Goal: Transaction & Acquisition: Purchase product/service

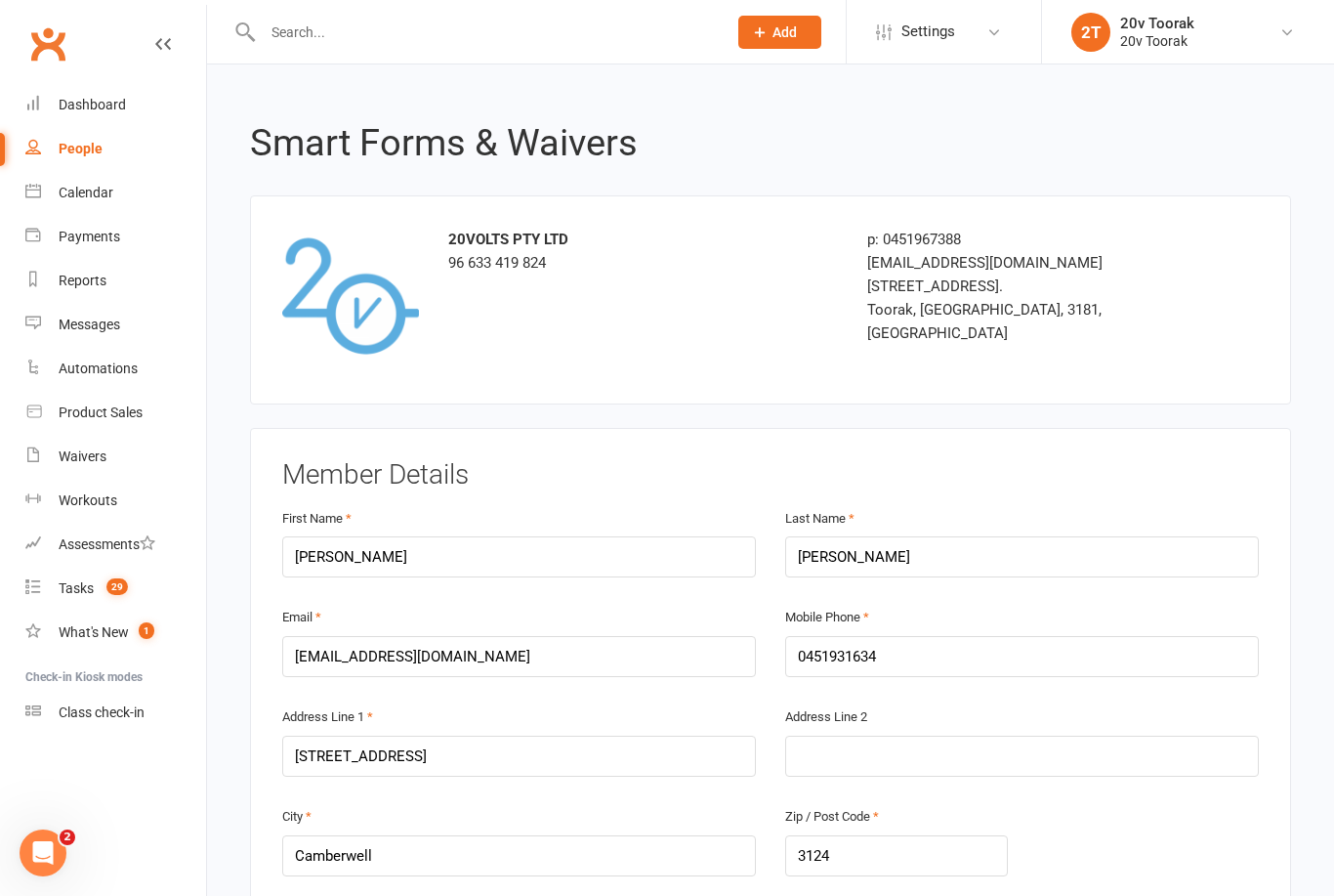
click at [107, 196] on div "Calendar" at bounding box center [85, 192] width 54 height 16
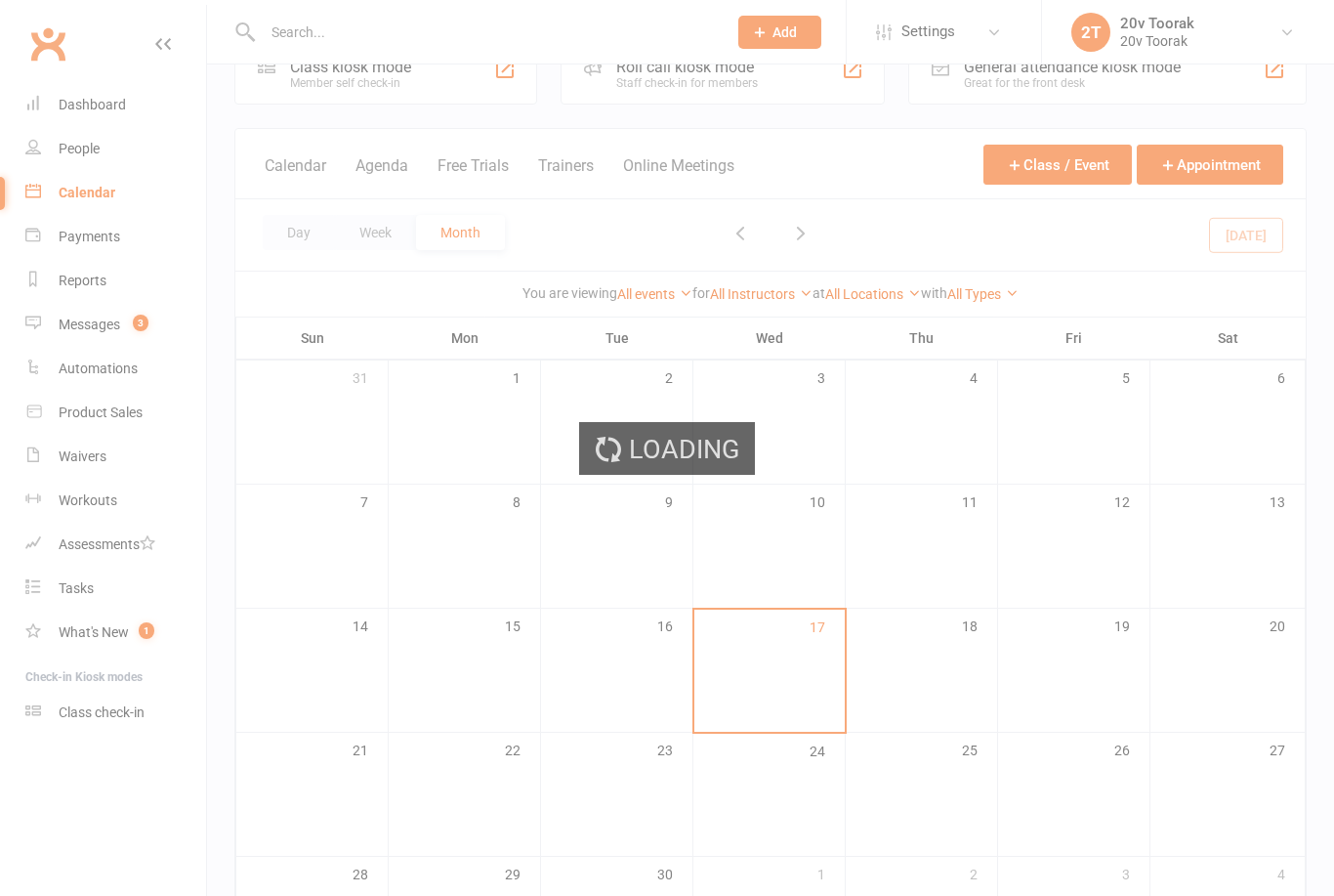
scroll to position [52, 0]
click at [109, 328] on div "Loading" at bounding box center [667, 448] width 1334 height 896
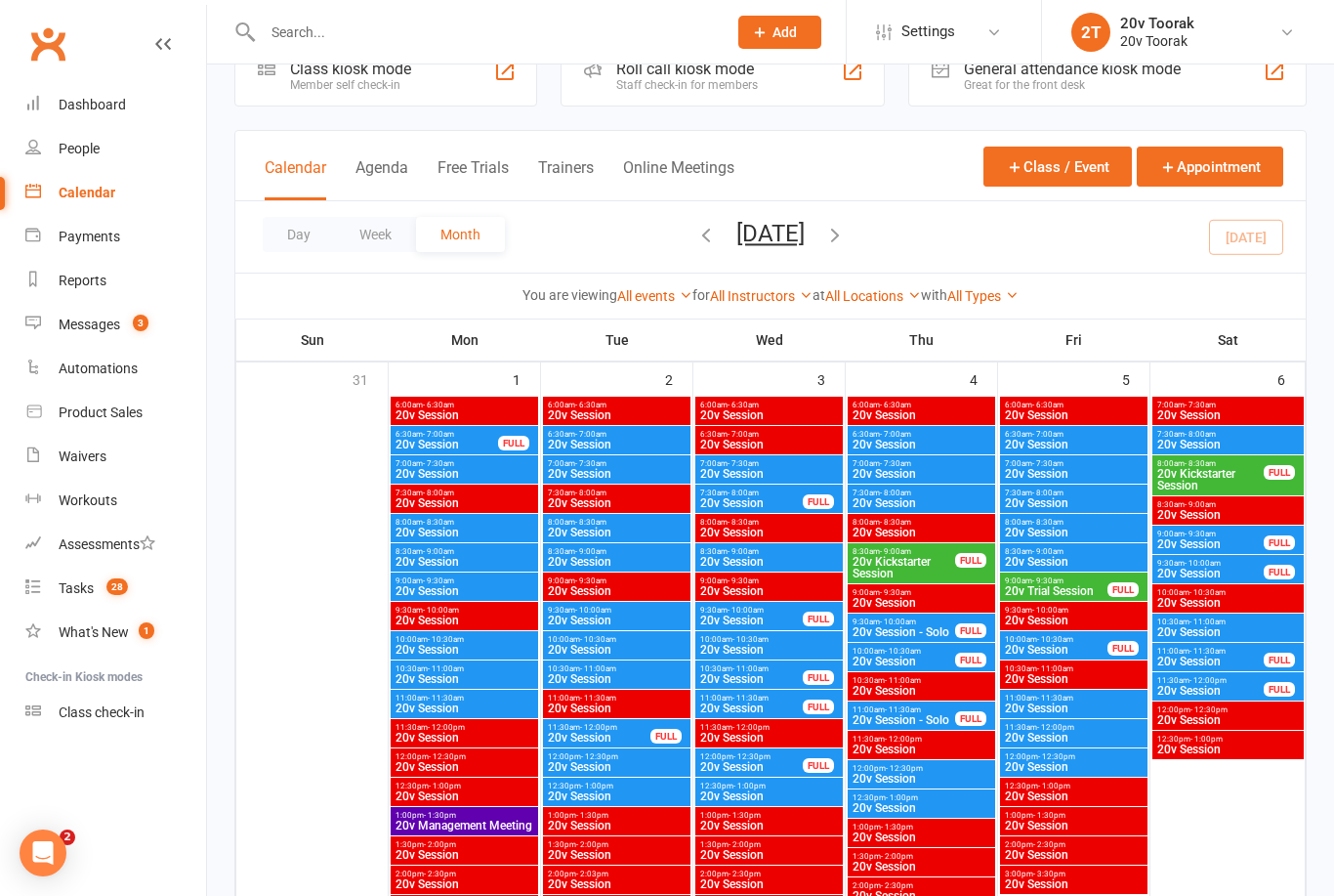
click at [116, 320] on div "Messages" at bounding box center [89, 325] width 61 height 16
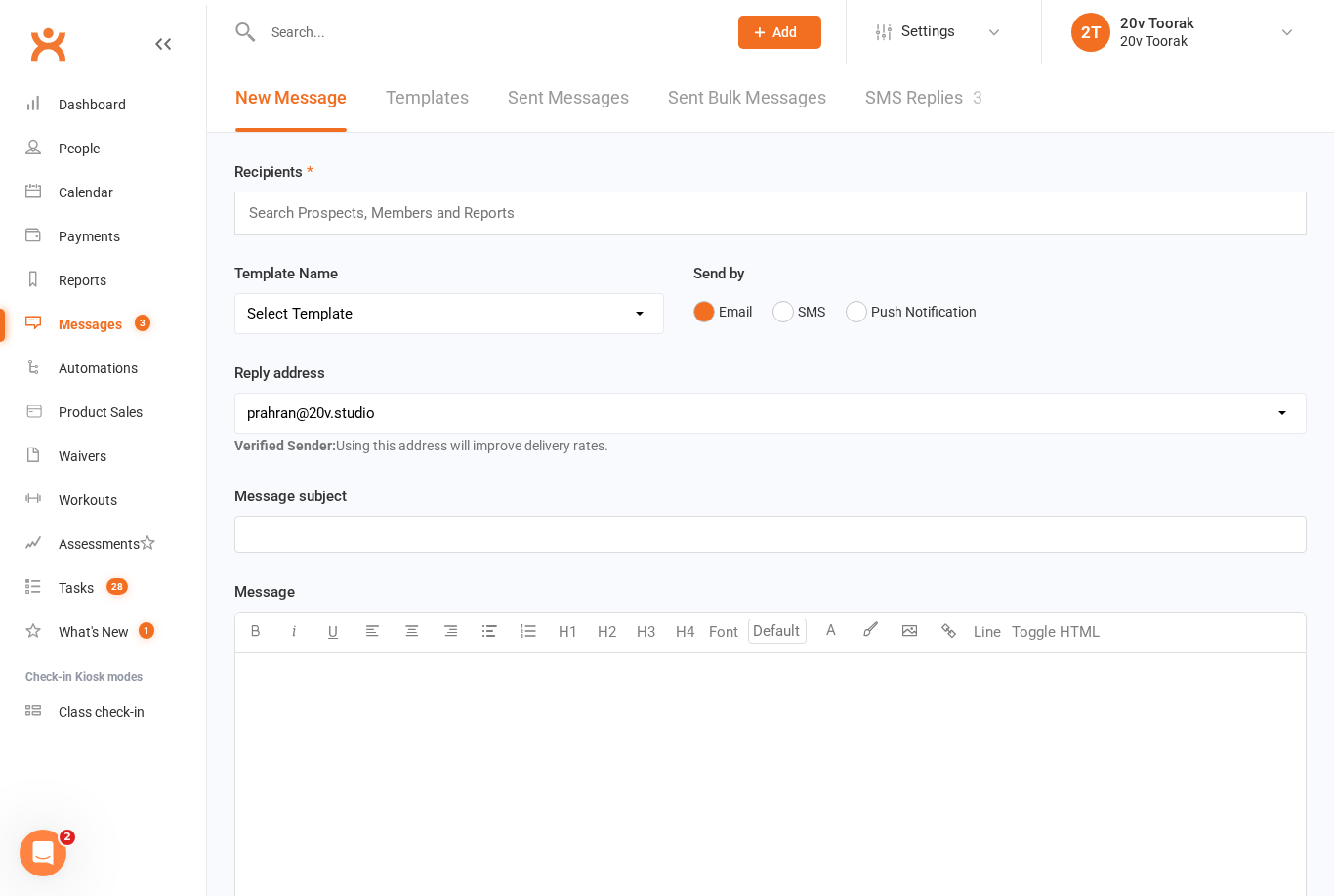
click at [128, 315] on link "Messages 3" at bounding box center [116, 325] width 180 height 44
click at [950, 109] on link "SMS Replies 3" at bounding box center [924, 98] width 117 height 67
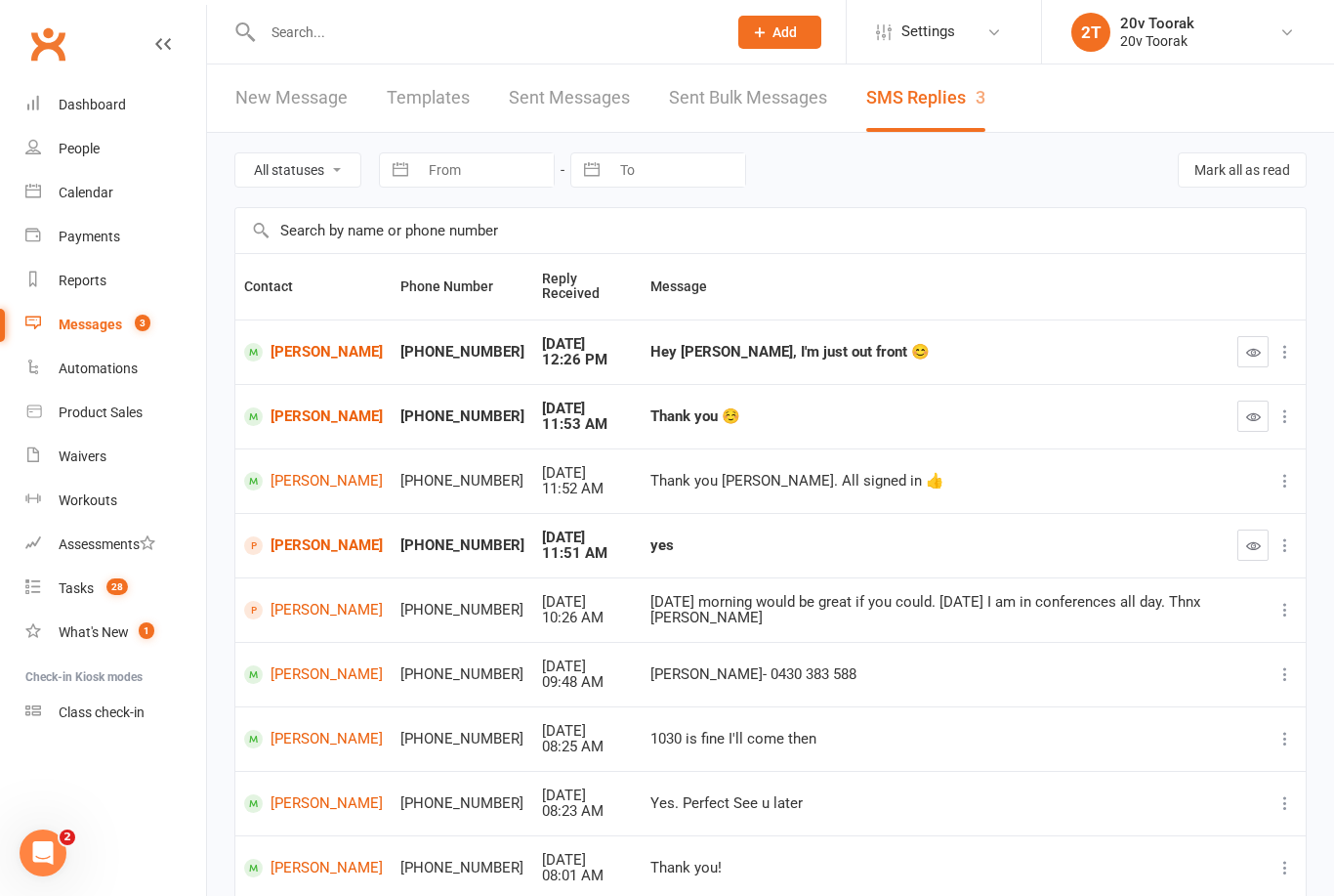
click at [1247, 348] on icon "button" at bounding box center [1254, 351] width 15 height 15
click at [1248, 421] on icon "button" at bounding box center [1254, 416] width 15 height 15
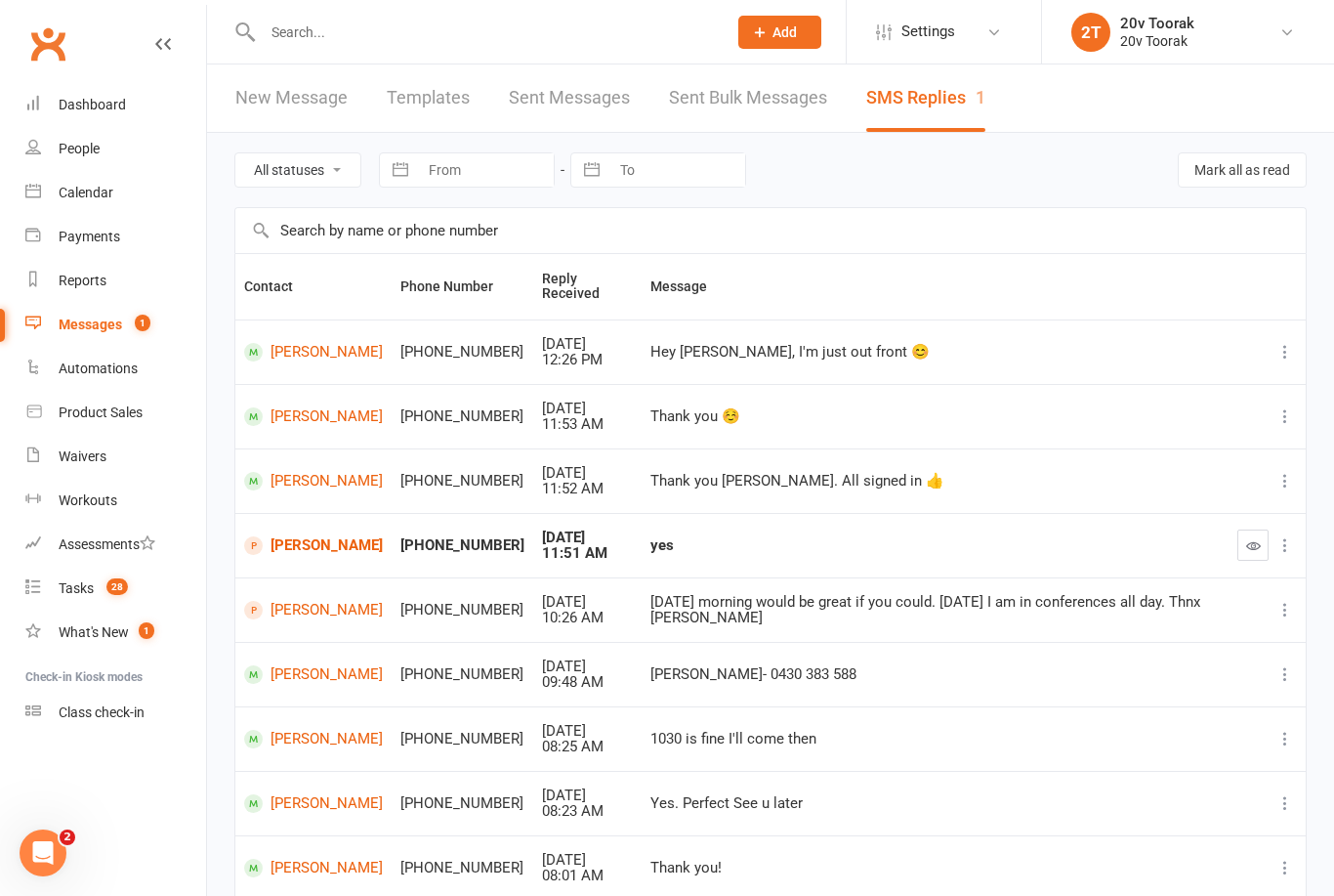
click at [1262, 554] on button "button" at bounding box center [1254, 546] width 32 height 32
click at [297, 39] on input "text" at bounding box center [484, 33] width 457 height 28
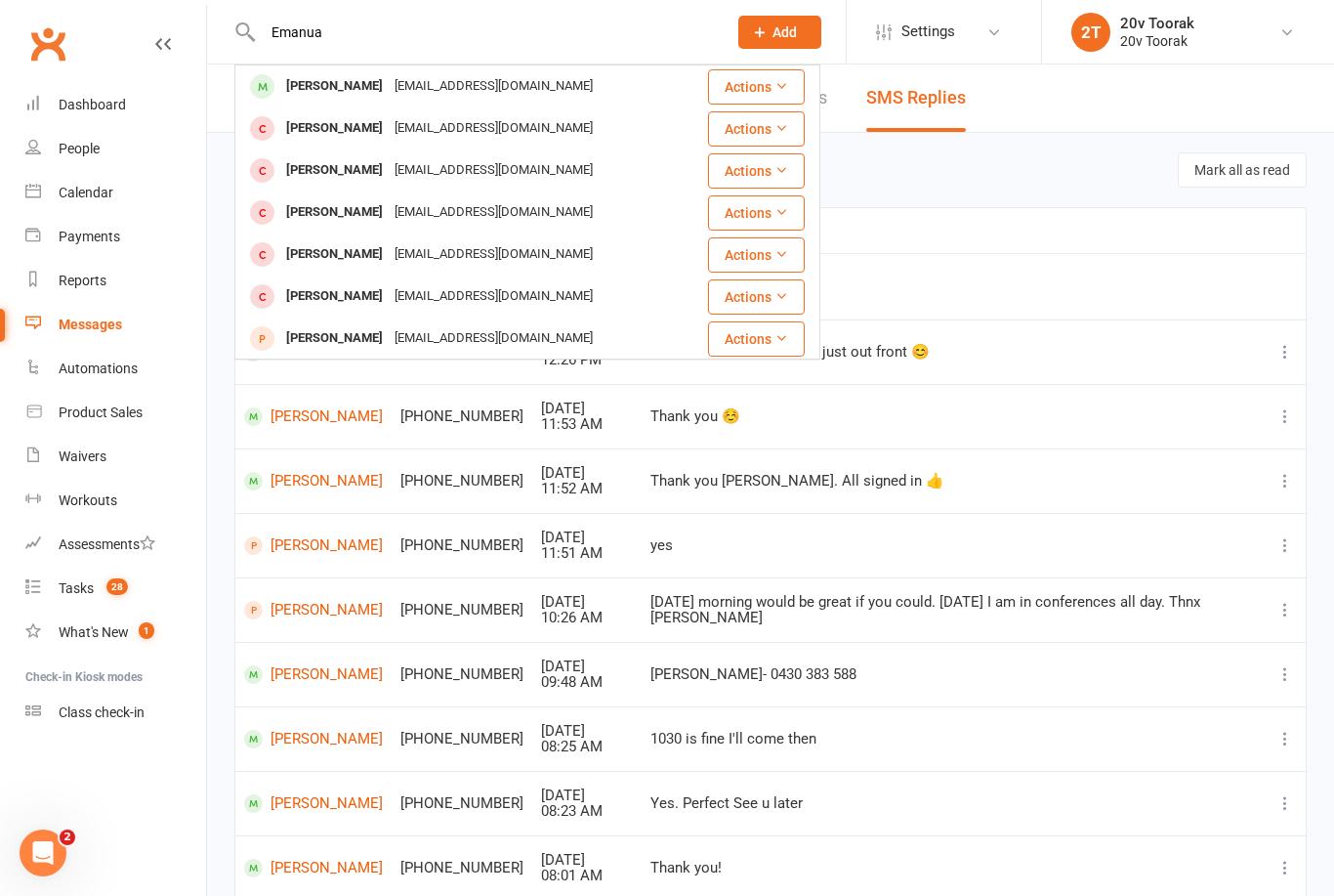
type input "Emanua"
click at [311, 94] on div "[PERSON_NAME]" at bounding box center [334, 86] width 108 height 29
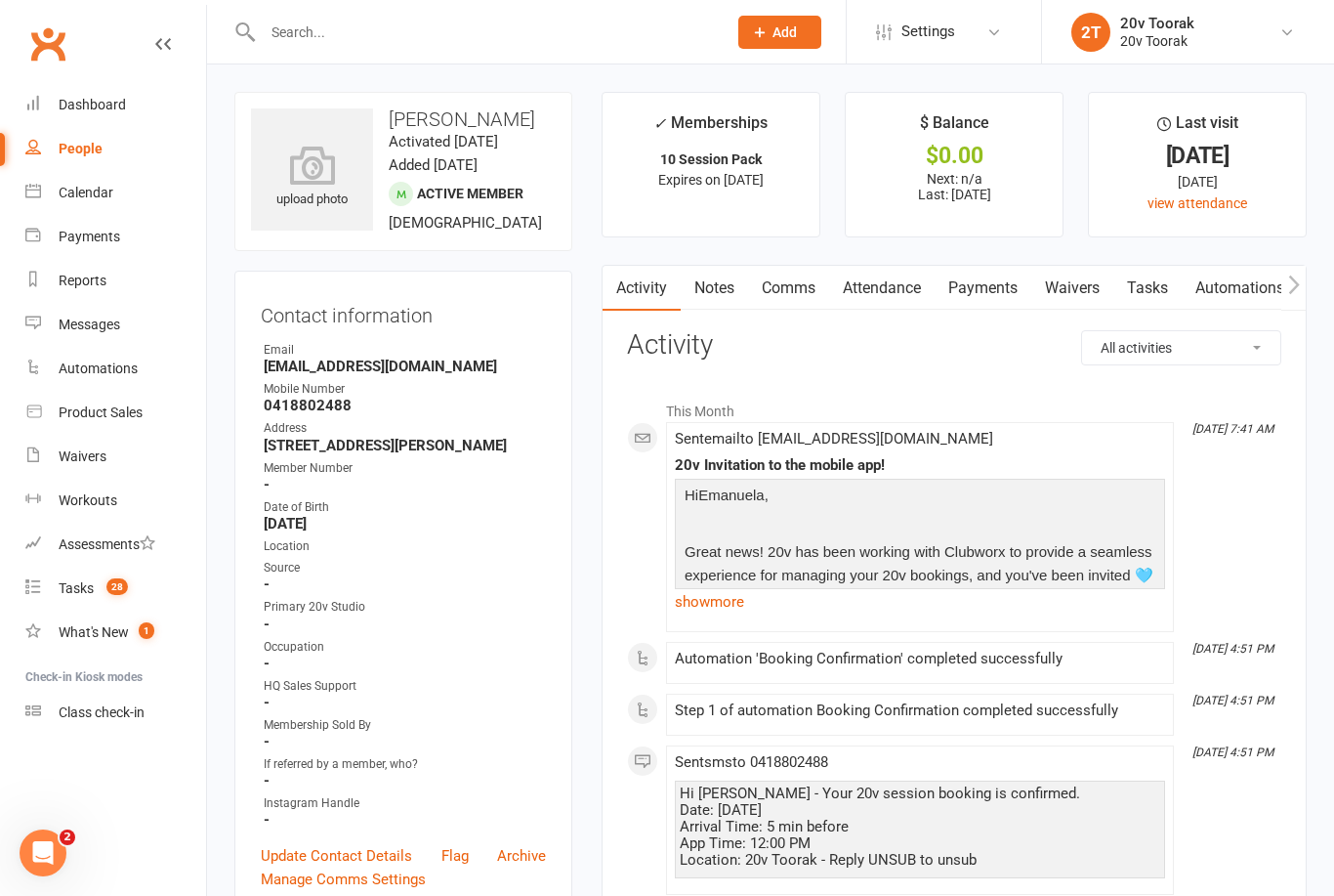
click at [1067, 284] on link "Waivers" at bounding box center [1073, 287] width 82 height 45
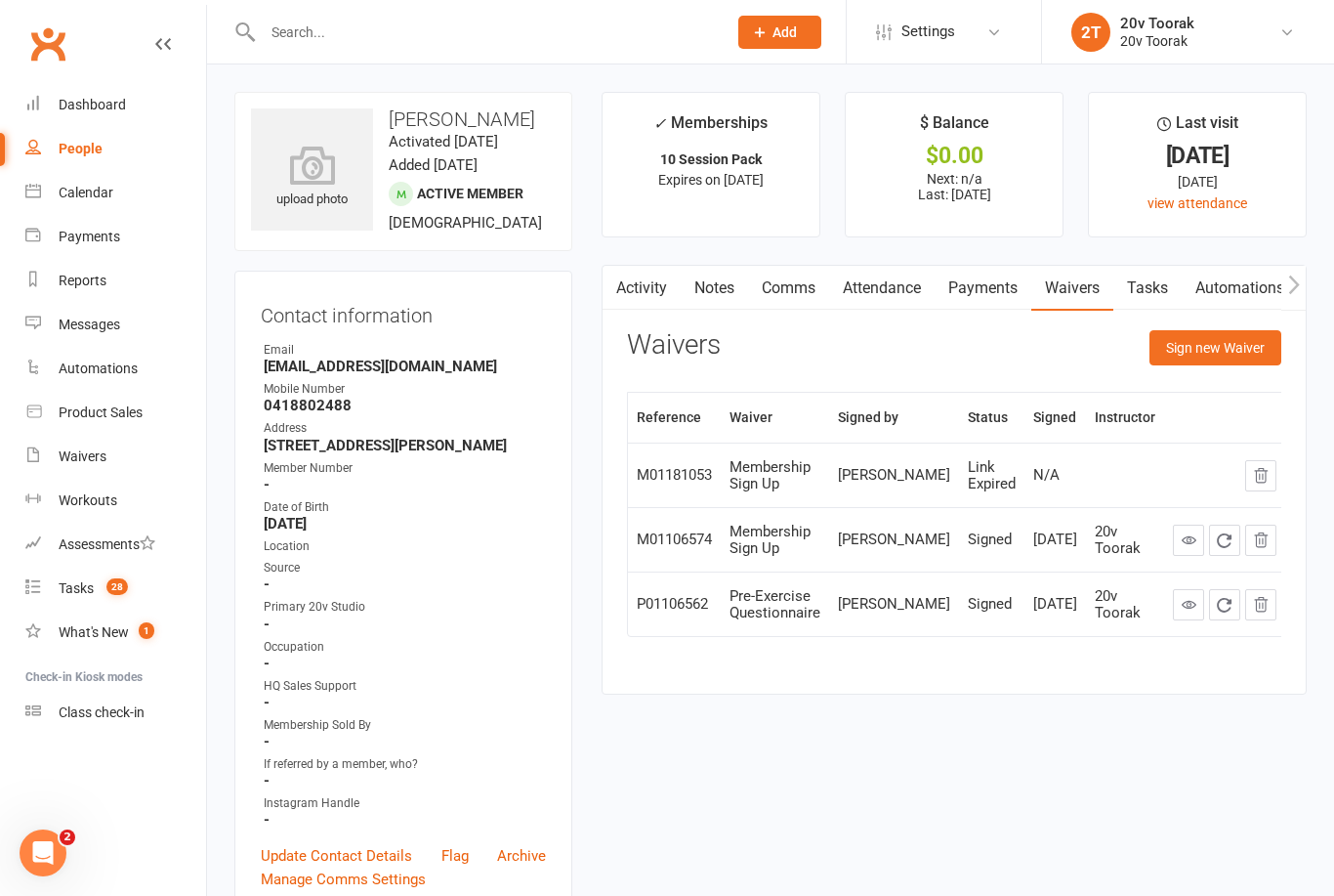
click at [1261, 468] on icon "button" at bounding box center [1262, 475] width 13 height 14
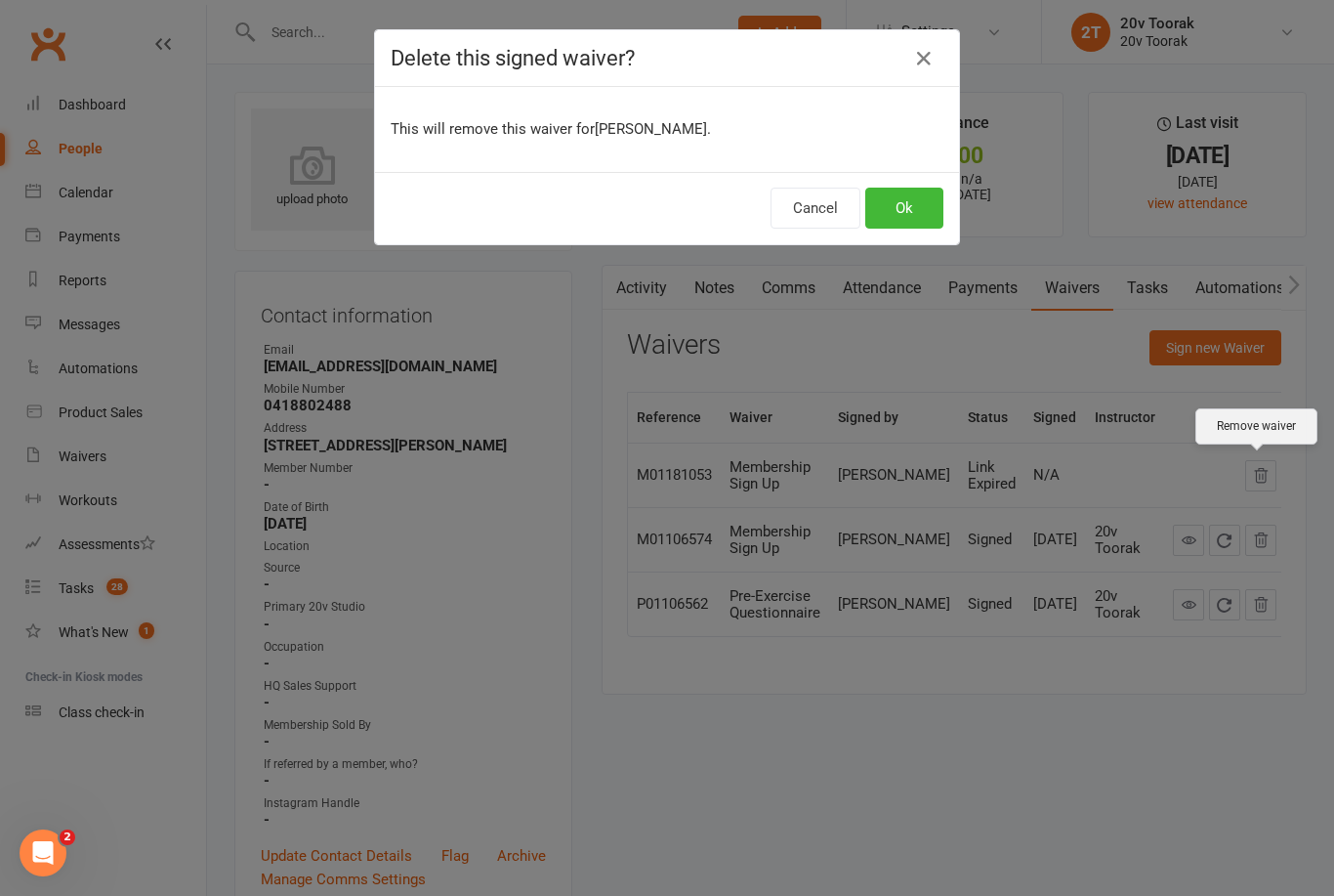
click at [918, 209] on button "Ok" at bounding box center [904, 207] width 78 height 41
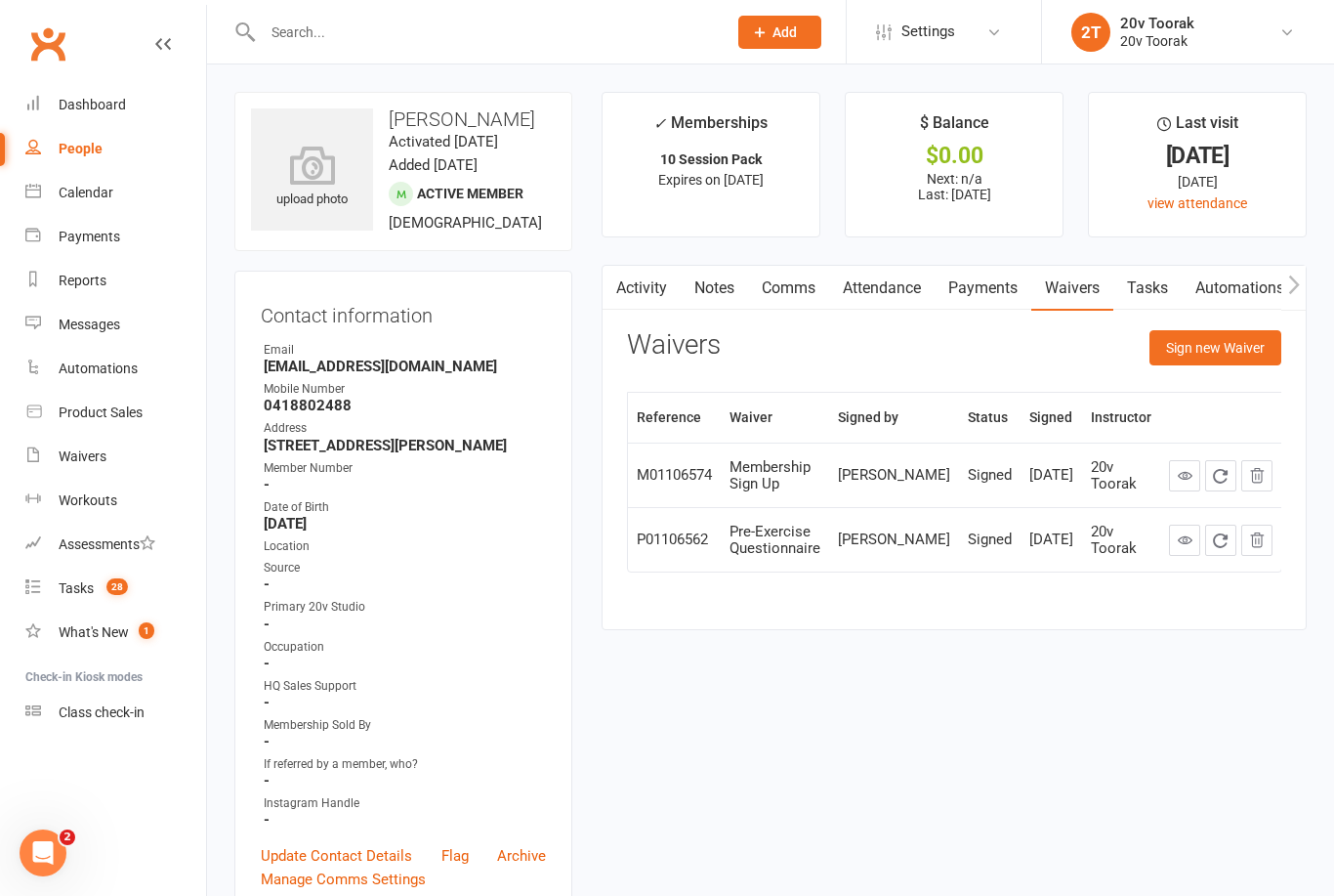
click at [1244, 343] on button "Sign new Waiver" at bounding box center [1215, 348] width 132 height 36
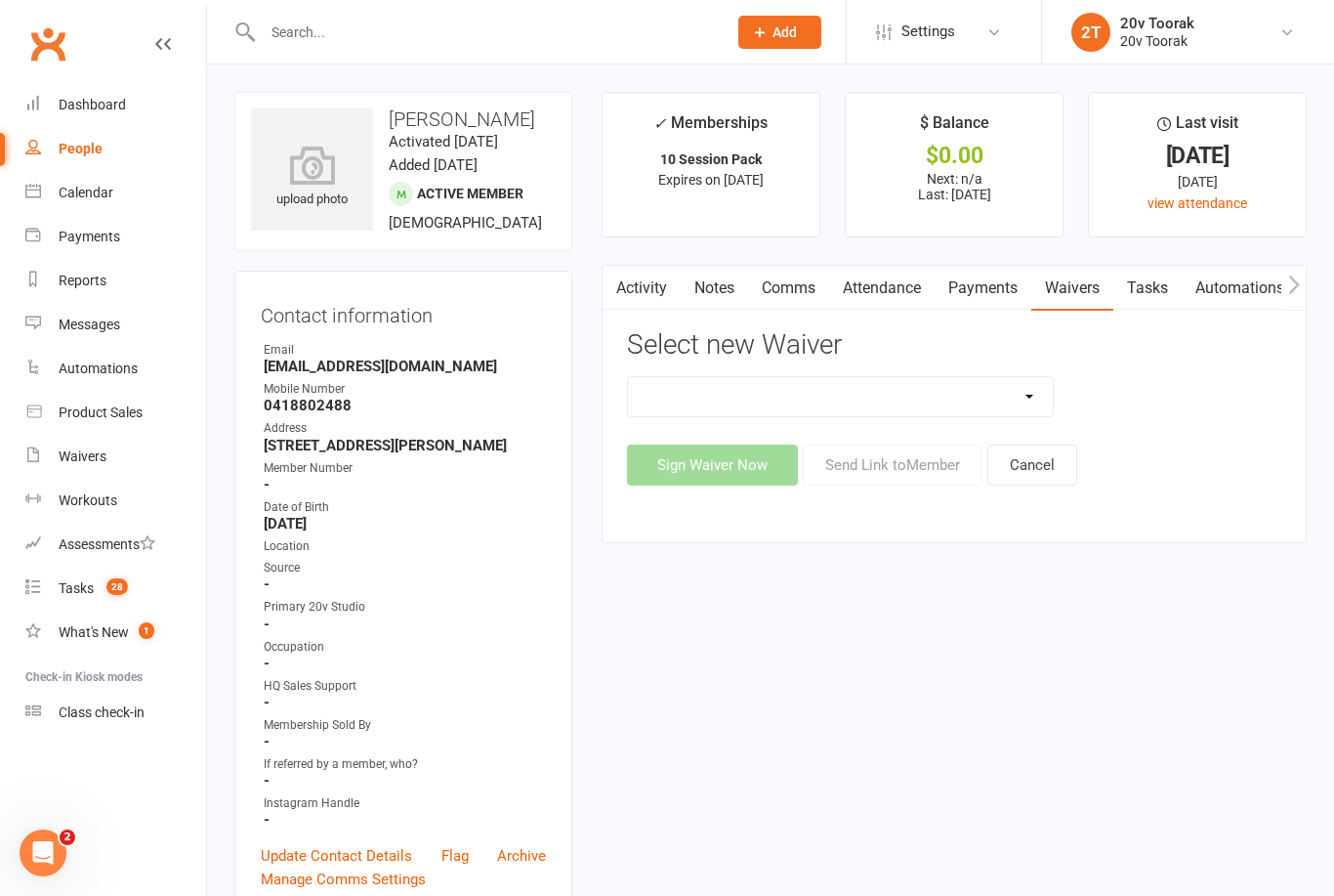
click at [1014, 400] on select "20v Ambassador Program 20v Kickstarter Pack 20v Kickstarter Pack - Toorak Membe…" at bounding box center [840, 396] width 425 height 39
select select "8096"
click at [923, 467] on button "Send Link to Member" at bounding box center [893, 464] width 180 height 41
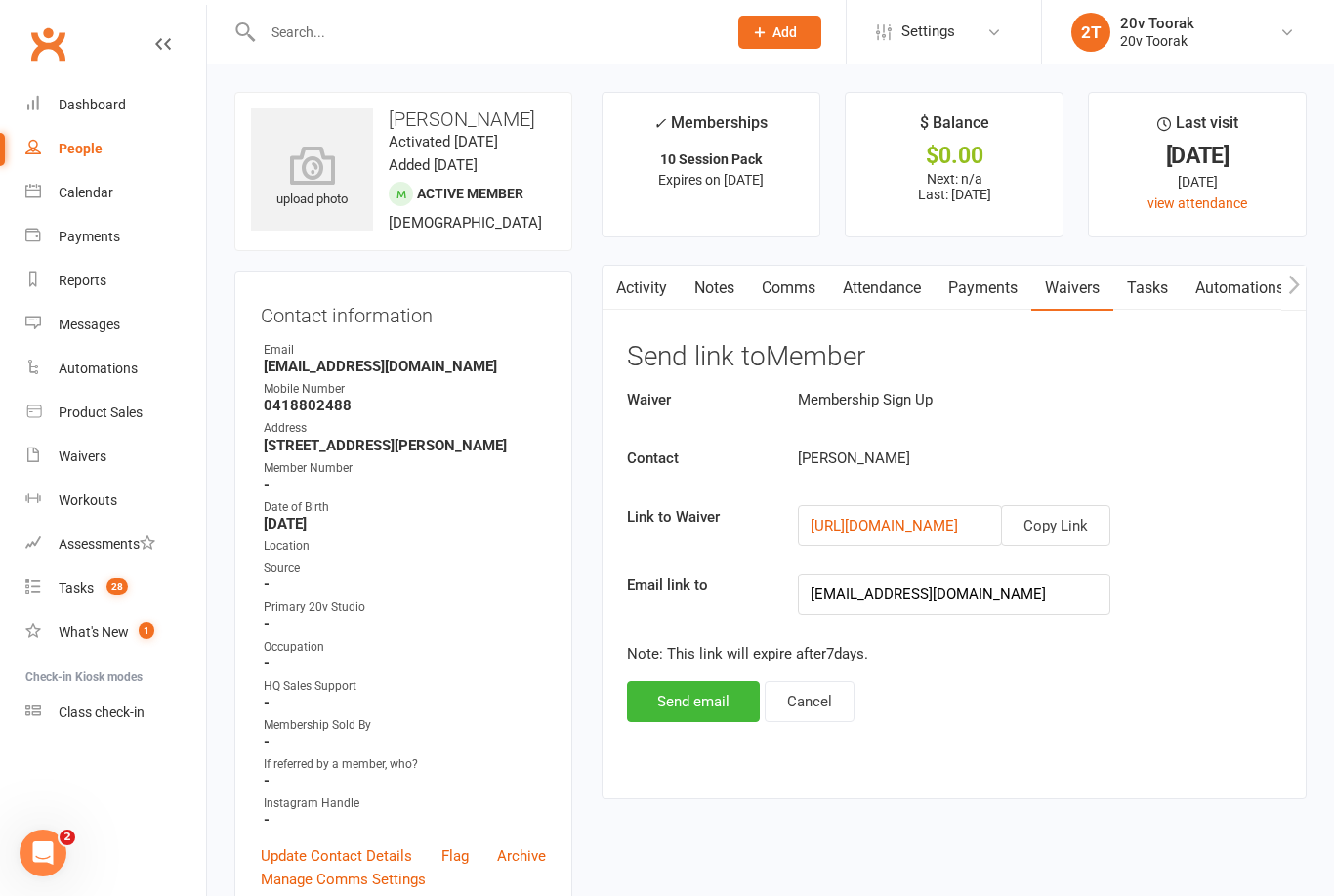
click at [1076, 528] on button "Copy Link" at bounding box center [1056, 525] width 109 height 41
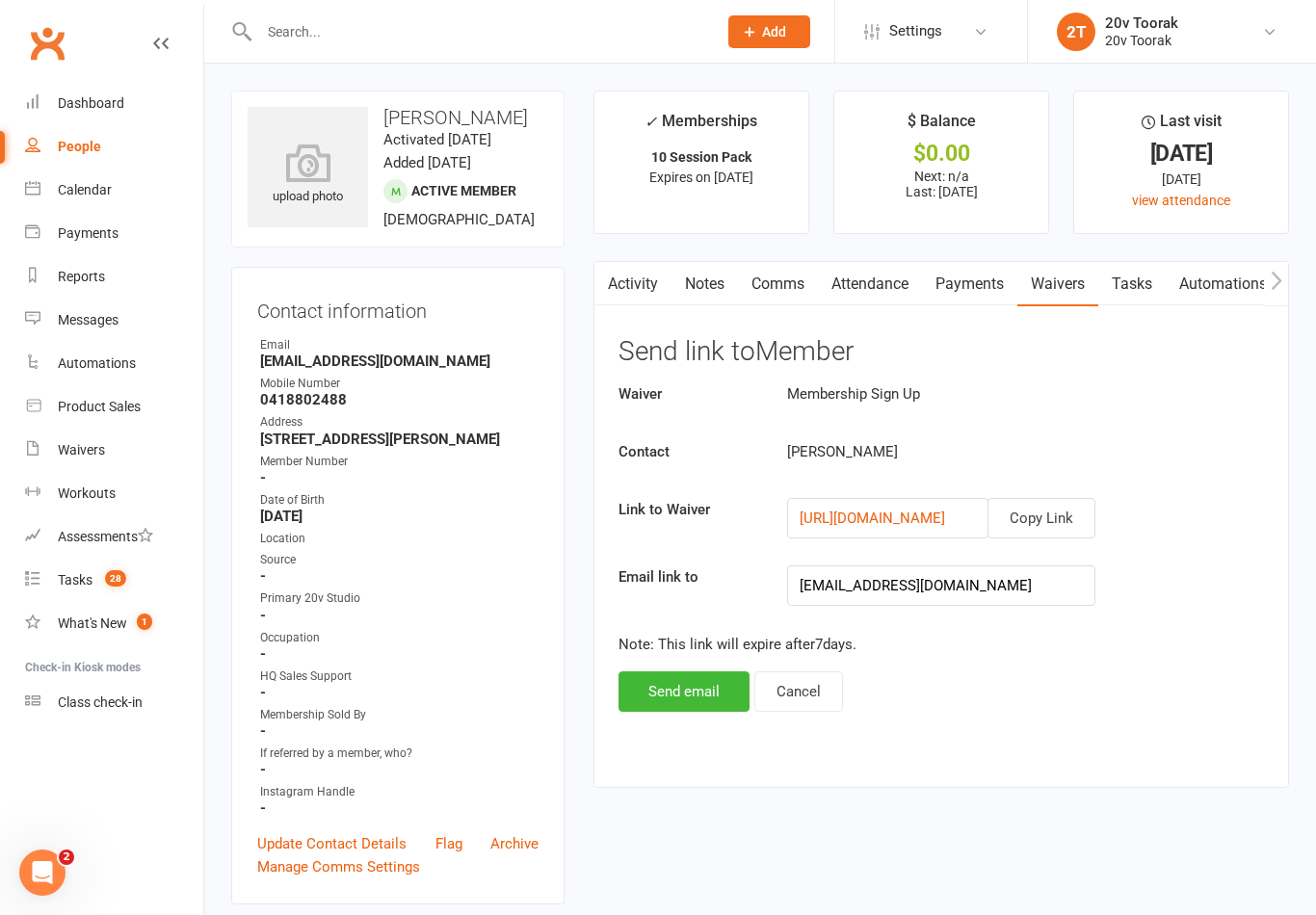
click at [298, 43] on input "text" at bounding box center [478, 32] width 450 height 27
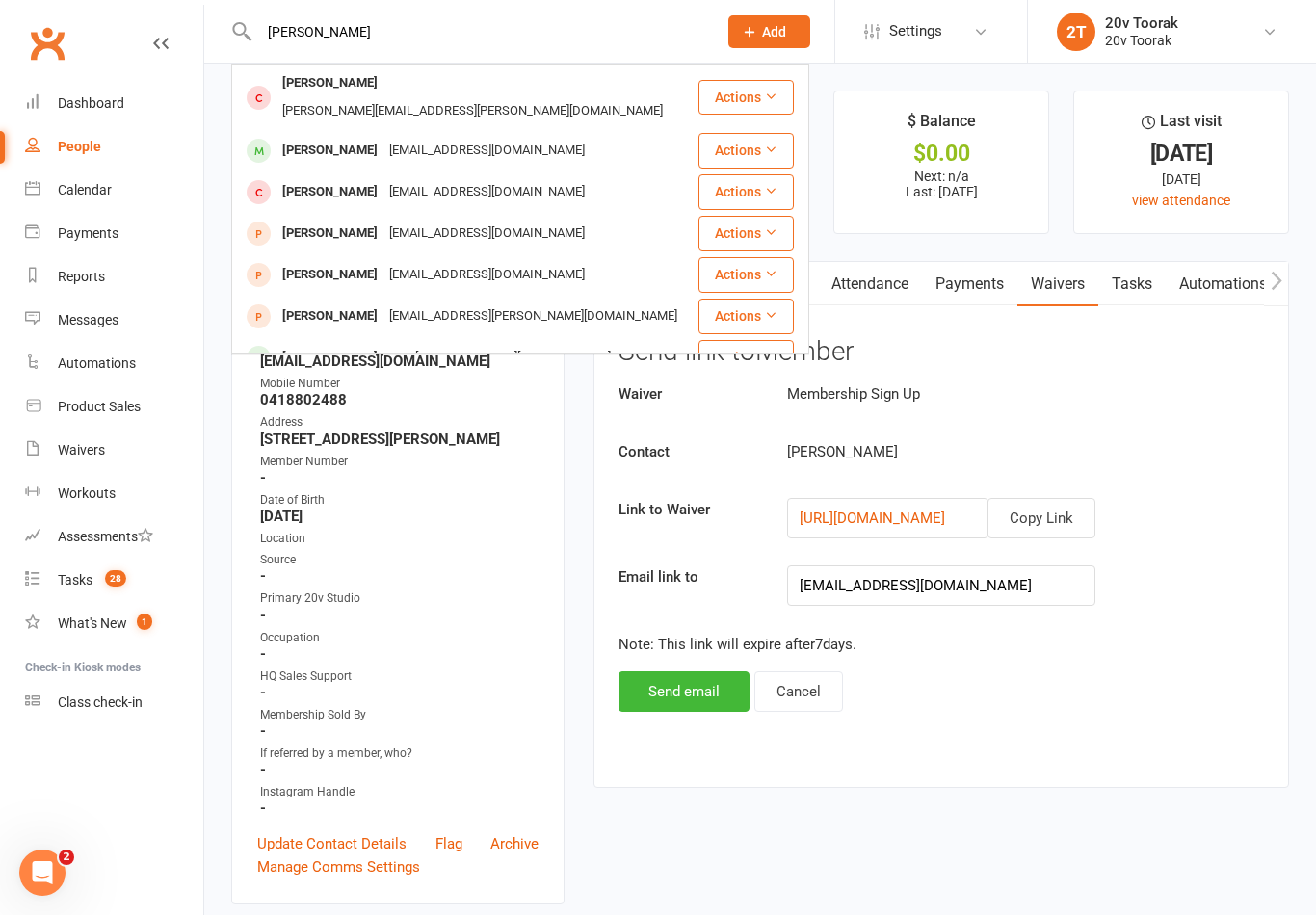
click at [393, 31] on input "[PERSON_NAME]" at bounding box center [478, 32] width 450 height 27
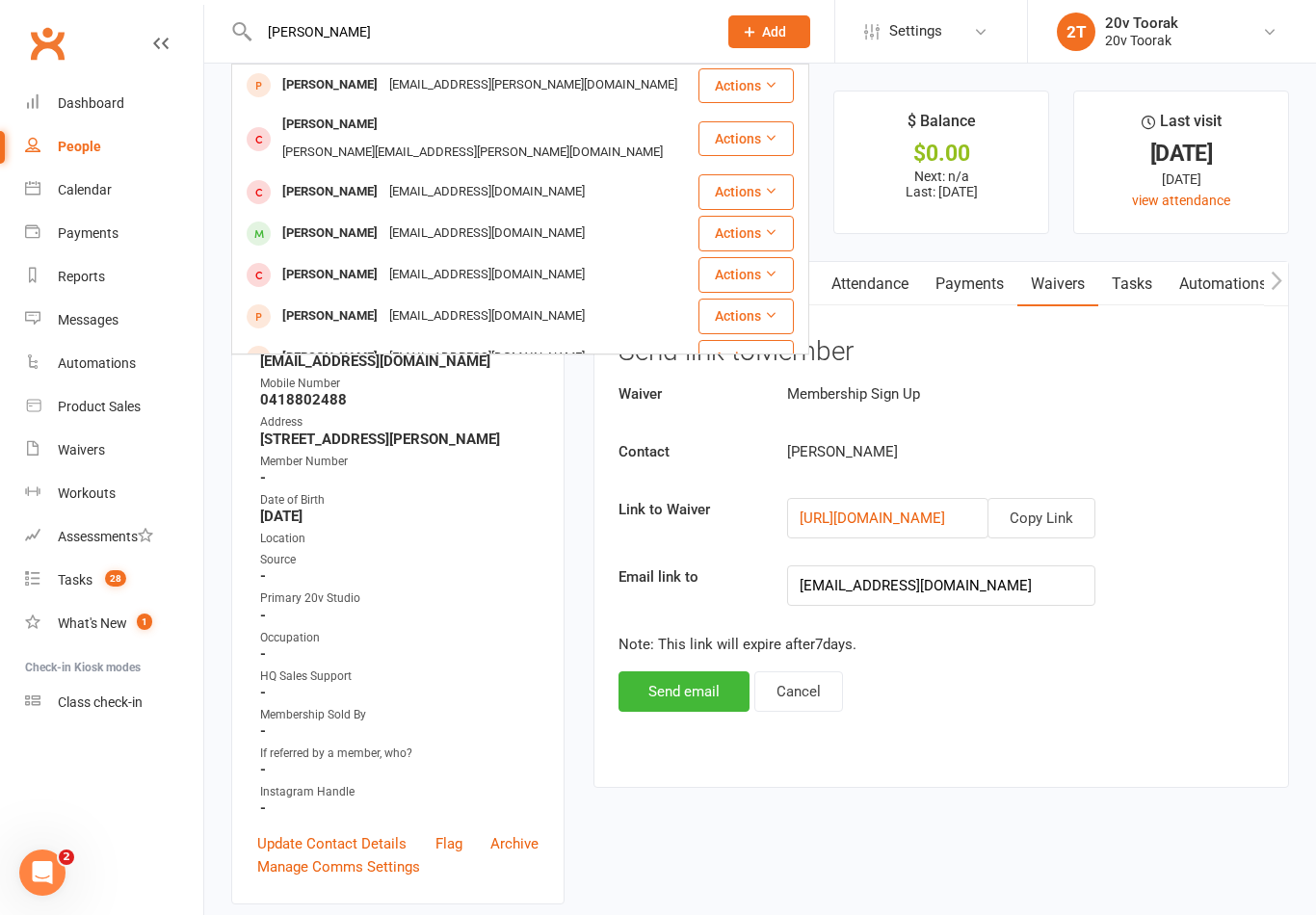
type input "[PERSON_NAME]"
click at [332, 178] on div "[PERSON_NAME]" at bounding box center [329, 191] width 106 height 28
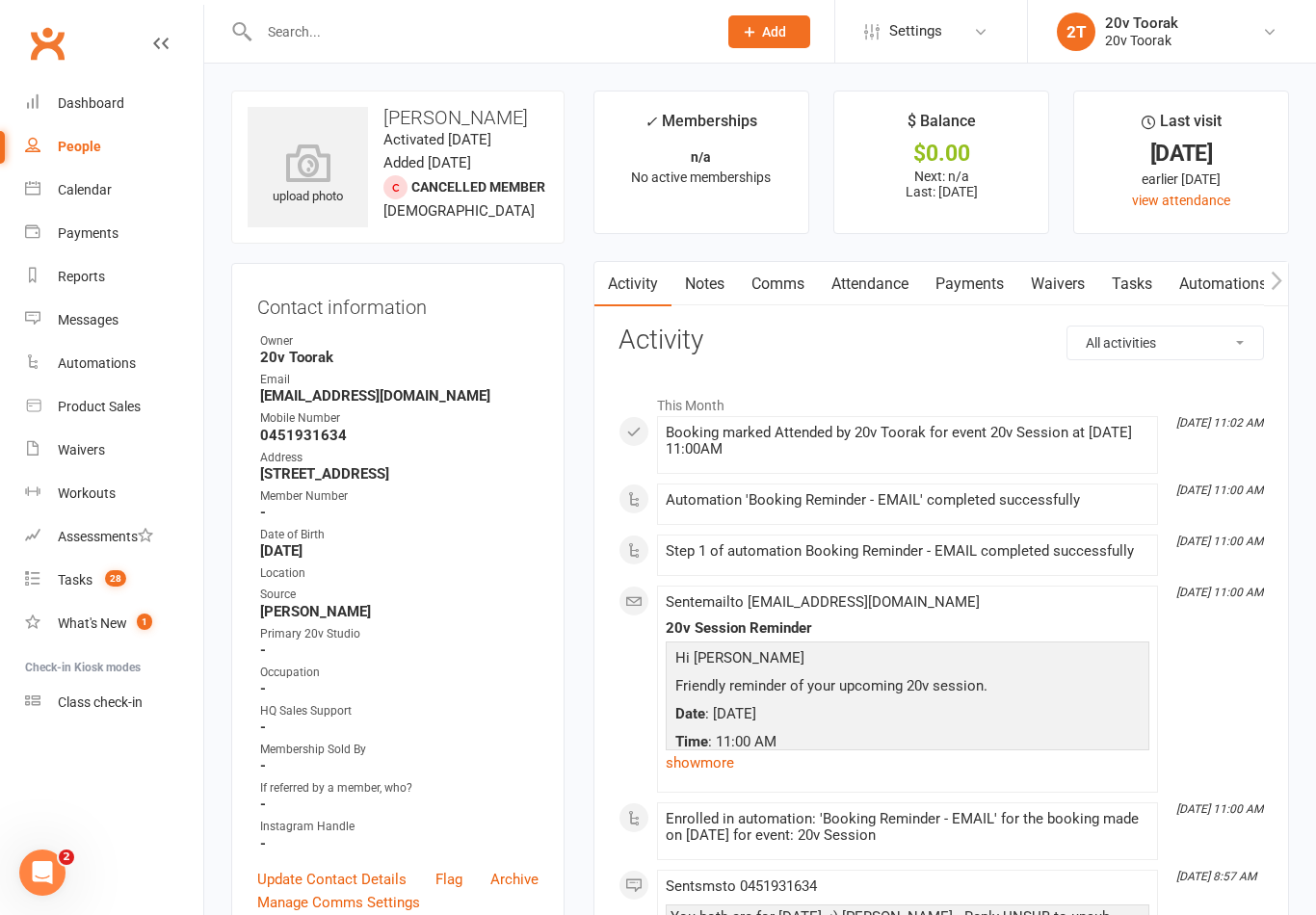
click at [780, 297] on link "Comms" at bounding box center [779, 283] width 80 height 44
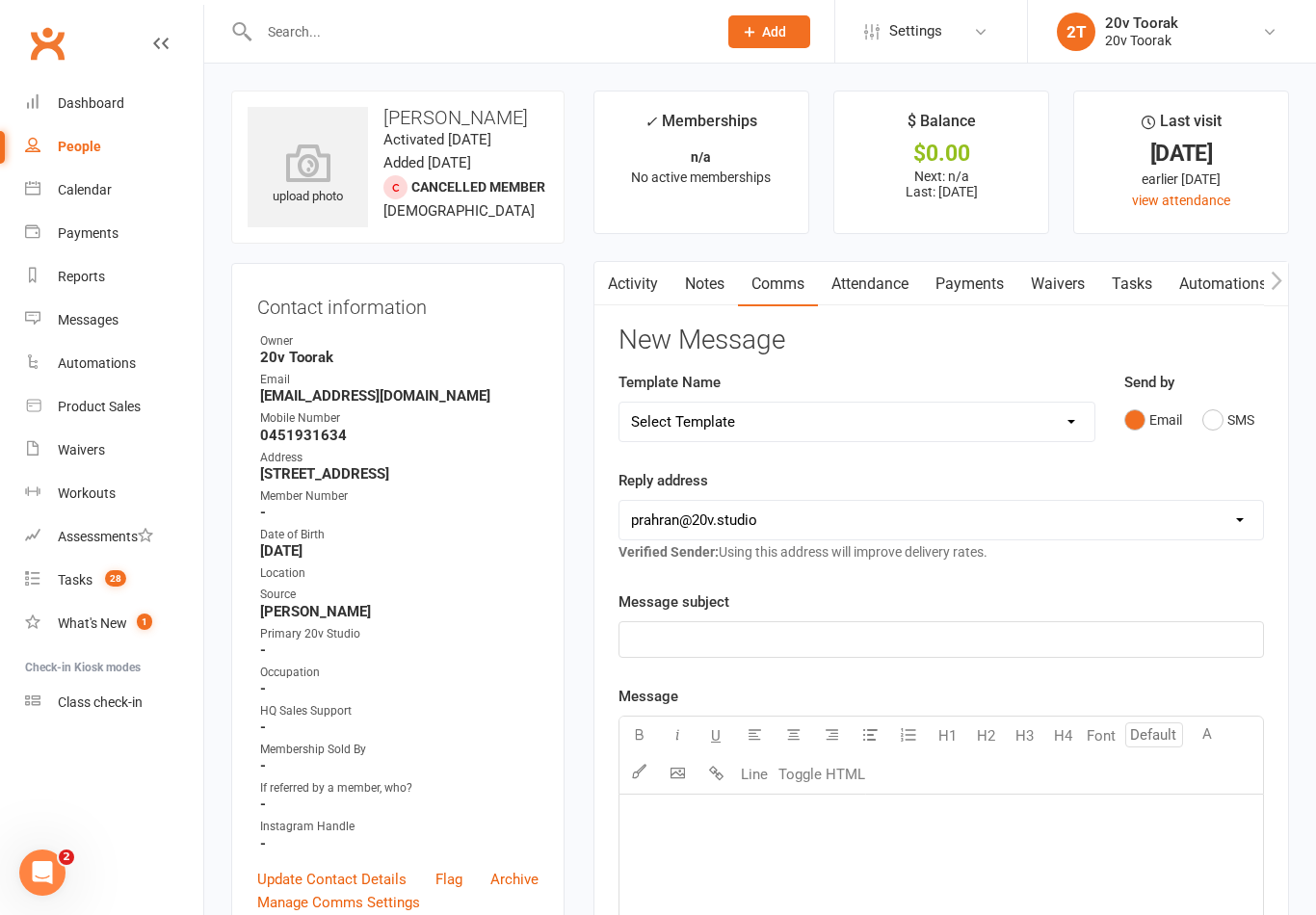
click at [1216, 417] on button "SMS" at bounding box center [1228, 419] width 52 height 36
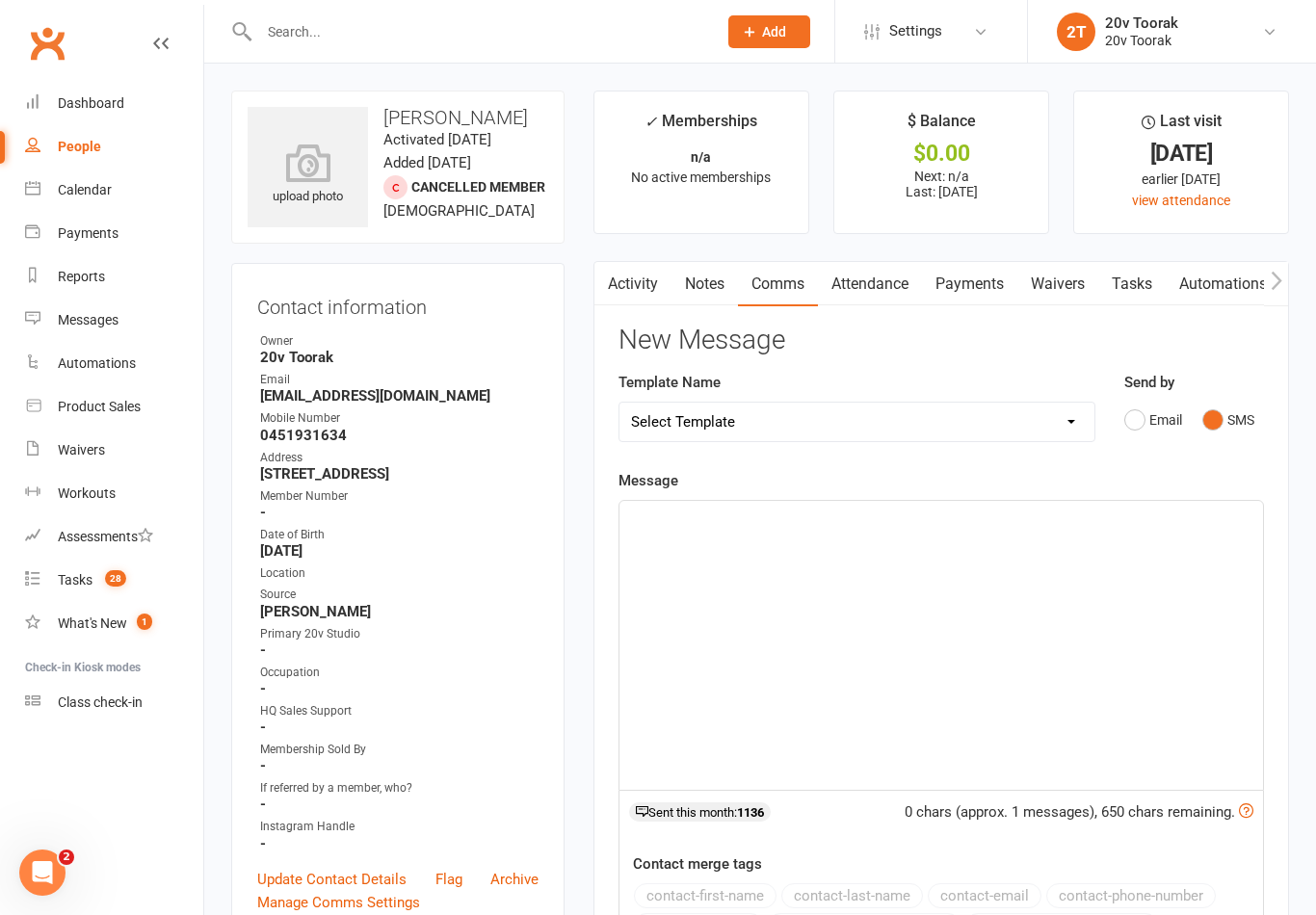
click at [1030, 521] on p "﻿" at bounding box center [941, 519] width 620 height 23
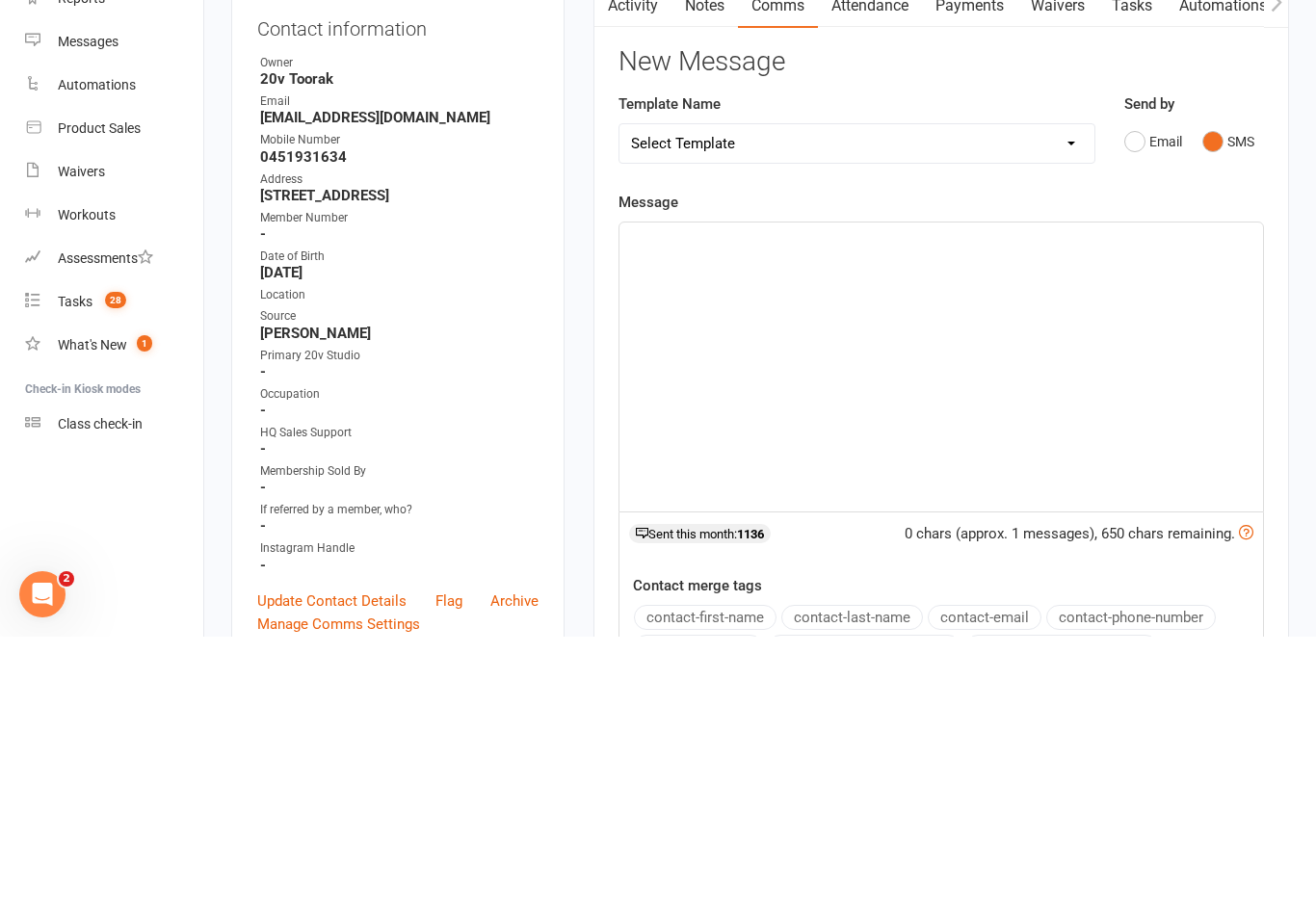
click at [1126, 401] on button "Email" at bounding box center [1153, 419] width 58 height 36
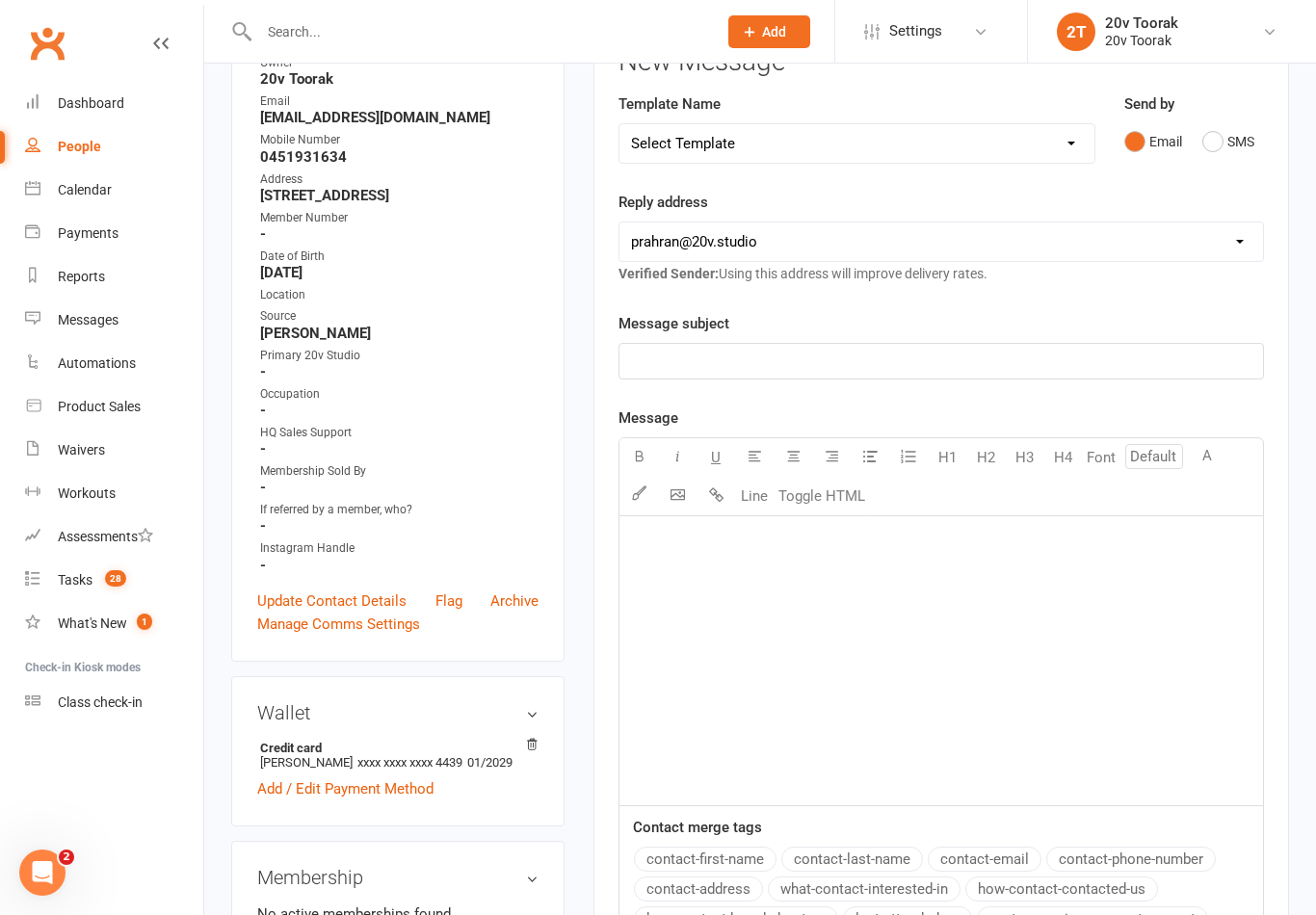
click at [785, 568] on div at bounding box center [941, 661] width 644 height 289
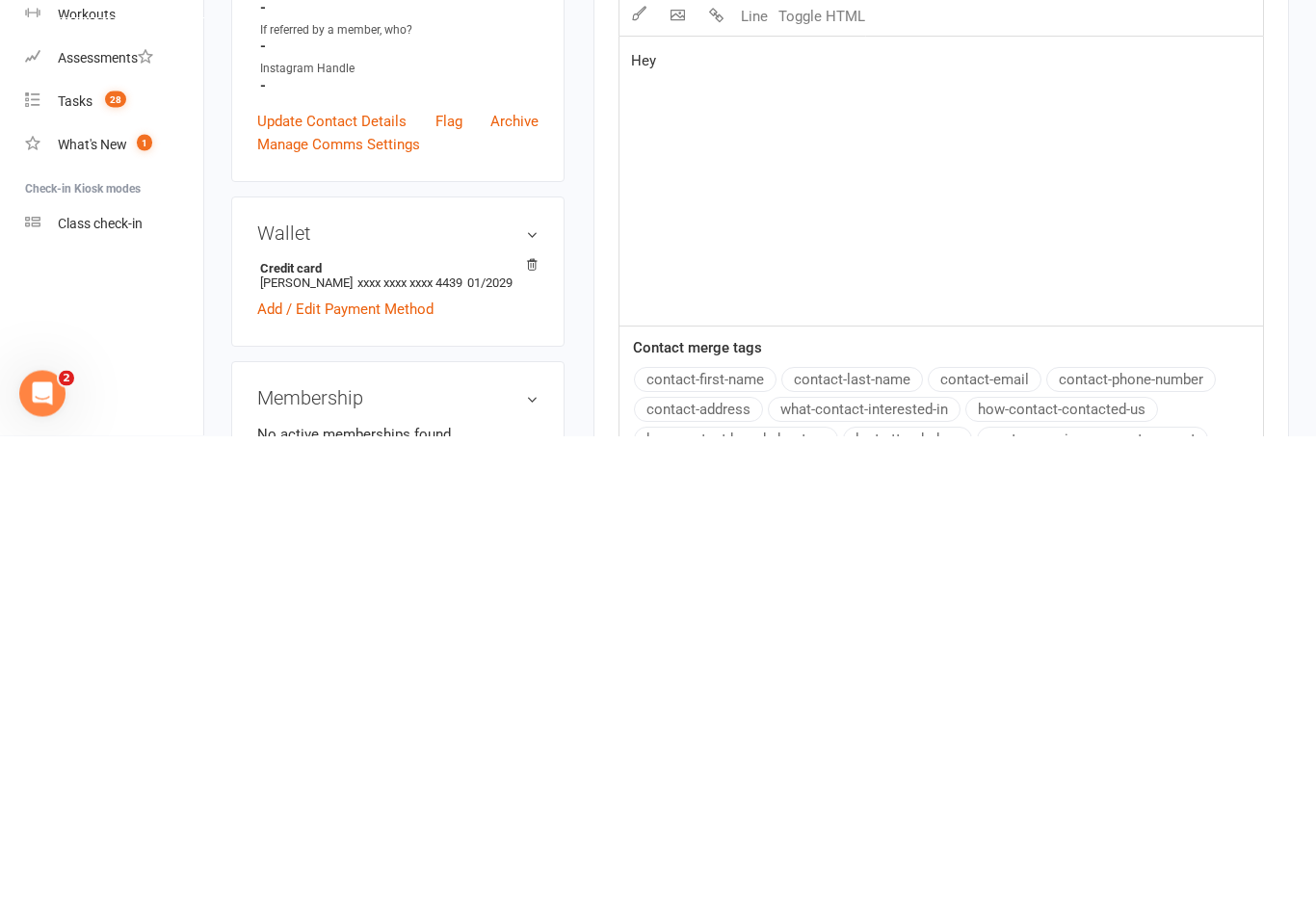
scroll to position [295, 0]
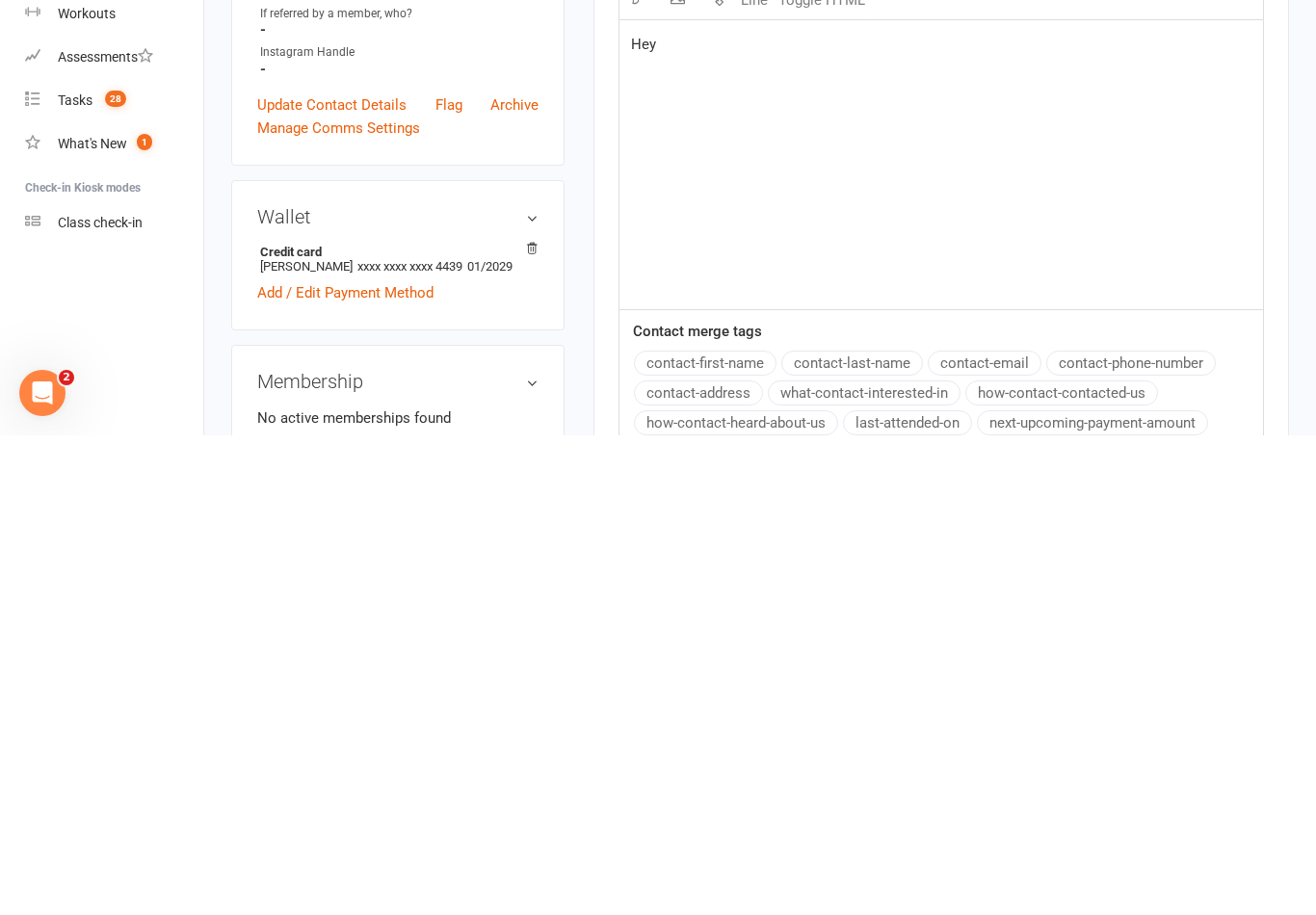
click at [740, 830] on button "contact-first-name" at bounding box center [705, 843] width 143 height 25
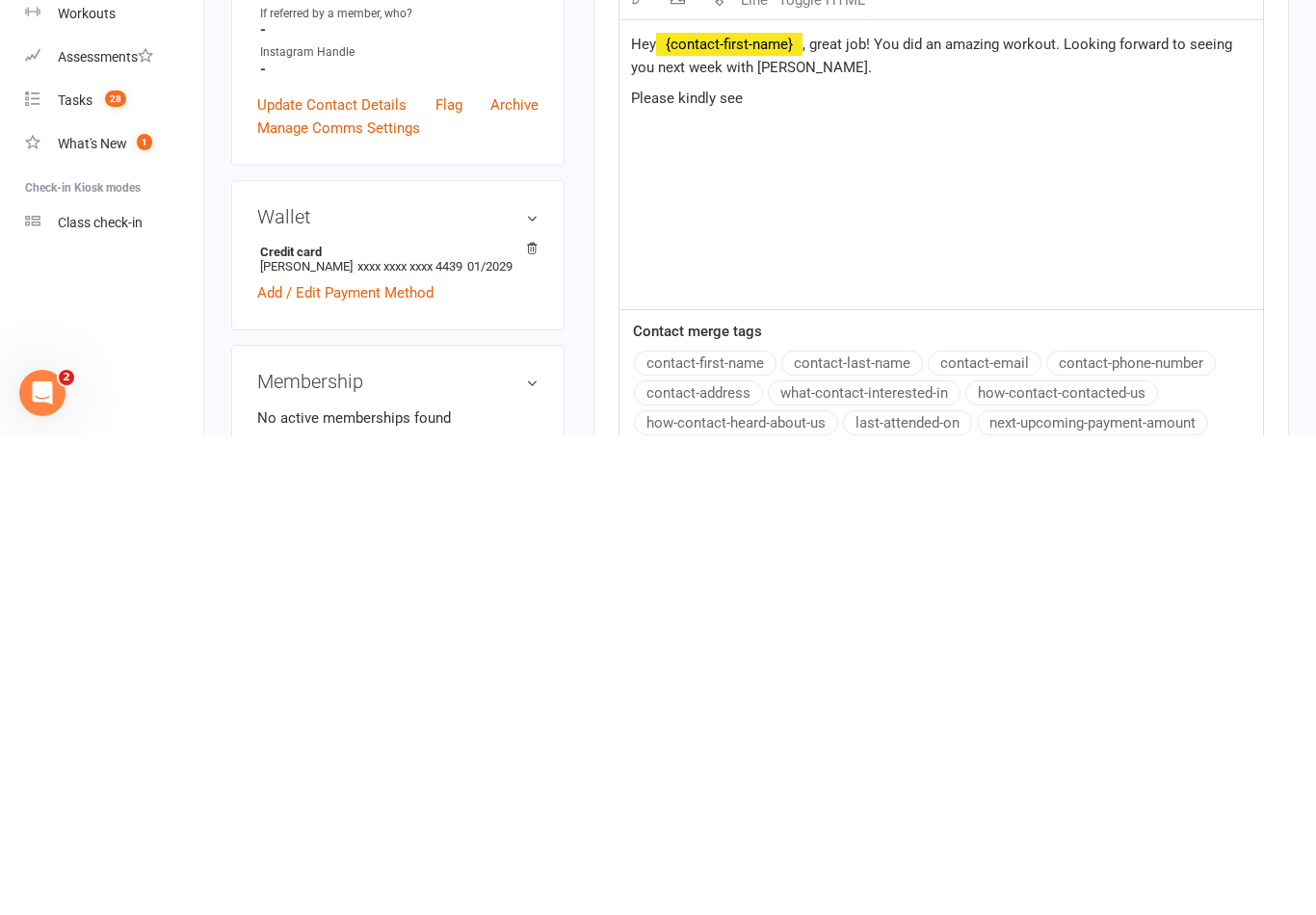
click at [844, 566] on p "Please kindly see" at bounding box center [941, 578] width 620 height 23
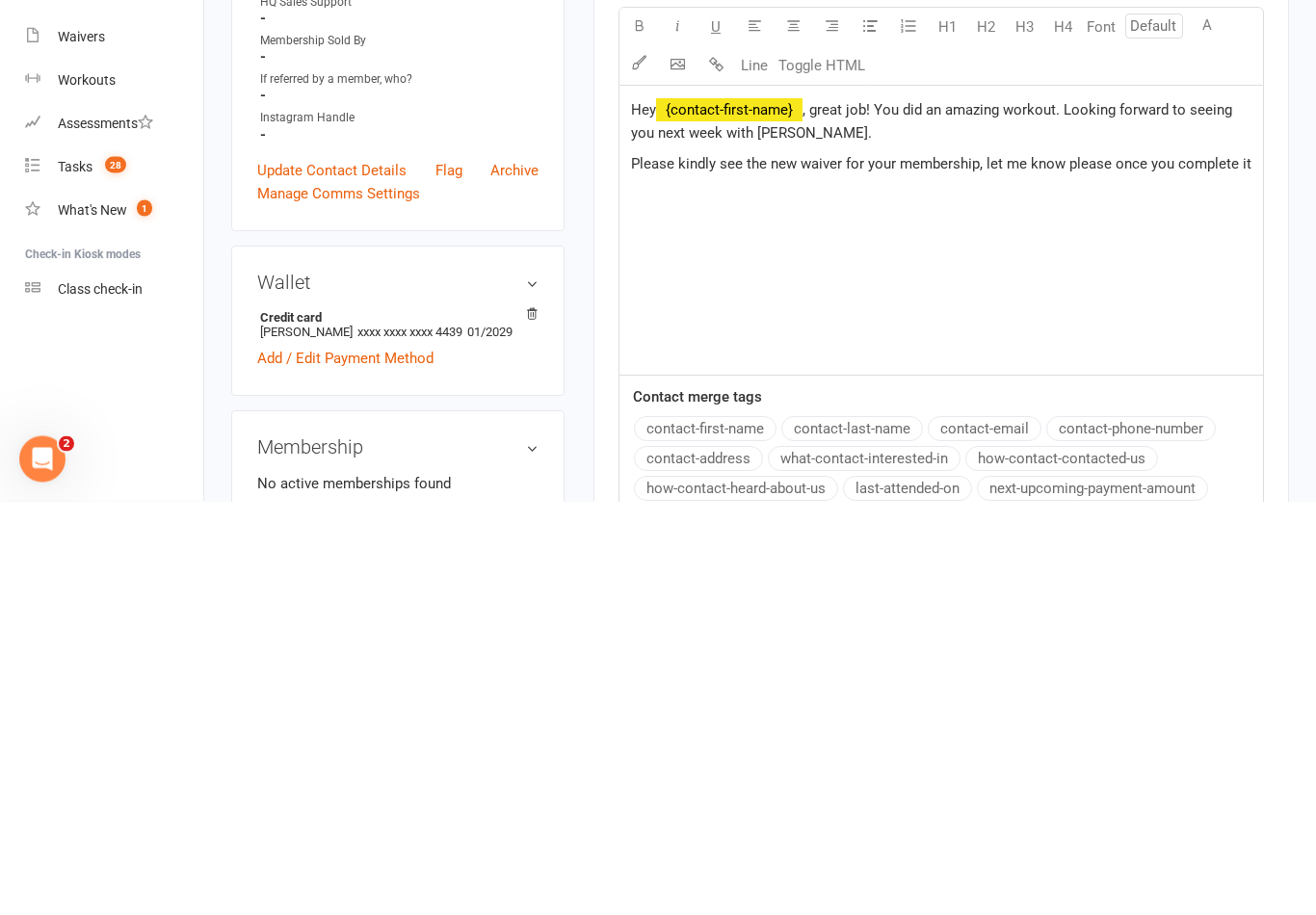
click at [632, 569] on span "Please kindly see the new waiver for your membership, let me know please once y…" at bounding box center [941, 578] width 620 height 18
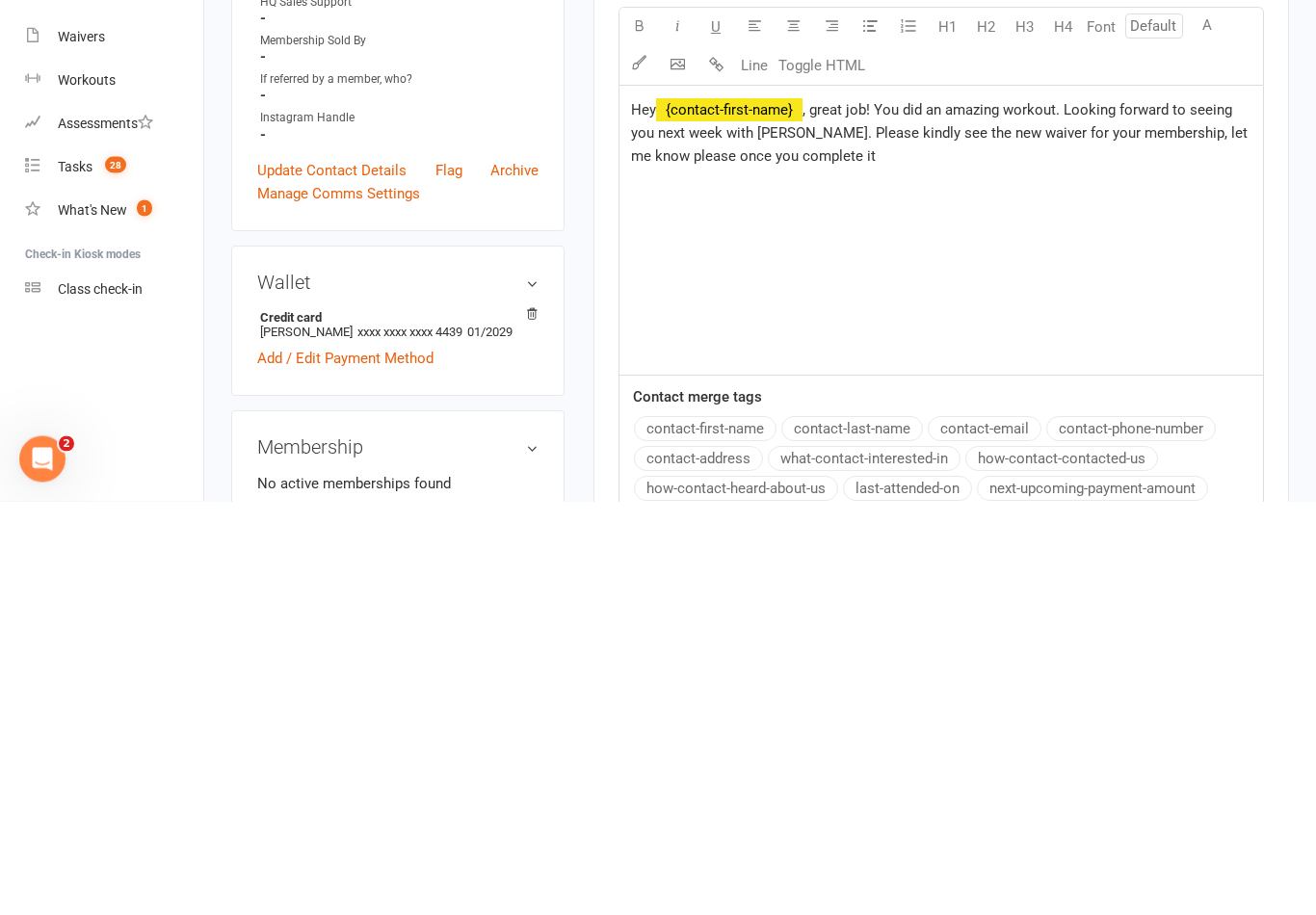
click at [856, 513] on p "Hey ﻿ {contact-first-name} , great job! You did an amazing workout. Looking for…" at bounding box center [941, 547] width 620 height 69
click at [819, 516] on span ", great job! You did an amazing workout. Looking forward to seeing you next wee…" at bounding box center [941, 547] width 620 height 63
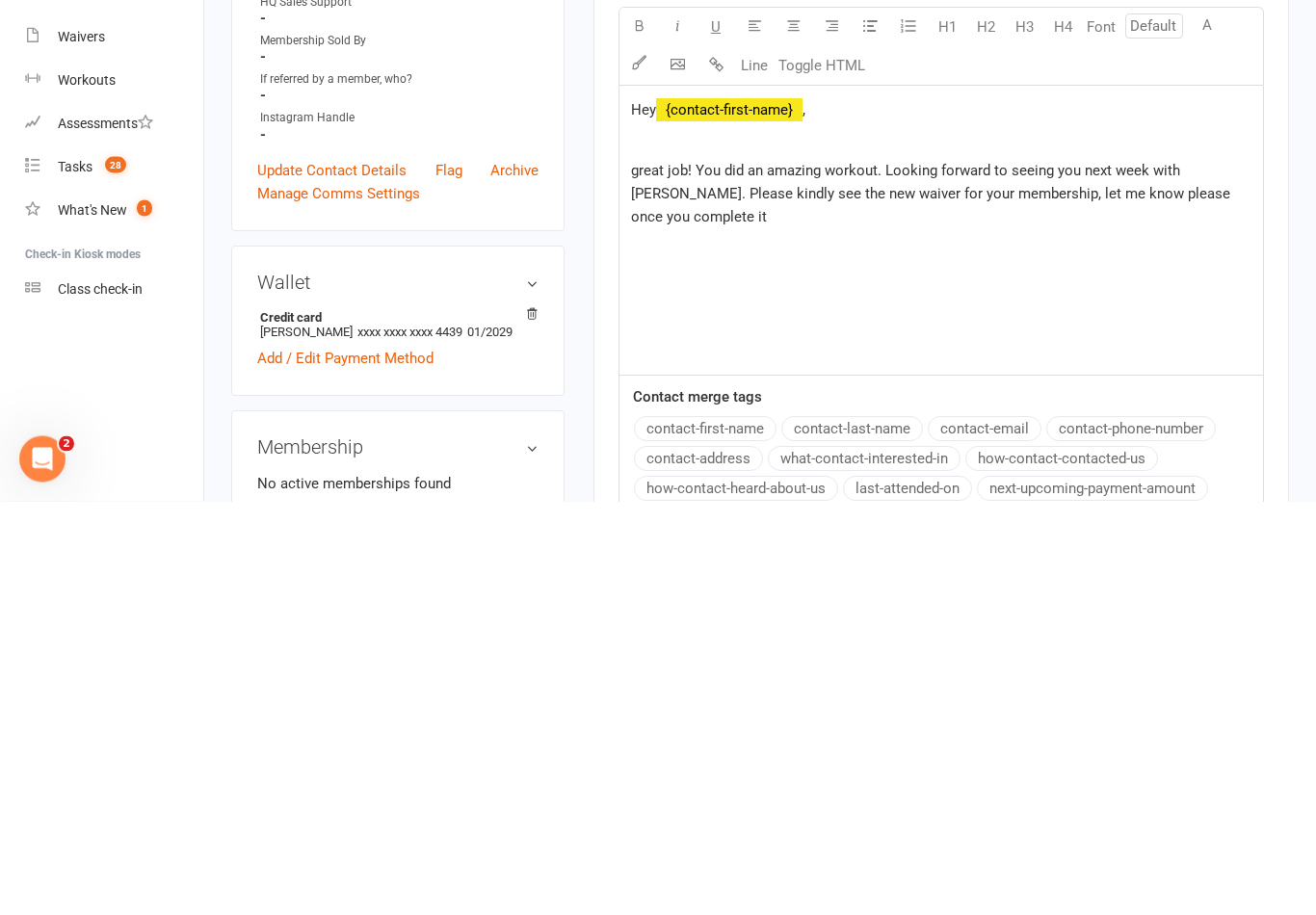
click at [645, 576] on span "great job! You did an amazing workout. Looking forward to seeing you next week …" at bounding box center [933, 607] width 604 height 63
click at [632, 576] on span "great job! You did an amazing workout. Looking forward to seeing you next week …" at bounding box center [933, 607] width 604 height 63
click at [638, 576] on span "great job! You did an amazing workout. Looking forward to seeing you next week …" at bounding box center [933, 607] width 604 height 63
click at [1235, 576] on span "Great job! You did an amazing workout. Looking forward to seeing you next week …" at bounding box center [933, 607] width 604 height 63
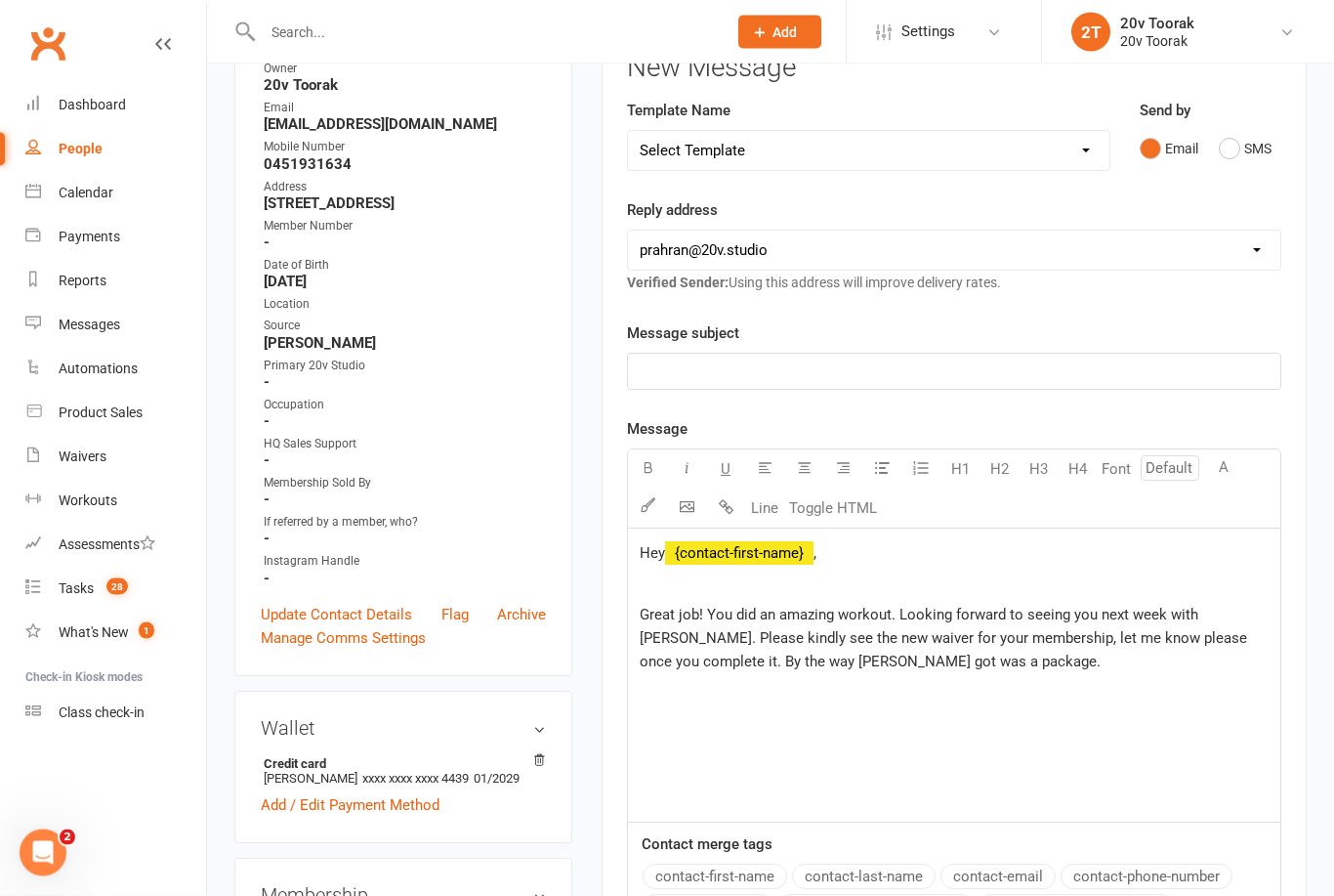
scroll to position [370, 0]
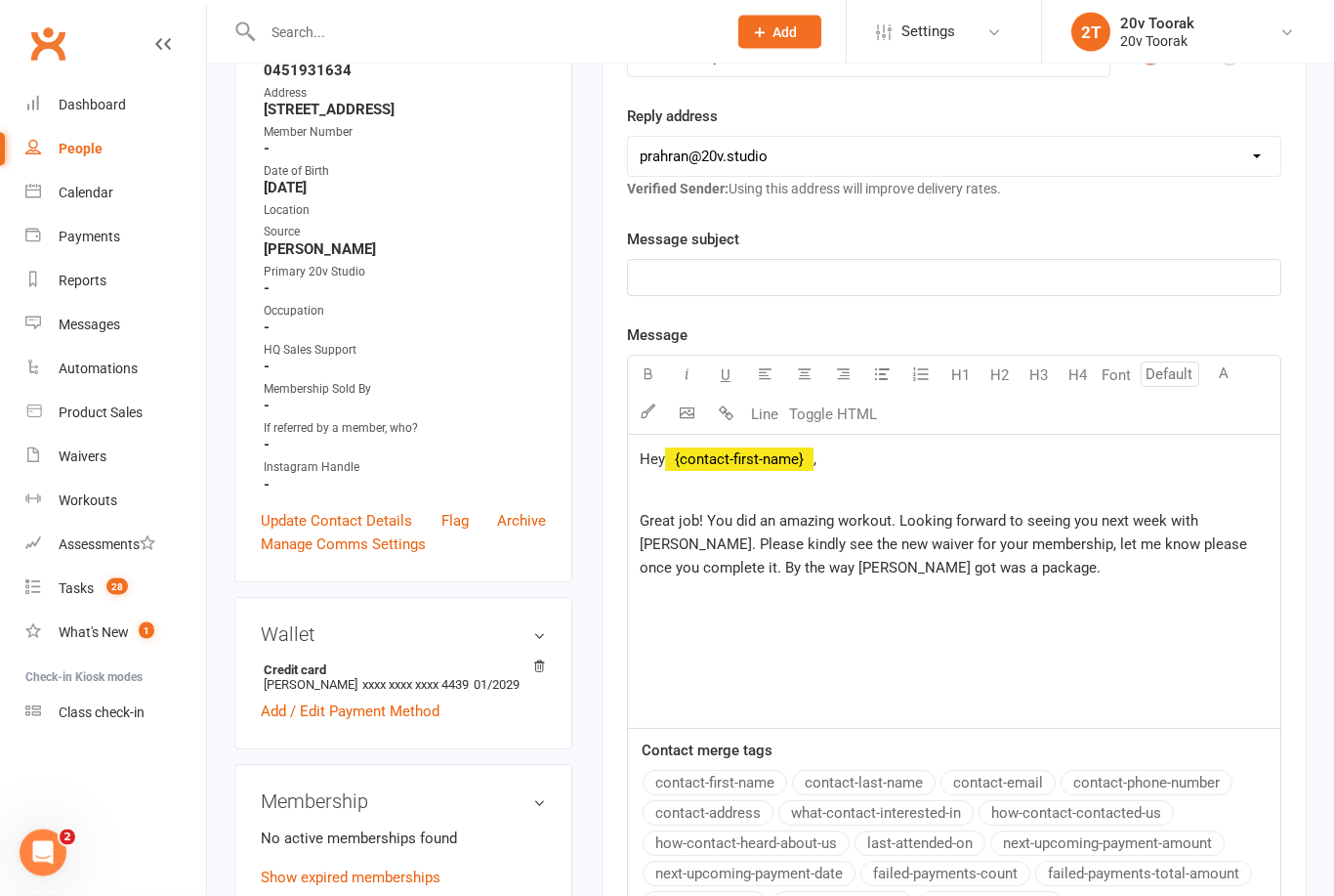
click at [806, 564] on span "Great job! You did an amazing workout. Looking forward to seeing you next week …" at bounding box center [946, 545] width 612 height 64
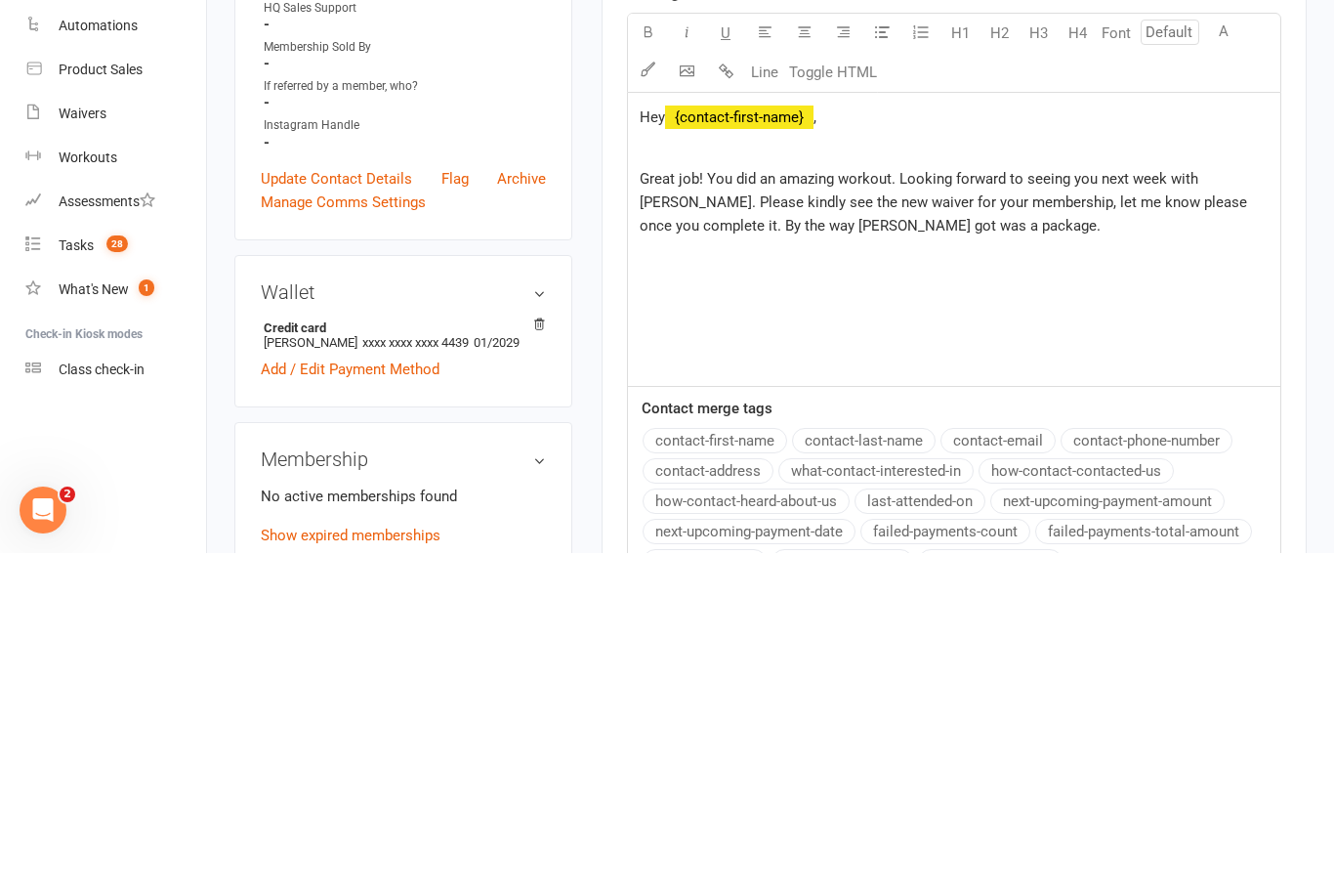
click at [813, 513] on span "Great job! You did an amazing workout. Looking forward to seeing you next week …" at bounding box center [946, 545] width 612 height 64
click at [900, 510] on p "Great job! You did an amazing workout. Looking forward to seeing you next week …" at bounding box center [954, 545] width 629 height 70
click at [818, 513] on span "Great job! You did an amazing workout. Looking forward to seeing you next week …" at bounding box center [946, 545] width 612 height 64
click at [991, 510] on p "Great job! You did an amazing workout. Looking forward to seeing you next week …" at bounding box center [954, 545] width 629 height 70
click at [827, 513] on span "Great job! You did an amazing workout. Looking forward to seeing you next week …" at bounding box center [946, 545] width 612 height 64
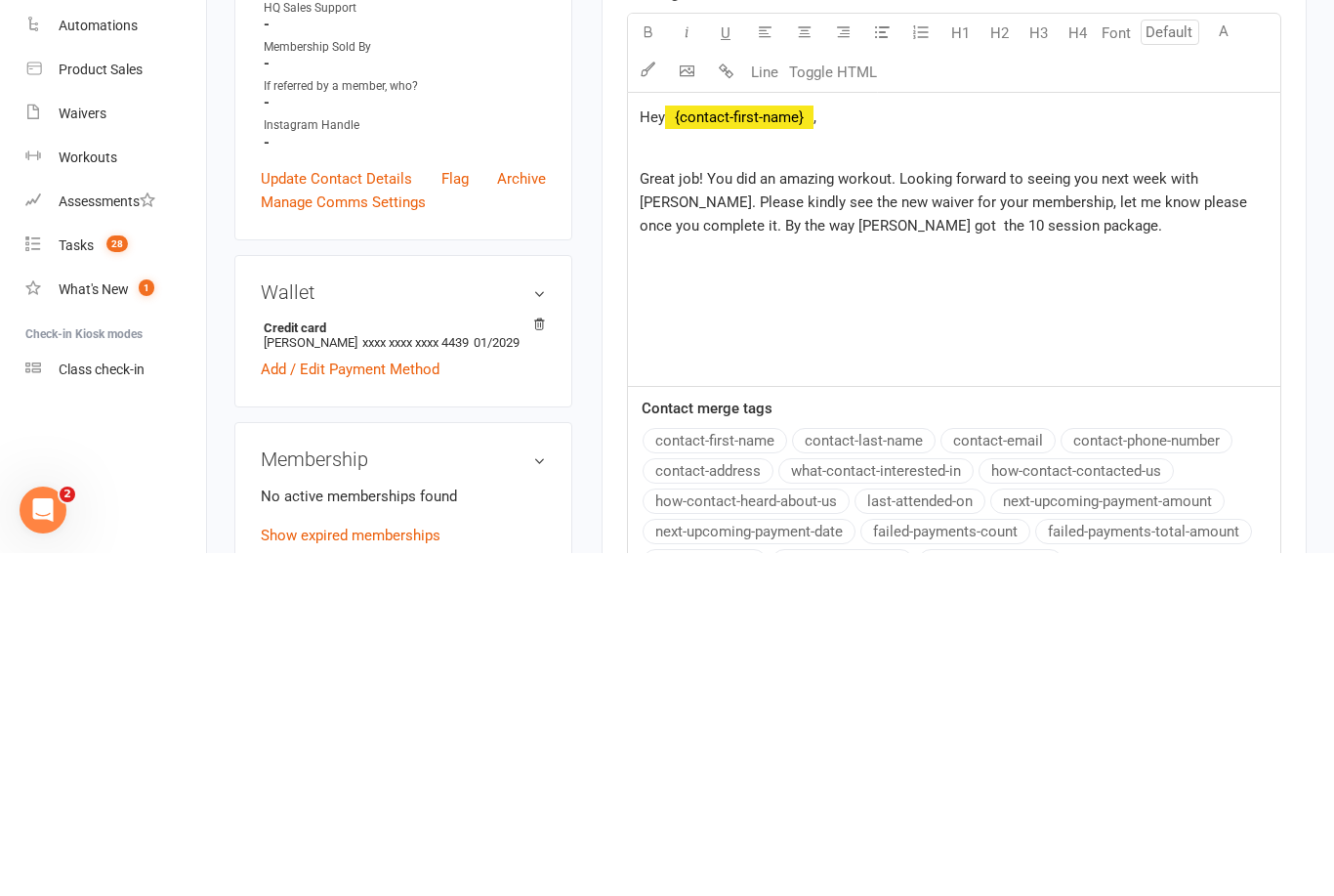
click at [766, 436] on div "Hey ﻿ {contact-first-name} , ﻿ Great job! You did an amazing workout. Looking f…" at bounding box center [954, 582] width 653 height 293
click at [778, 513] on span "Great job! You did an amazing workout. Looking forward to seeing you next week …" at bounding box center [946, 545] width 612 height 64
click at [993, 510] on p "Great job! You did an amazing workout. Looking forward to seeing you next week …" at bounding box center [954, 545] width 629 height 70
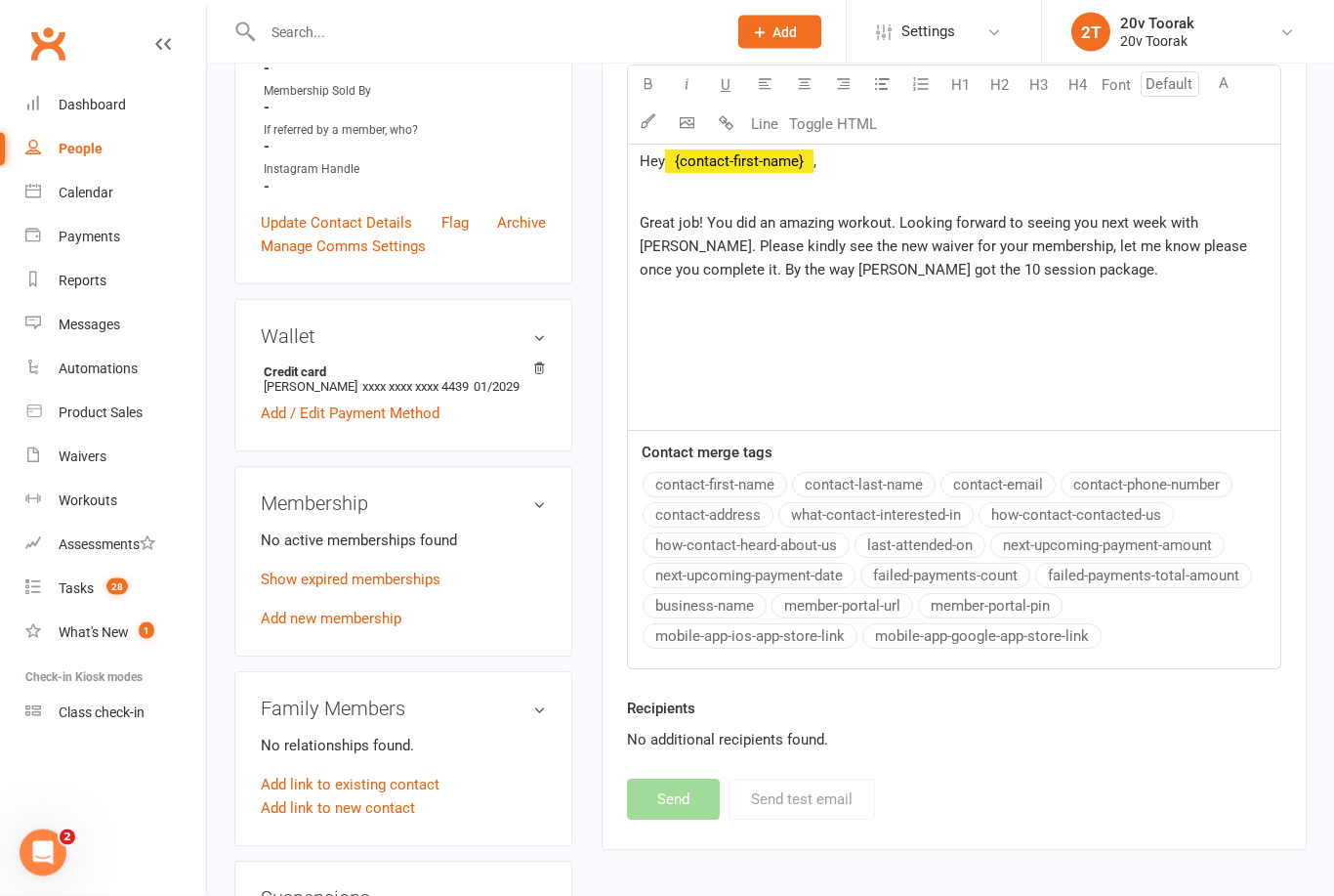
scroll to position [669, 0]
click at [990, 267] on p "Great job! You did an amazing workout. Looking forward to seeing you next week …" at bounding box center [954, 246] width 629 height 70
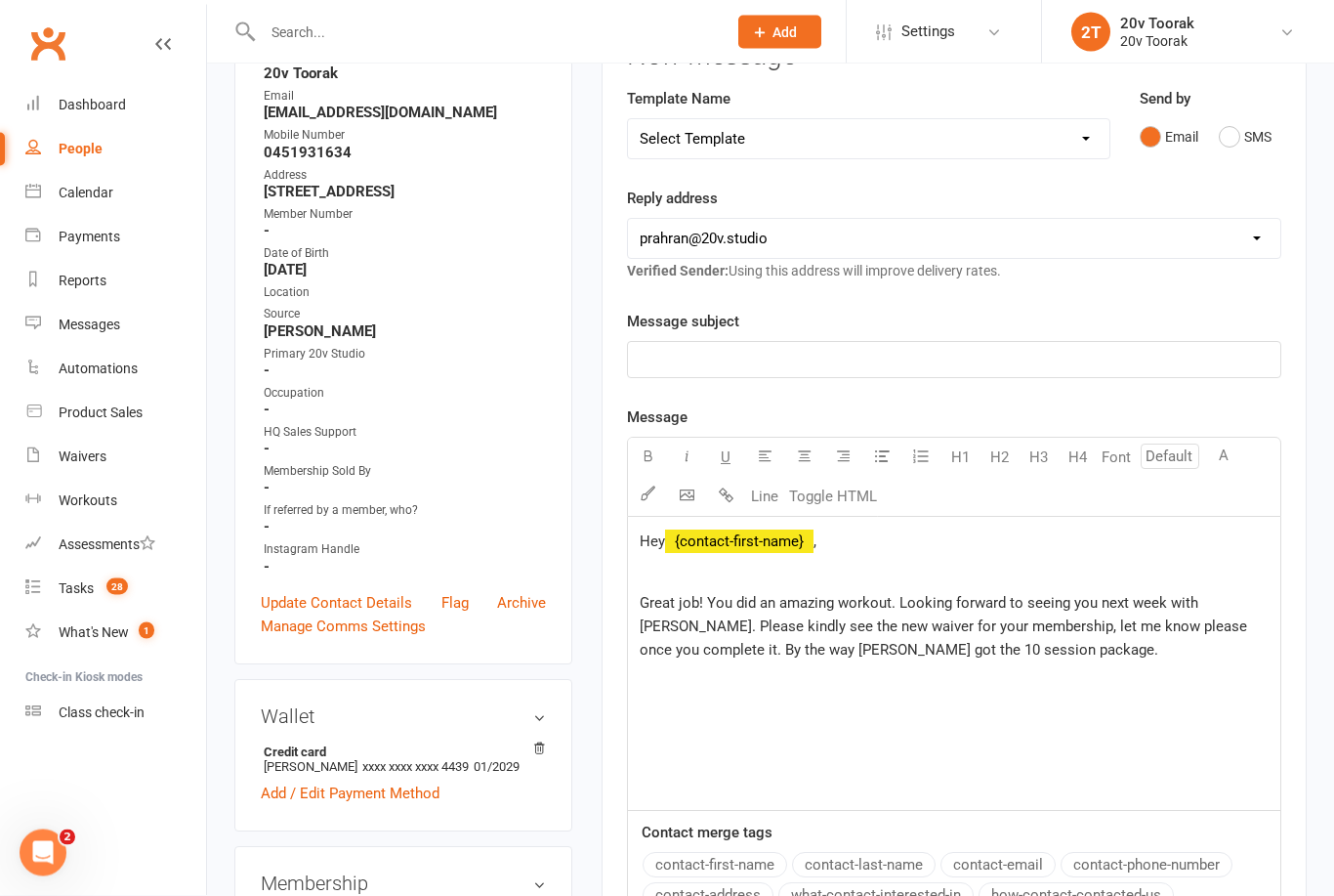
scroll to position [303, 0]
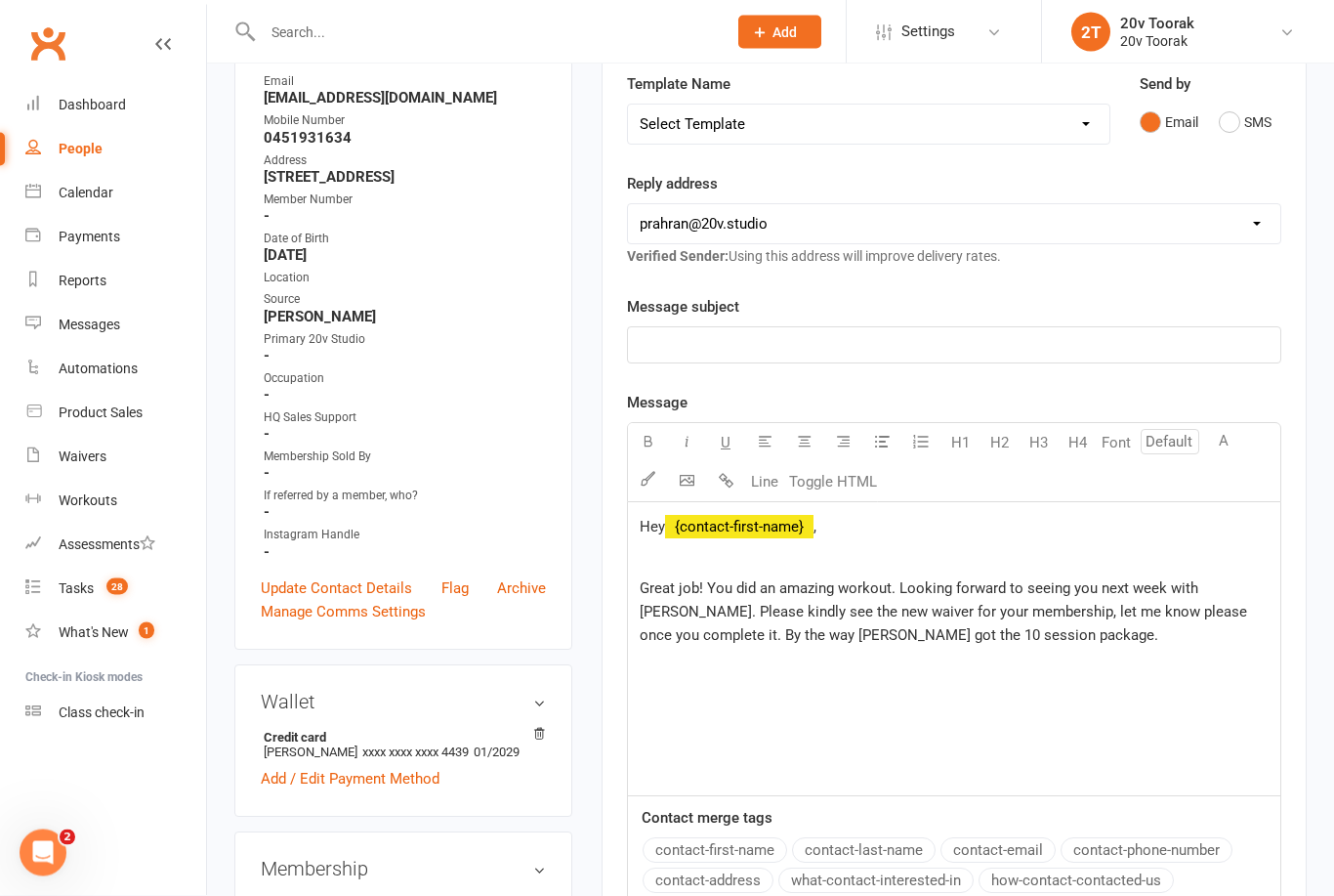
click at [1003, 649] on div "Hey ﻿ {contact-first-name} , ﻿ Great job! You did an amazing workout. Looking f…" at bounding box center [954, 649] width 653 height 293
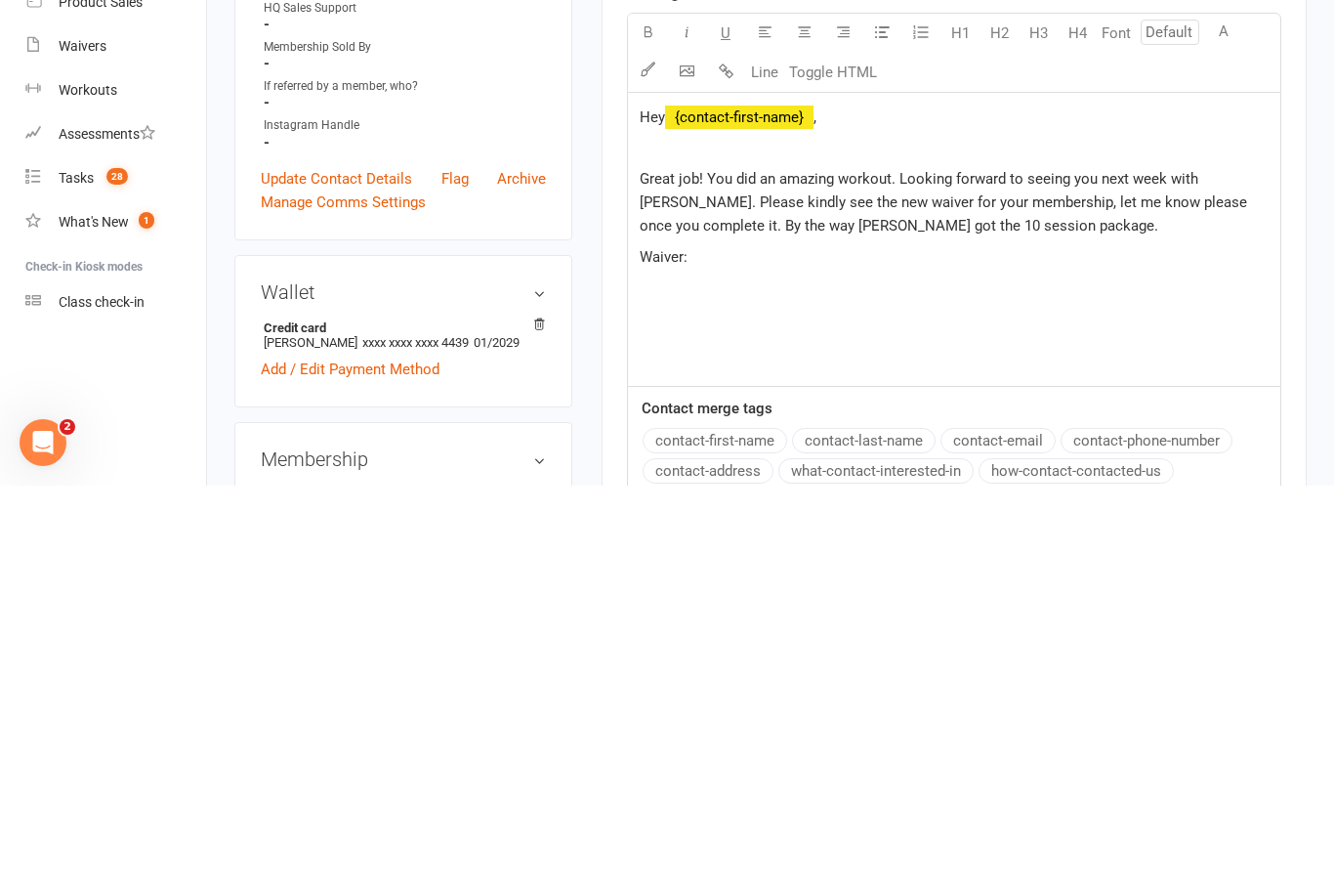
click at [747, 655] on p "Waiver:" at bounding box center [954, 667] width 629 height 24
click at [1111, 503] on div "Hey ﻿ {contact-first-name} , ﻿ Great job! You did an amazing workout. Looking f…" at bounding box center [954, 649] width 653 height 293
click at [973, 577] on p "Great job! You did an amazing workout. Looking forward to seeing you next week …" at bounding box center [954, 612] width 629 height 70
click at [799, 503] on div "Hey ﻿ {contact-first-name} , ﻿ Great job! You did an amazing workout. Looking f…" at bounding box center [954, 649] width 653 height 293
click at [872, 688] on span "An automatic message will be sent for you to be able to enter to the studio and…" at bounding box center [944, 708] width 608 height 41
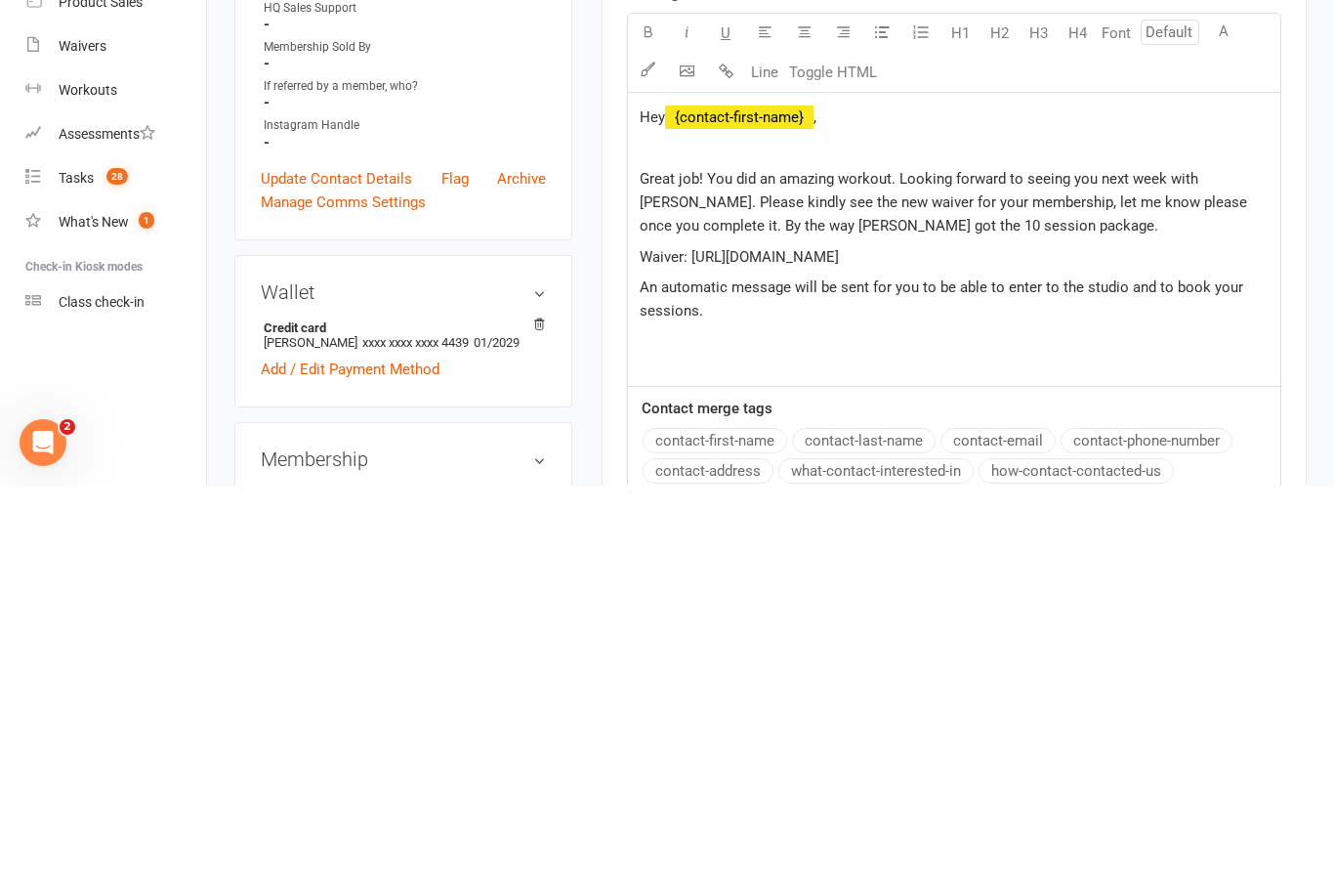
click at [936, 688] on span "An automatic message will be sent for you to be able to enter to the studio and…" at bounding box center [944, 708] width 608 height 41
click at [911, 688] on span "An automatic message will be sent for you to be able to enter to the studio and…" at bounding box center [944, 708] width 608 height 41
click at [864, 688] on span "An automatic message will be sent for you to be able to enter to the studio and…" at bounding box center [944, 708] width 608 height 41
click at [812, 503] on div "Hey ﻿ {contact-first-name} , ﻿ Great job! You did an amazing workout. Looking f…" at bounding box center [954, 649] width 653 height 293
click at [1169, 688] on span "An automatic message will be sent, for you to be able to enter to the studio an…" at bounding box center [945, 708] width 611 height 41
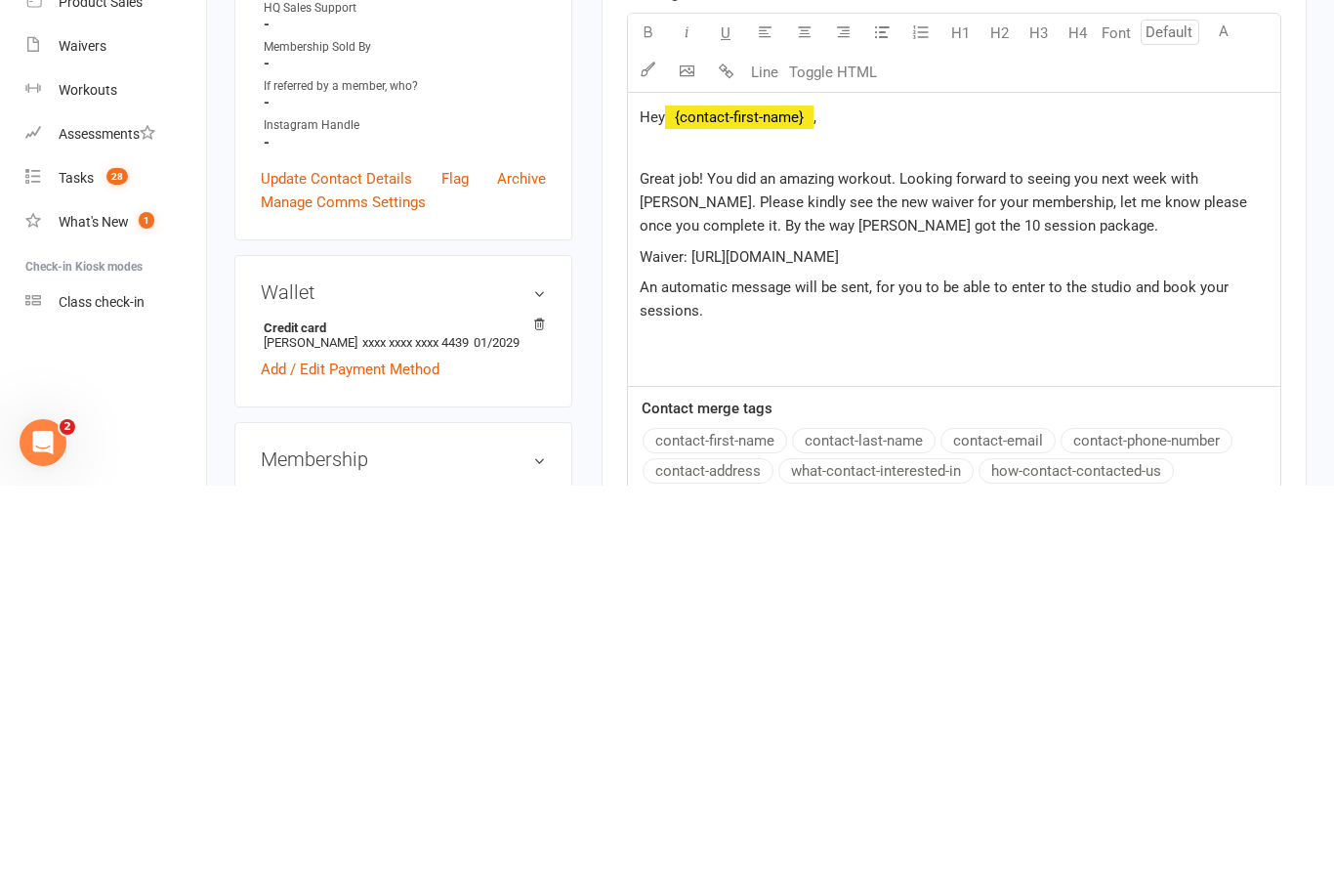
click at [1182, 688] on span "An automatic message will be sent, for you to be able to enter to the studio an…" at bounding box center [936, 708] width 593 height 41
click at [803, 503] on div "Hey ﻿ {contact-first-name} , ﻿ Great job! You did an amazing workout. Looking f…" at bounding box center [954, 649] width 653 height 293
click at [786, 685] on p "An automatic message will be sent, for you to be able to enter to the studio an…" at bounding box center [954, 708] width 629 height 47
click at [805, 688] on span "An automatic message will be sent, for you to be able to enter to the studio an…" at bounding box center [948, 708] width 616 height 41
click at [798, 503] on div "Hey ﻿ {contact-first-name} , ﻿ Great job! You did an amazing workout. Looking f…" at bounding box center [954, 649] width 653 height 293
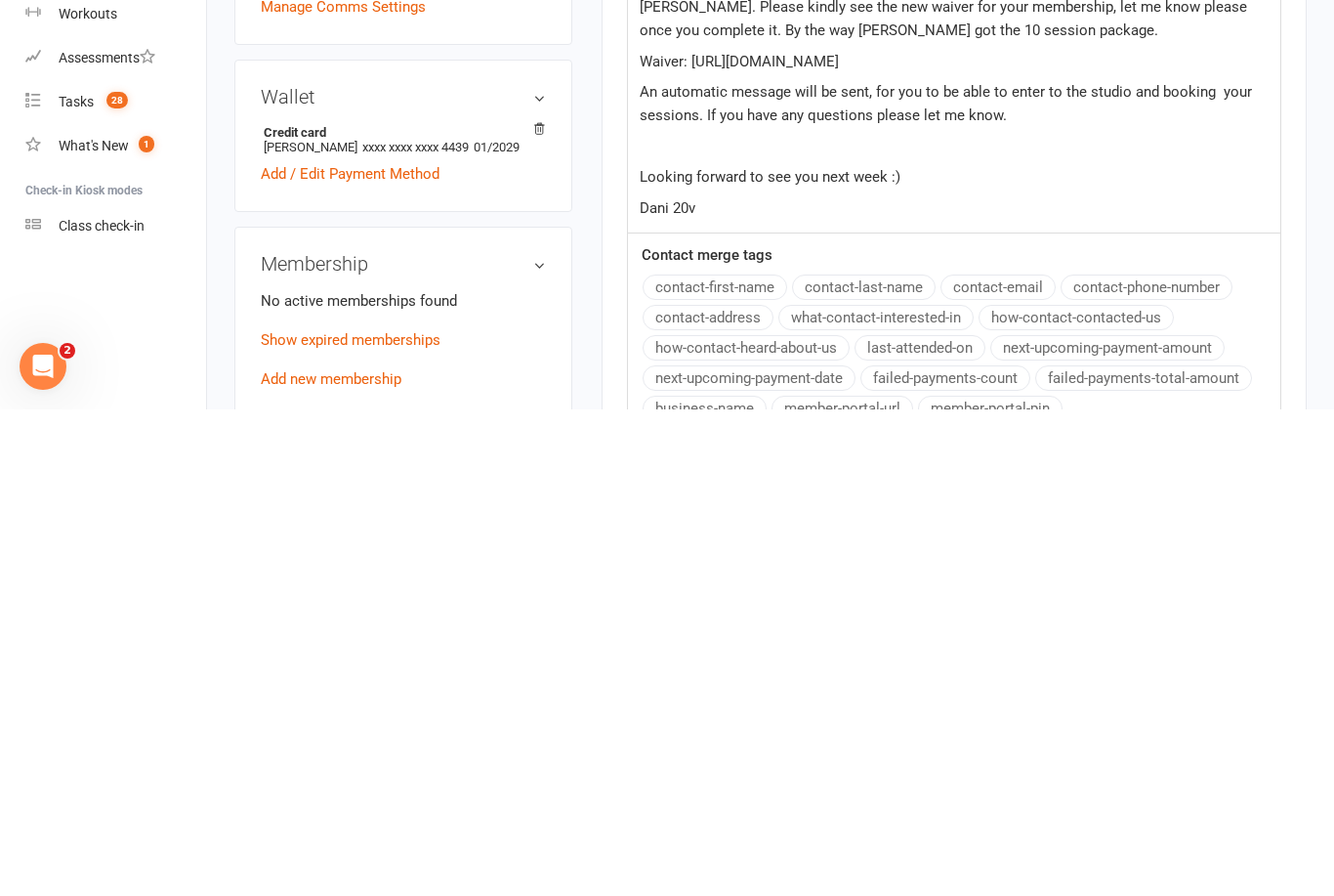
scroll to position [446, 0]
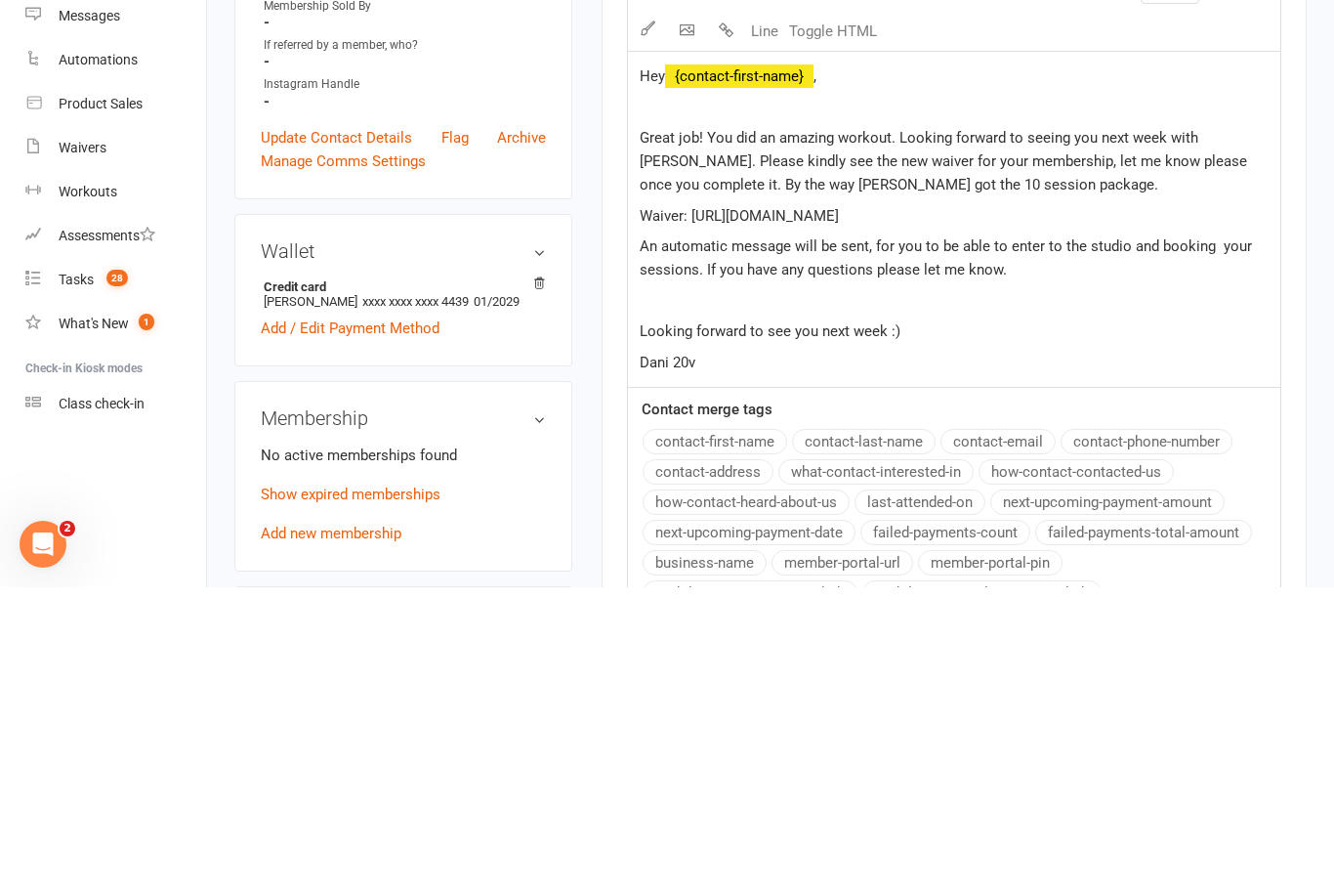
click at [1247, 435] on p "Great job! You did an amazing workout. Looking forward to seeing you next week …" at bounding box center [954, 469] width 629 height 70
click at [829, 438] on span "Great job! You did an amazing workout. Please kindly see the new waiver for you…" at bounding box center [950, 469] width 620 height 64
click at [821, 438] on span "Great job! You did an amazing workout. Please kindly see the new waiver for you…" at bounding box center [950, 469] width 620 height 64
click at [838, 438] on span "Great job! You did an amazing workout. Please kindly see the new waiver for you…" at bounding box center [950, 469] width 620 height 64
click at [844, 438] on span "Great job! You did an amazing workout. Please kindly see the new waiver for you…" at bounding box center [950, 469] width 620 height 64
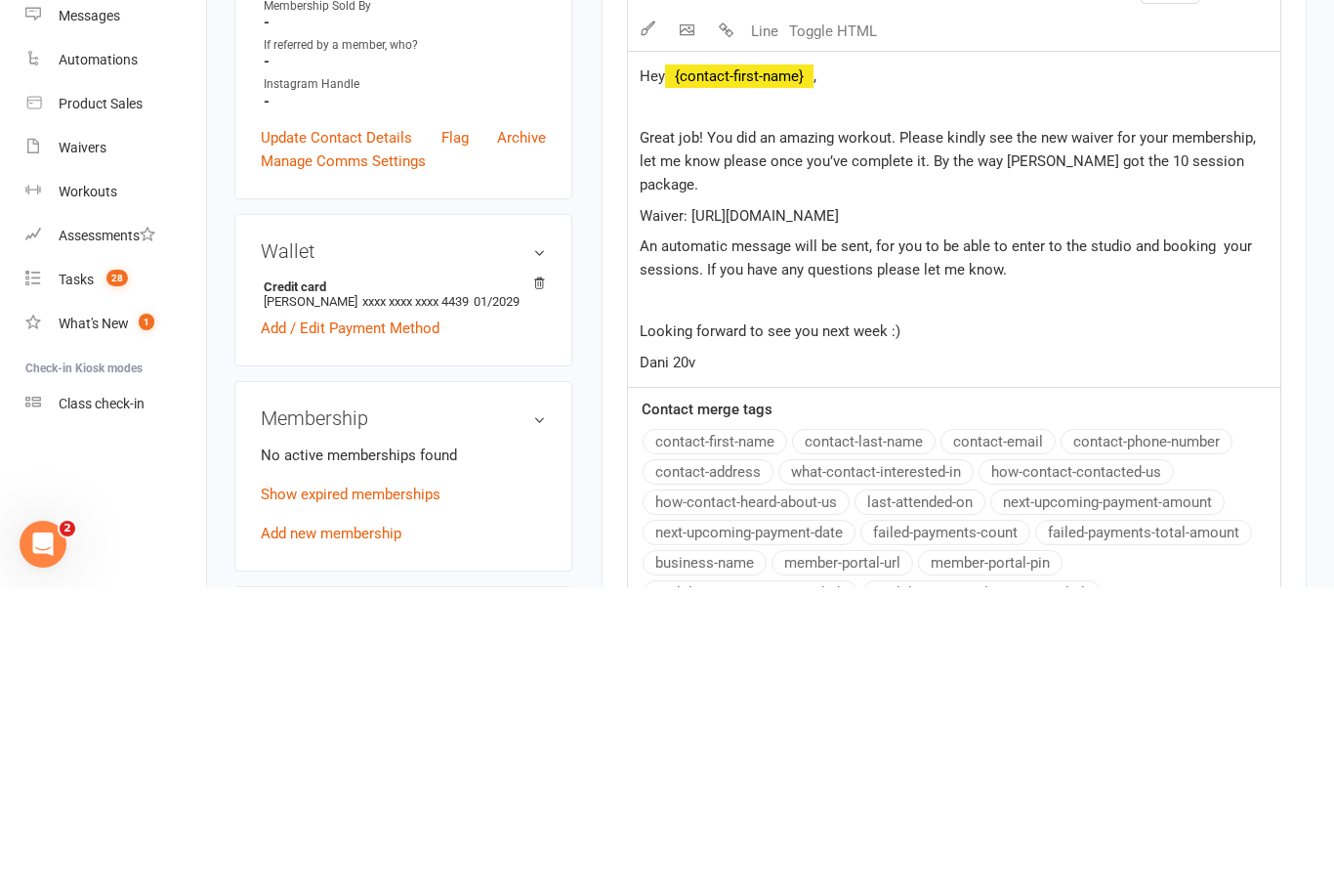
click at [907, 438] on span "Great job! You did an amazing workout. Please kindly see the new waiver for you…" at bounding box center [950, 469] width 620 height 64
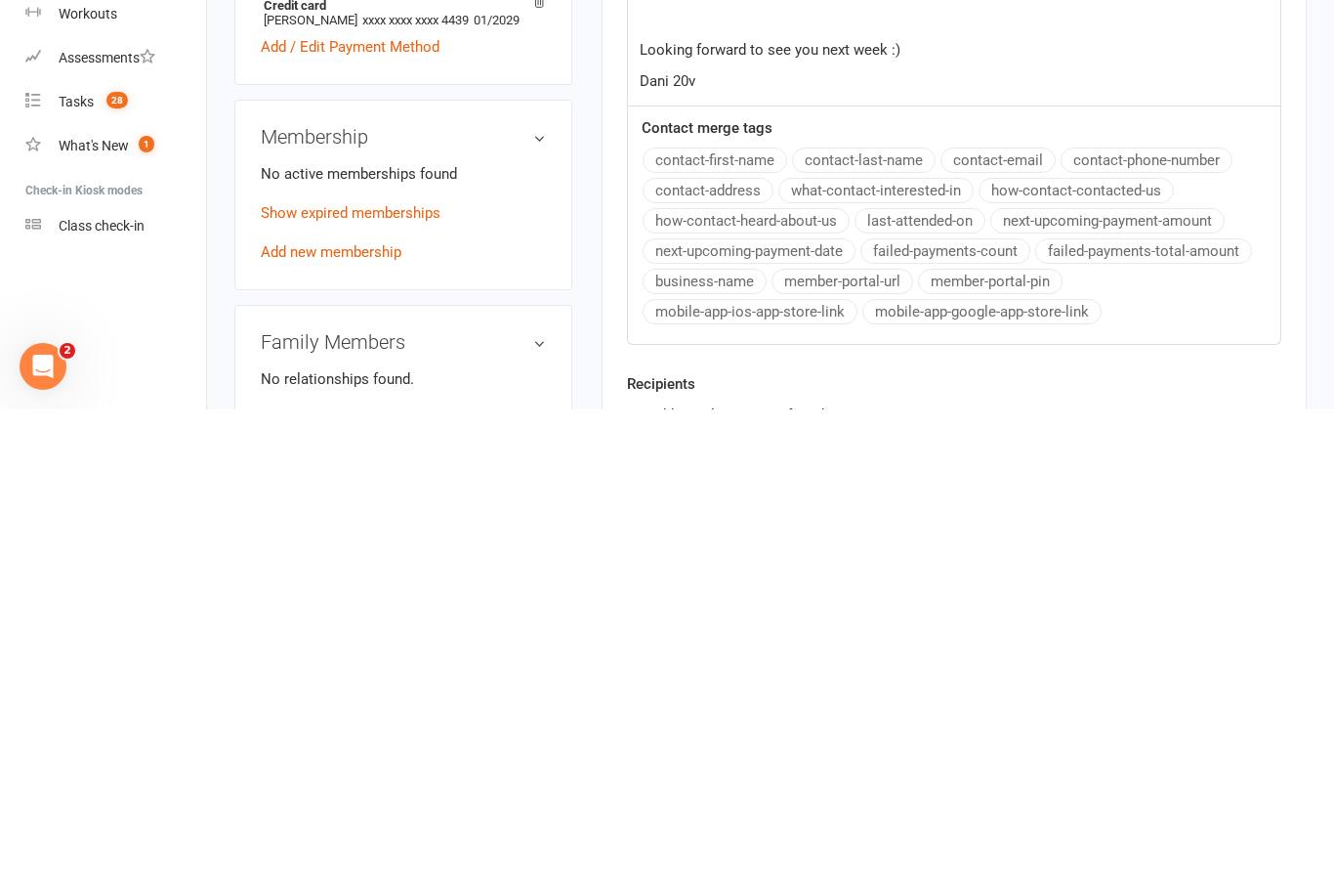
scroll to position [549, 0]
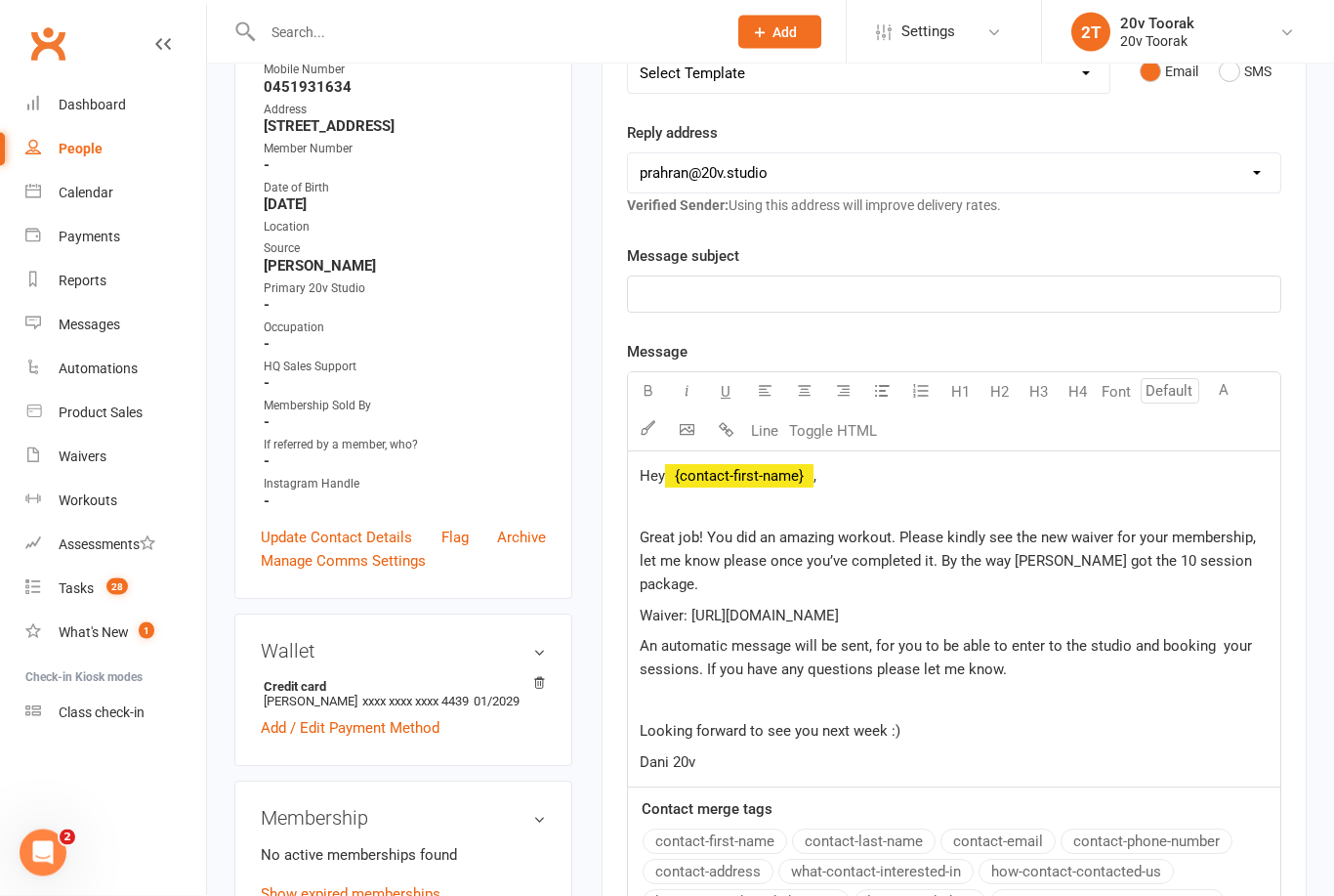
click at [906, 292] on p "﻿" at bounding box center [954, 295] width 629 height 24
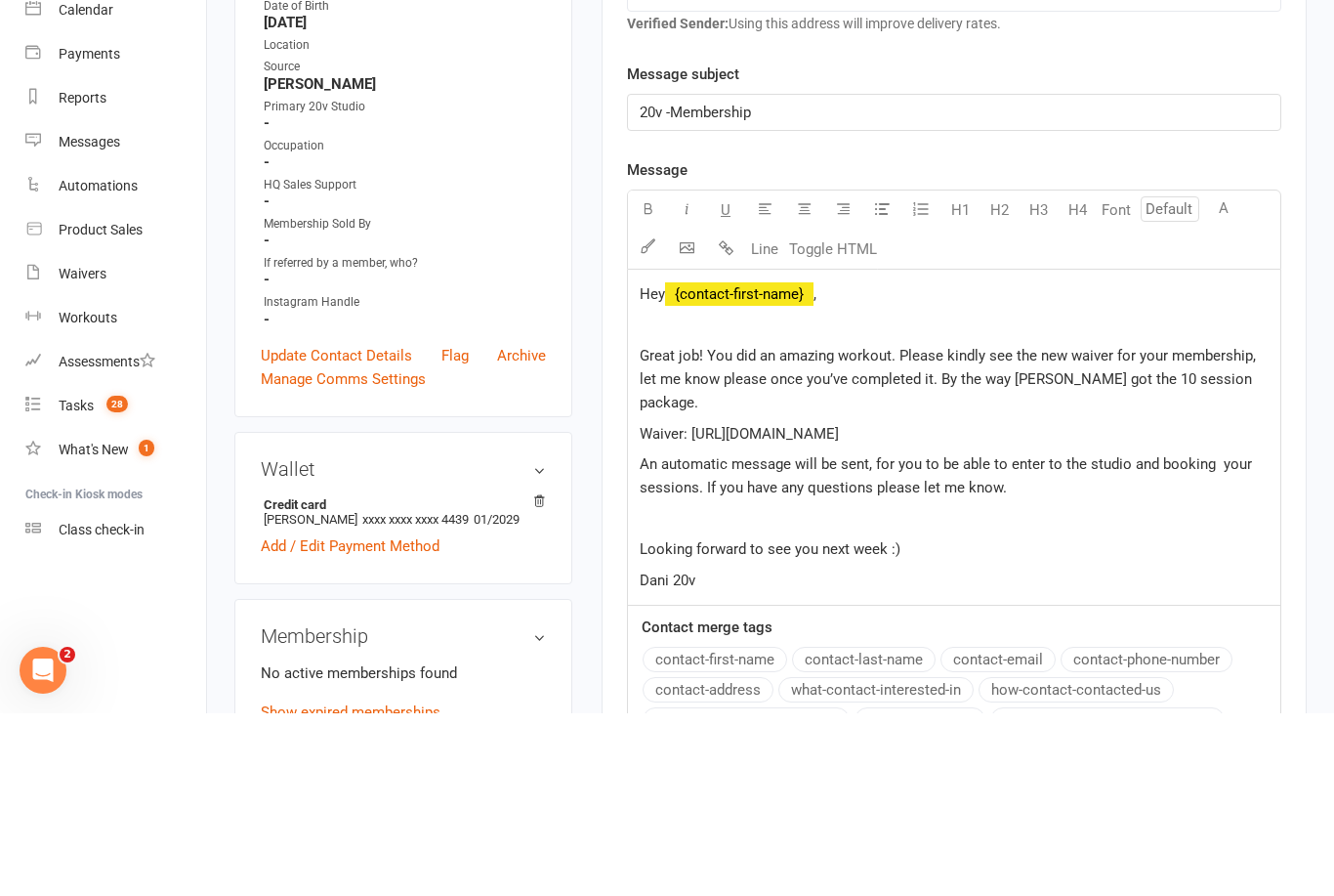
click at [665, 286] on span "20v -Membership" at bounding box center [695, 295] width 111 height 18
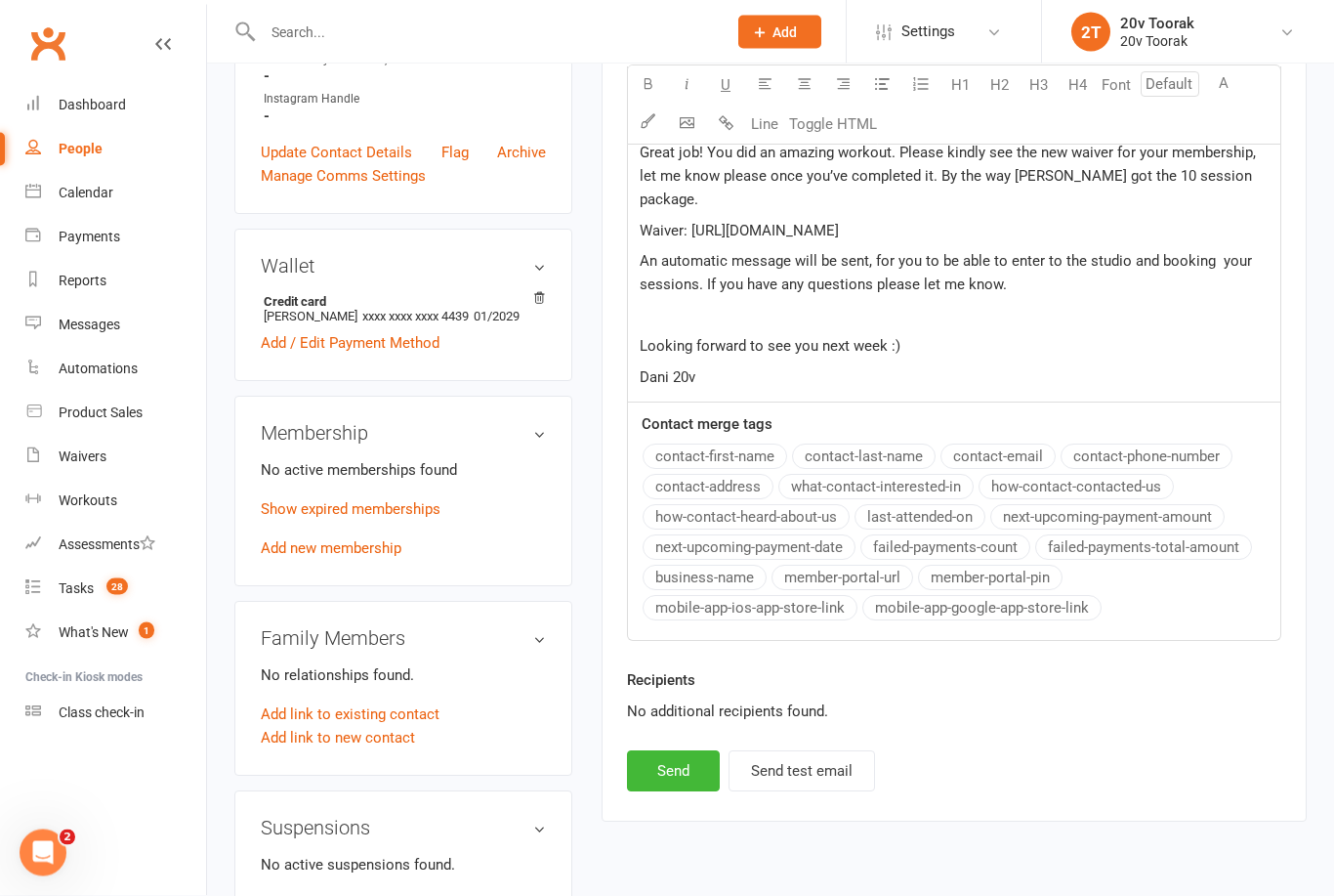
scroll to position [741, 0]
click at [682, 757] on button "Send" at bounding box center [673, 769] width 93 height 41
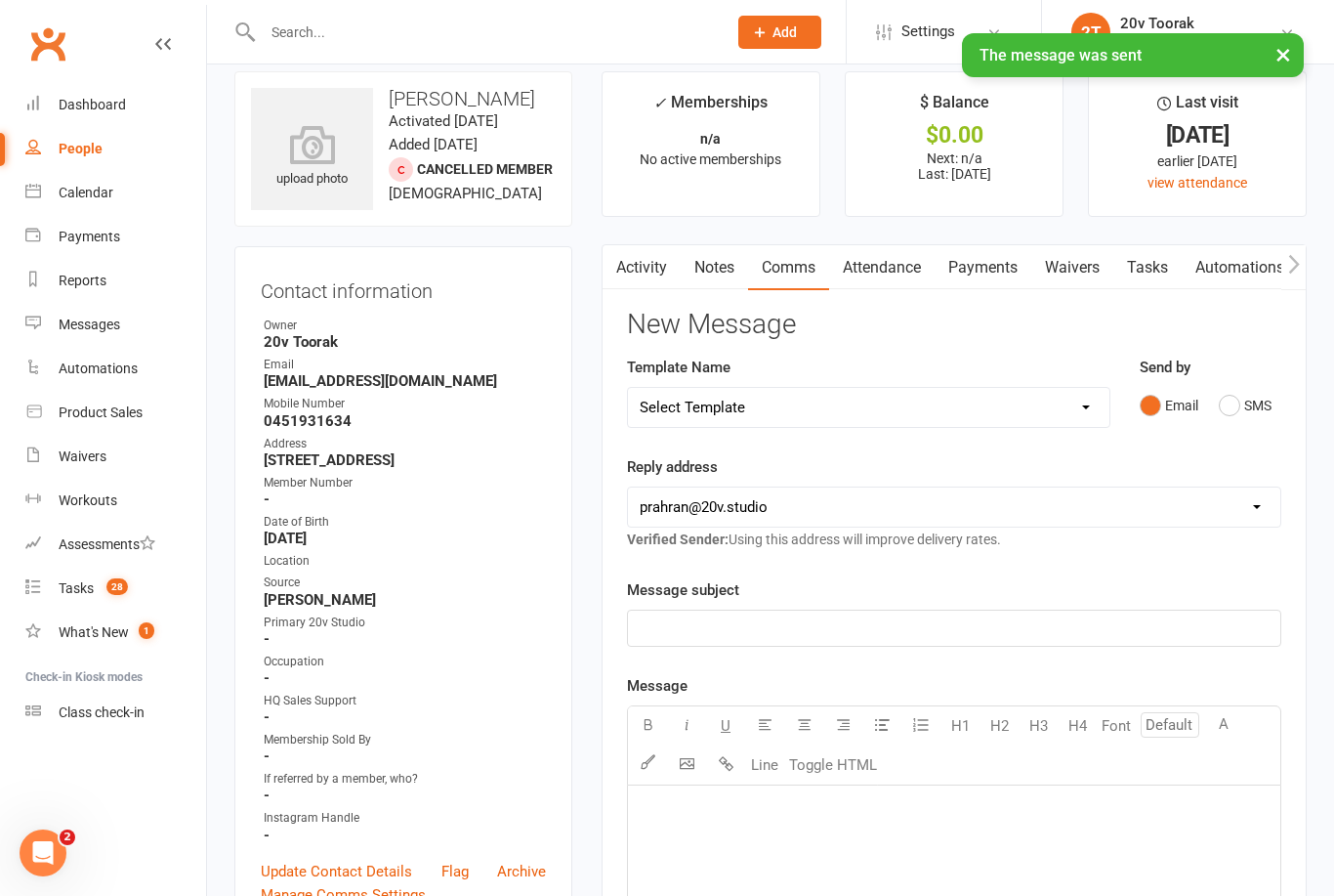
scroll to position [0, 0]
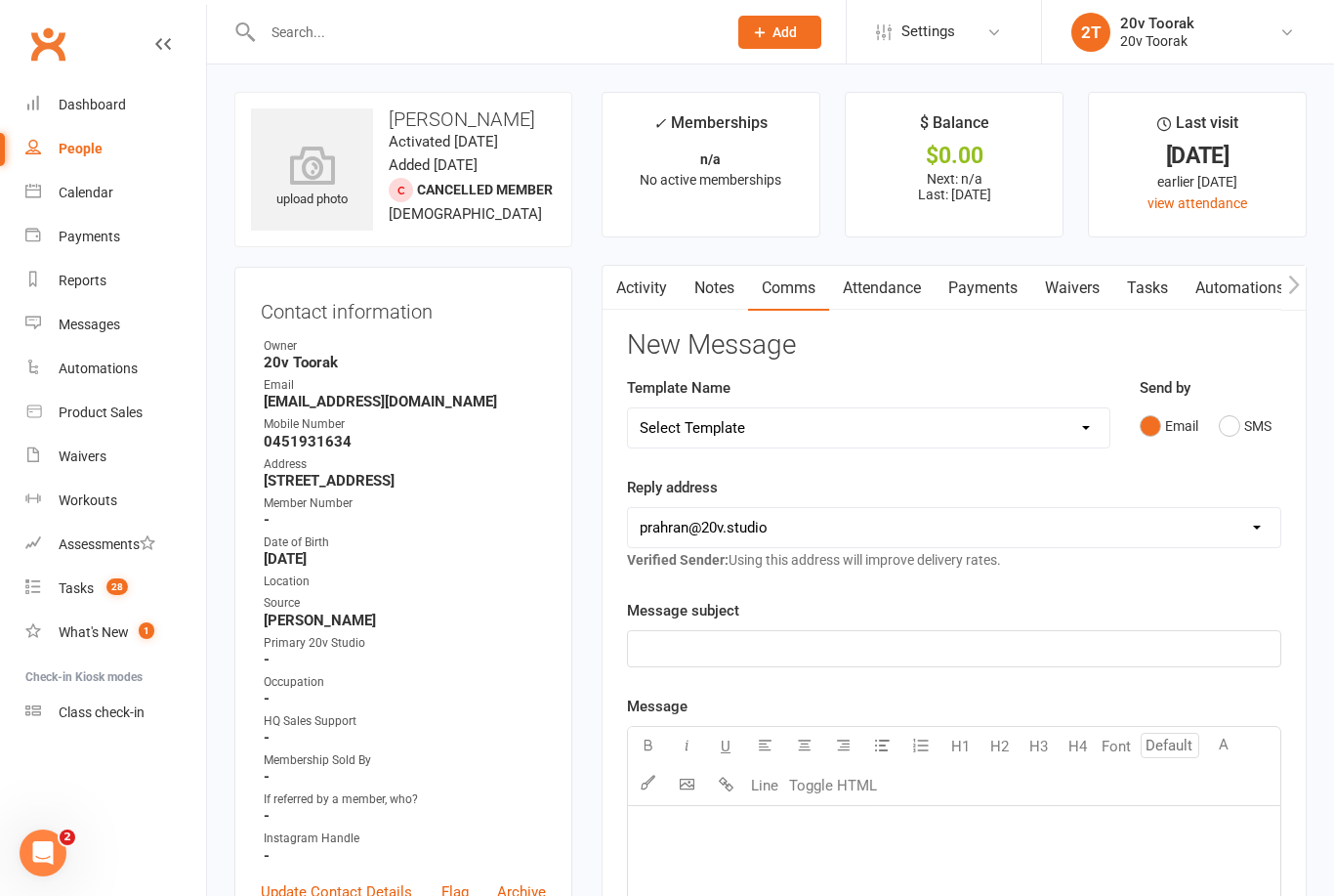
click at [717, 300] on link "Notes" at bounding box center [715, 287] width 67 height 45
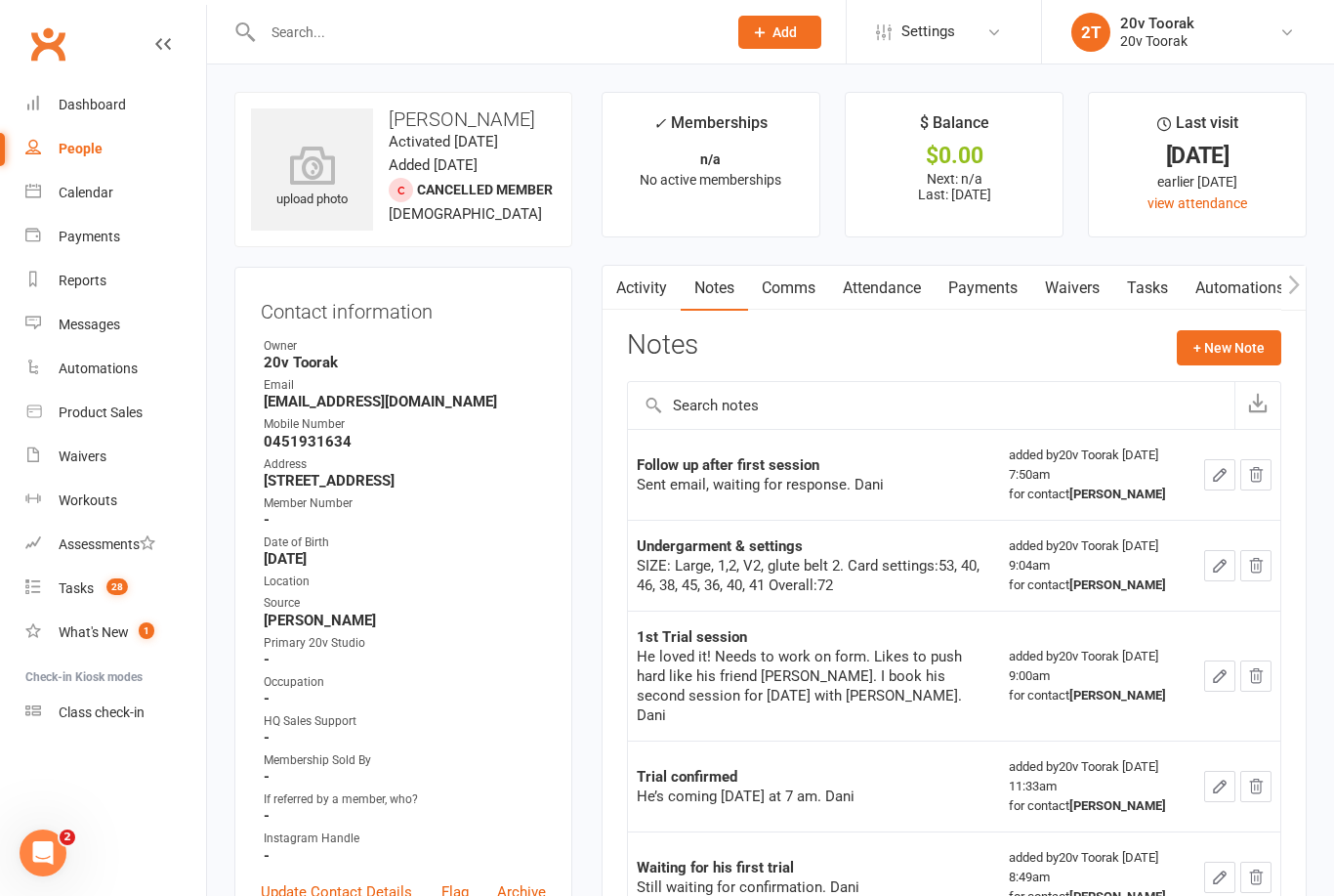
click at [1243, 347] on button "+ New Note" at bounding box center [1230, 348] width 105 height 36
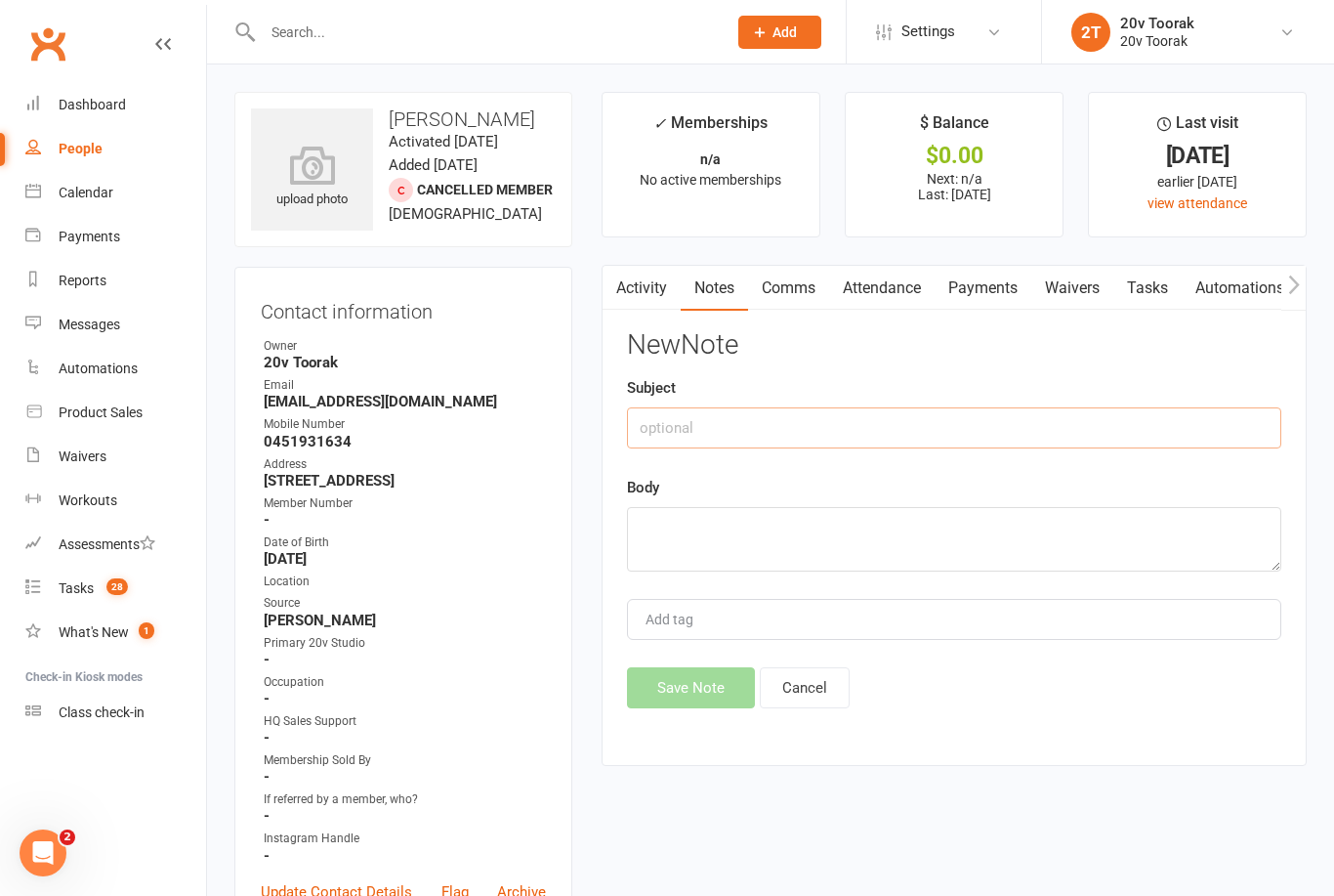
click at [816, 428] on input "text" at bounding box center [954, 427] width 655 height 41
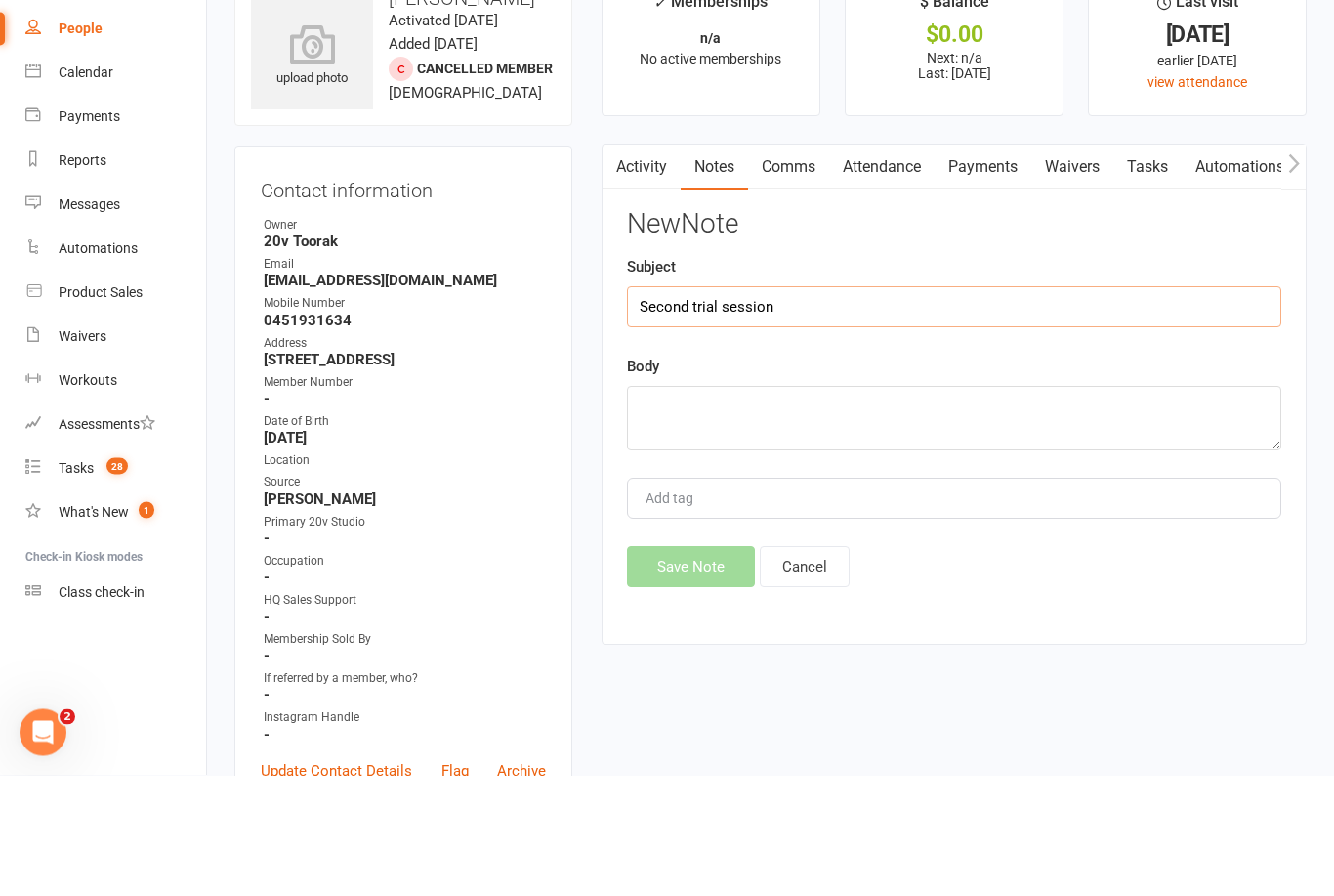
type input "Second trial session"
click at [862, 507] on textarea at bounding box center [954, 539] width 655 height 64
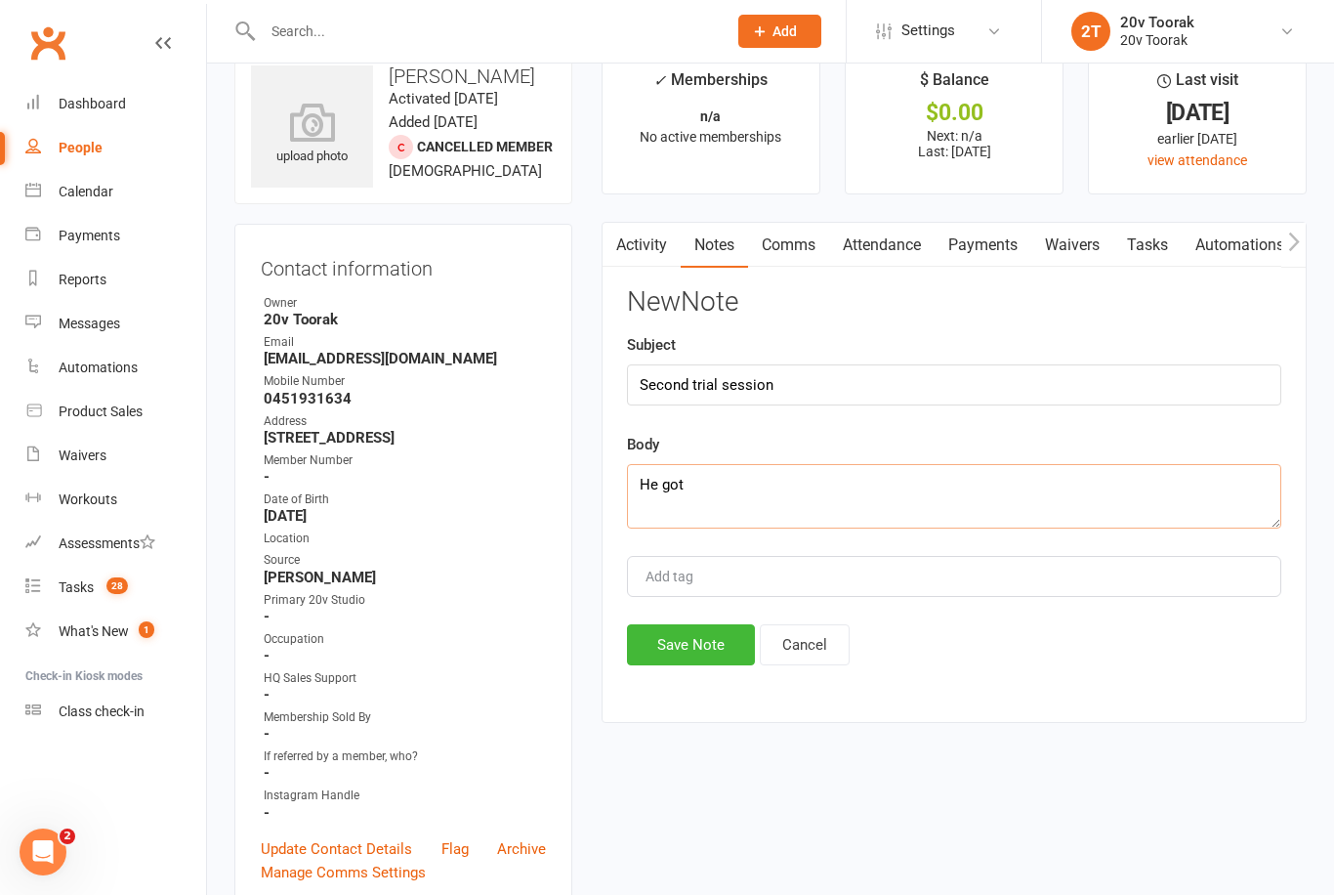
click at [772, 482] on textarea "He got" at bounding box center [954, 497] width 655 height 64
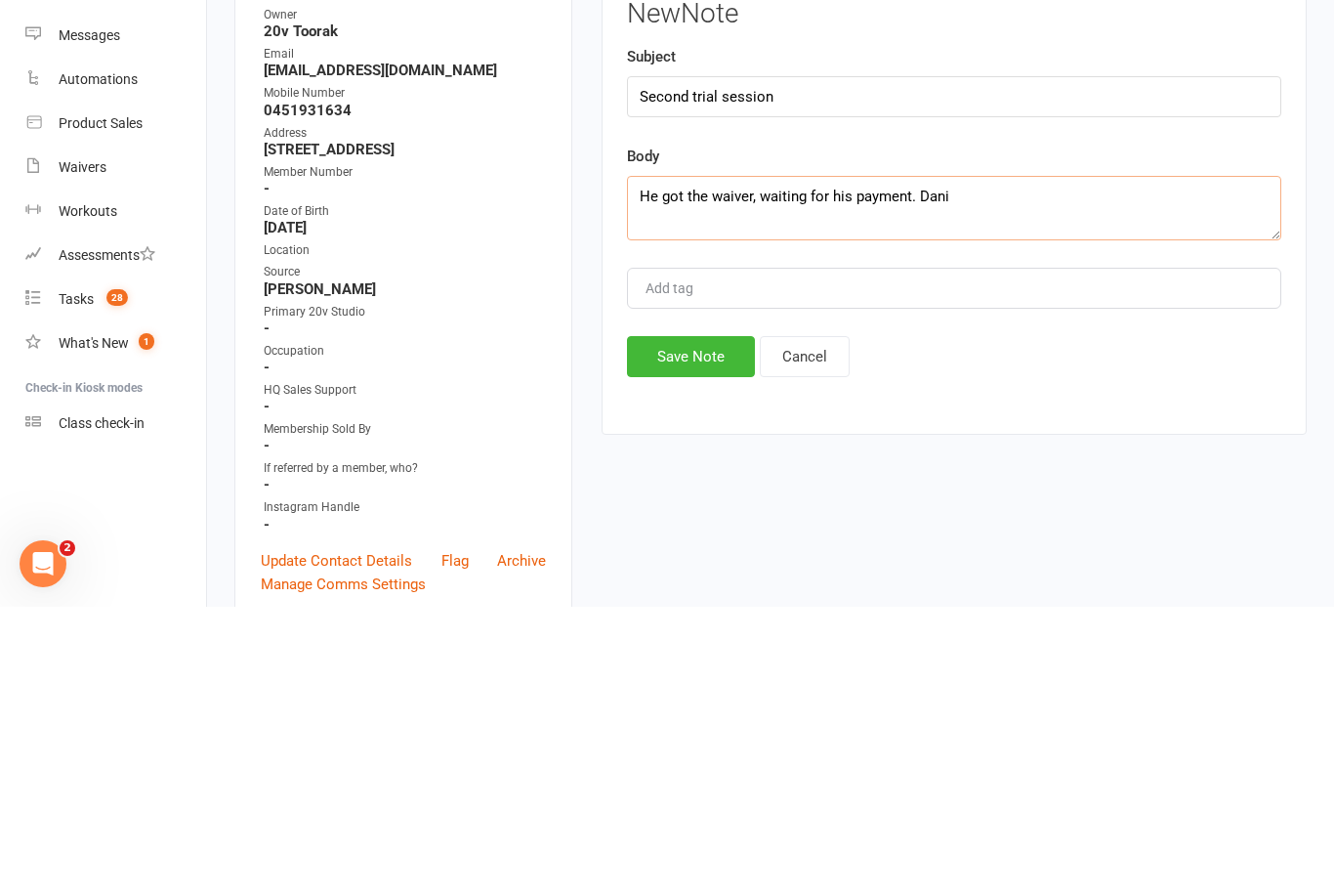
type textarea "He got the waiver, waiting for his payment. Dani"
click at [690, 625] on button "Save Note" at bounding box center [690, 645] width 128 height 41
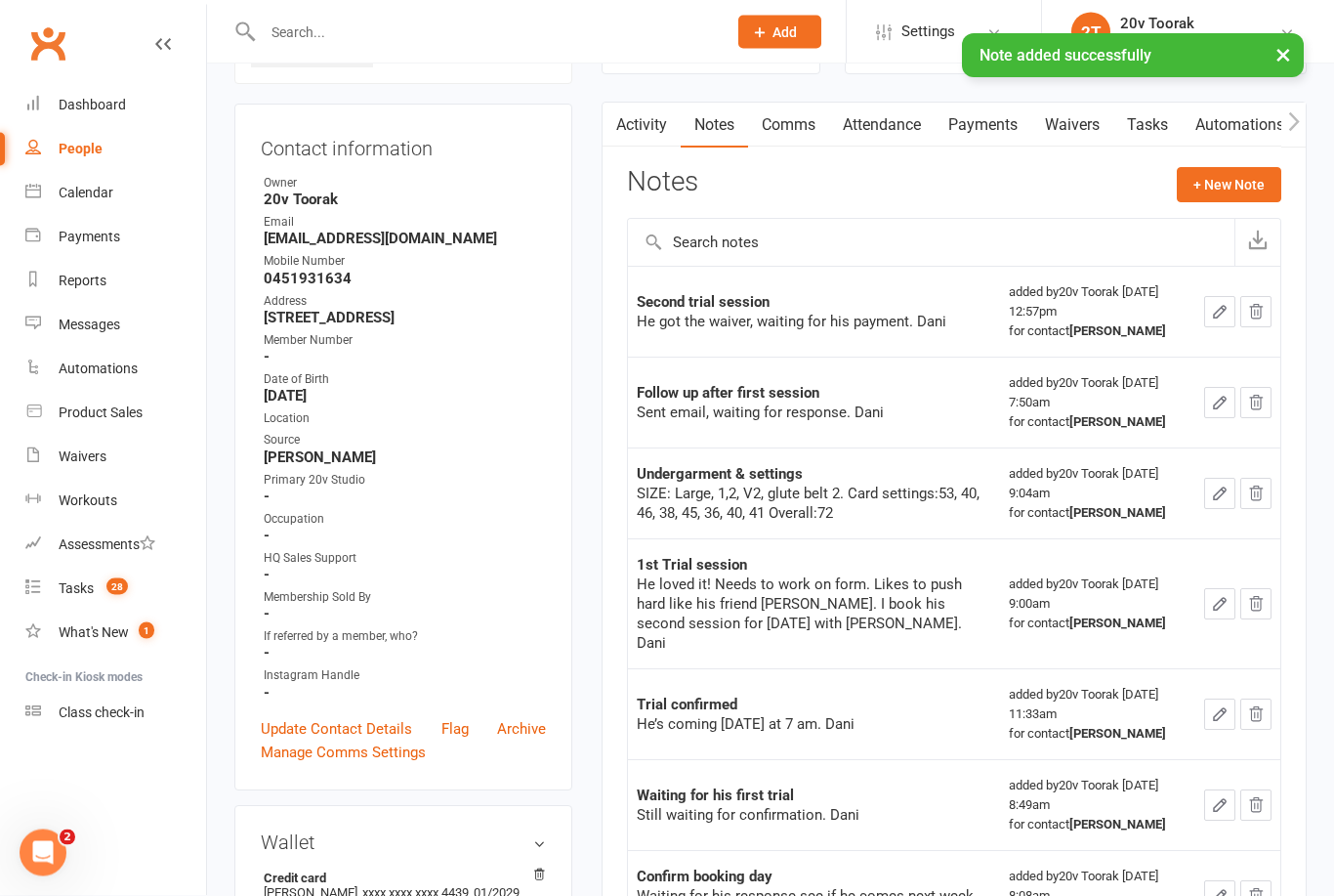
scroll to position [78, 0]
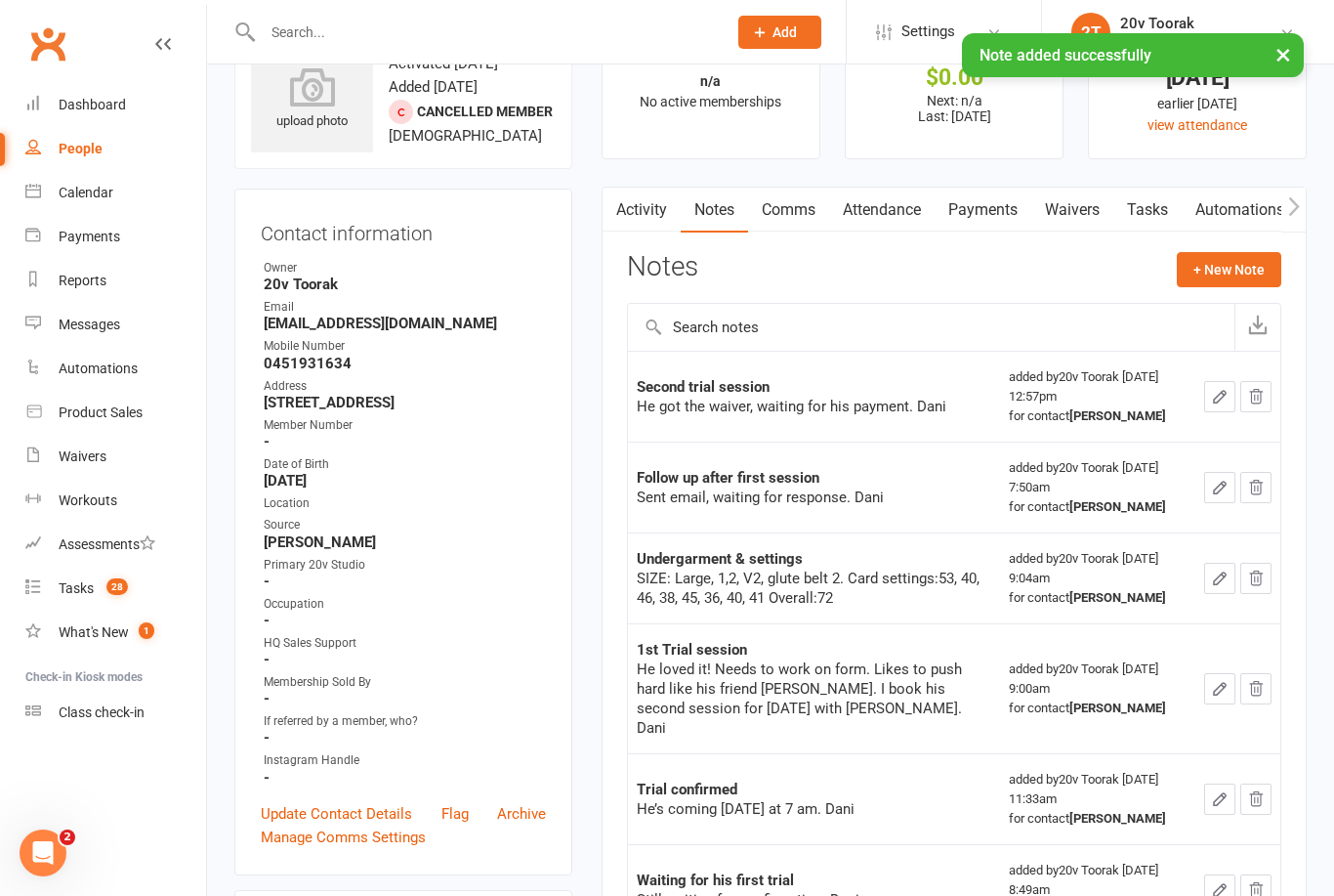
click at [1161, 210] on link "Tasks" at bounding box center [1148, 209] width 68 height 45
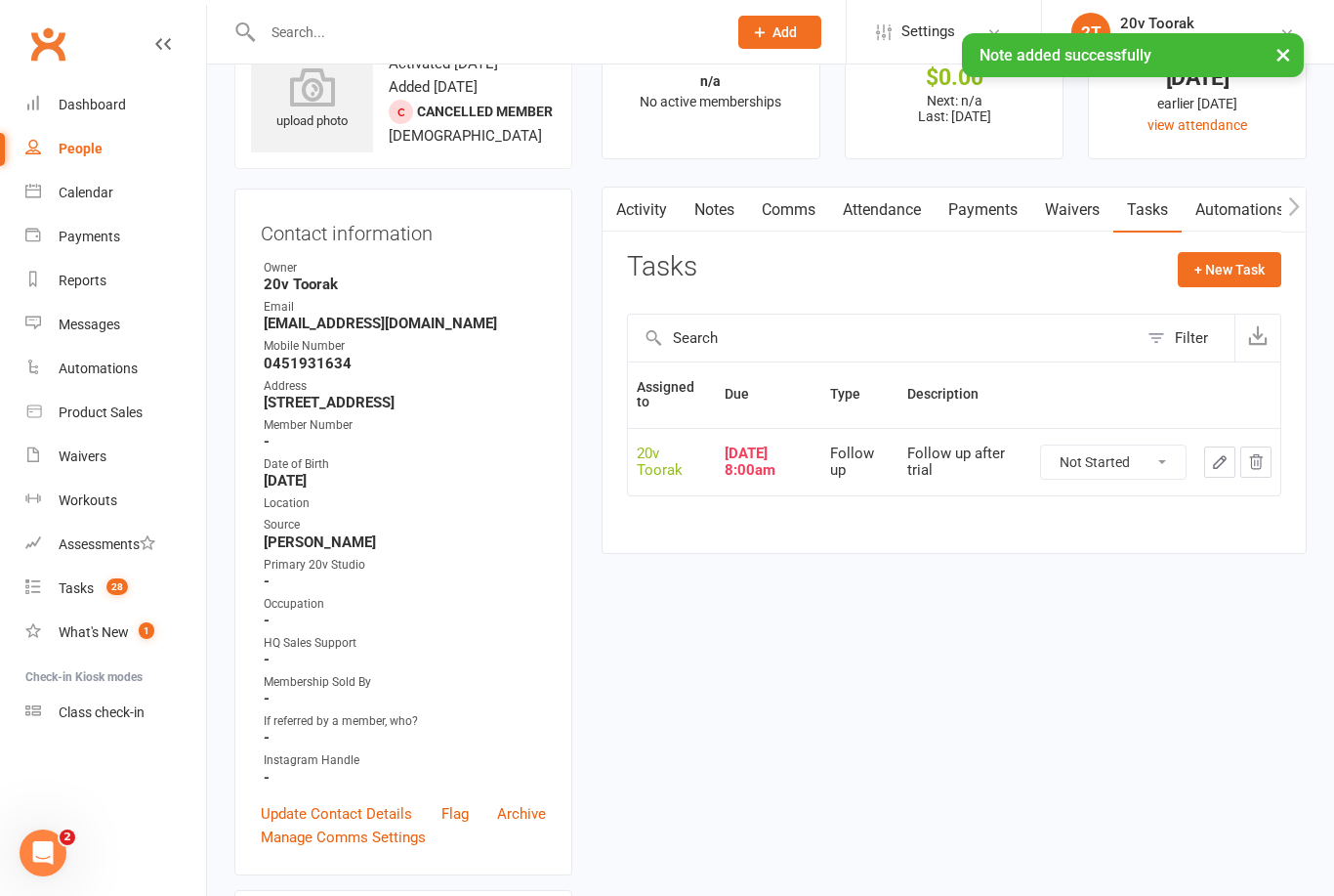
click at [1144, 472] on select "Not Started In Progress Waiting Complete" at bounding box center [1114, 462] width 145 height 34
select select "unstarted"
click at [1254, 268] on button "+ New Task" at bounding box center [1230, 270] width 104 height 36
select select "45736"
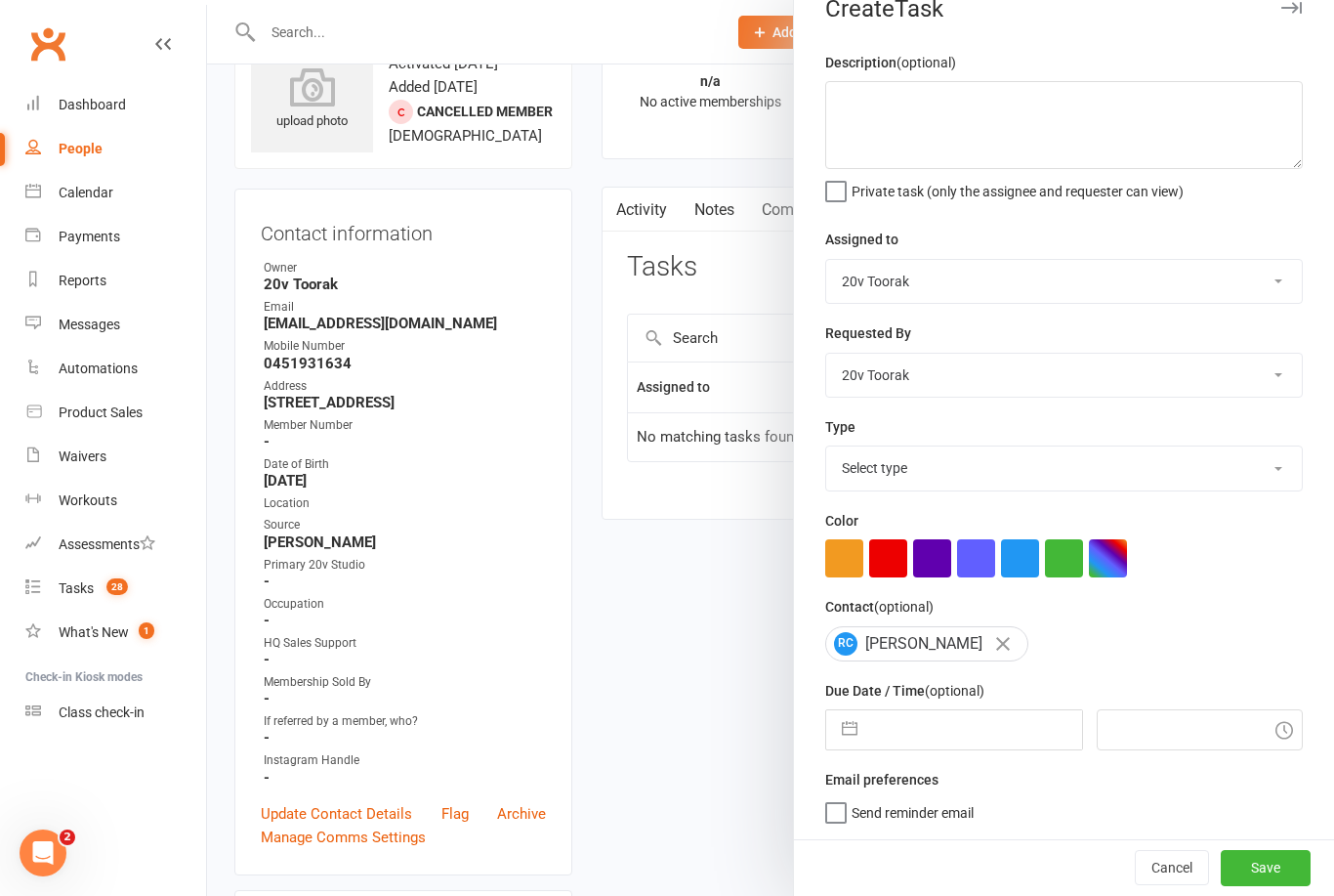
scroll to position [36, 0]
click at [1296, 368] on select "Yu Wang 20v Toorak Byron Kruger Graham Pearson" at bounding box center [1065, 374] width 475 height 43
click at [1260, 475] on select "Select type Call Call - to book trial Confirm session attendance Confirm trial …" at bounding box center [1065, 467] width 475 height 43
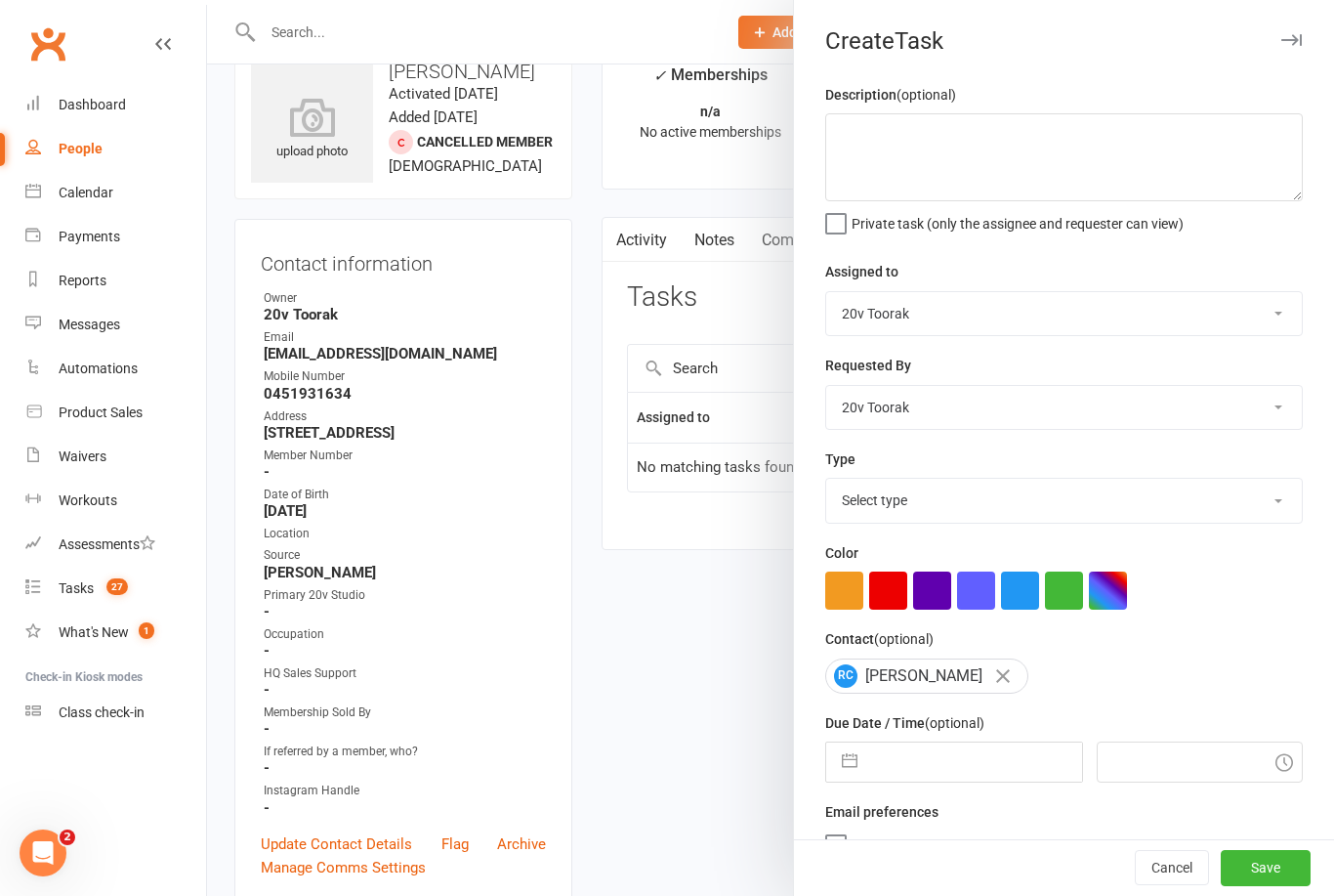
scroll to position [50, 0]
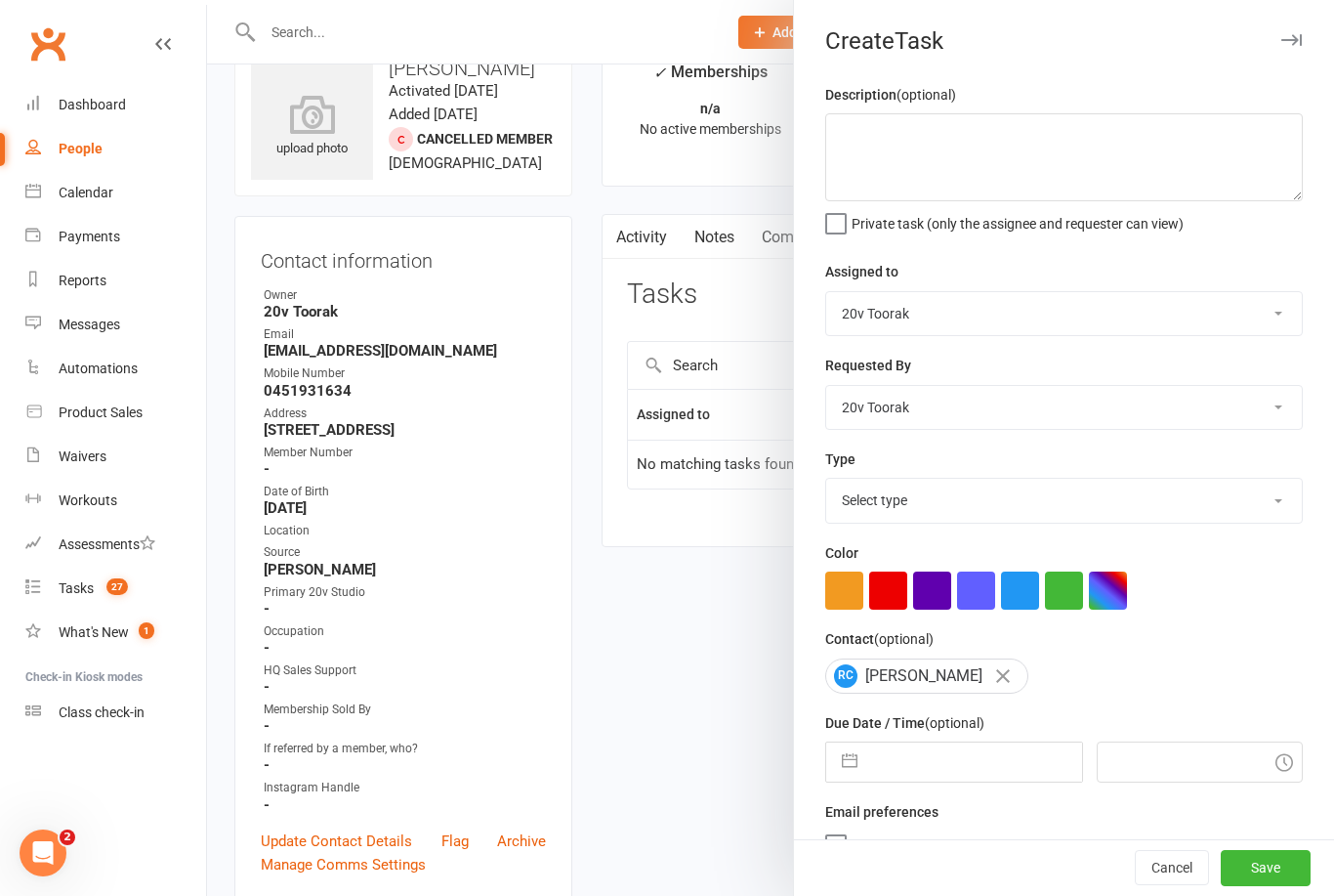
click at [1281, 501] on select "Select type Call Call - to book trial Confirm session attendance Confirm trial …" at bounding box center [1065, 499] width 475 height 43
select select "23277"
click at [1076, 158] on textarea at bounding box center [1065, 156] width 477 height 88
type textarea "Waiting for the waiver."
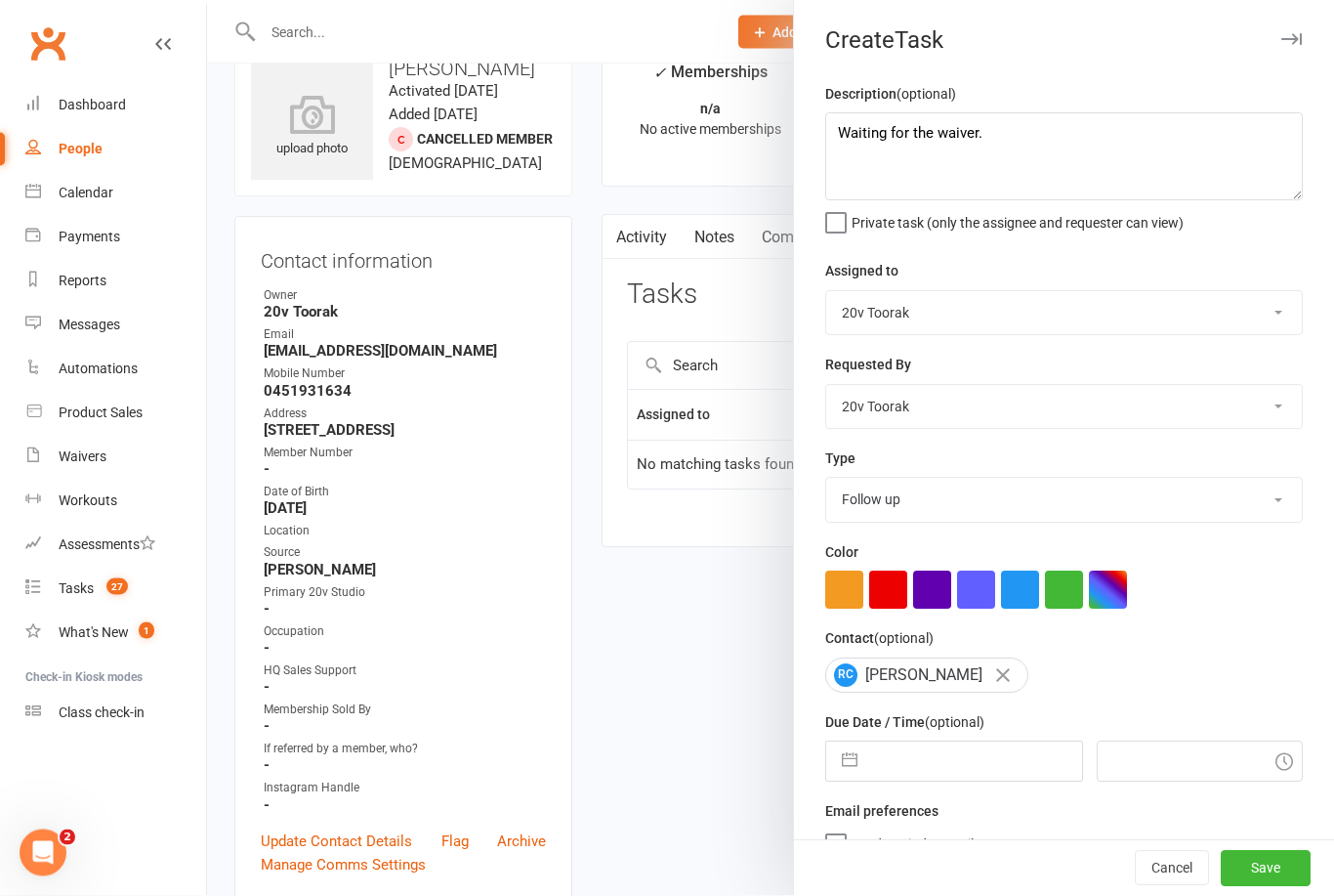
click at [979, 768] on input "text" at bounding box center [975, 761] width 214 height 39
select select "7"
select select "2025"
select select "8"
select select "2025"
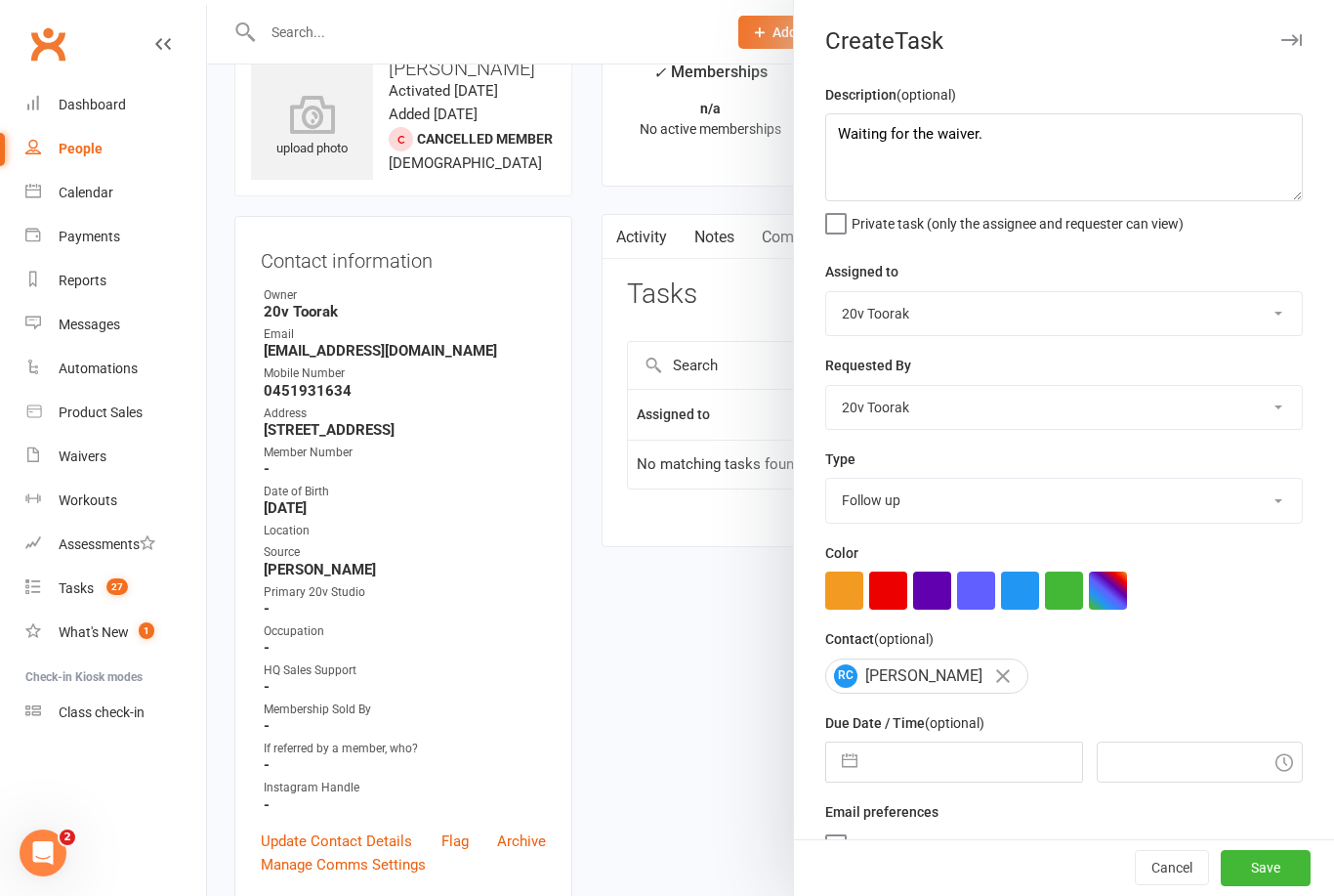
select select "9"
select select "2025"
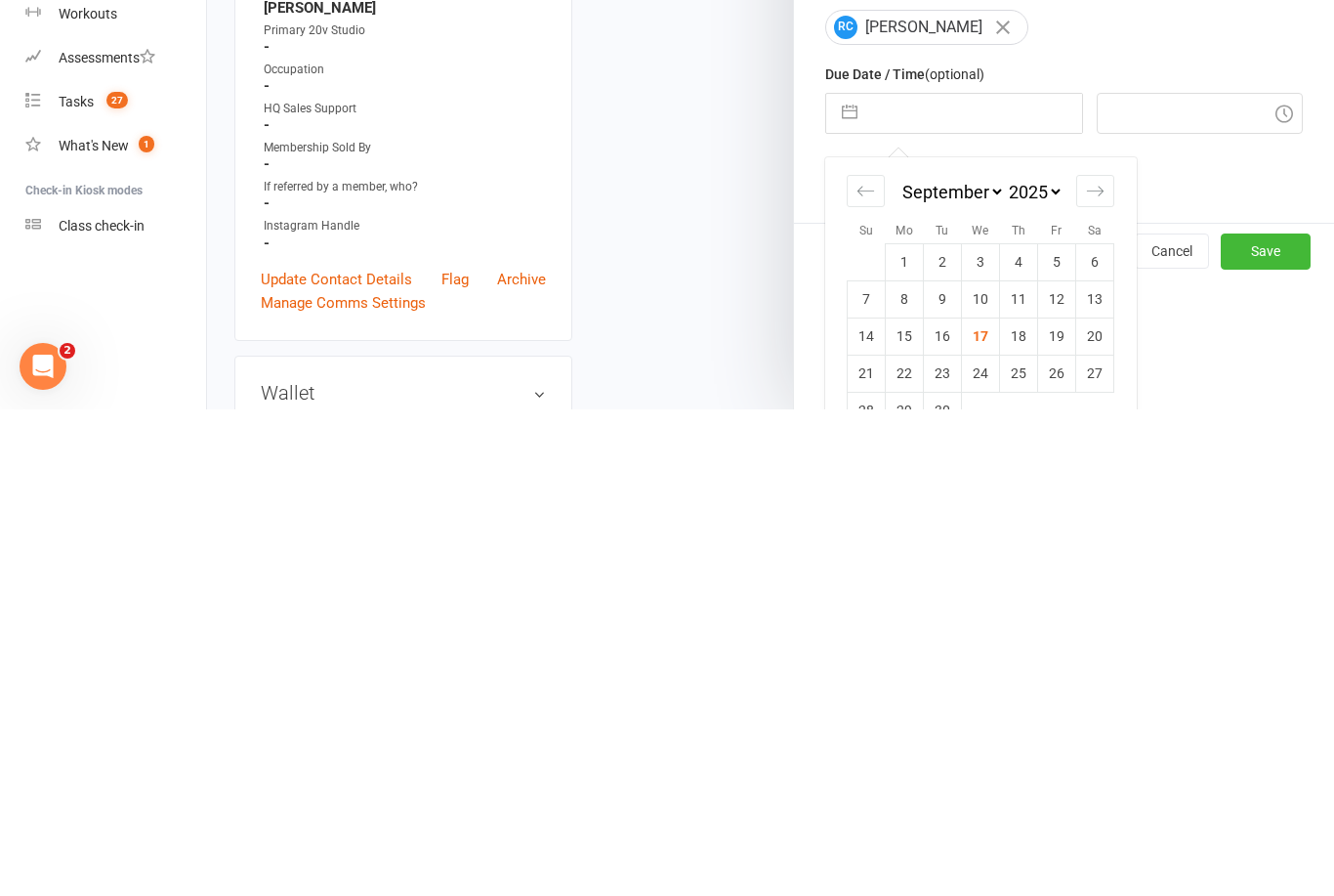
scroll to position [166, 0]
click at [1024, 800] on td "18" at bounding box center [1019, 818] width 38 height 37
type input "18 Sep 2025"
type input "1:00pm"
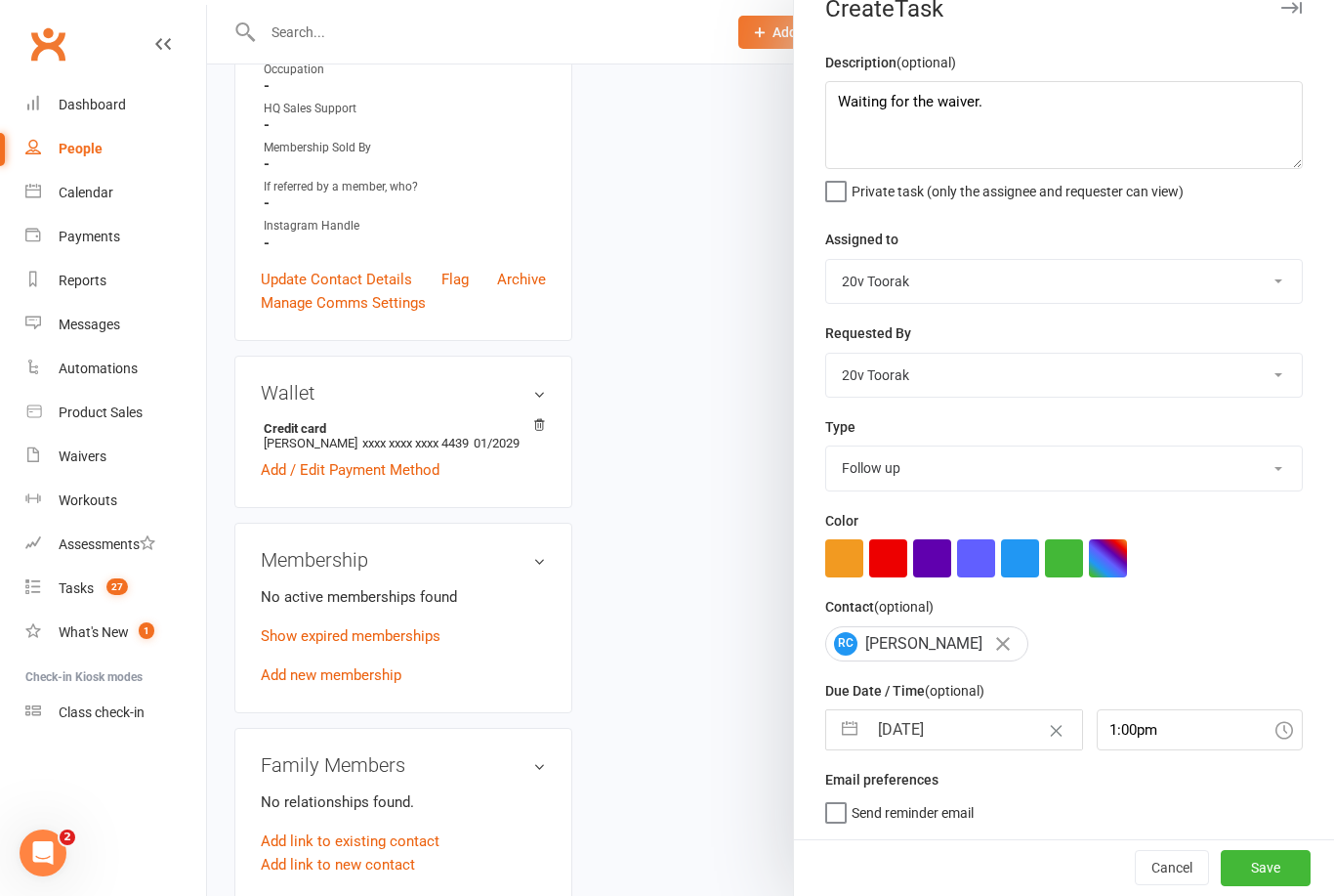
scroll to position [36, 0]
click at [1284, 856] on button "Save" at bounding box center [1266, 867] width 90 height 36
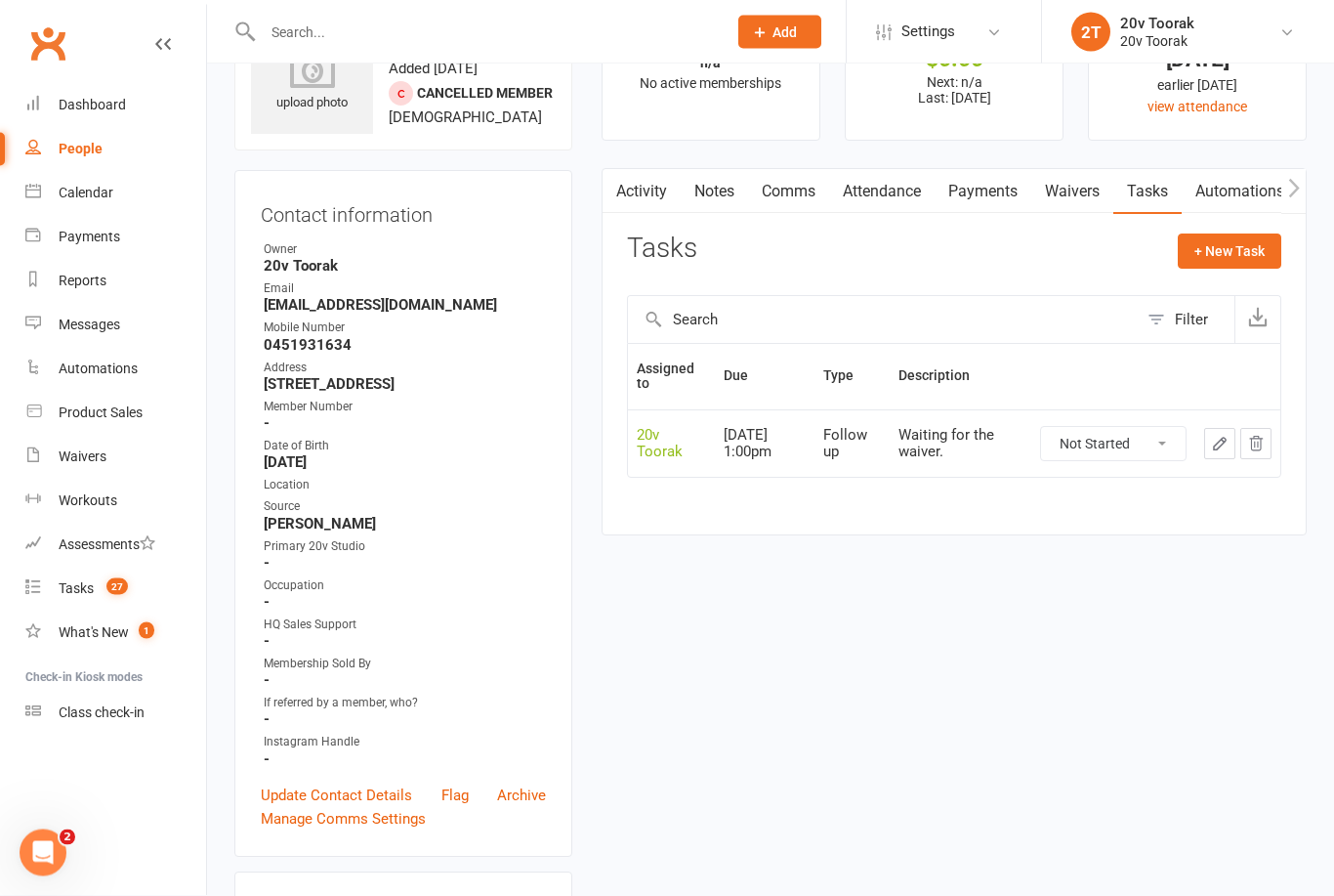
scroll to position [0, 0]
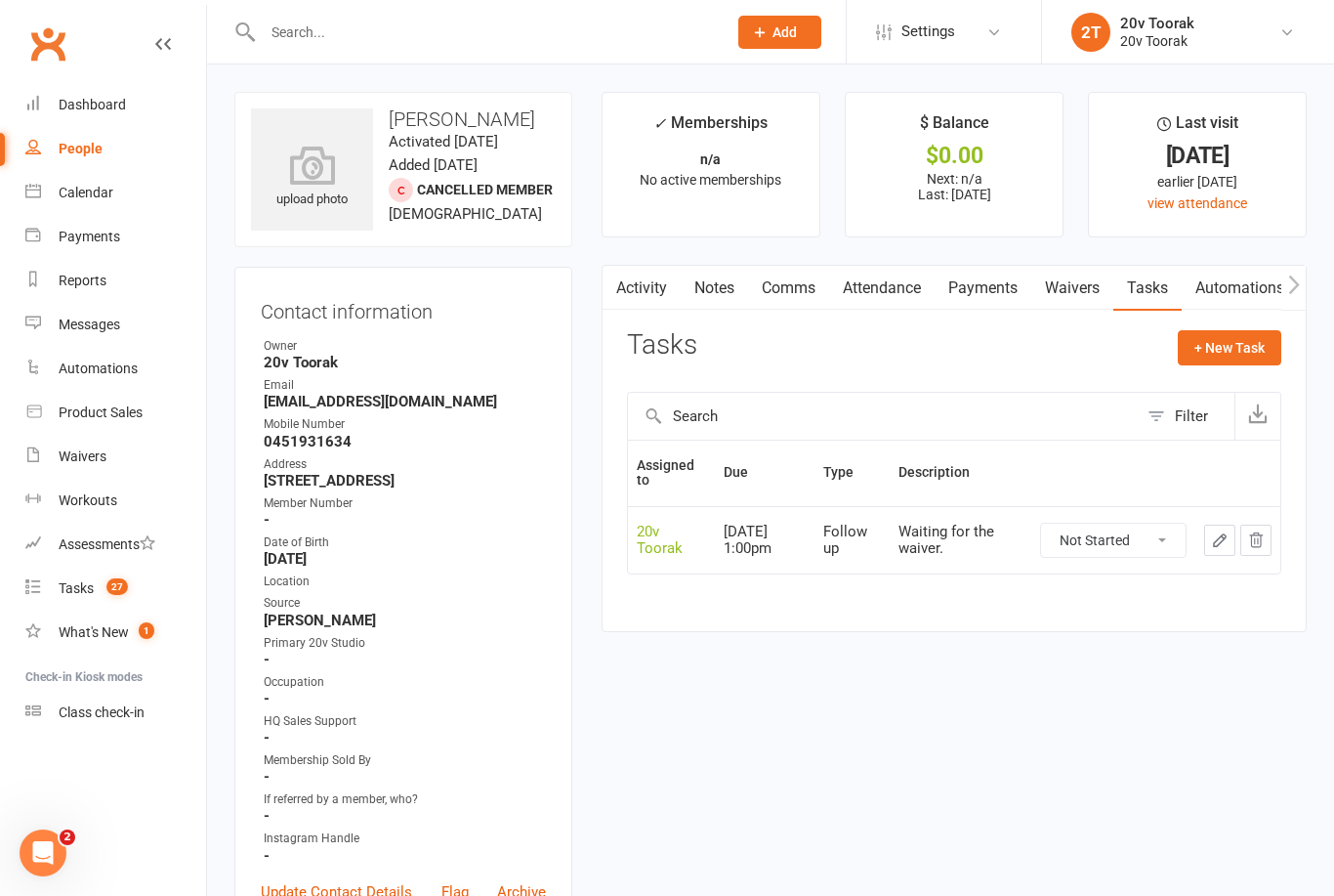
click at [90, 179] on link "Calendar" at bounding box center [116, 193] width 180 height 44
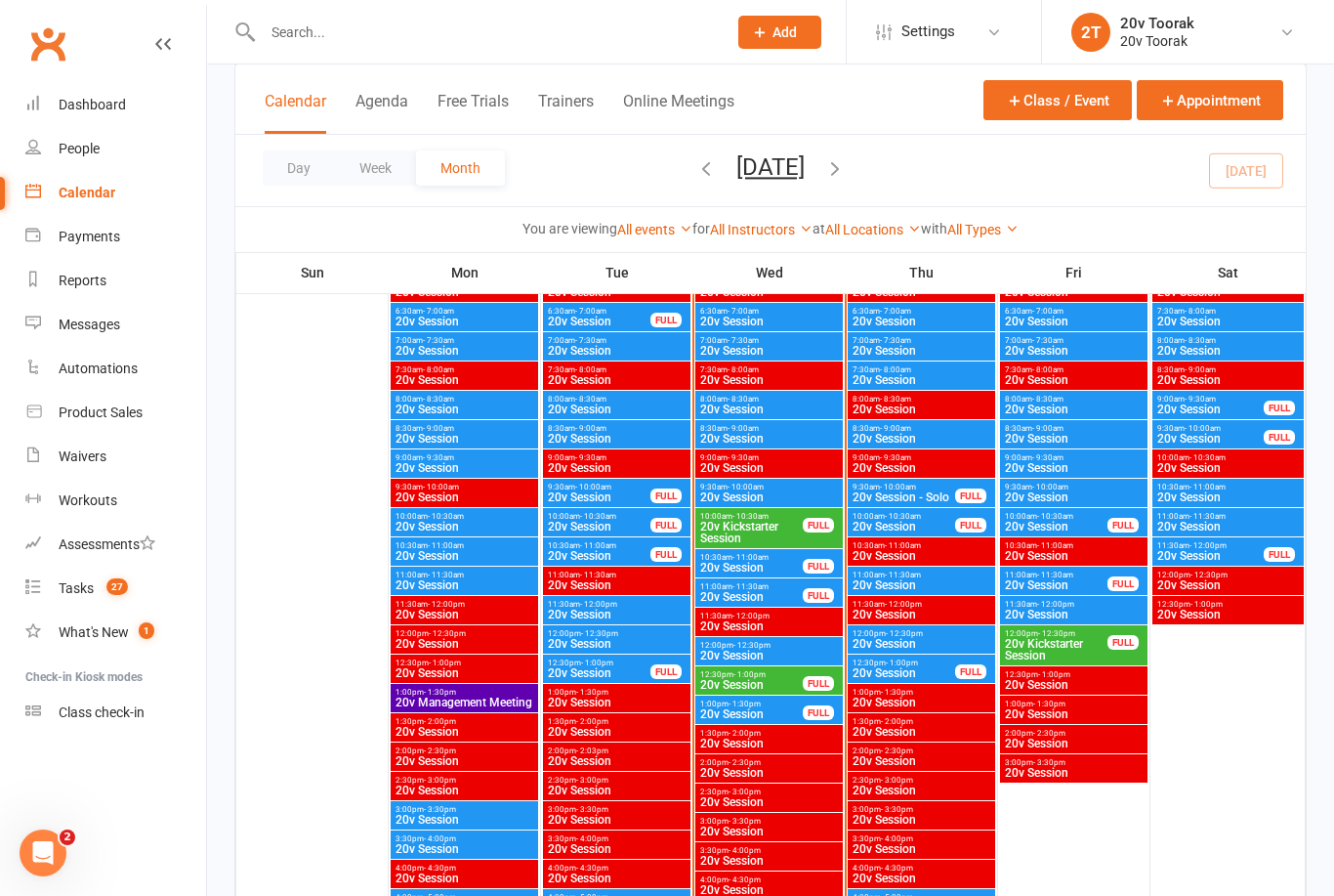
scroll to position [1907, 0]
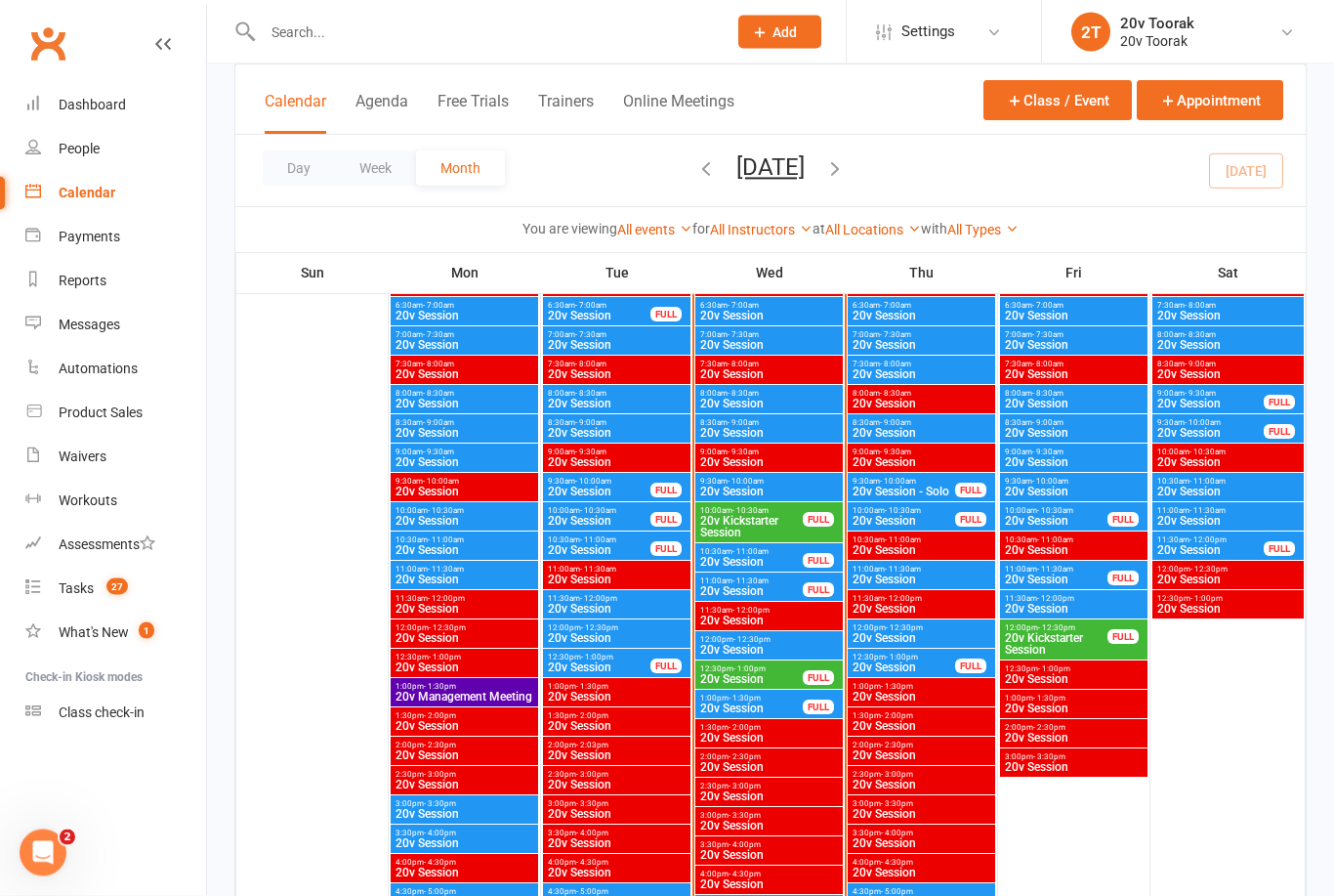
click at [760, 703] on span "20v Session" at bounding box center [752, 709] width 105 height 12
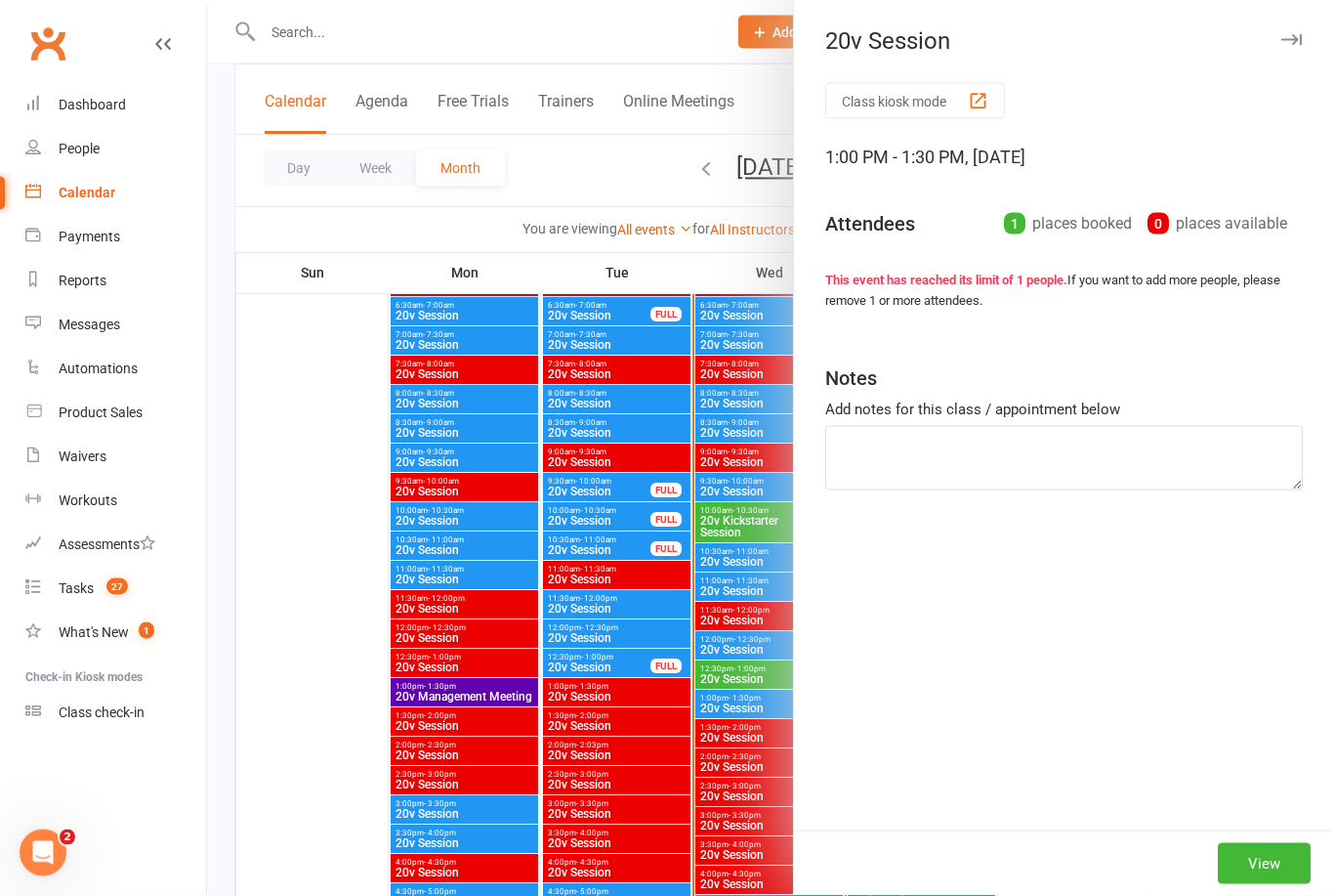
scroll to position [1908, 0]
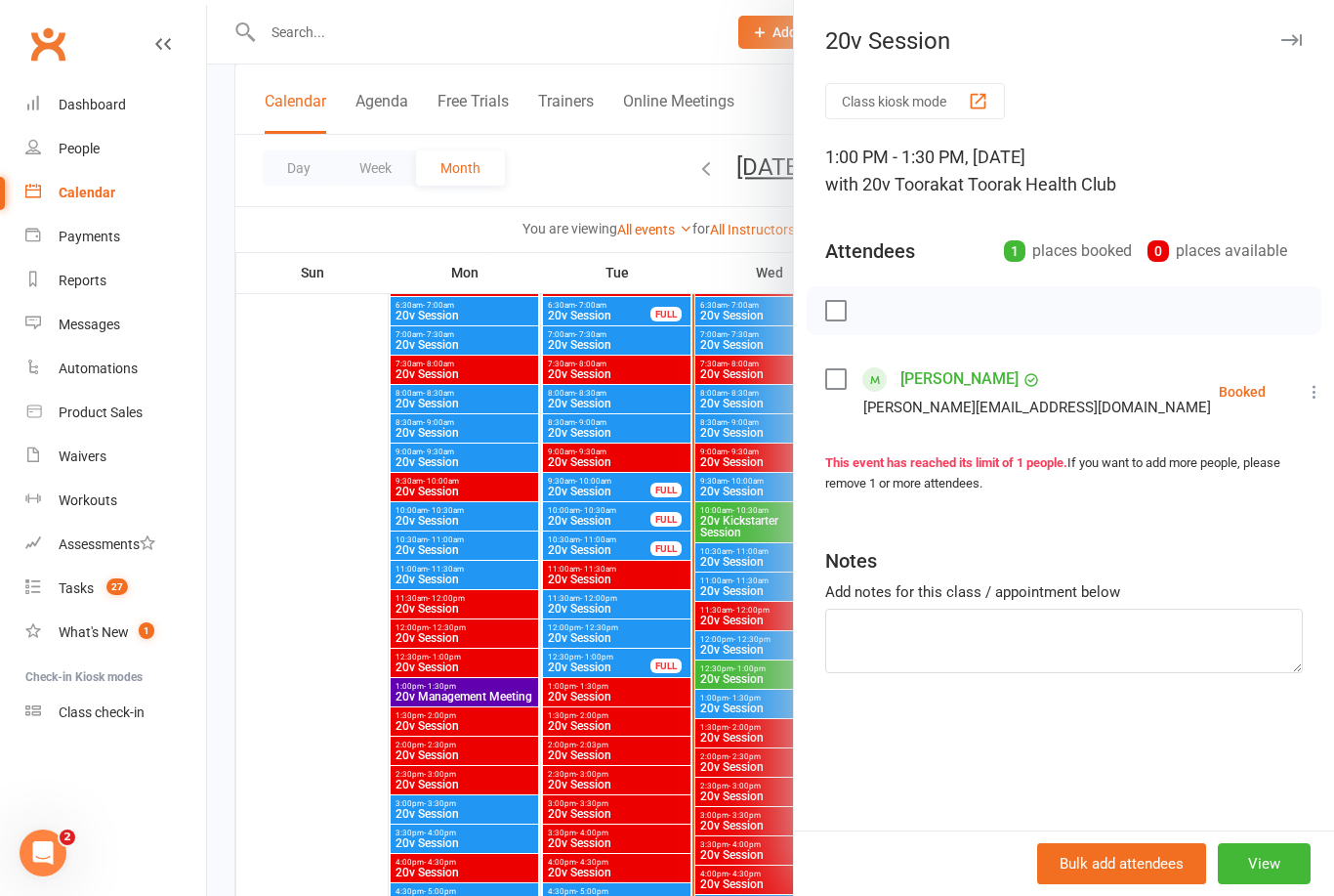
click at [332, 721] on div at bounding box center [770, 448] width 1127 height 896
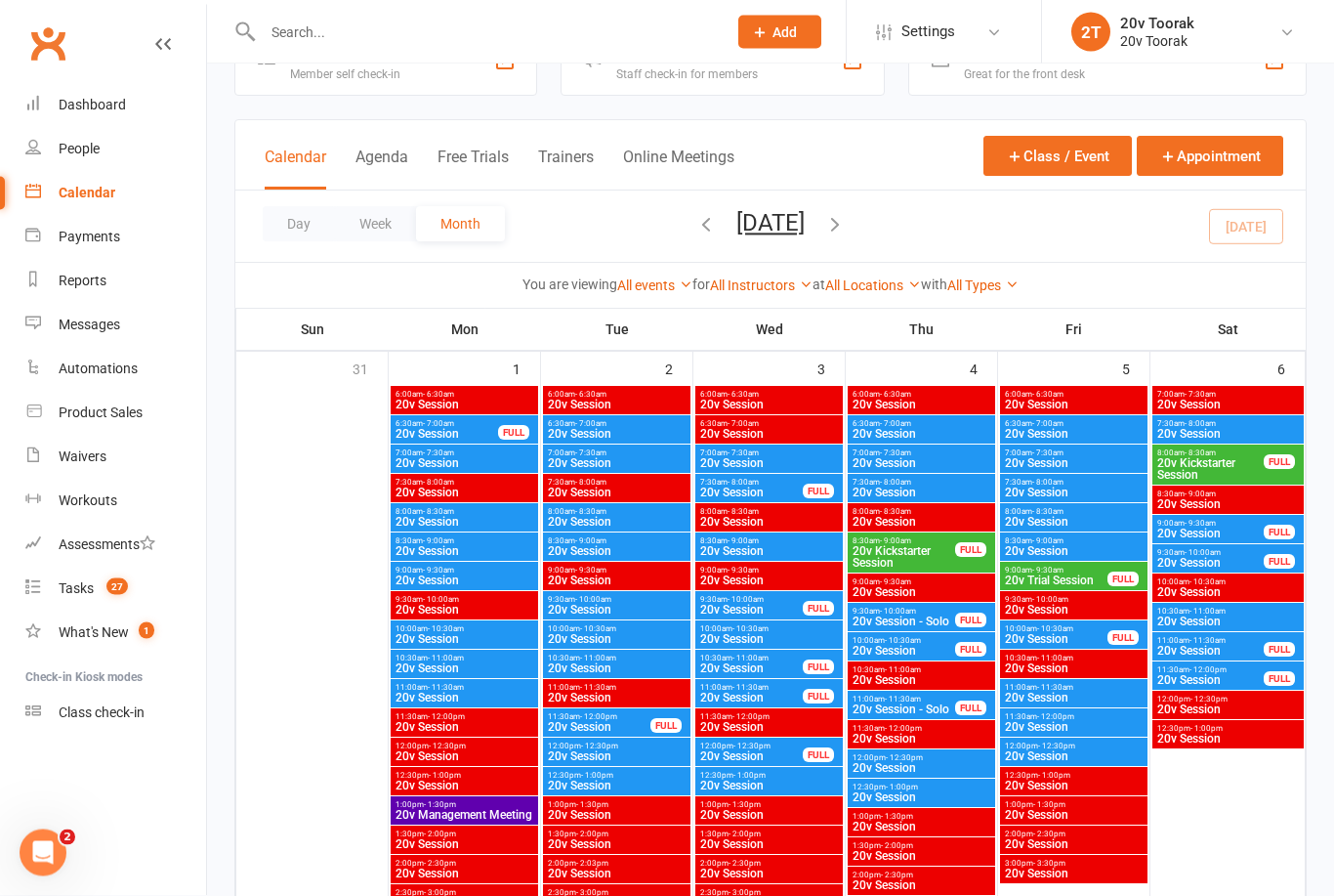
scroll to position [0, 0]
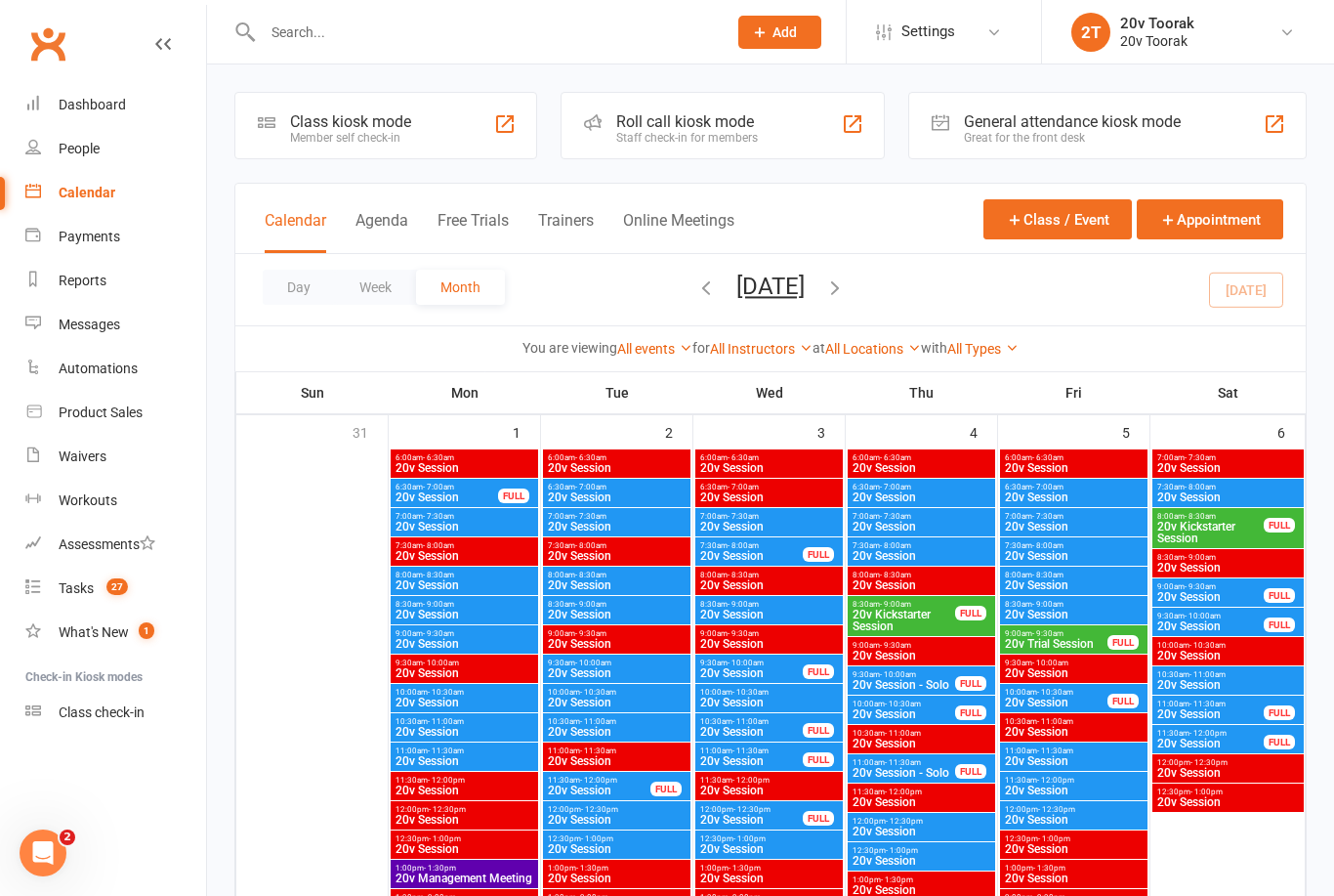
click at [89, 590] on div "Tasks" at bounding box center [76, 588] width 36 height 16
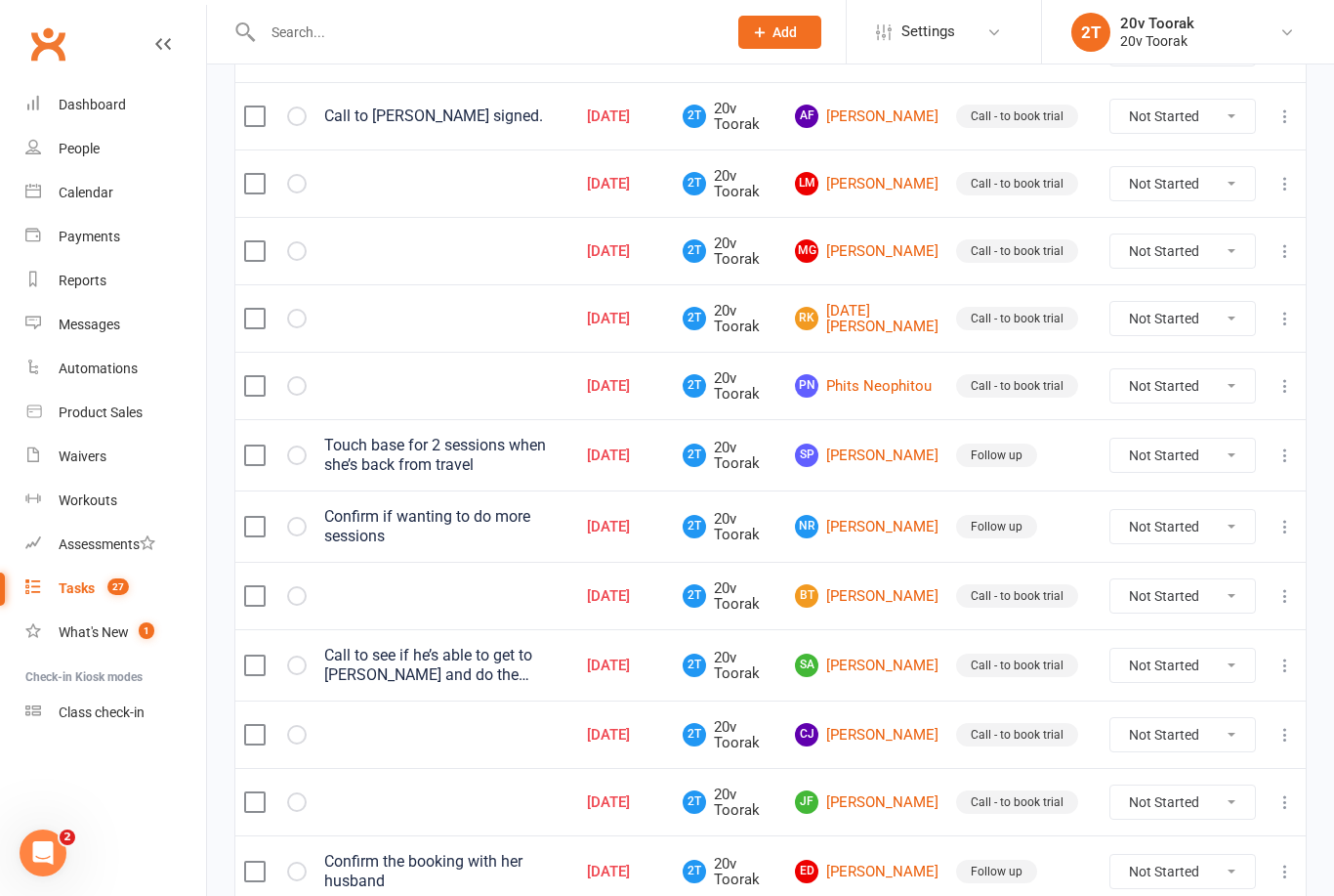
scroll to position [346, 0]
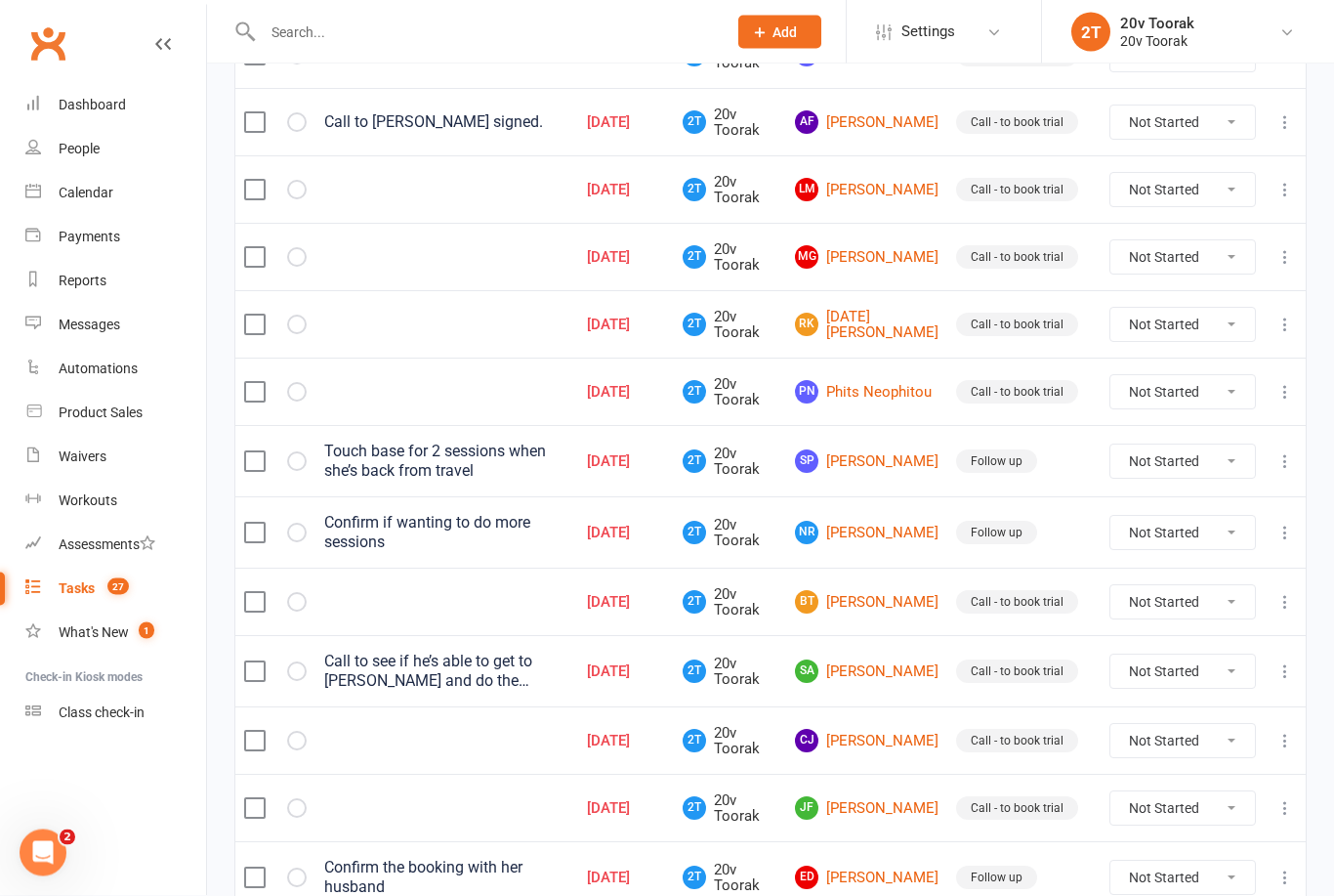
click at [916, 329] on link "RK Raja Koushik" at bounding box center [867, 326] width 144 height 33
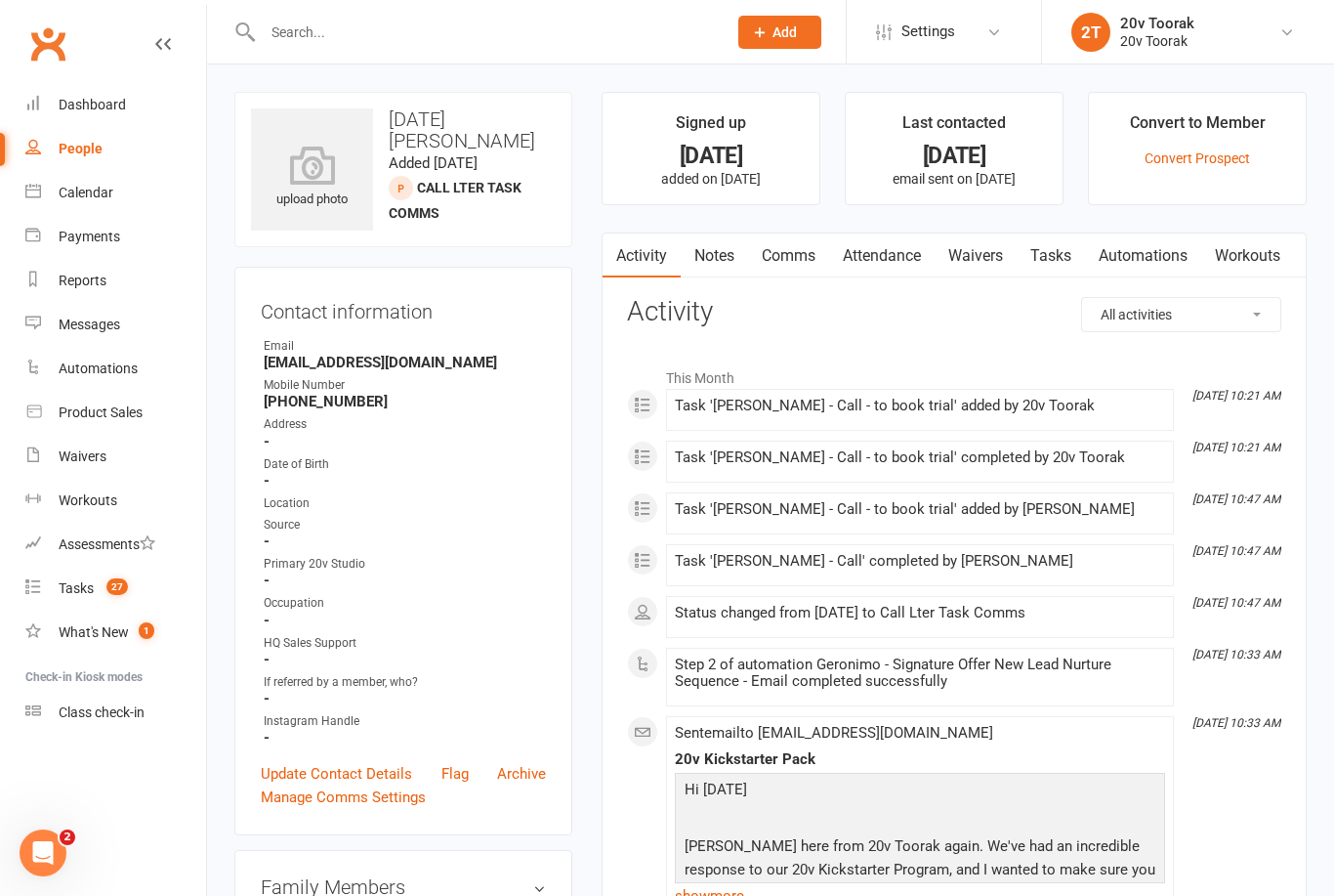
click at [717, 267] on link "Notes" at bounding box center [715, 255] width 67 height 45
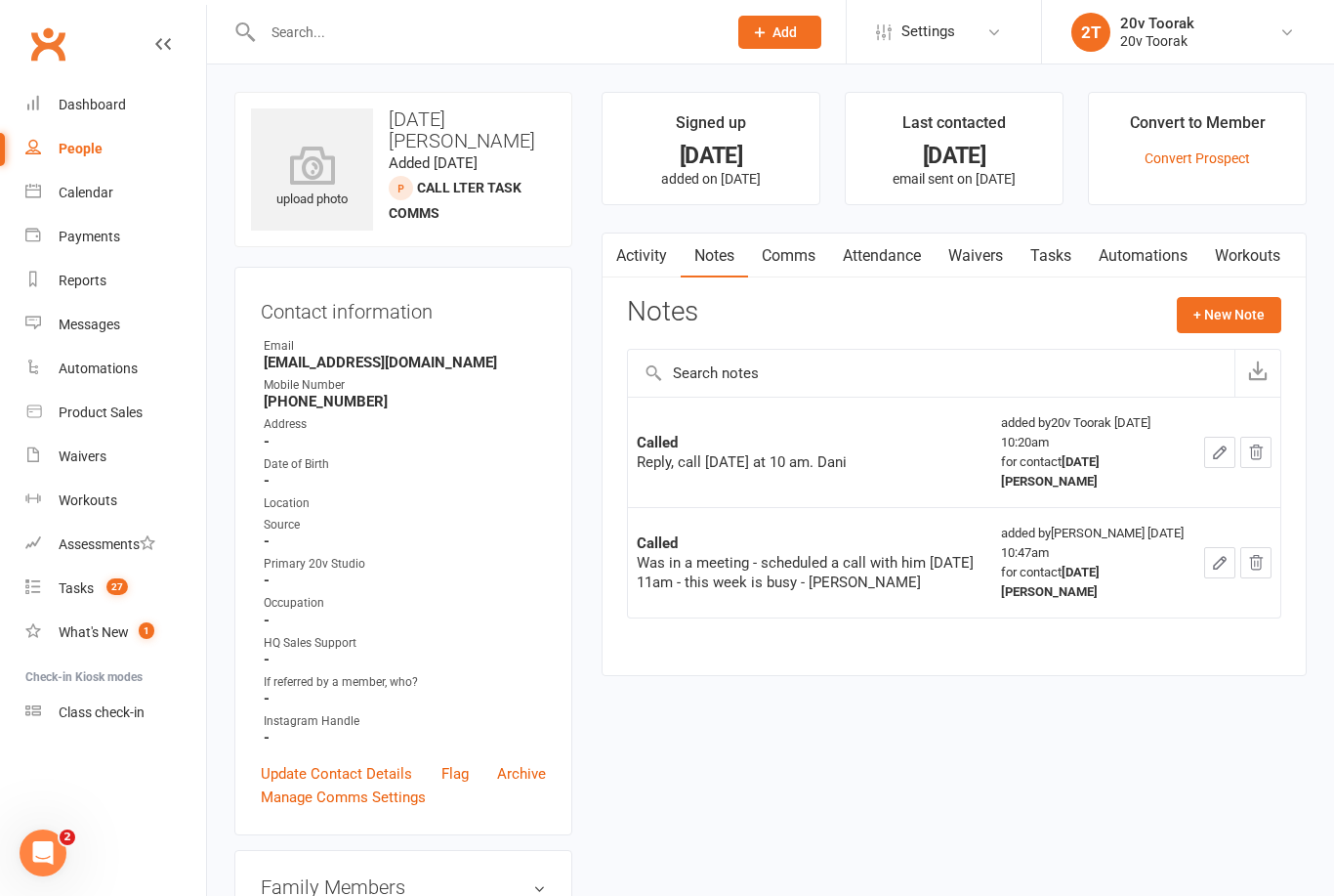
click at [86, 190] on div "Calendar" at bounding box center [85, 192] width 54 height 16
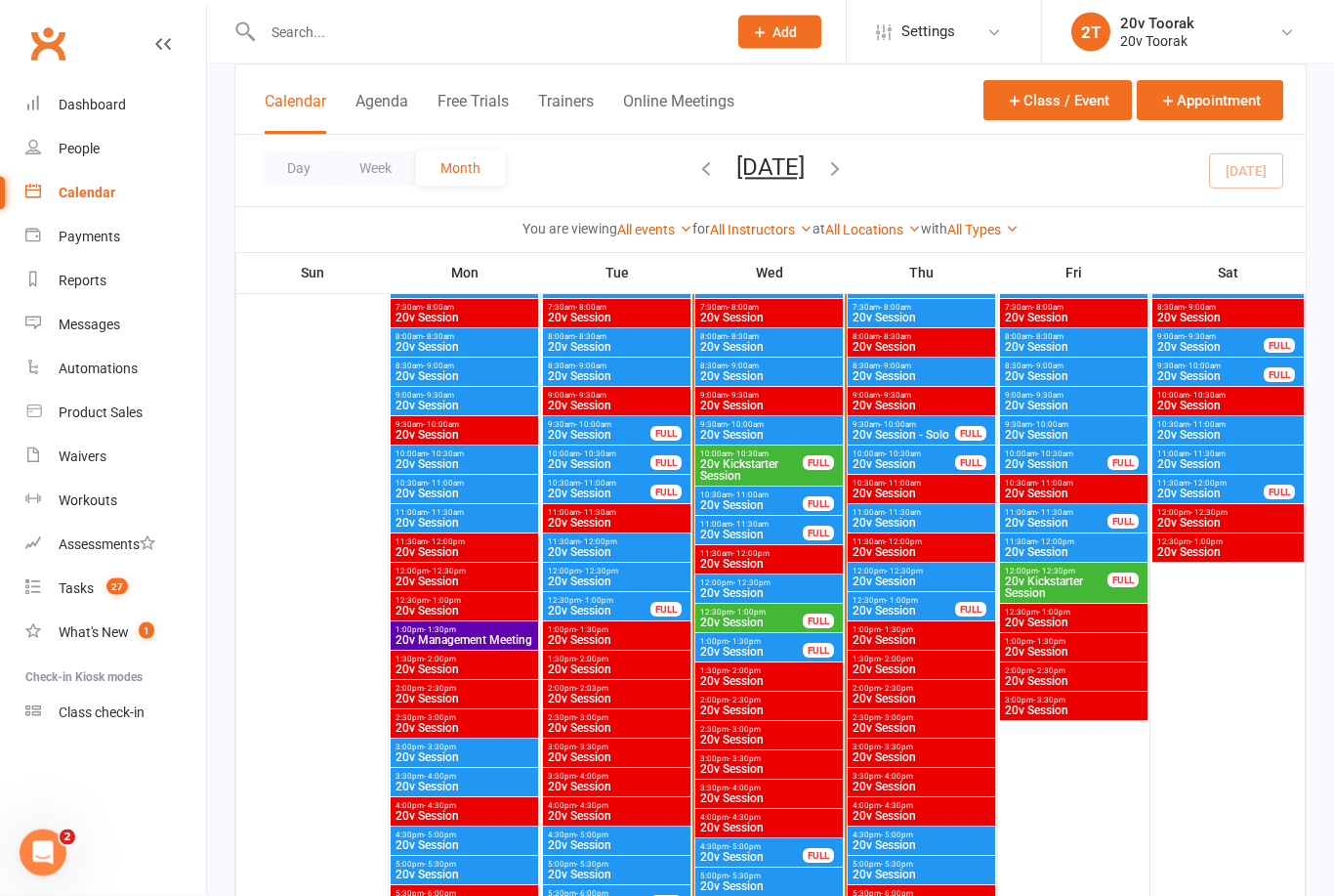
scroll to position [1966, 0]
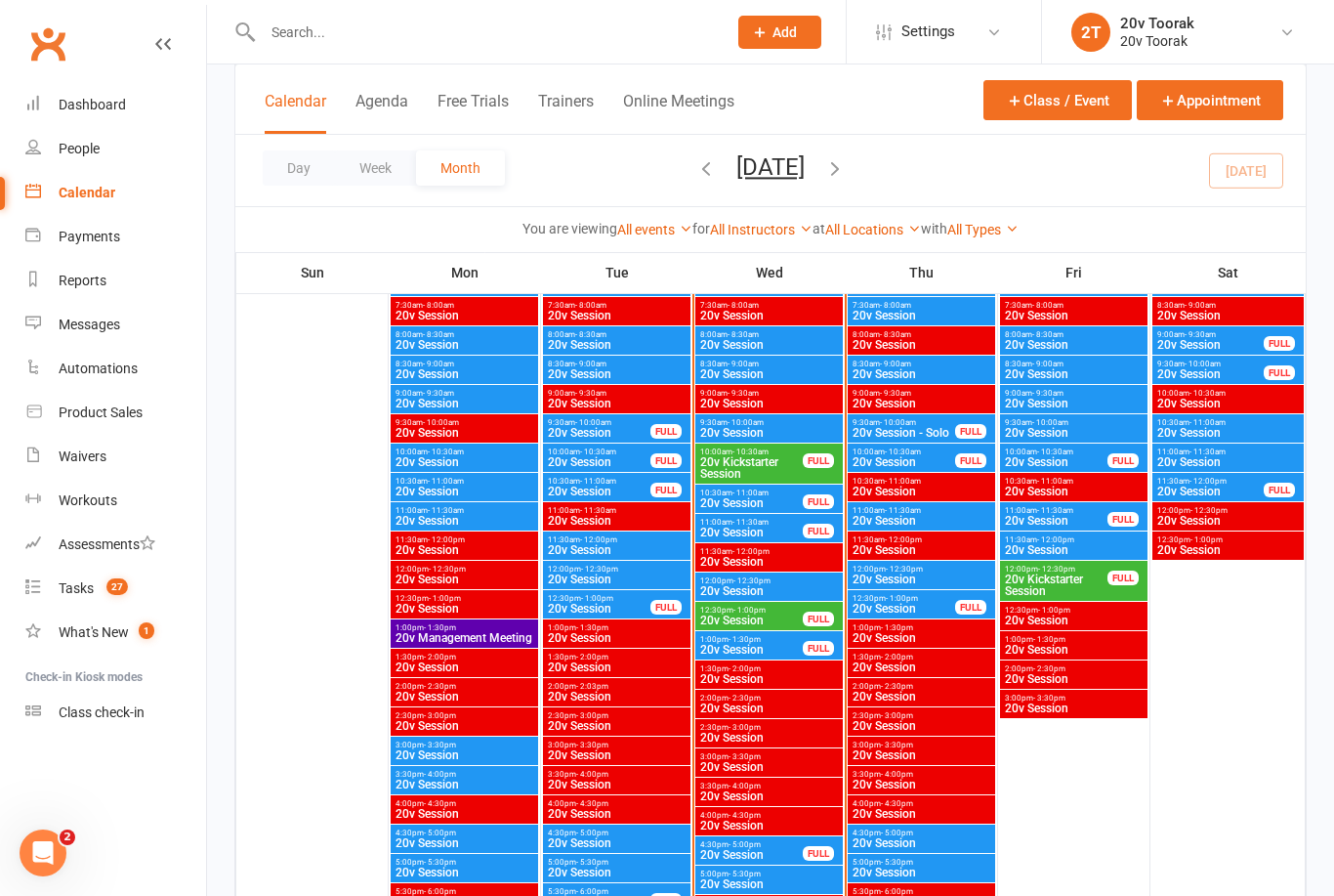
click at [717, 460] on span "20v Kickstarter Session" at bounding box center [752, 468] width 105 height 24
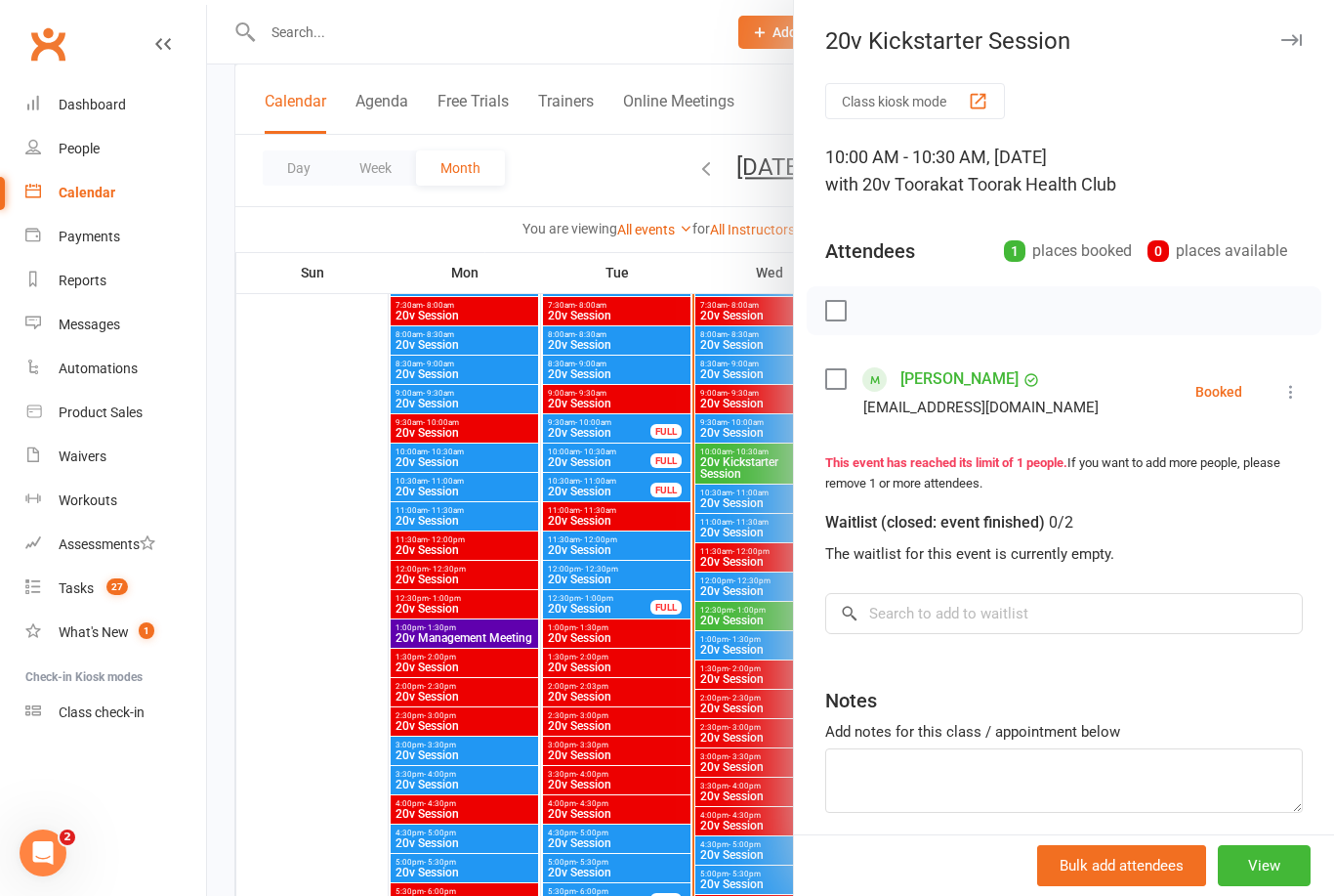
click at [338, 810] on div at bounding box center [770, 448] width 1127 height 896
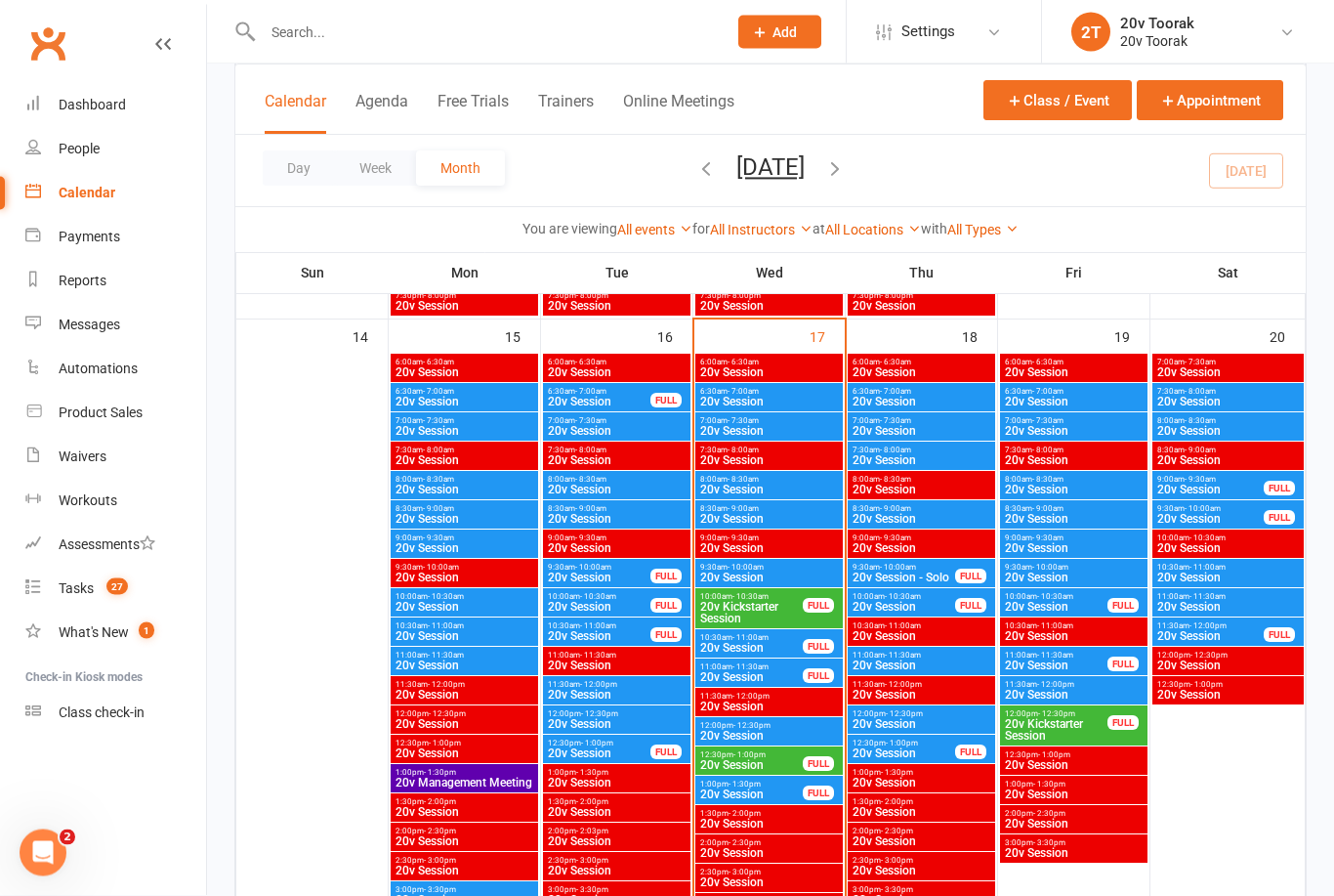
scroll to position [1822, 0]
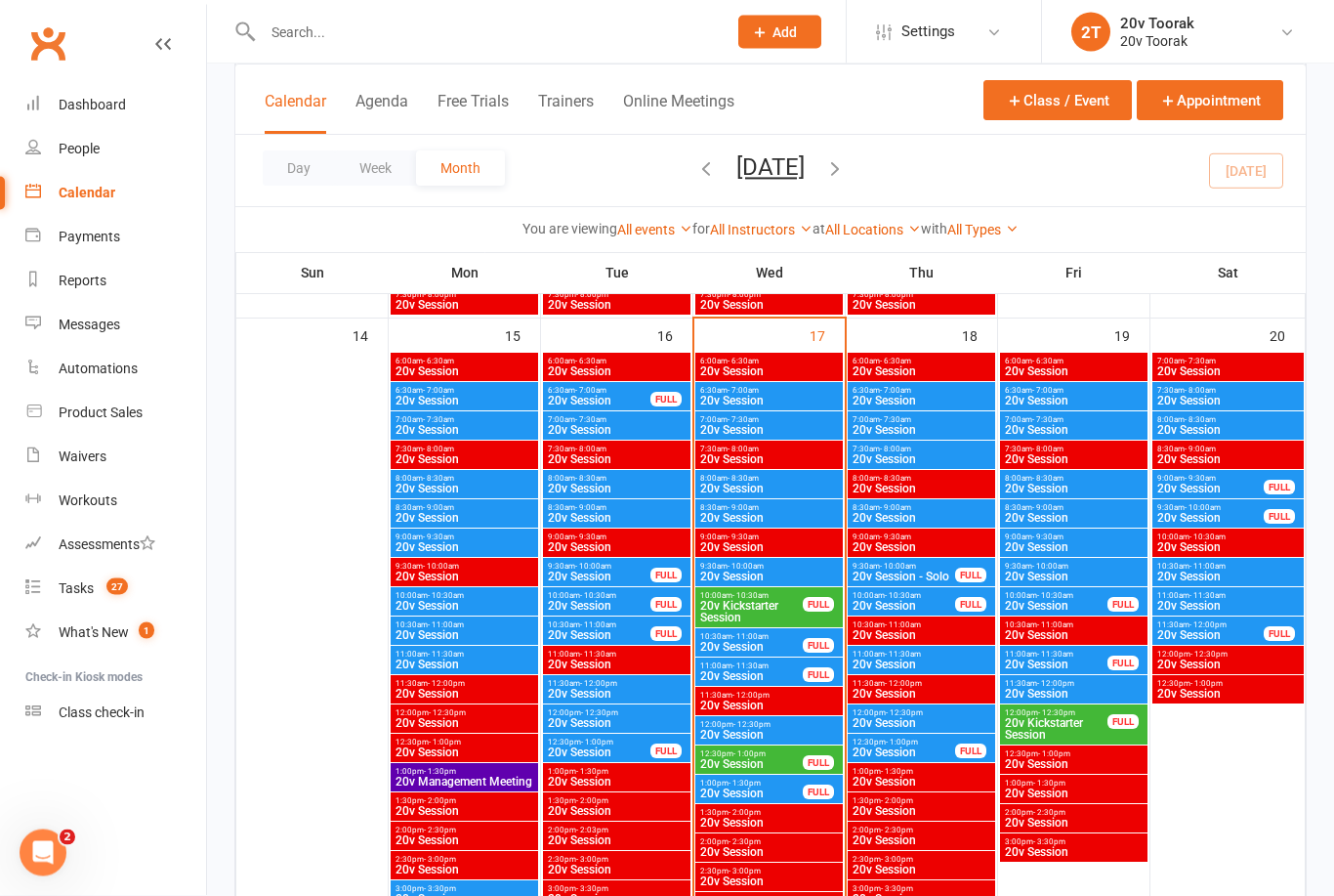
click at [777, 404] on span "20v Session" at bounding box center [769, 402] width 140 height 12
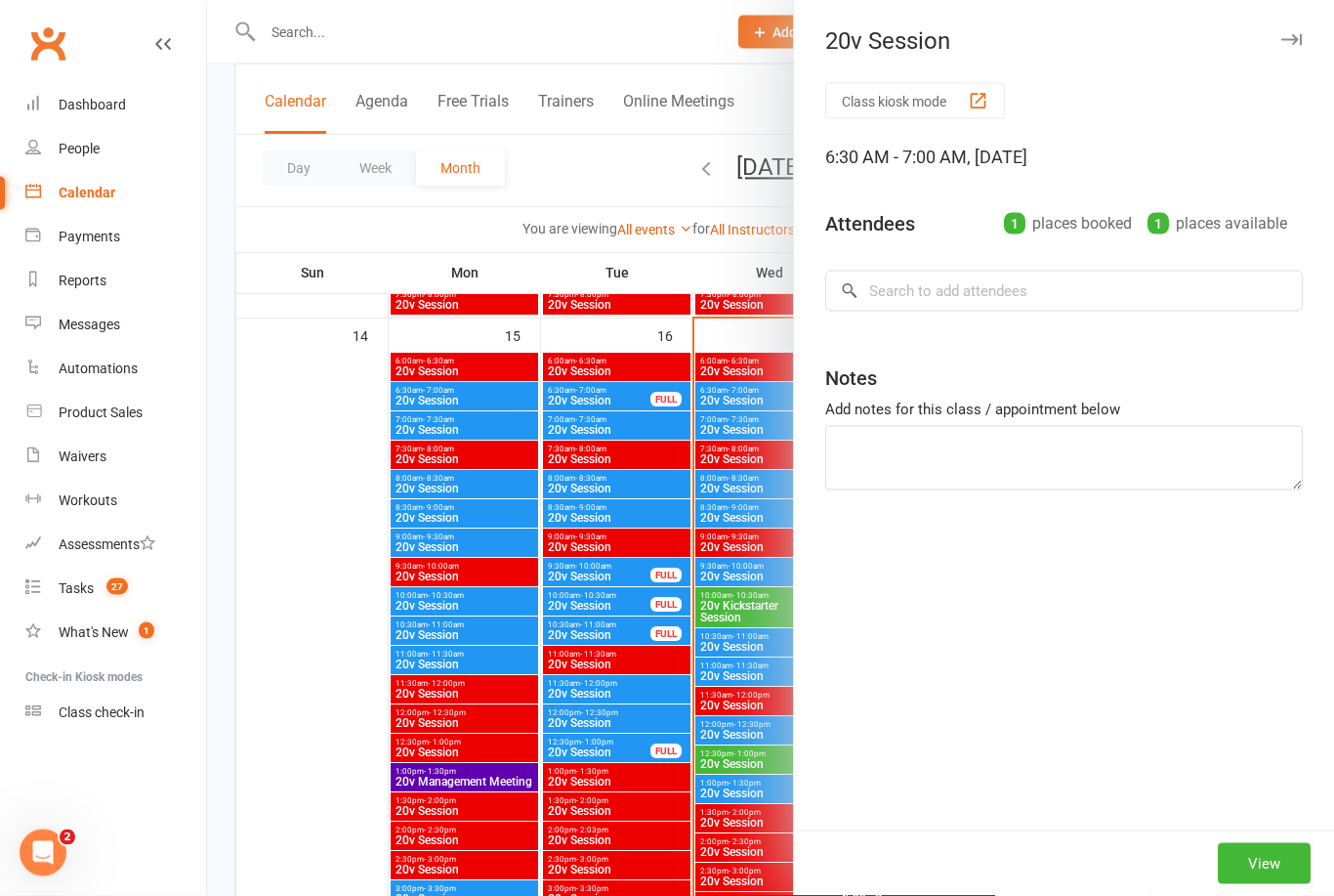
scroll to position [1823, 0]
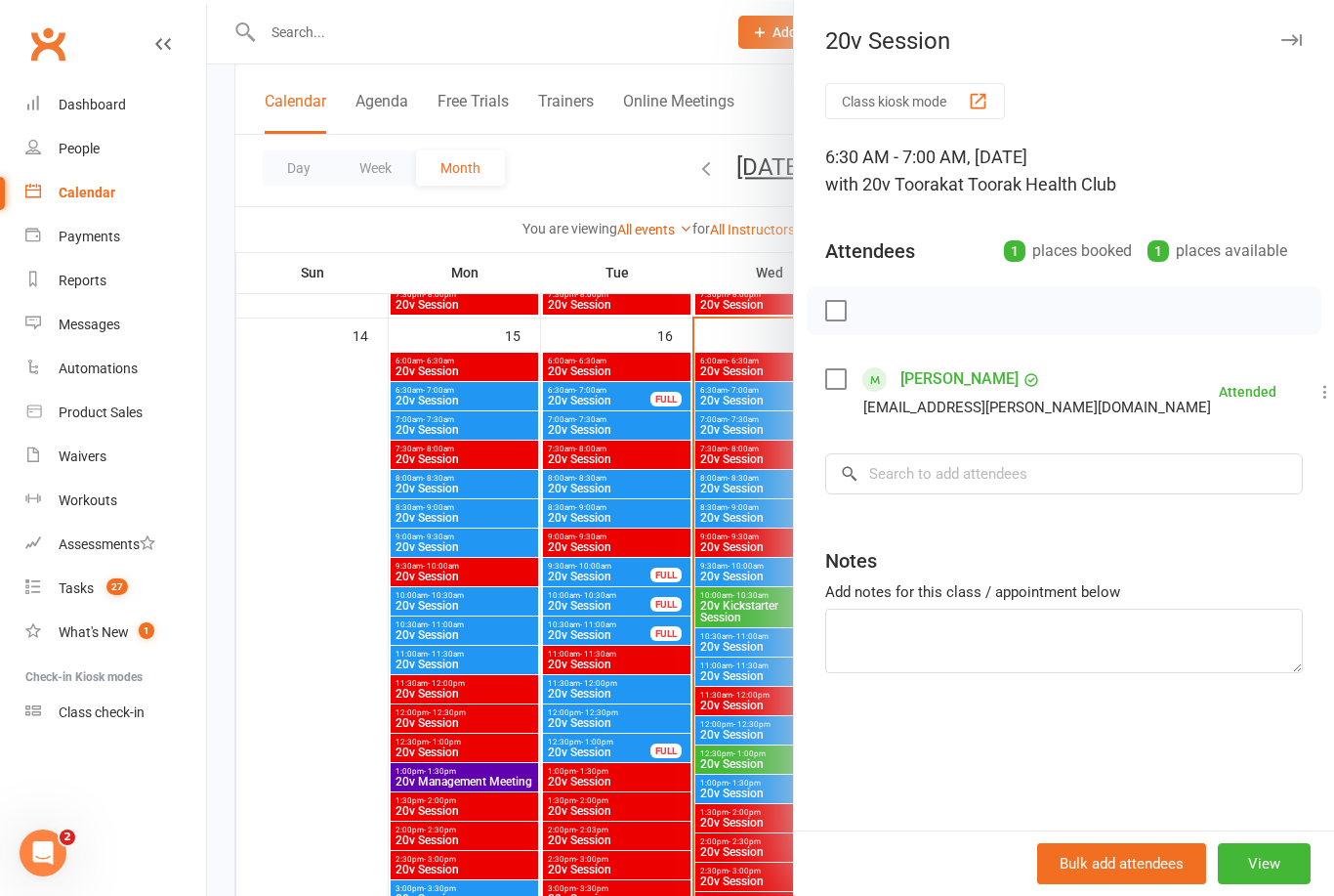
click at [296, 538] on div at bounding box center [770, 448] width 1127 height 896
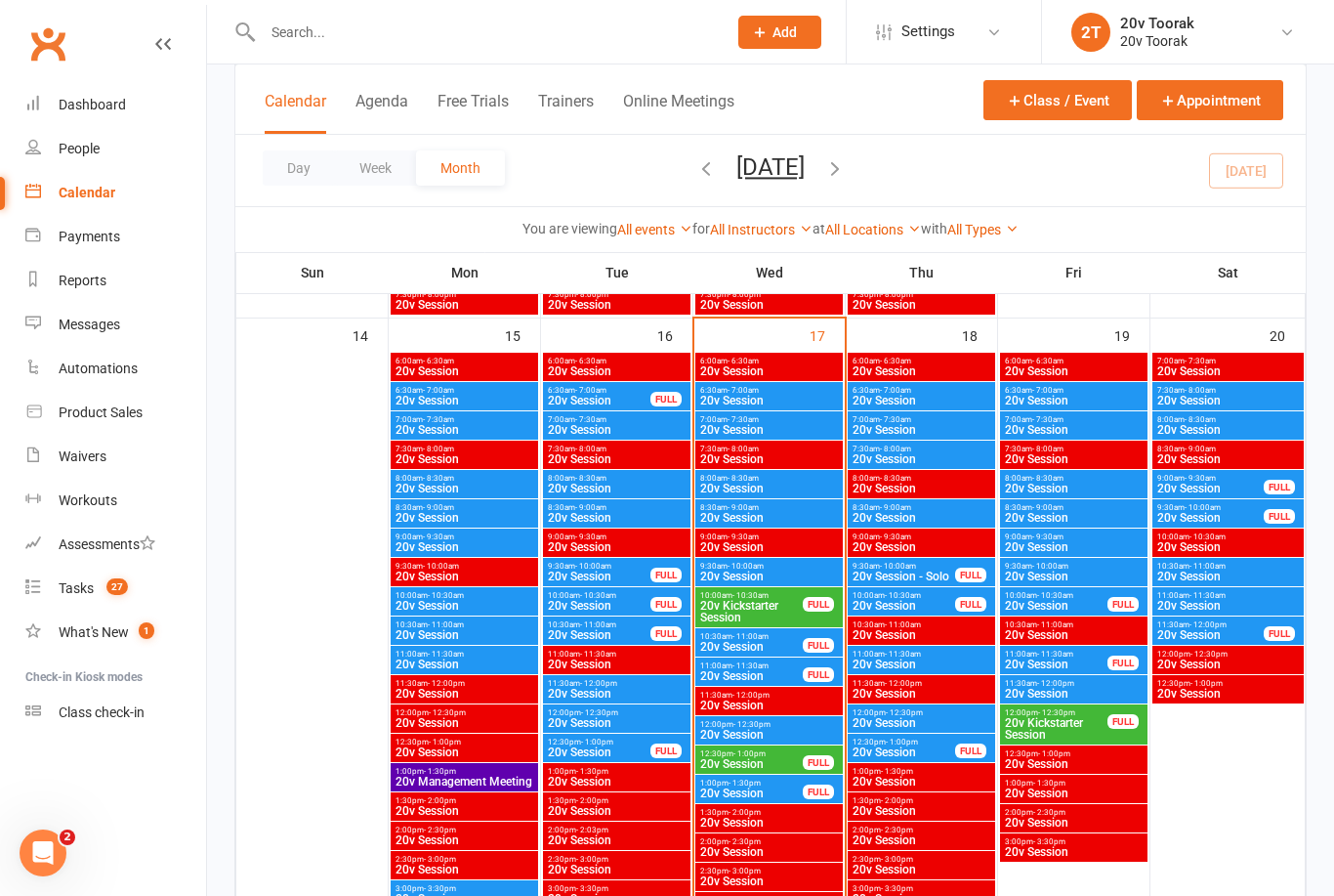
click at [742, 427] on span "20v Session" at bounding box center [769, 430] width 140 height 12
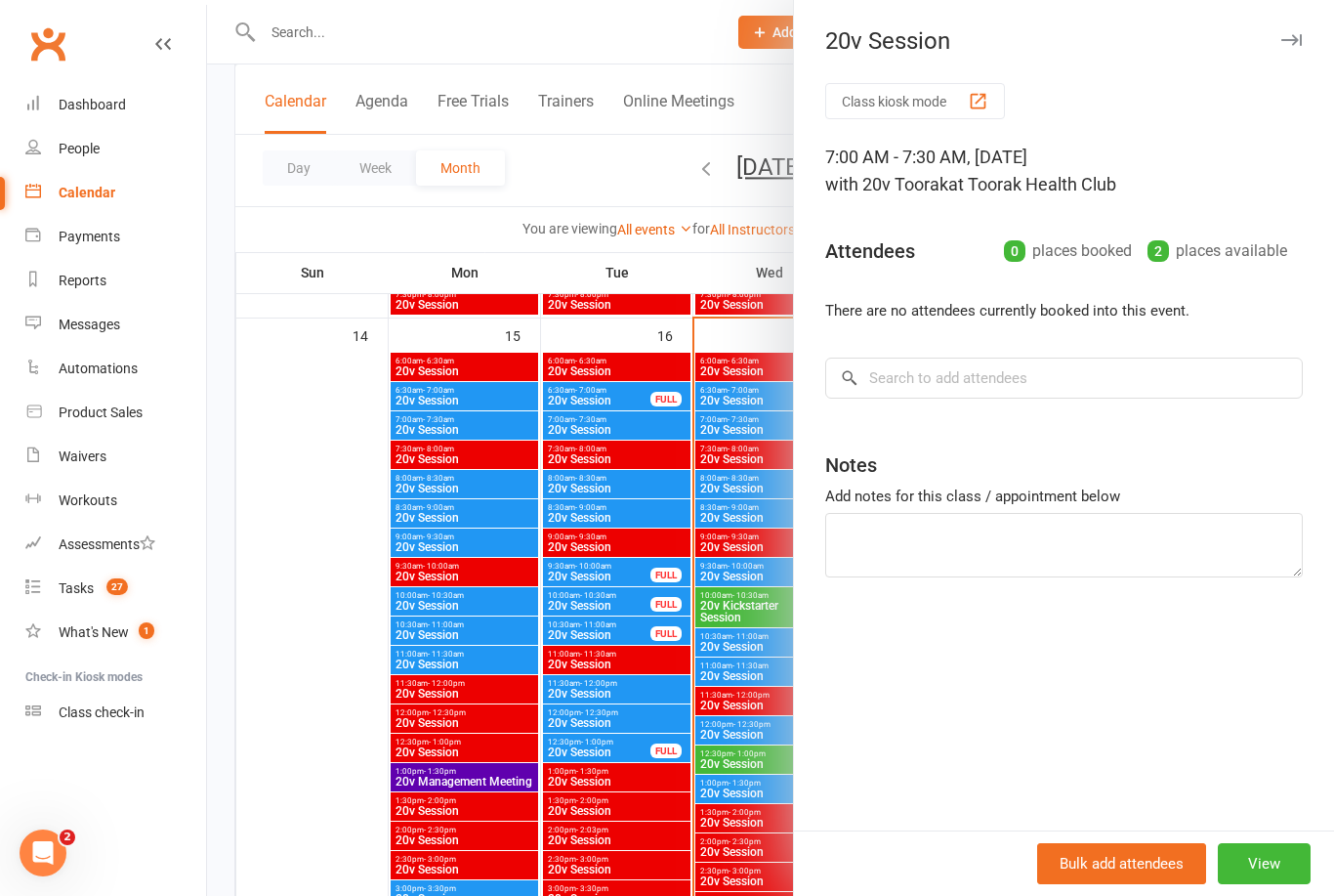
click at [342, 548] on div at bounding box center [770, 448] width 1127 height 896
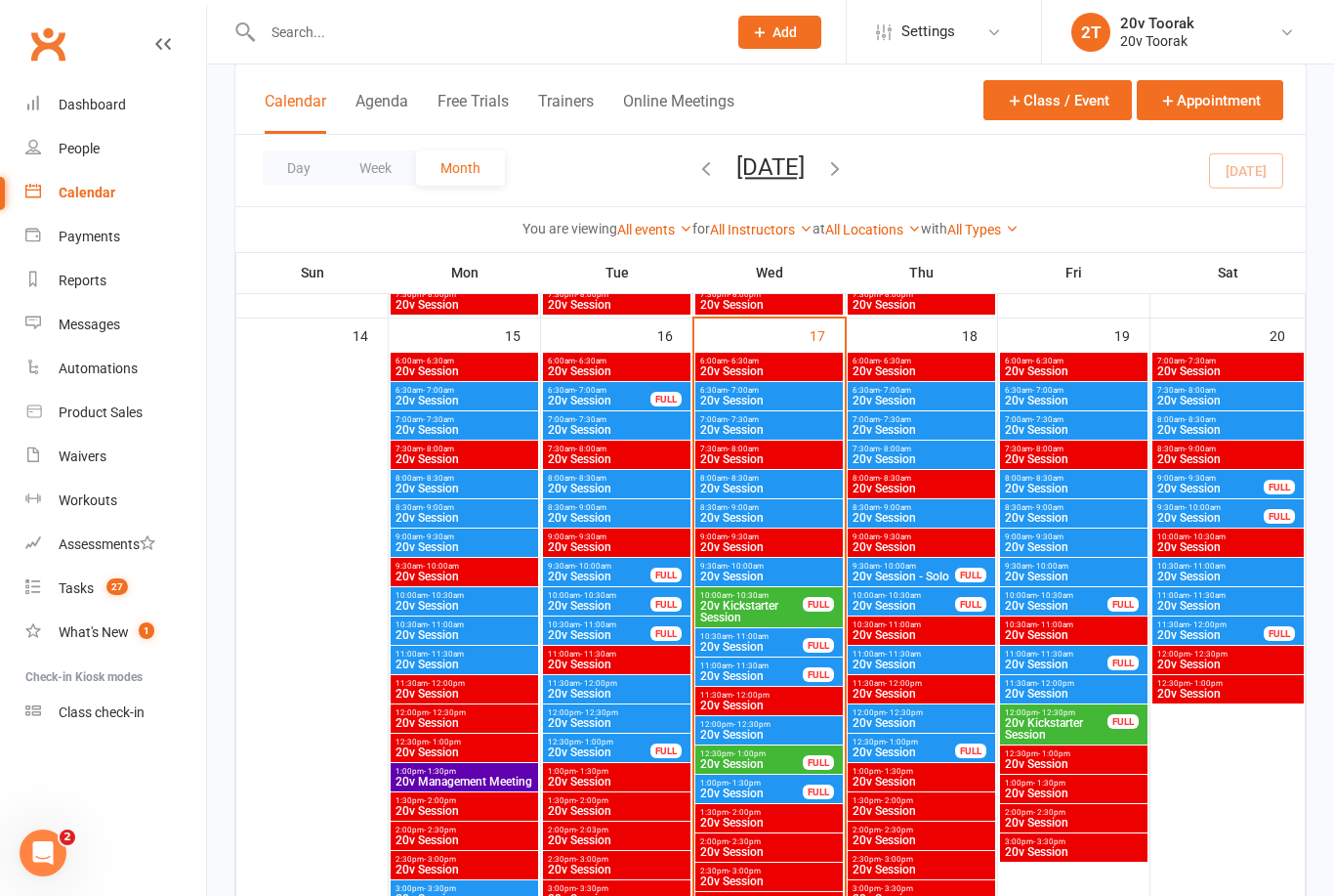
click at [755, 486] on span "20v Session" at bounding box center [769, 488] width 140 height 12
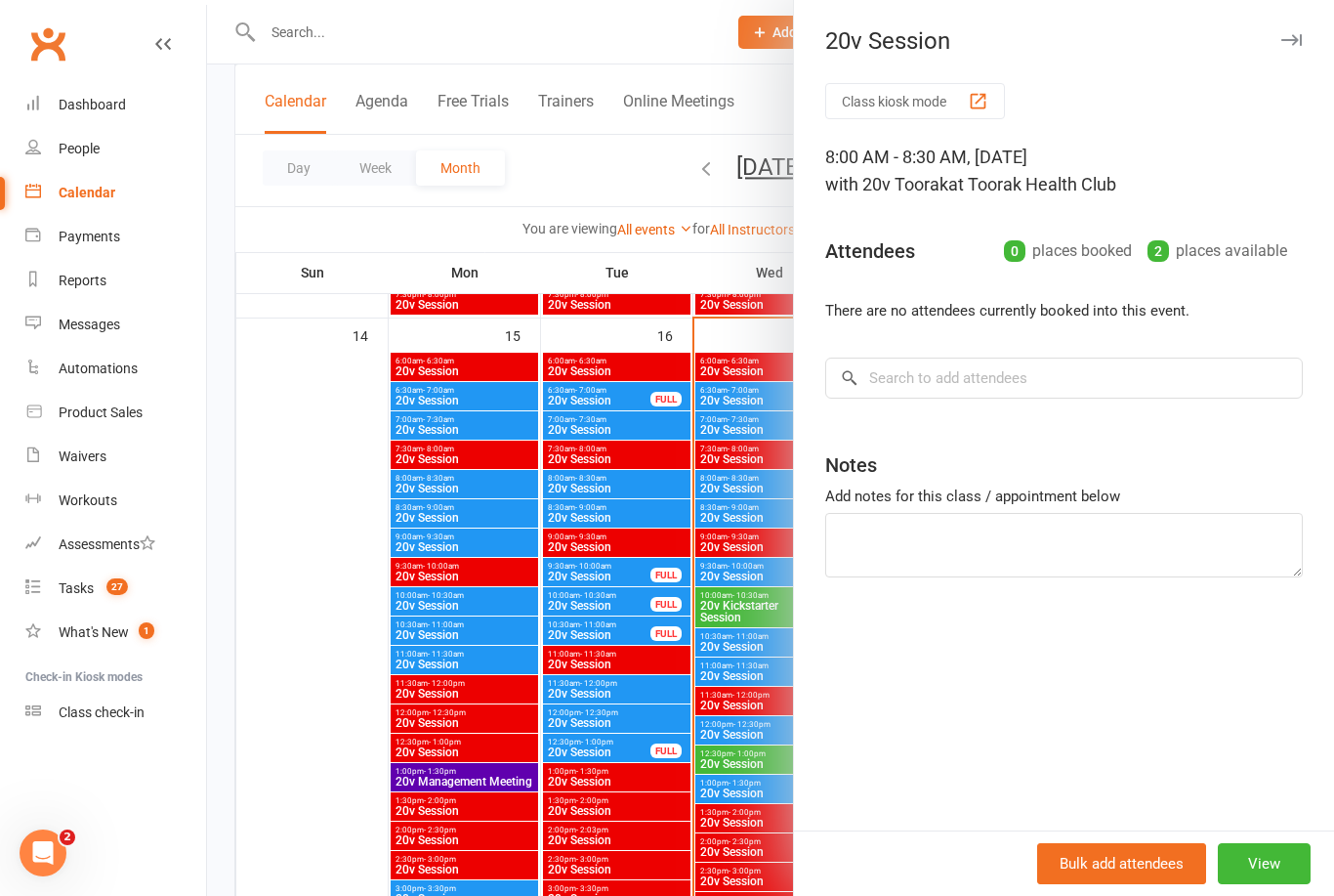
click at [340, 544] on div at bounding box center [770, 448] width 1127 height 896
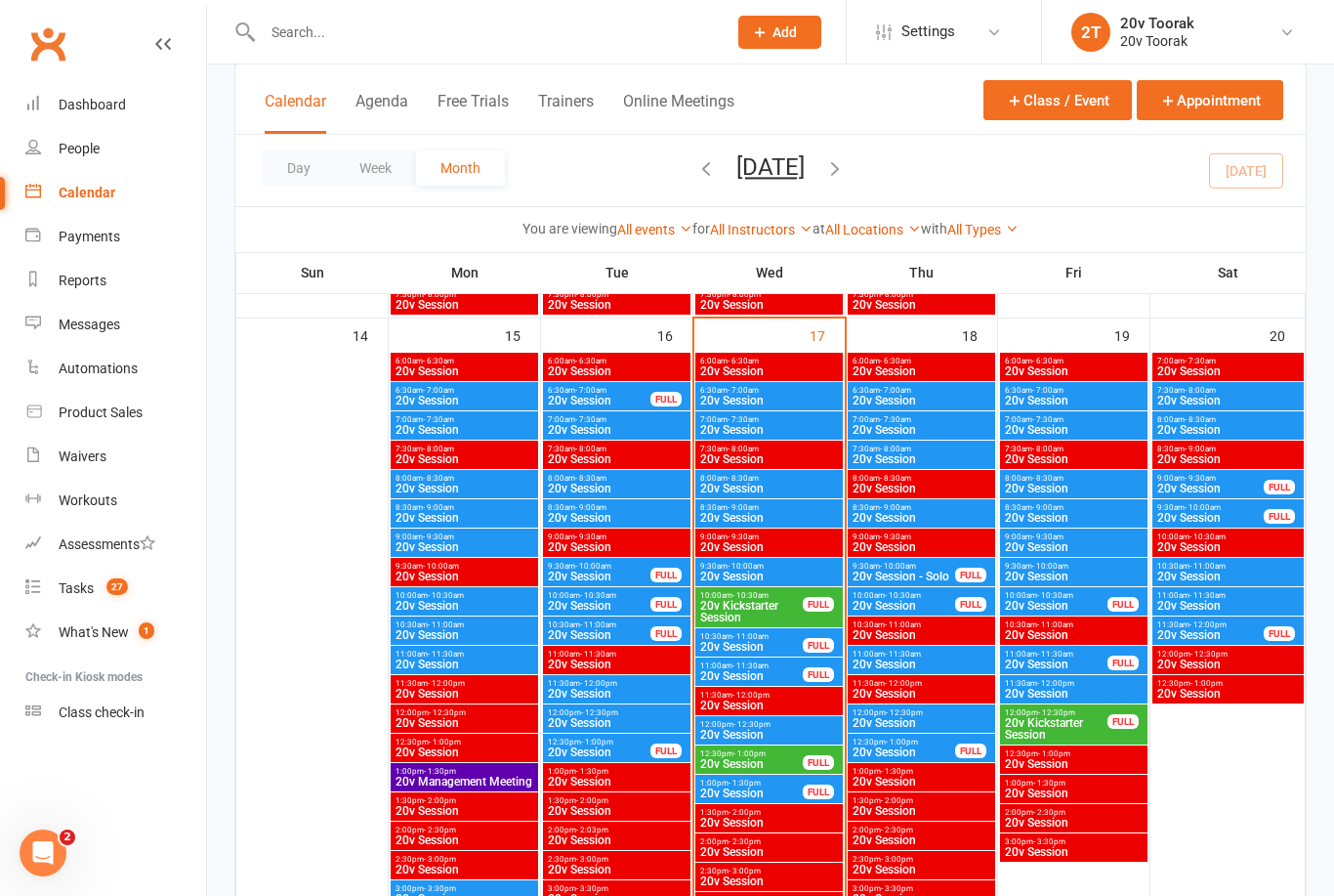
click at [758, 513] on span "20v Session" at bounding box center [769, 518] width 140 height 12
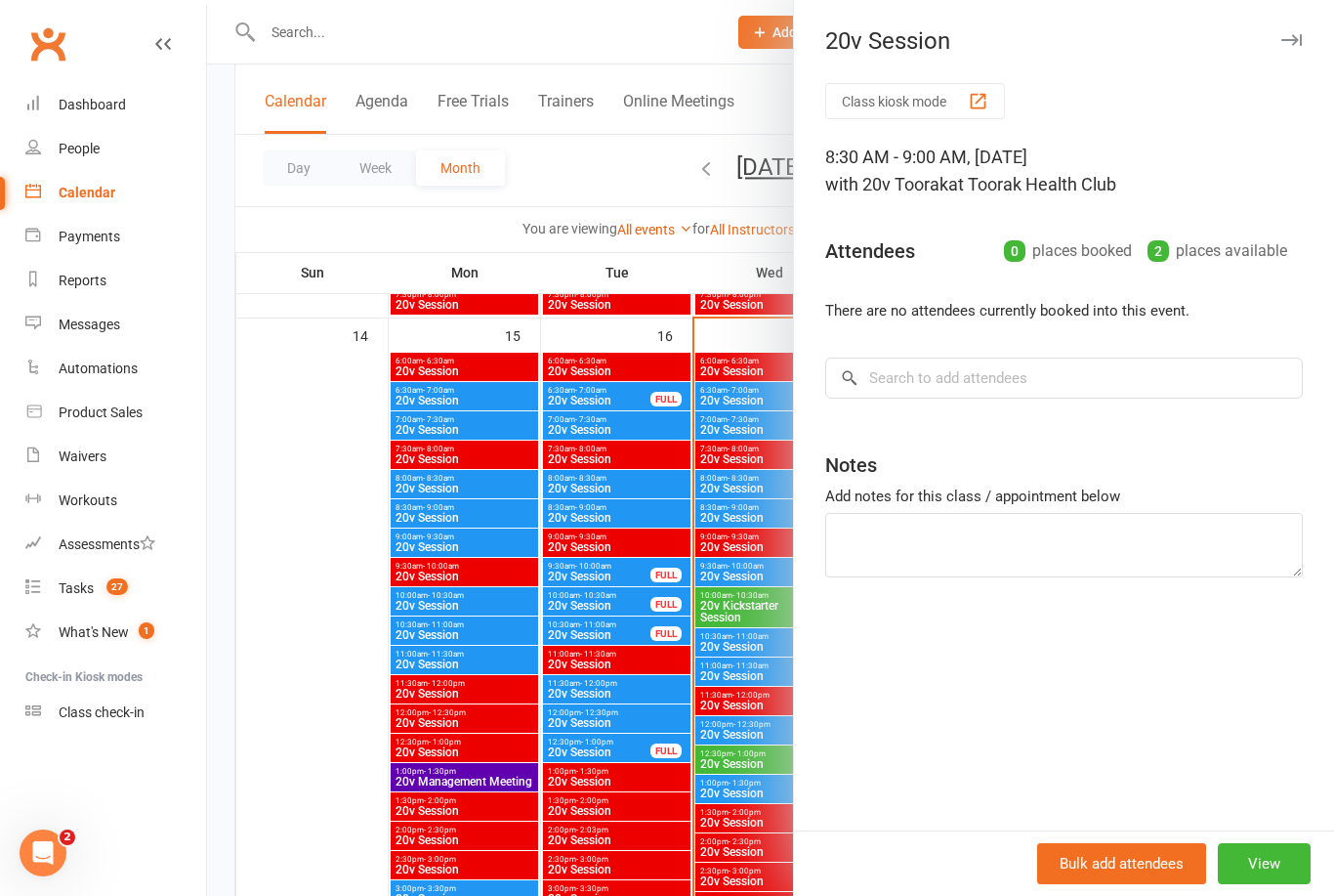
click at [323, 656] on div at bounding box center [770, 448] width 1127 height 896
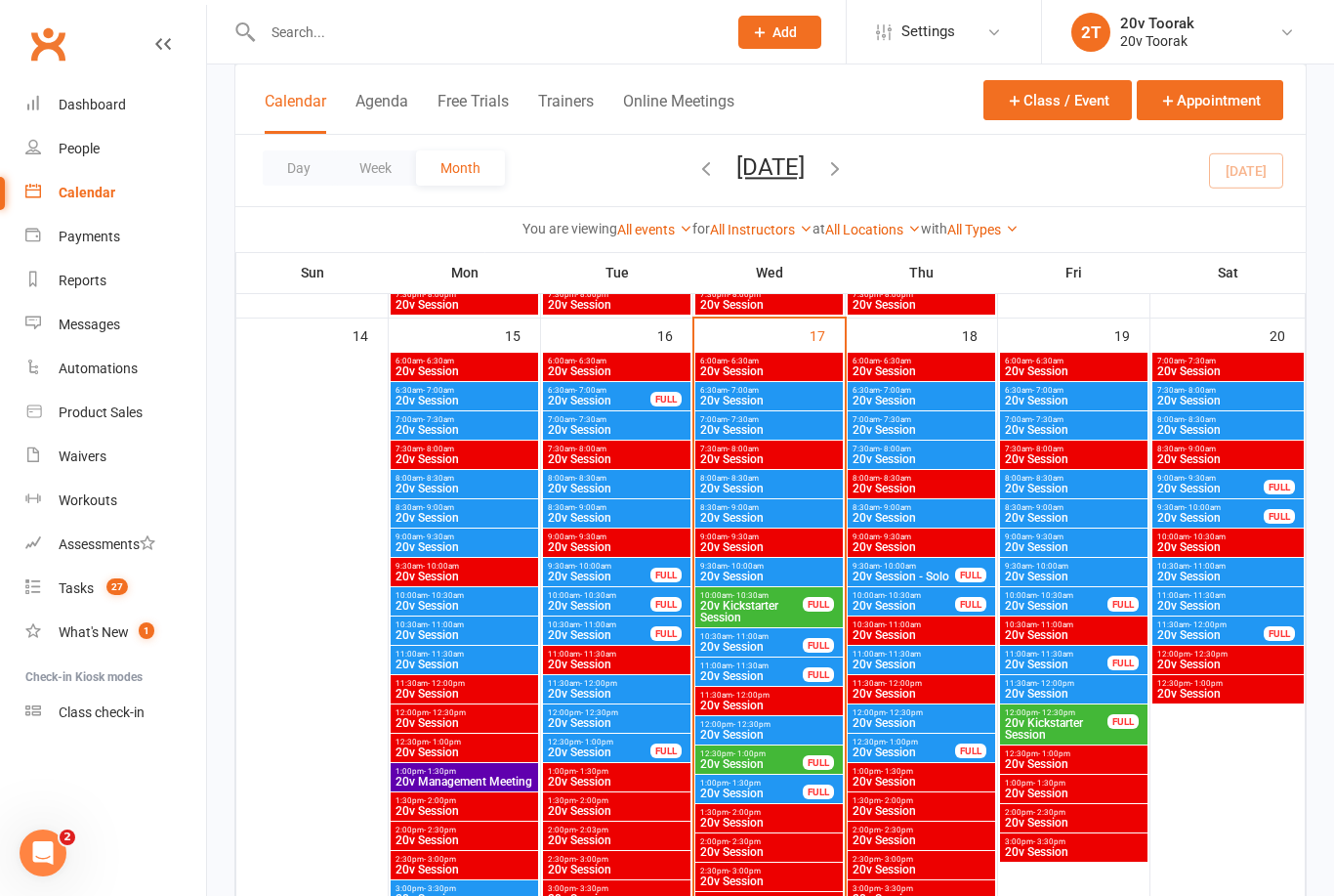
click at [742, 575] on span "20v Session" at bounding box center [769, 576] width 140 height 12
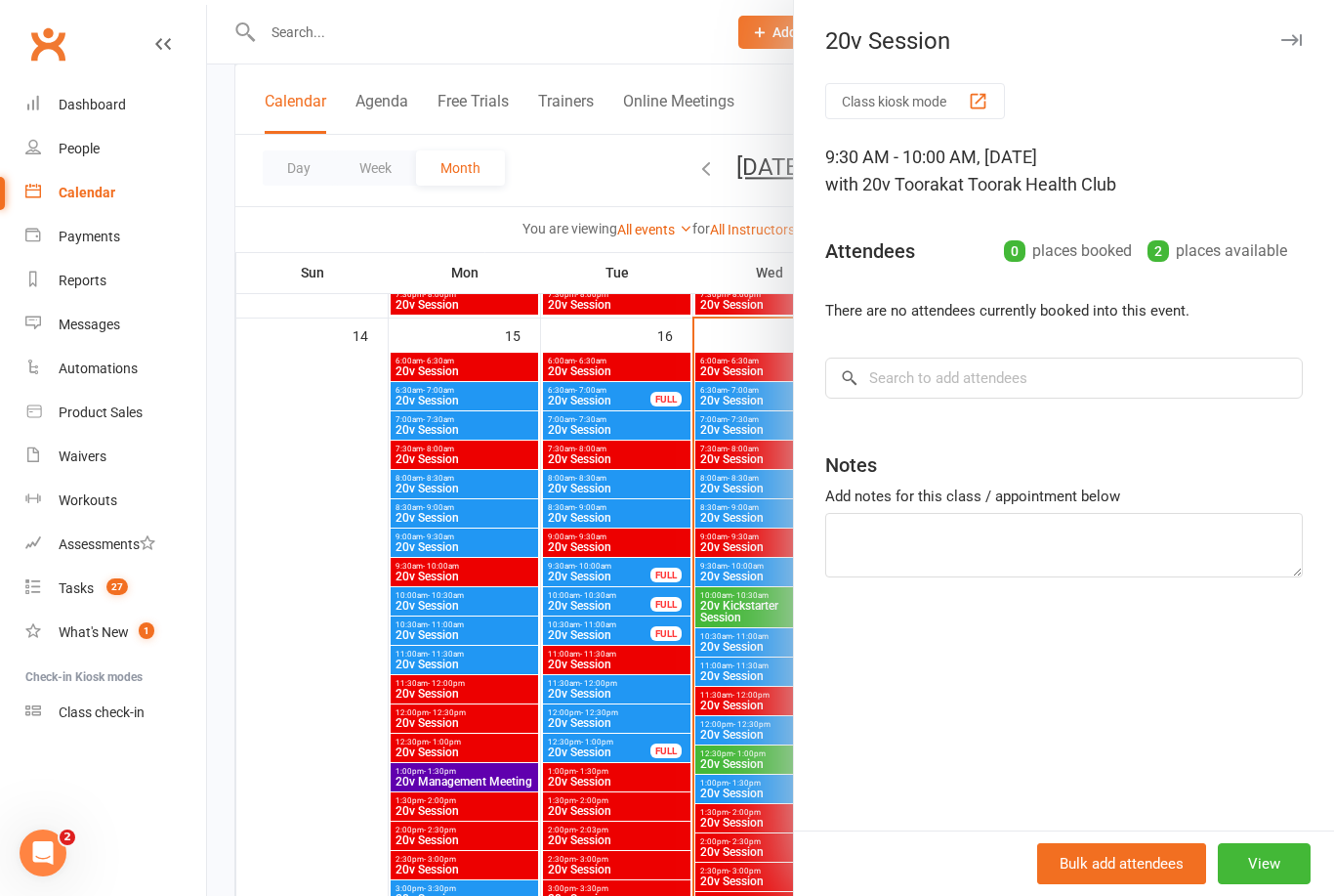
click at [339, 642] on div at bounding box center [770, 448] width 1127 height 896
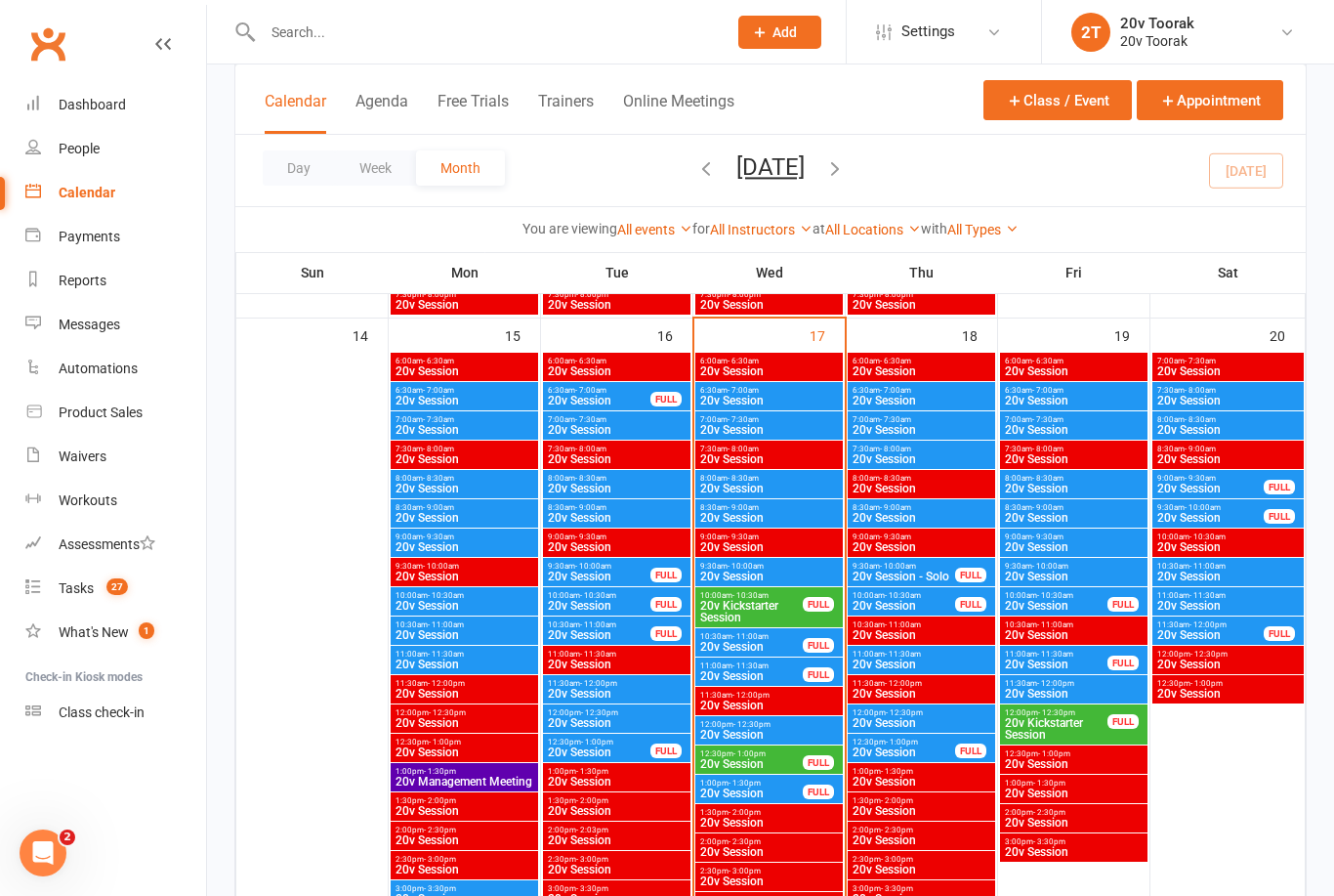
click at [758, 600] on span "20v Kickstarter Session" at bounding box center [752, 612] width 105 height 24
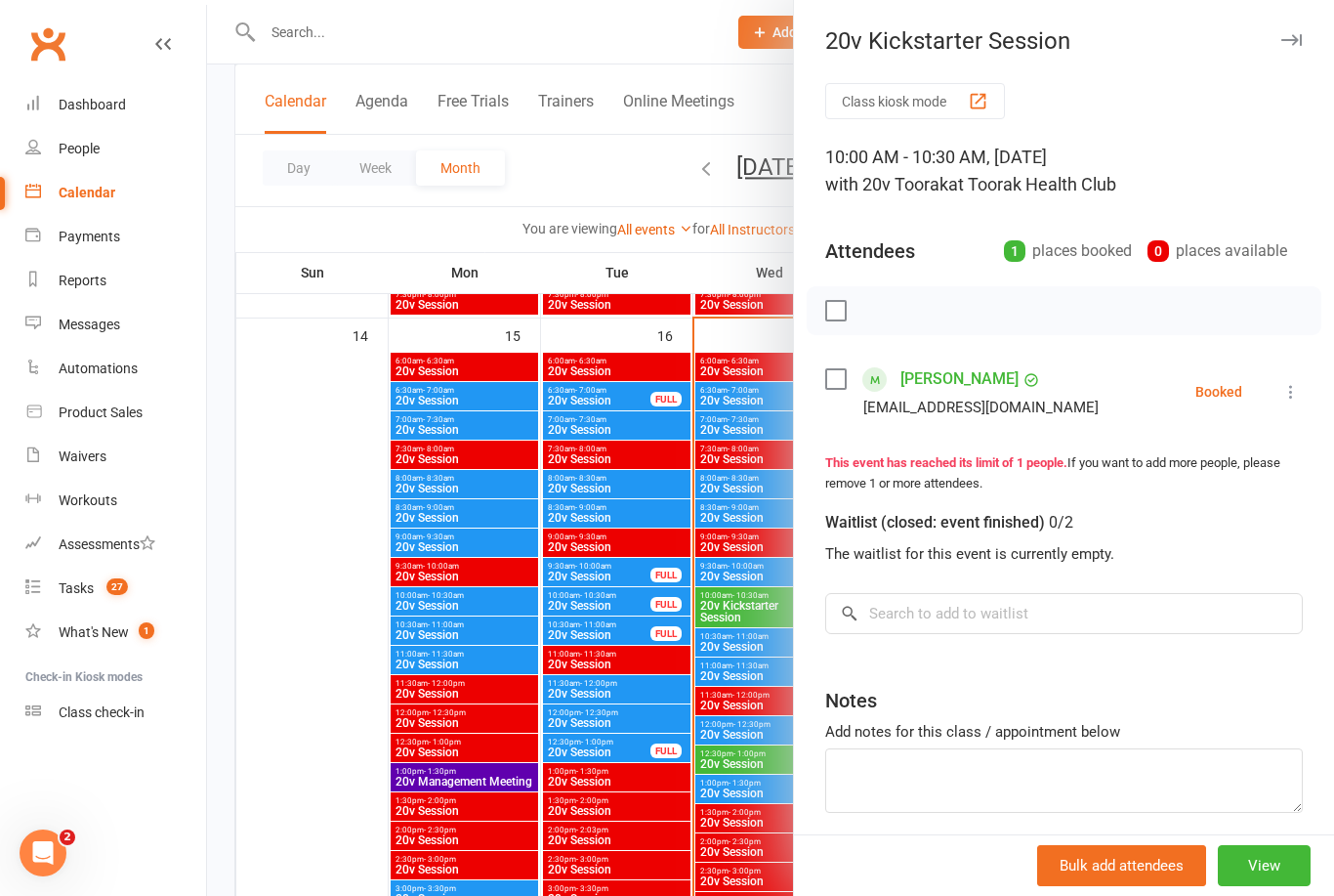
click at [283, 637] on div at bounding box center [770, 448] width 1127 height 896
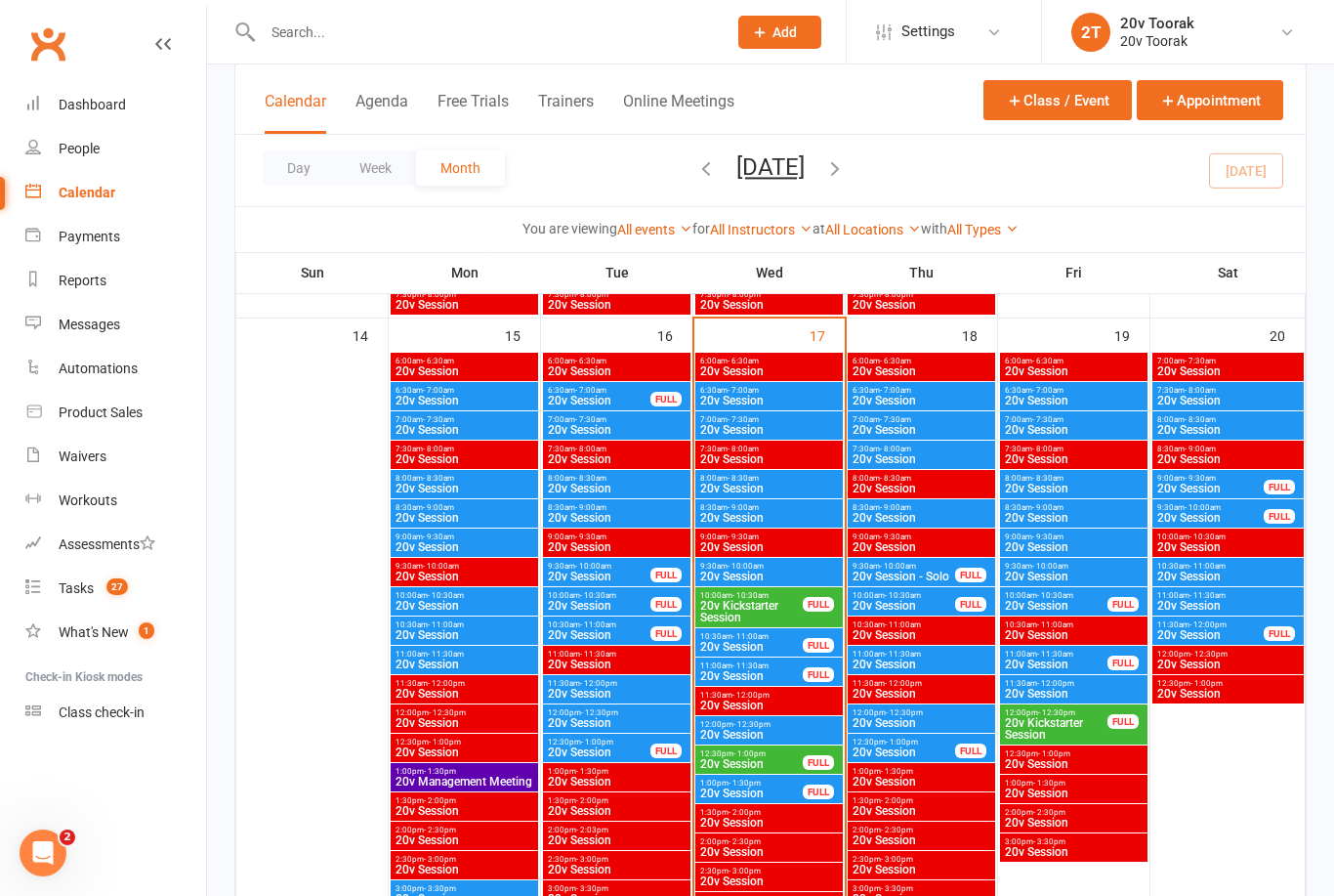
click at [745, 645] on span "20v Session" at bounding box center [752, 647] width 105 height 12
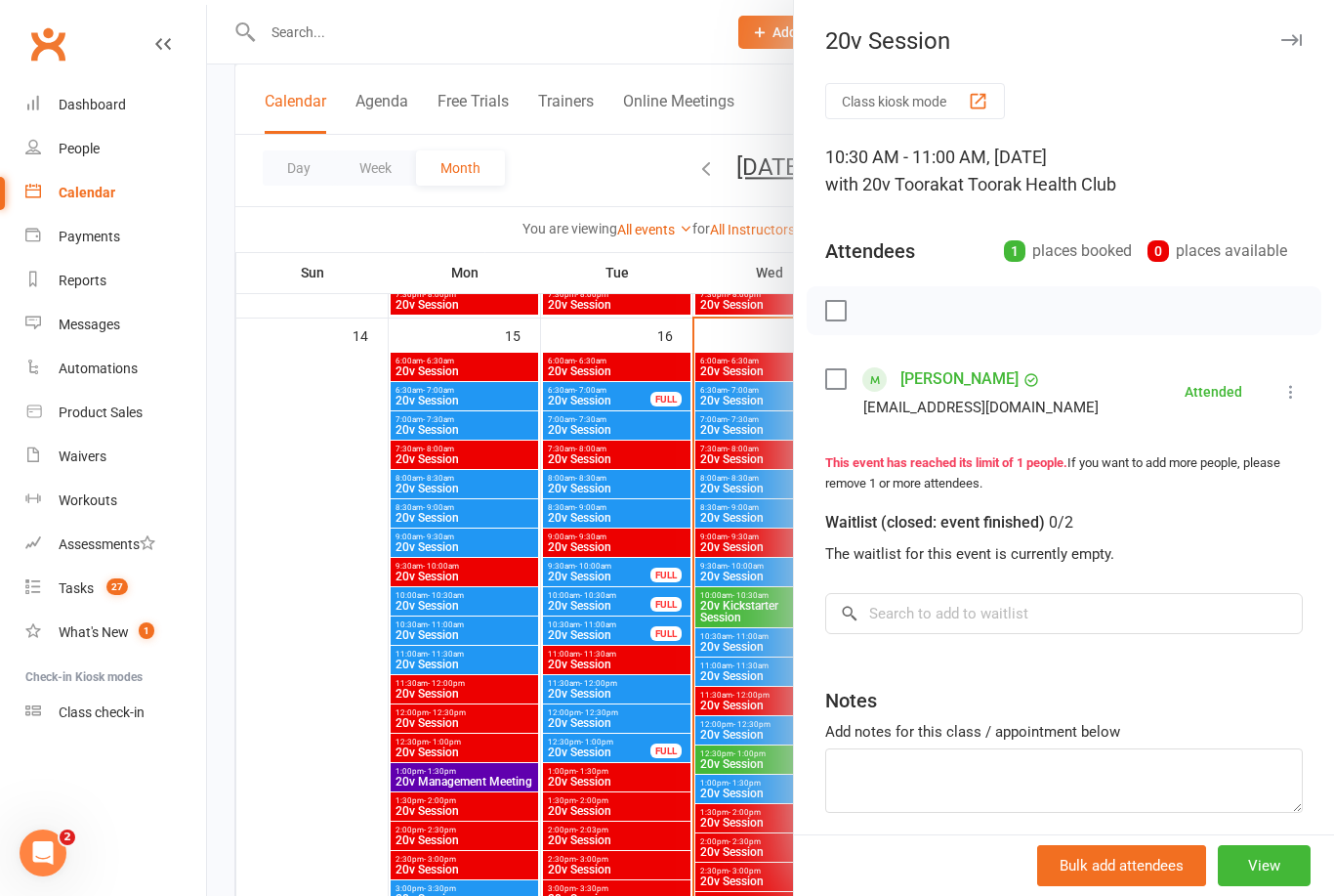
click at [292, 645] on div at bounding box center [770, 448] width 1127 height 896
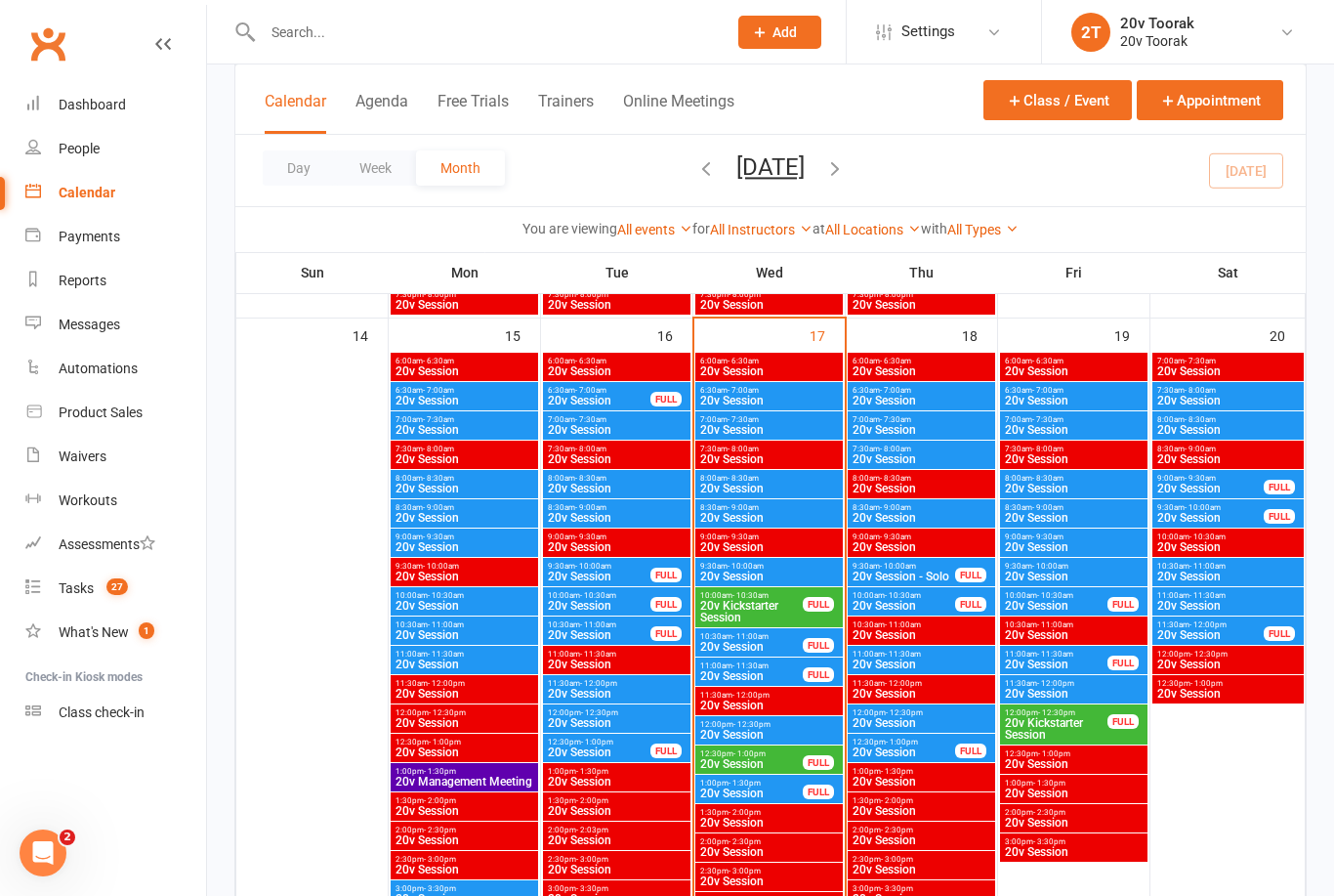
click at [757, 671] on span "20v Session" at bounding box center [752, 676] width 105 height 12
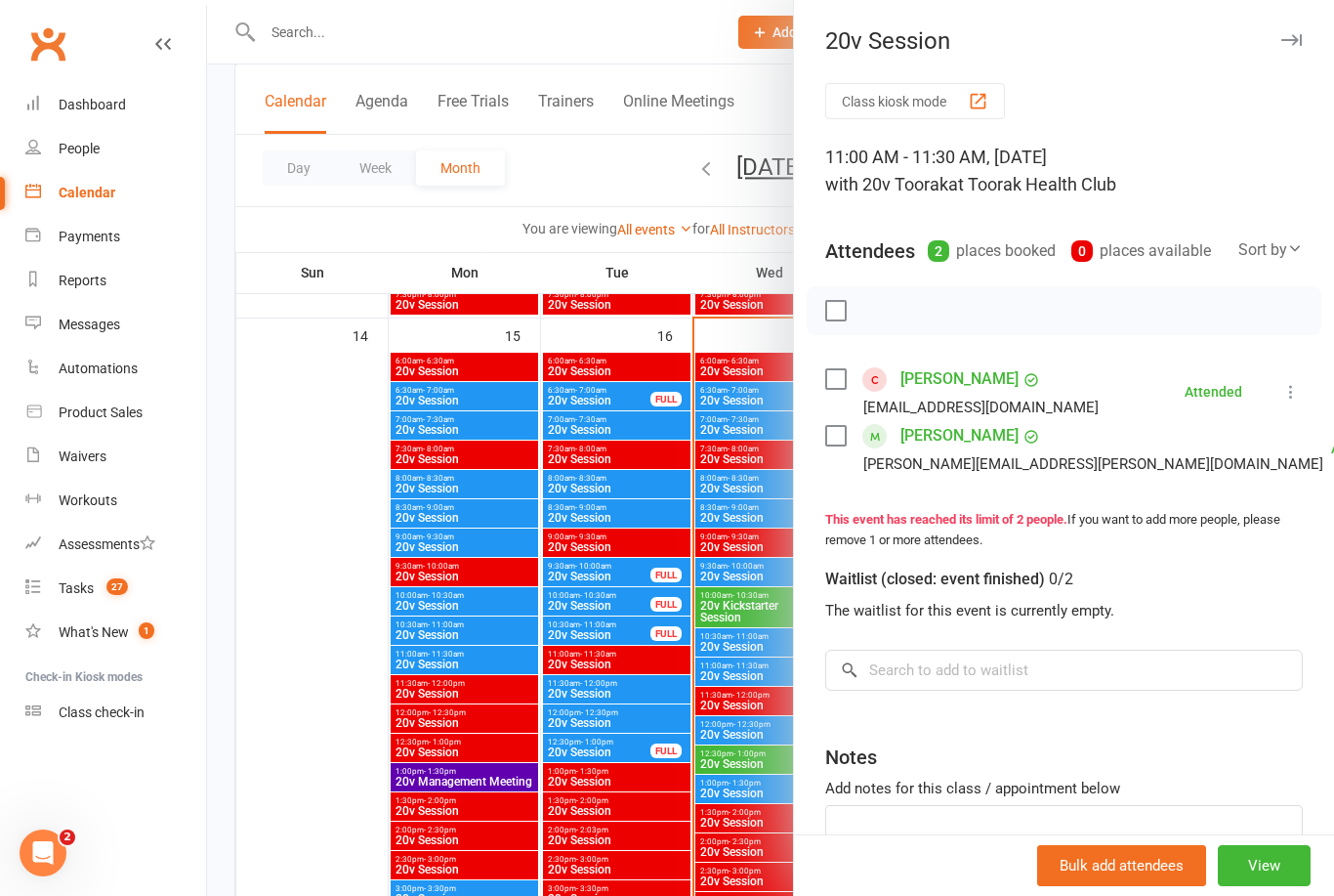
click at [300, 697] on div at bounding box center [770, 448] width 1127 height 896
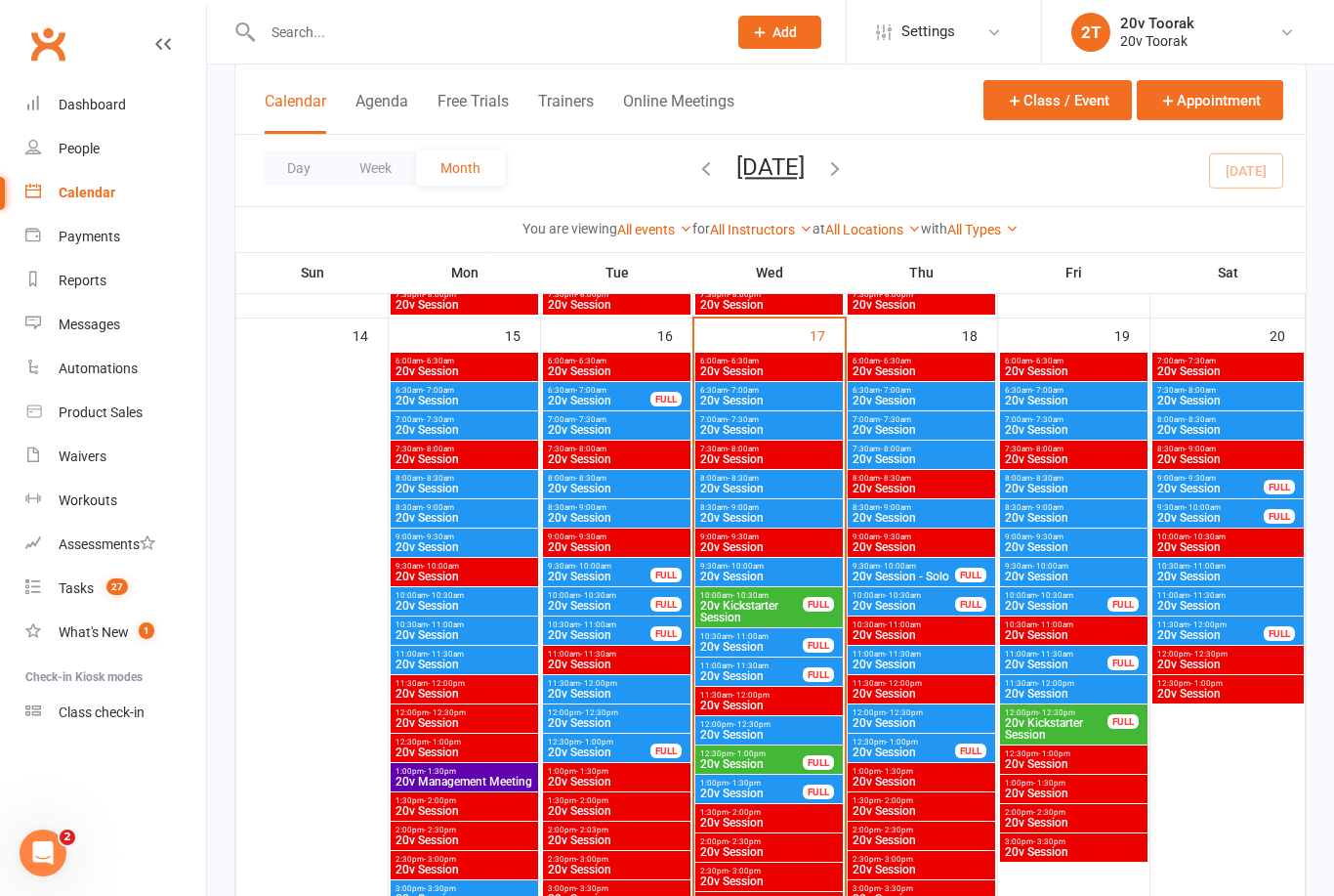
click at [747, 666] on span "- 11:30am" at bounding box center [751, 665] width 36 height 9
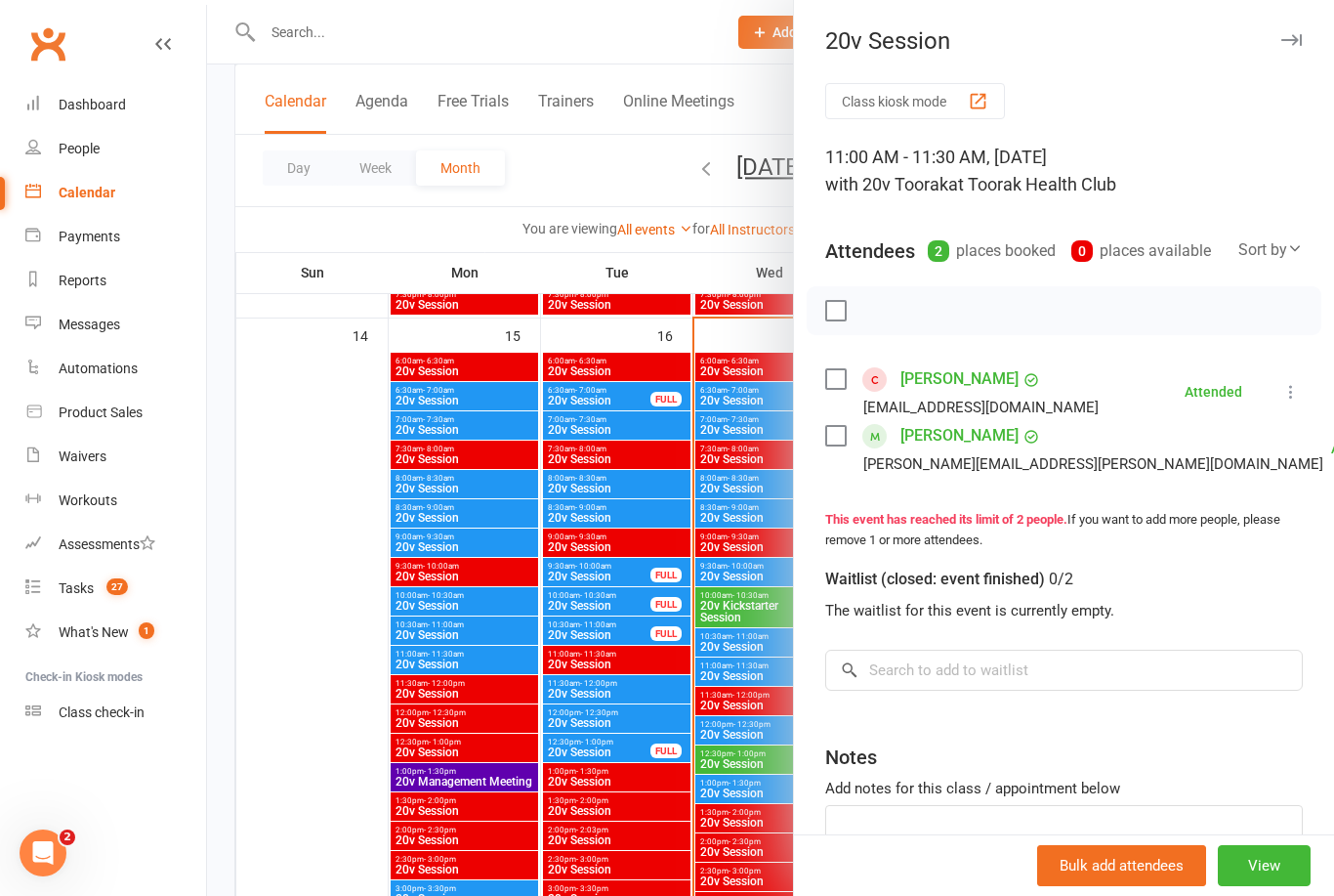
click at [324, 688] on div at bounding box center [770, 448] width 1127 height 896
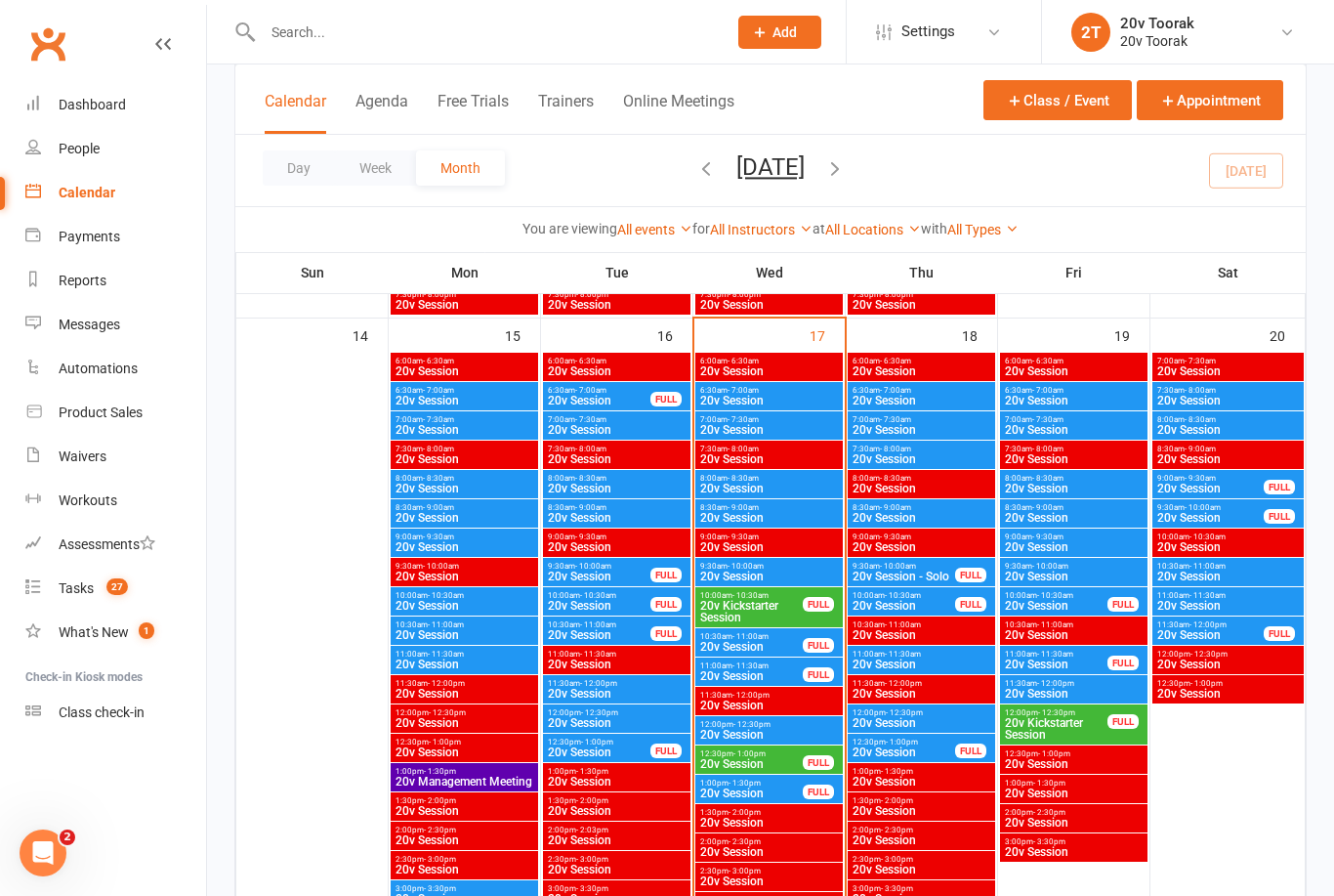
click at [748, 729] on span "20v Session" at bounding box center [769, 735] width 140 height 12
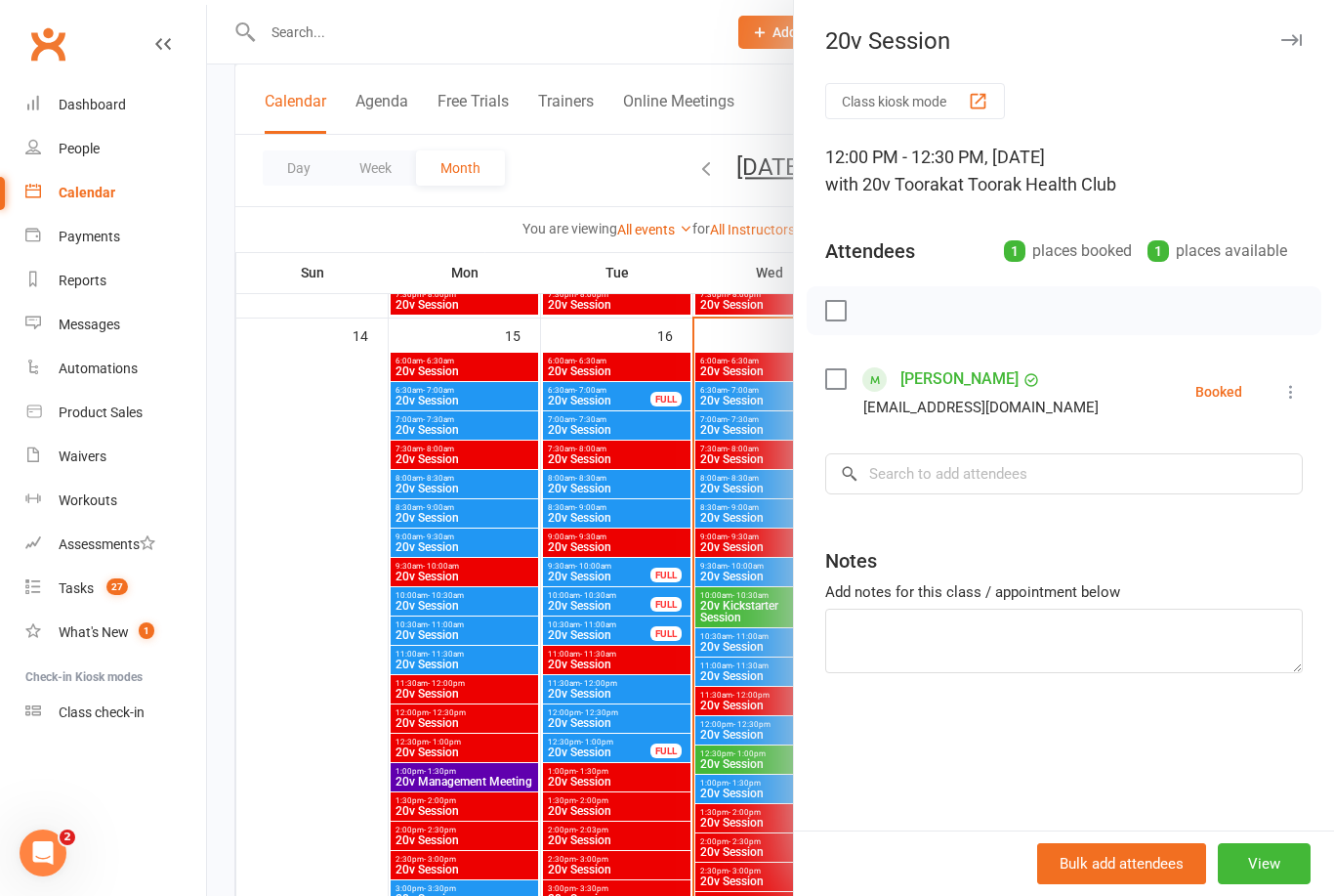
click at [1299, 383] on icon at bounding box center [1291, 392] width 20 height 20
click at [1222, 507] on link "Check in" at bounding box center [1197, 507] width 210 height 39
click at [314, 684] on div at bounding box center [770, 448] width 1127 height 896
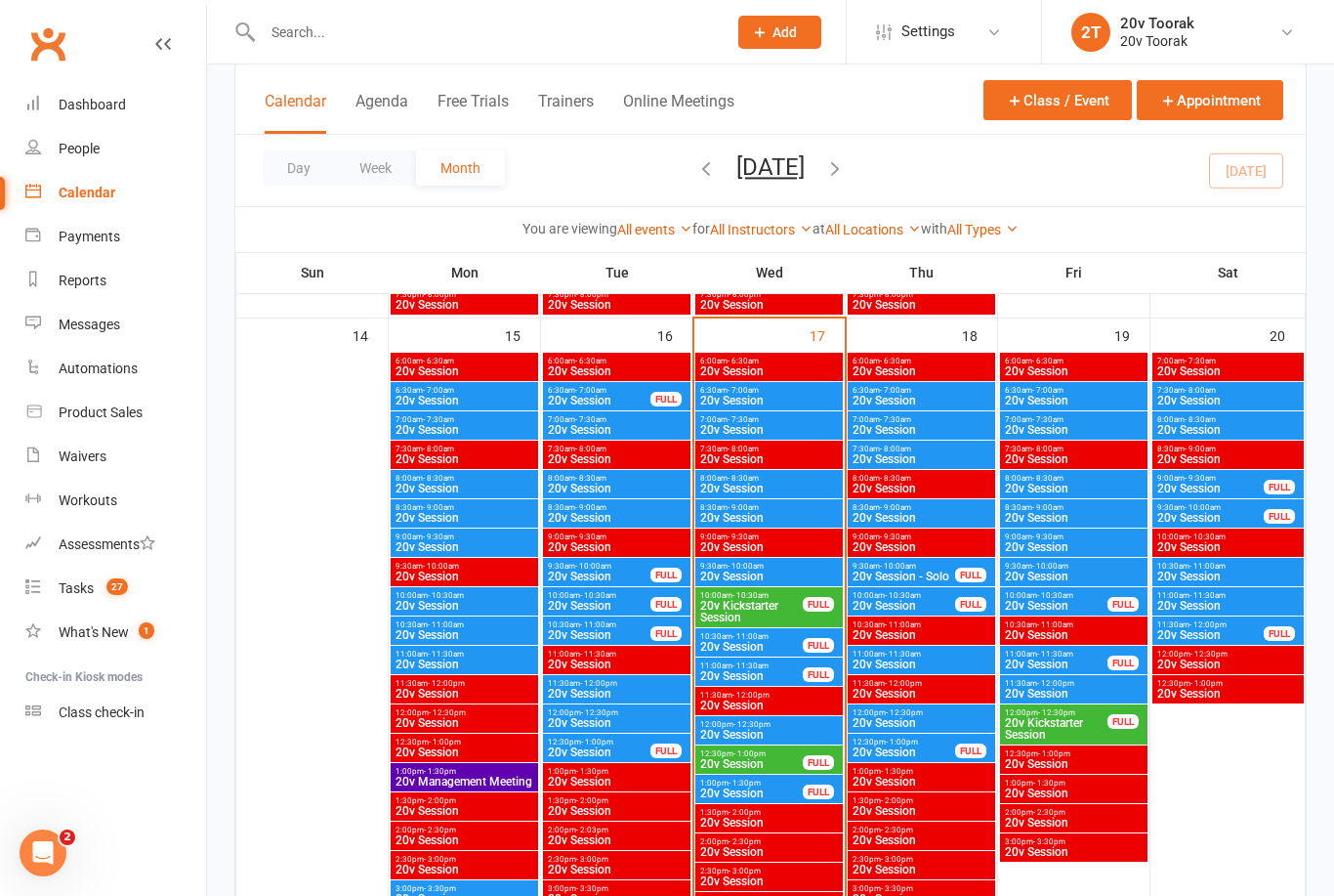
click at [781, 725] on span "12:00pm - 12:30pm" at bounding box center [769, 724] width 140 height 9
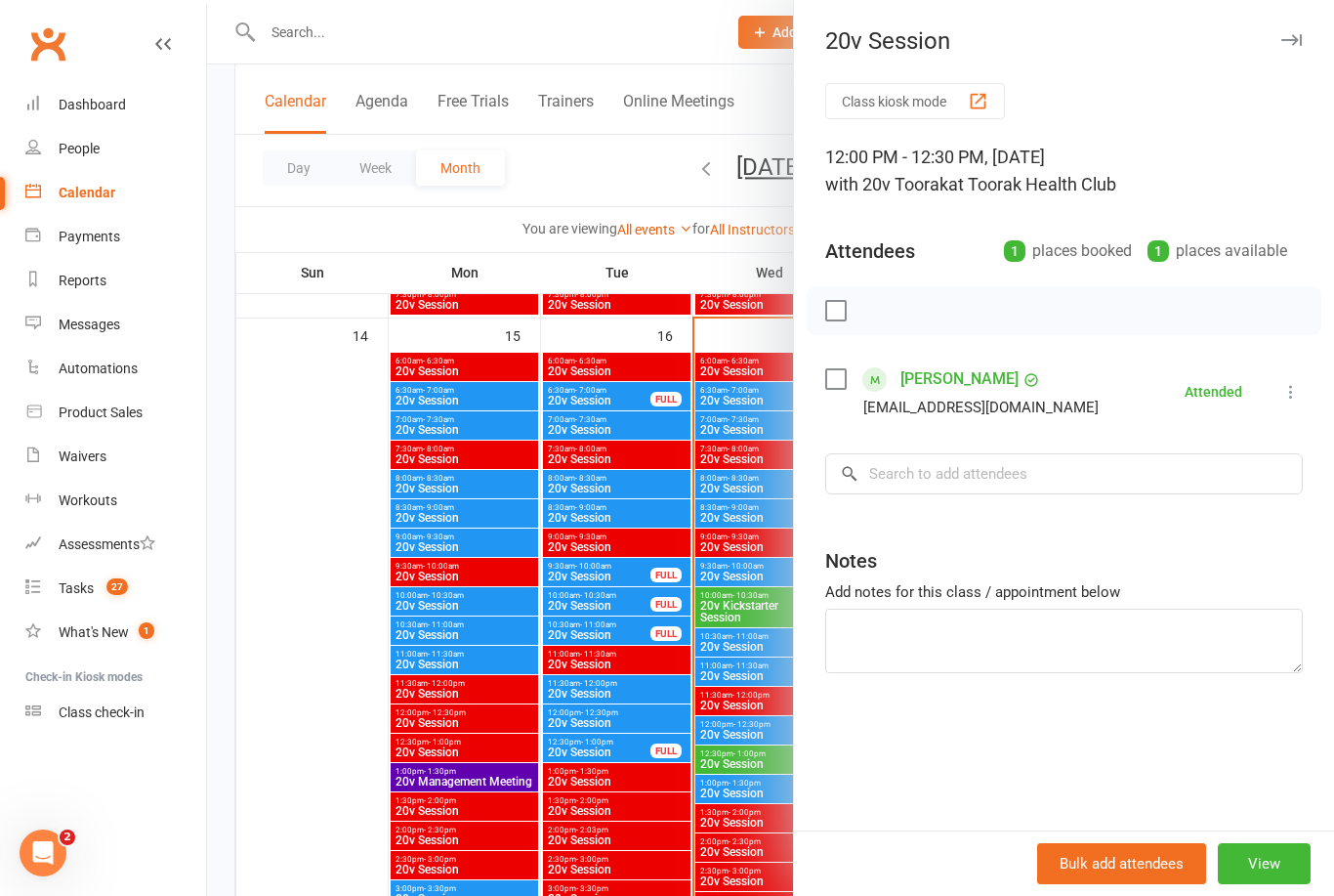
click at [321, 756] on div at bounding box center [770, 448] width 1127 height 896
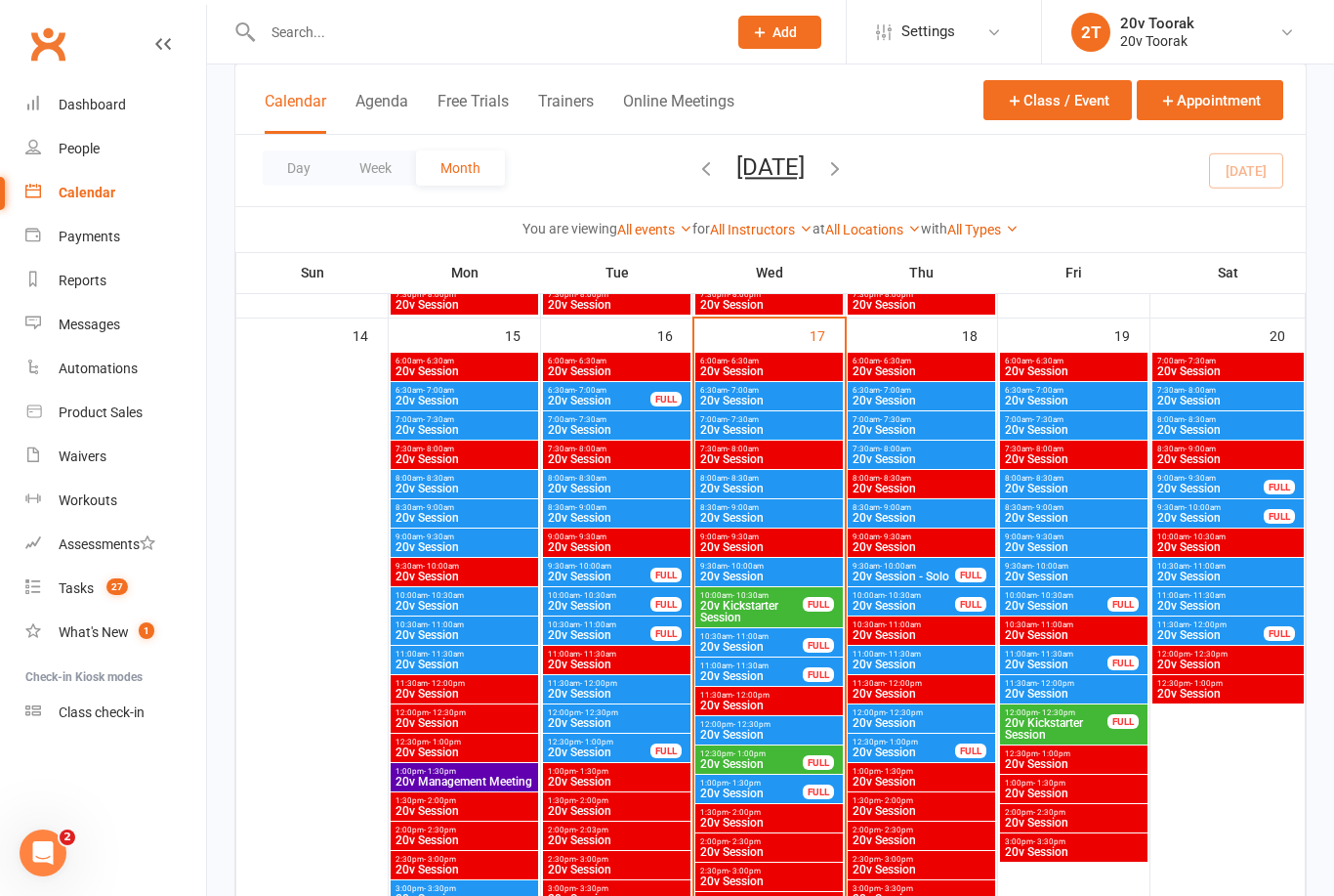
click at [754, 757] on span "20v Session" at bounding box center [752, 763] width 105 height 12
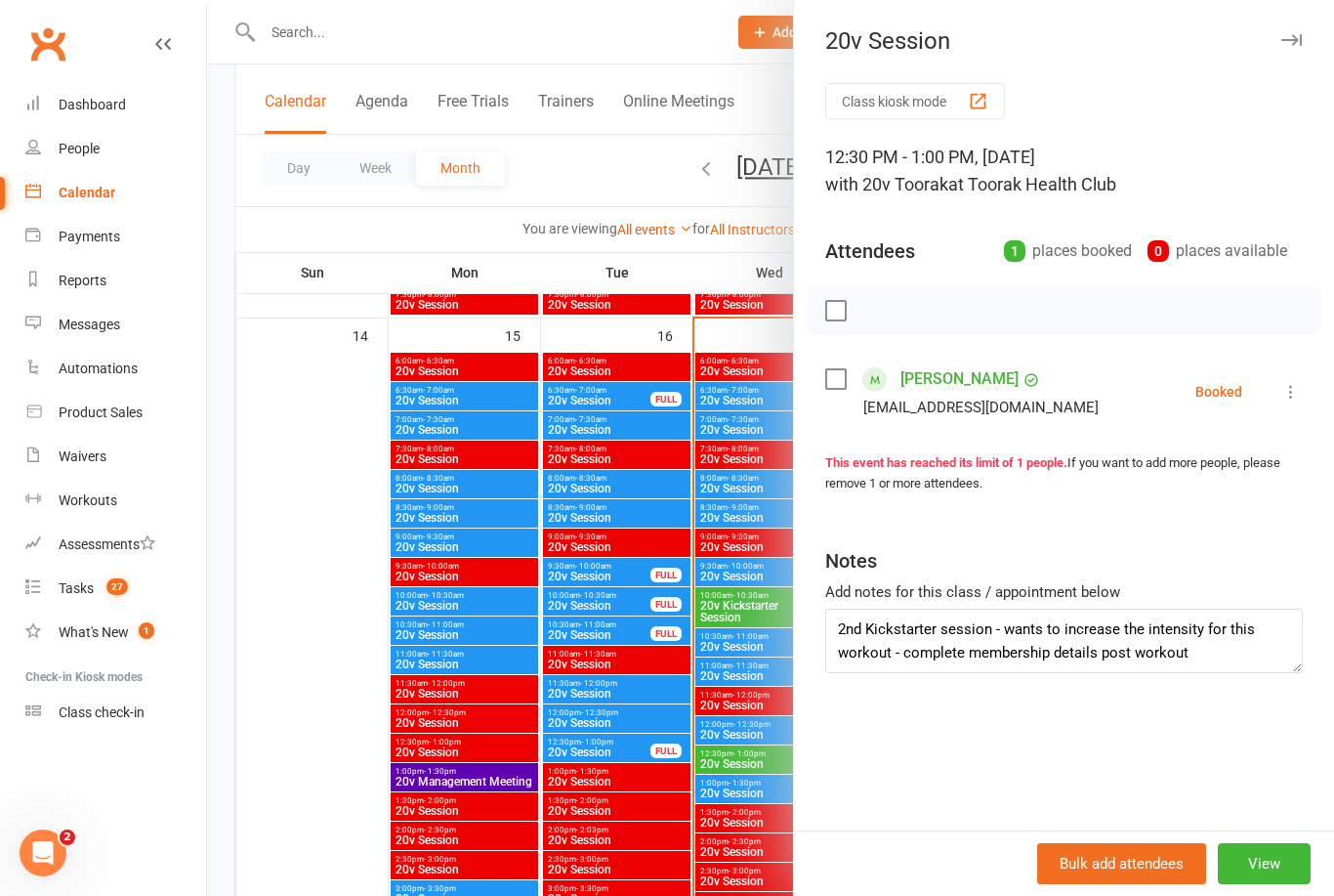
click at [1302, 383] on button at bounding box center [1291, 392] width 24 height 24
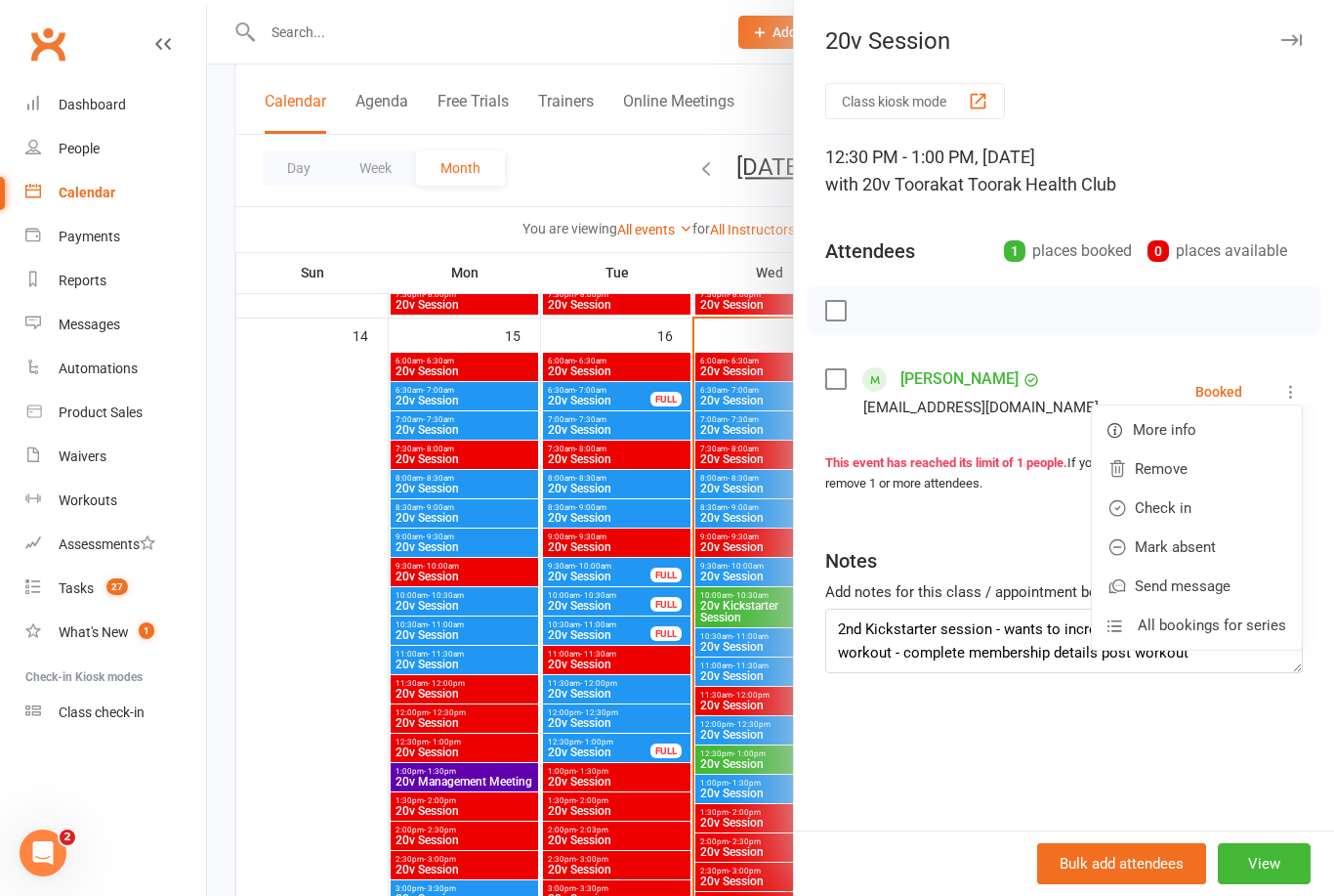
click at [1214, 507] on link "Check in" at bounding box center [1197, 507] width 210 height 39
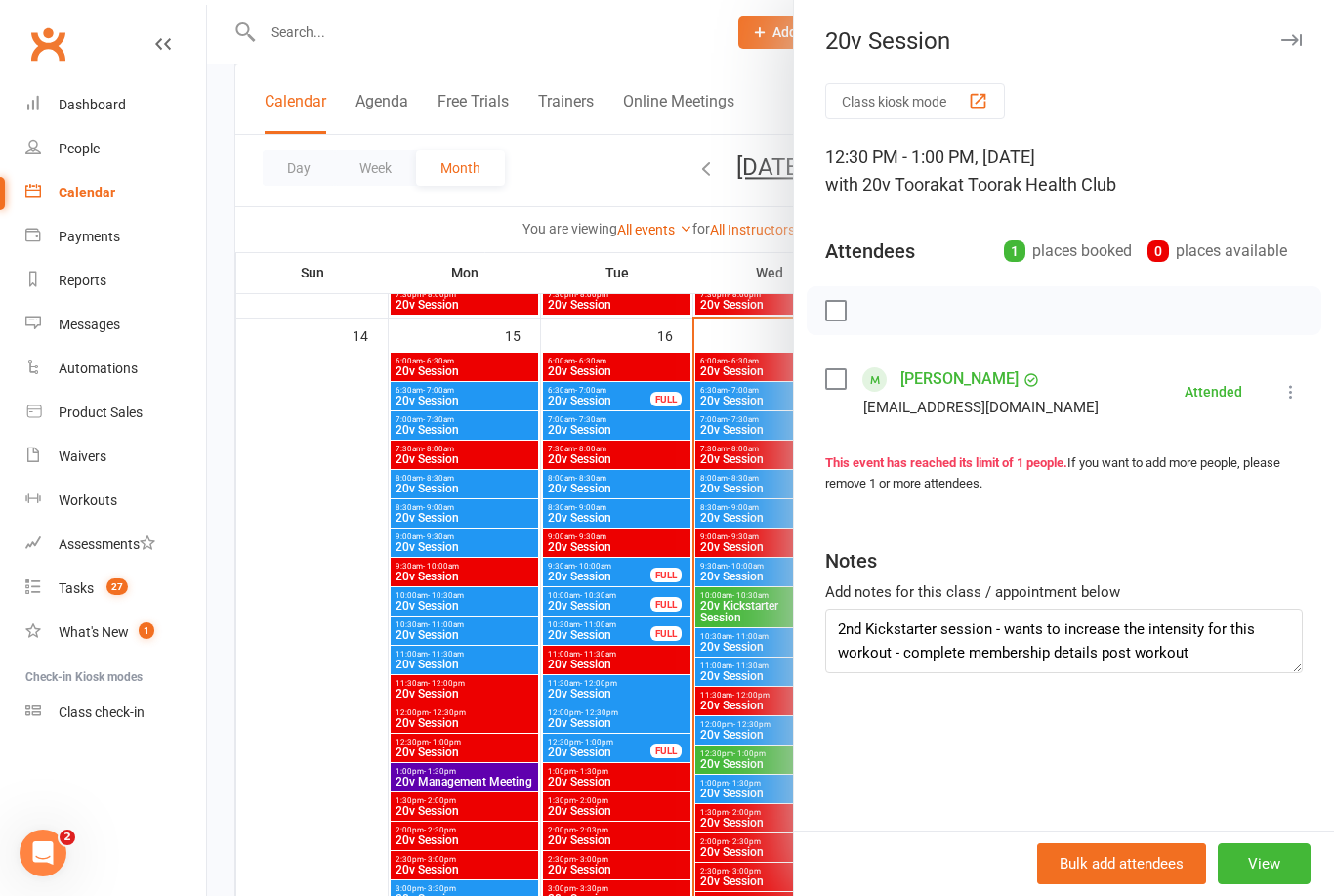
click at [1268, 884] on button "View" at bounding box center [1265, 862] width 93 height 41
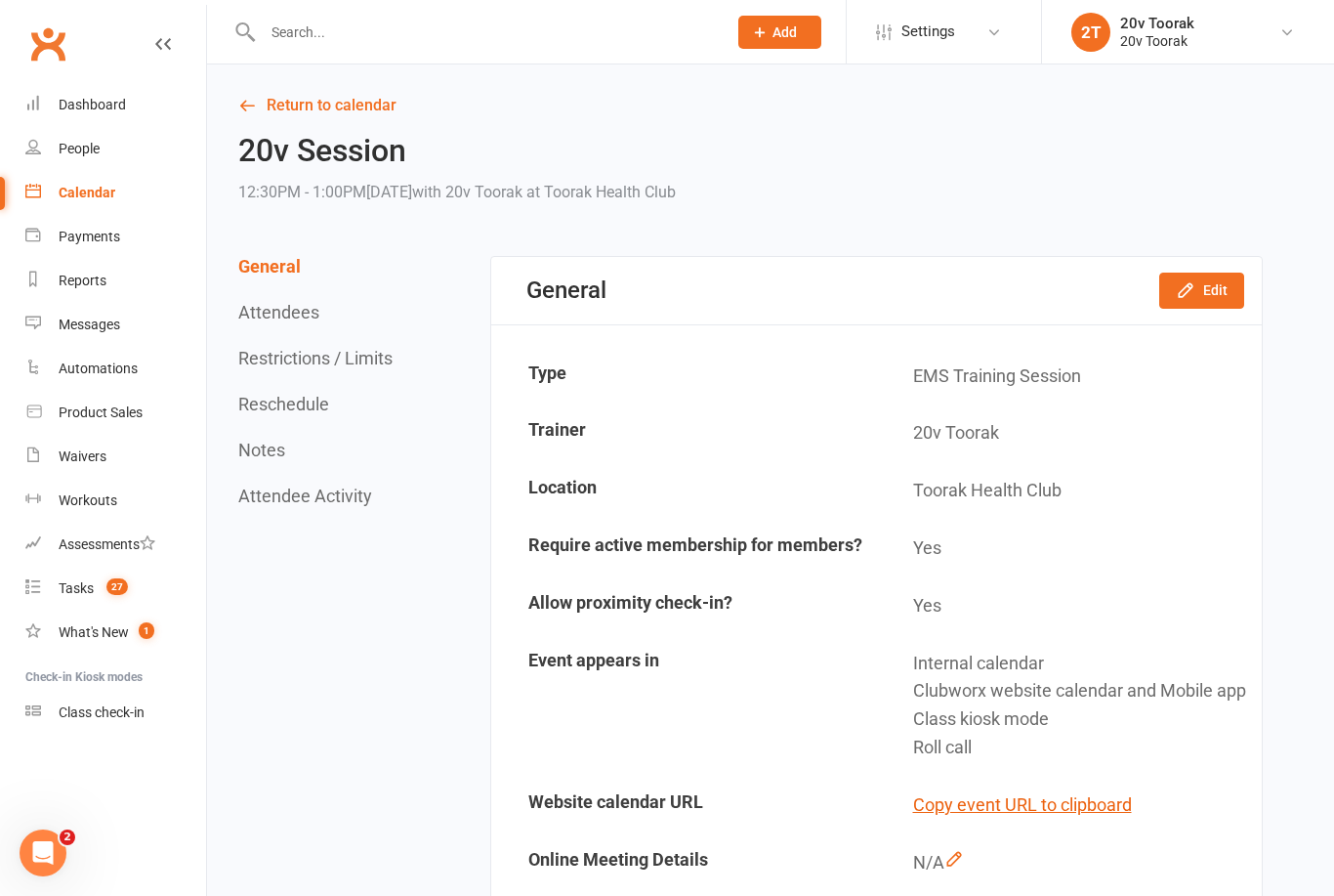
click at [122, 177] on link "Calendar" at bounding box center [116, 193] width 180 height 44
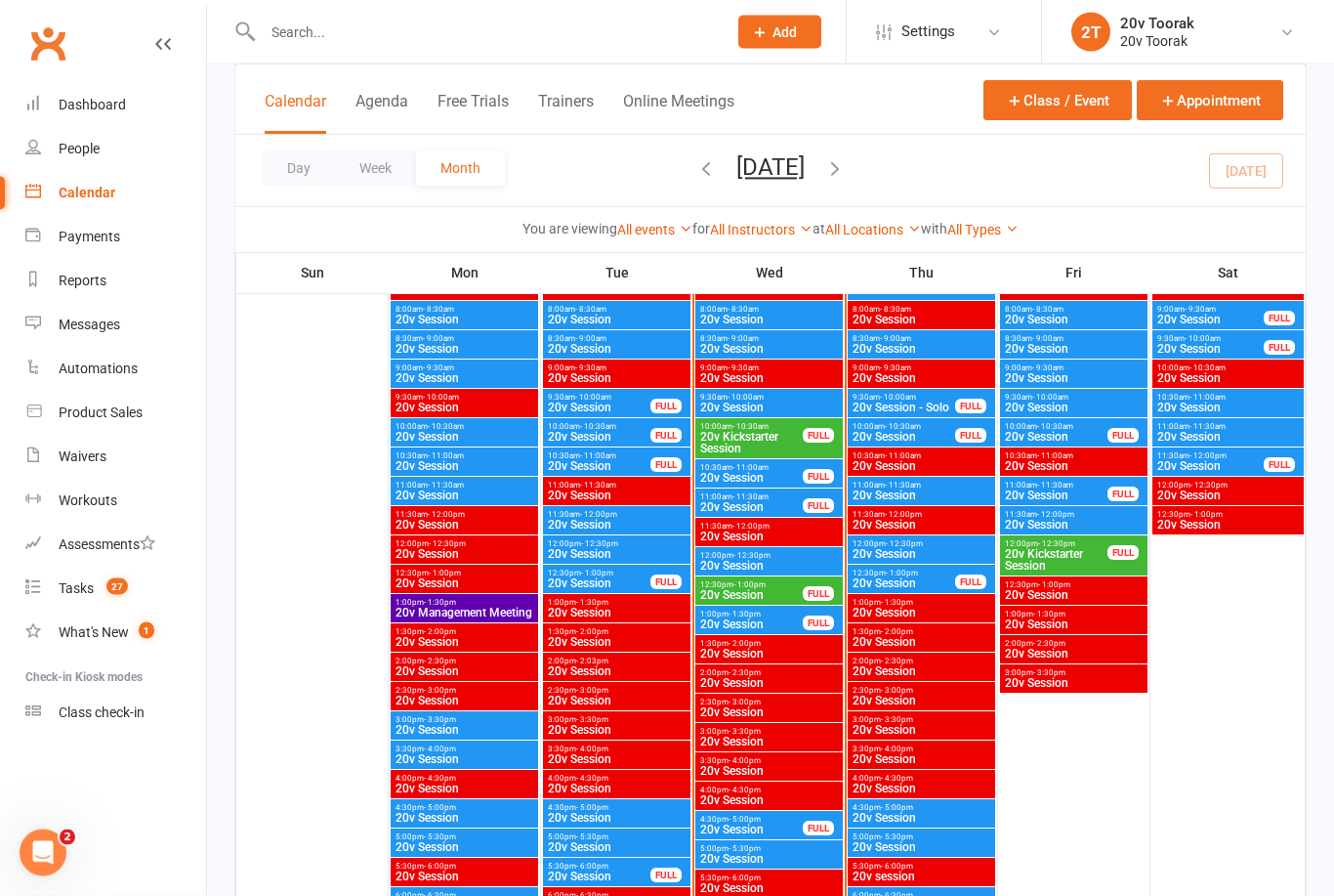
scroll to position [2013, 0]
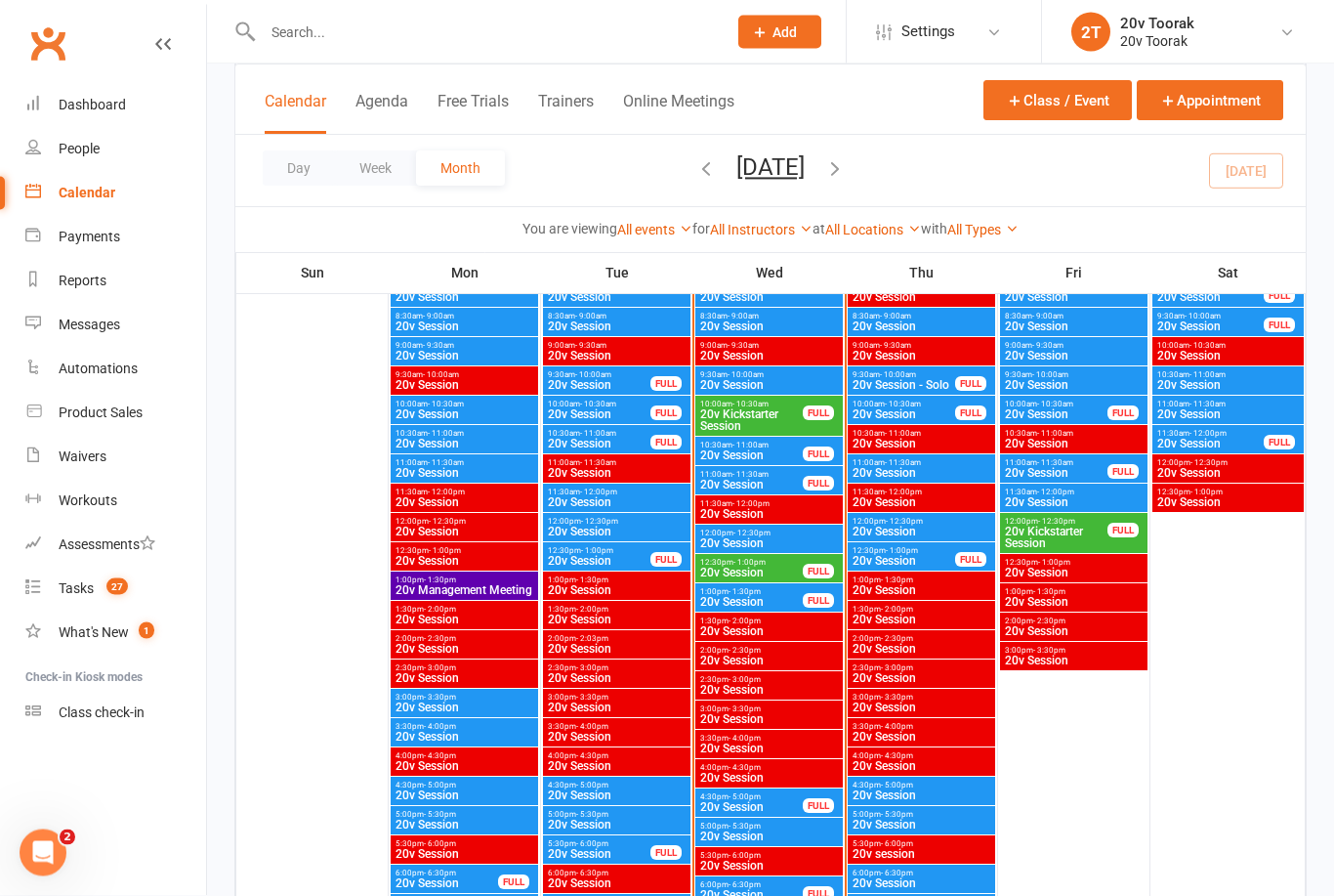
click at [760, 601] on span "20v Session" at bounding box center [752, 603] width 105 height 12
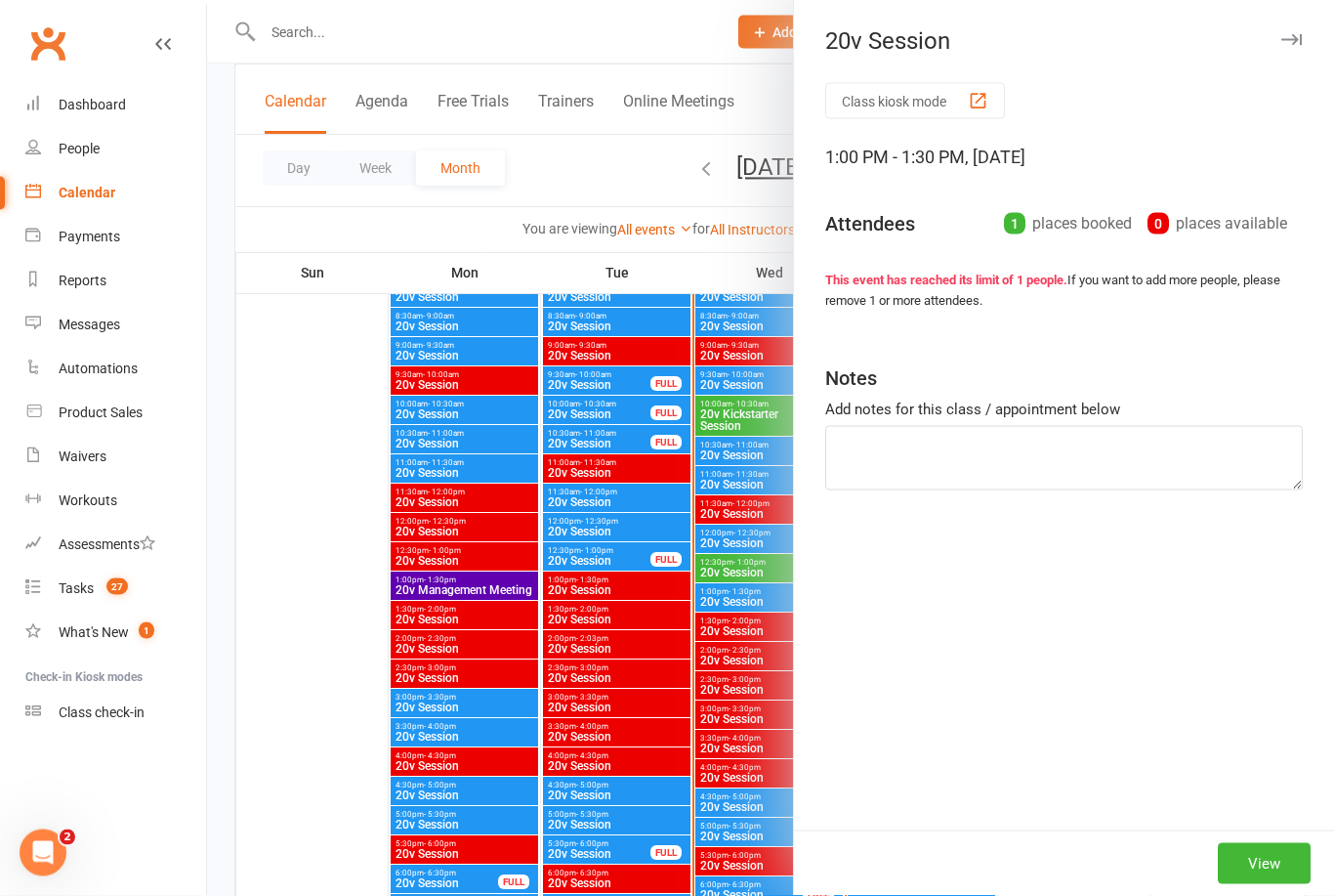
scroll to position [2014, 0]
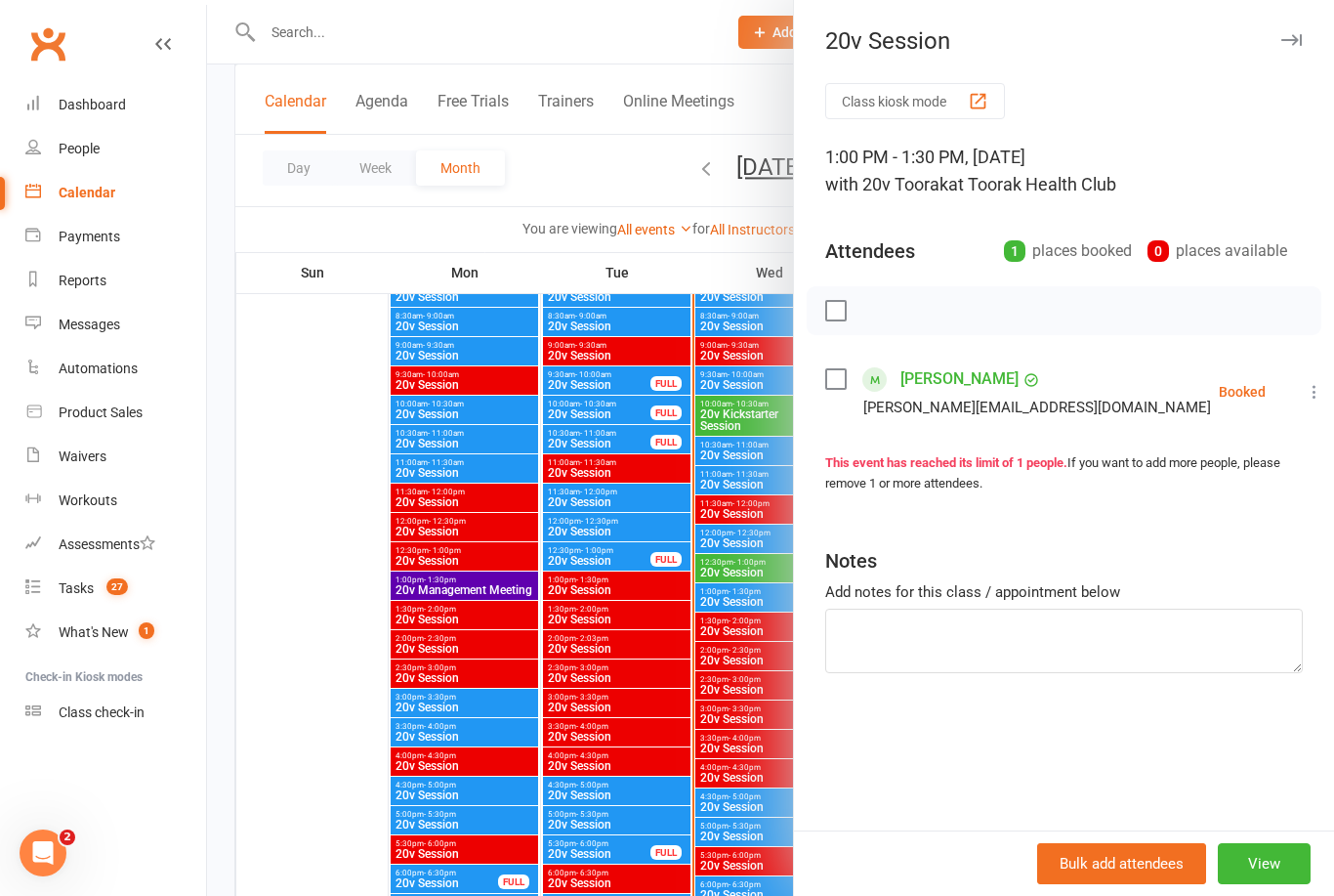
click at [1303, 401] on button at bounding box center [1315, 392] width 24 height 24
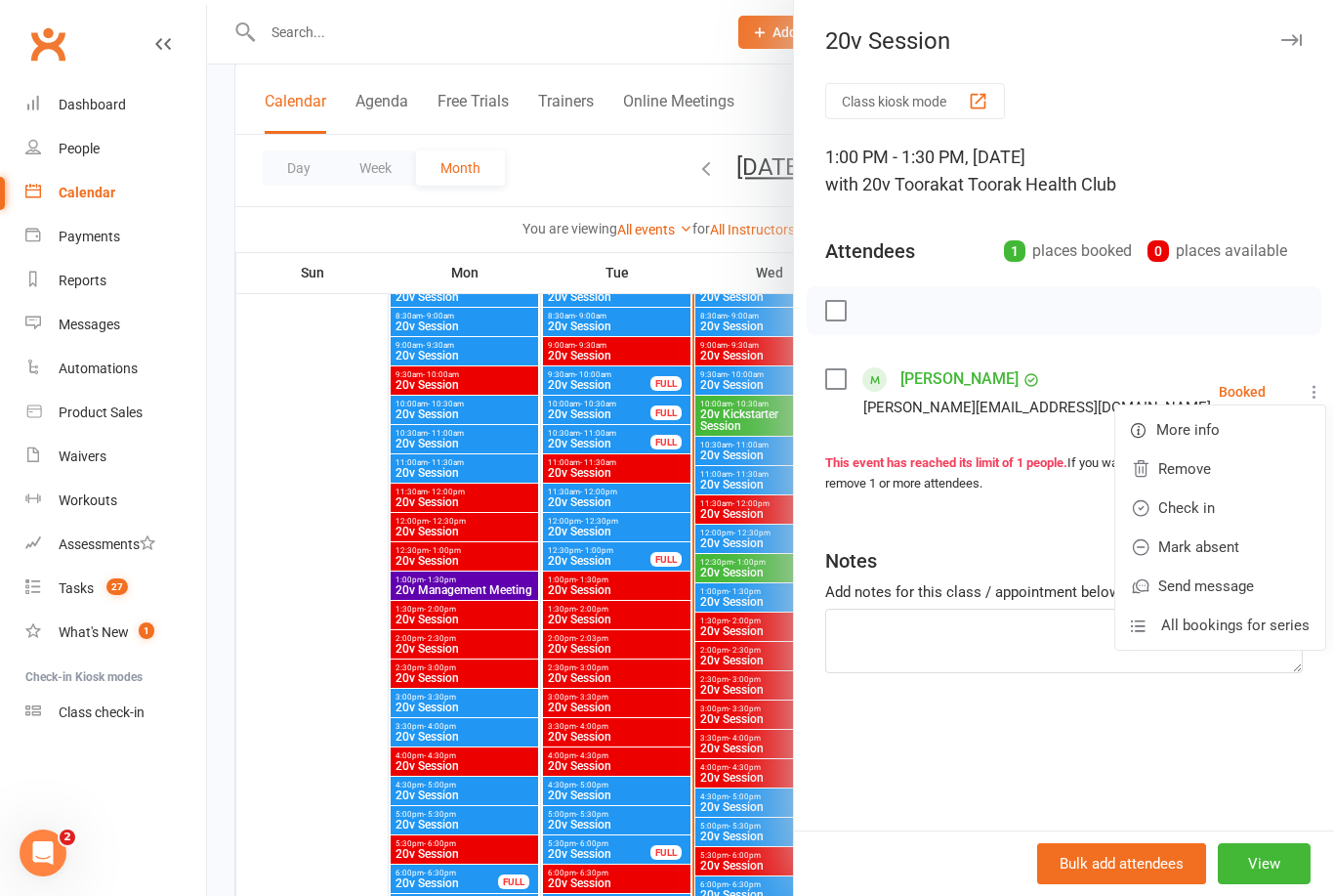
click at [1202, 520] on link "Check in" at bounding box center [1221, 507] width 210 height 39
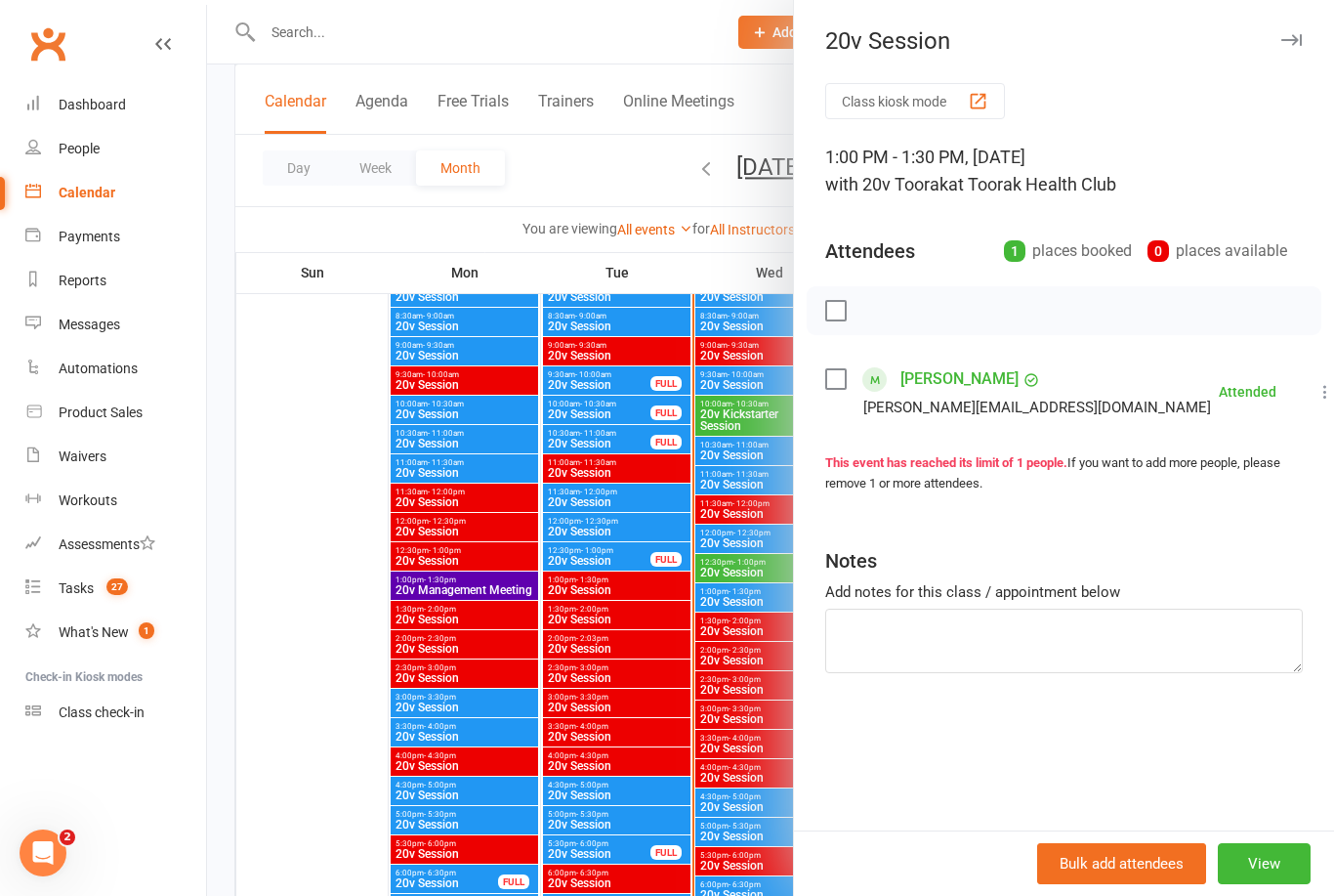
click at [323, 729] on div at bounding box center [770, 448] width 1127 height 896
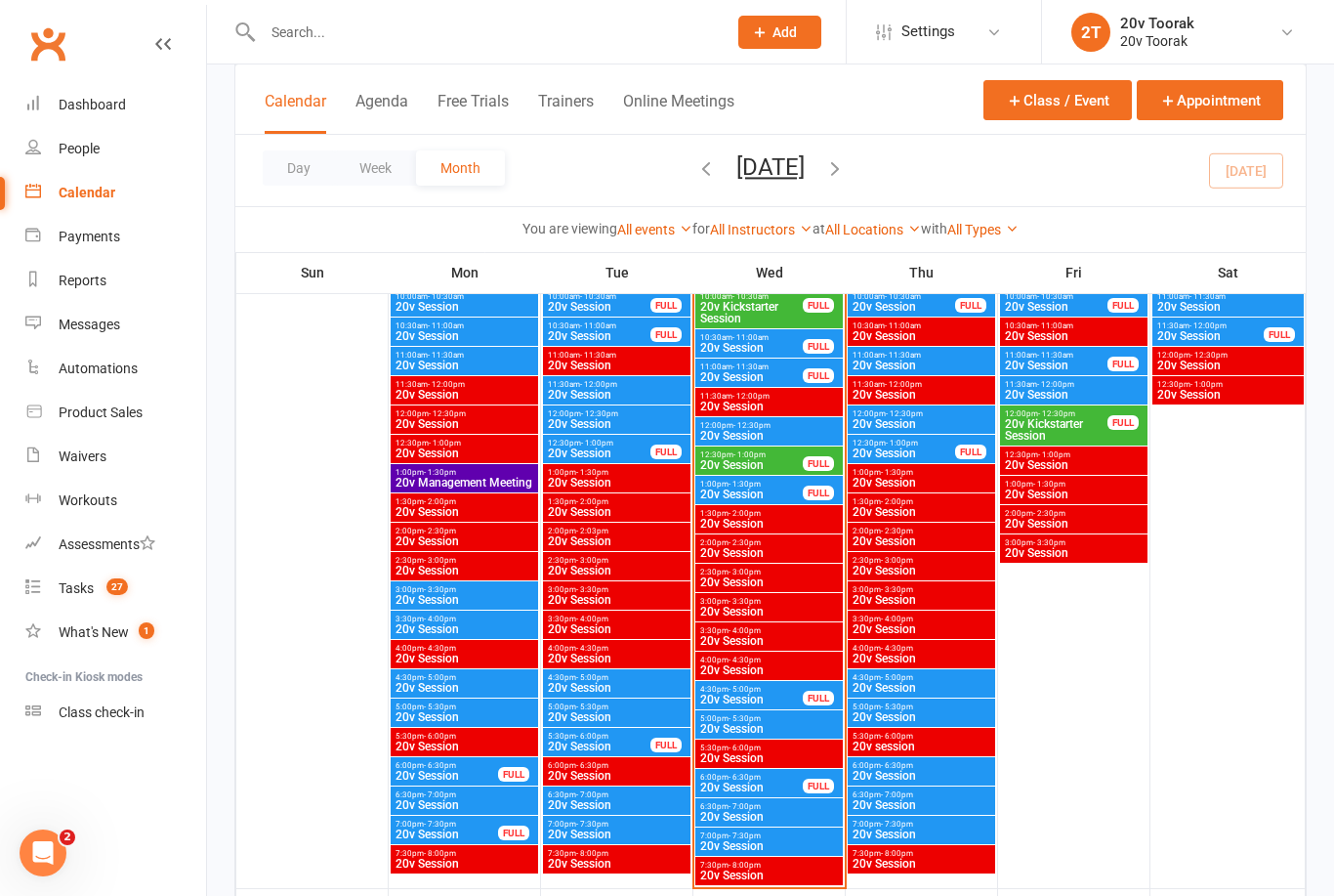
scroll to position [2129, 0]
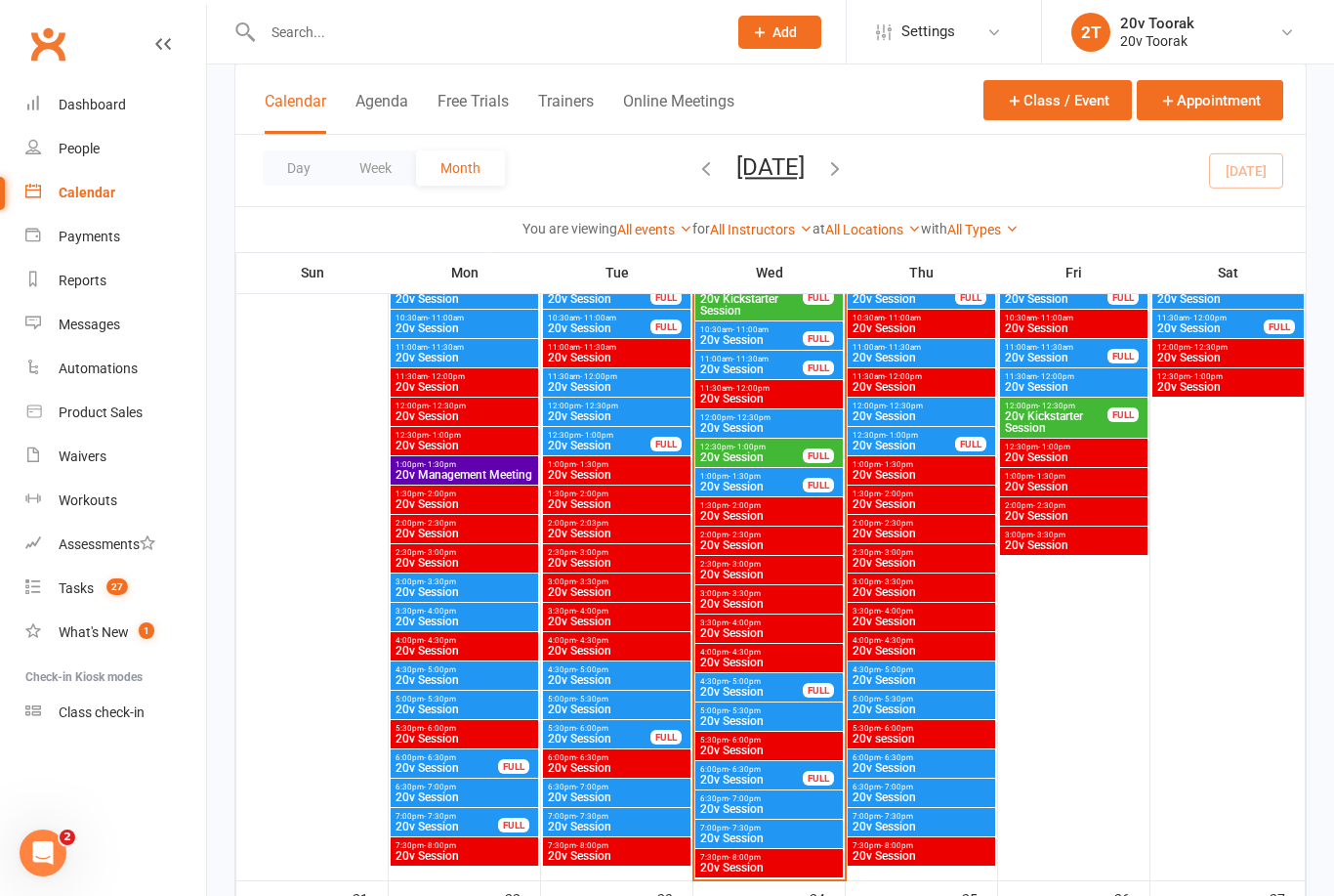
click at [139, 184] on link "Calendar" at bounding box center [116, 193] width 180 height 44
click at [94, 136] on link "People" at bounding box center [116, 149] width 180 height 44
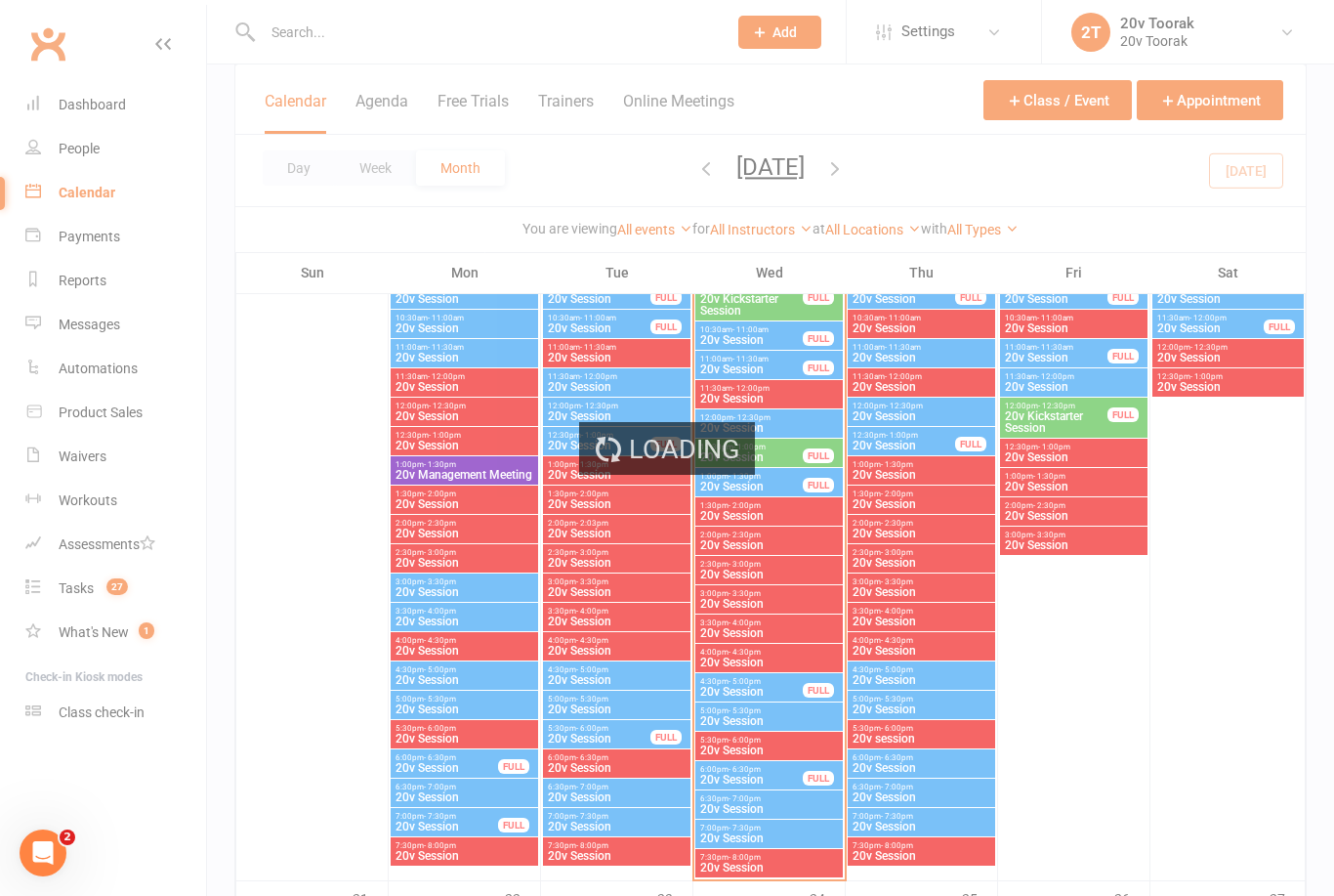
select select "100"
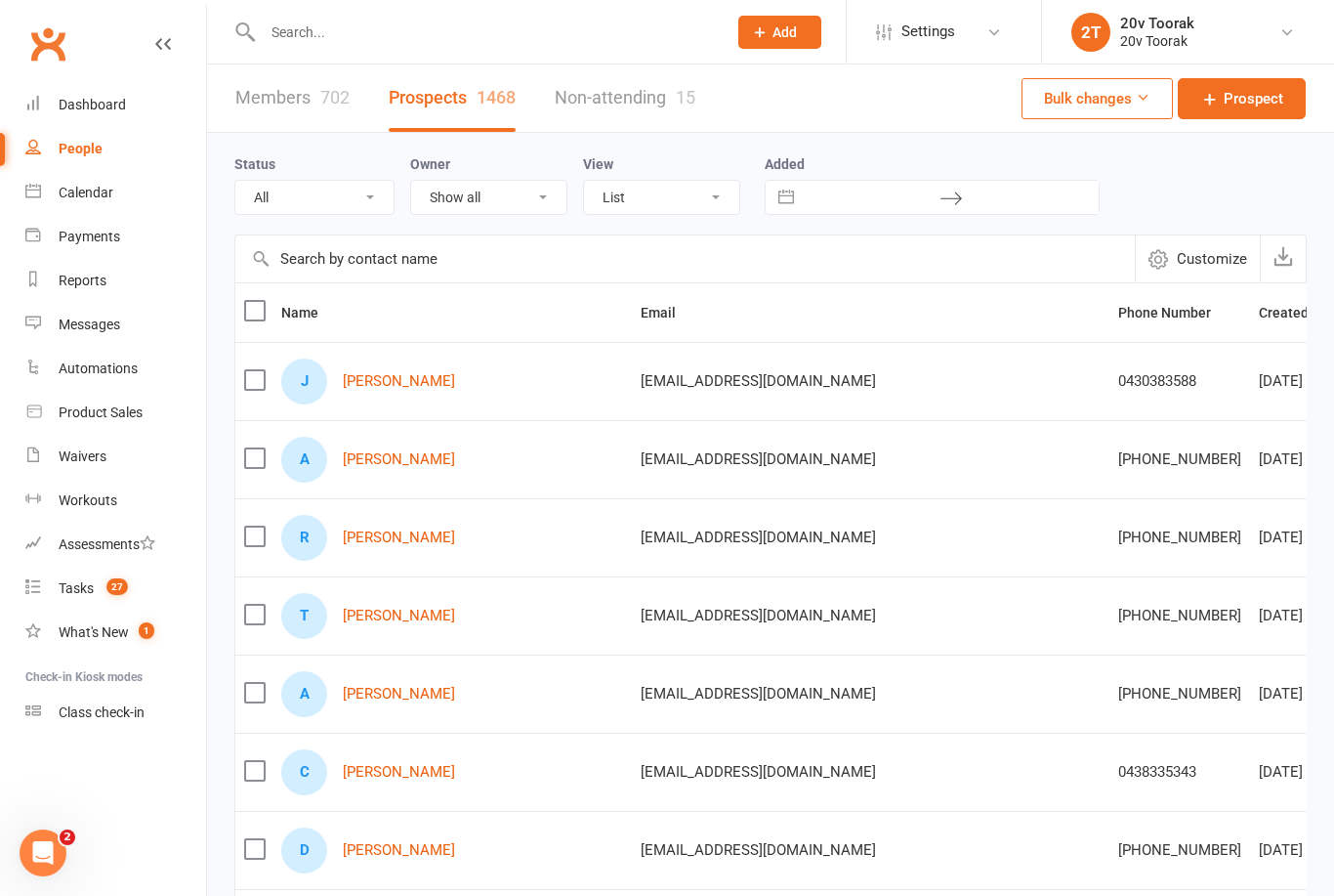
click at [636, 90] on link "Non-attending 15" at bounding box center [625, 98] width 141 height 67
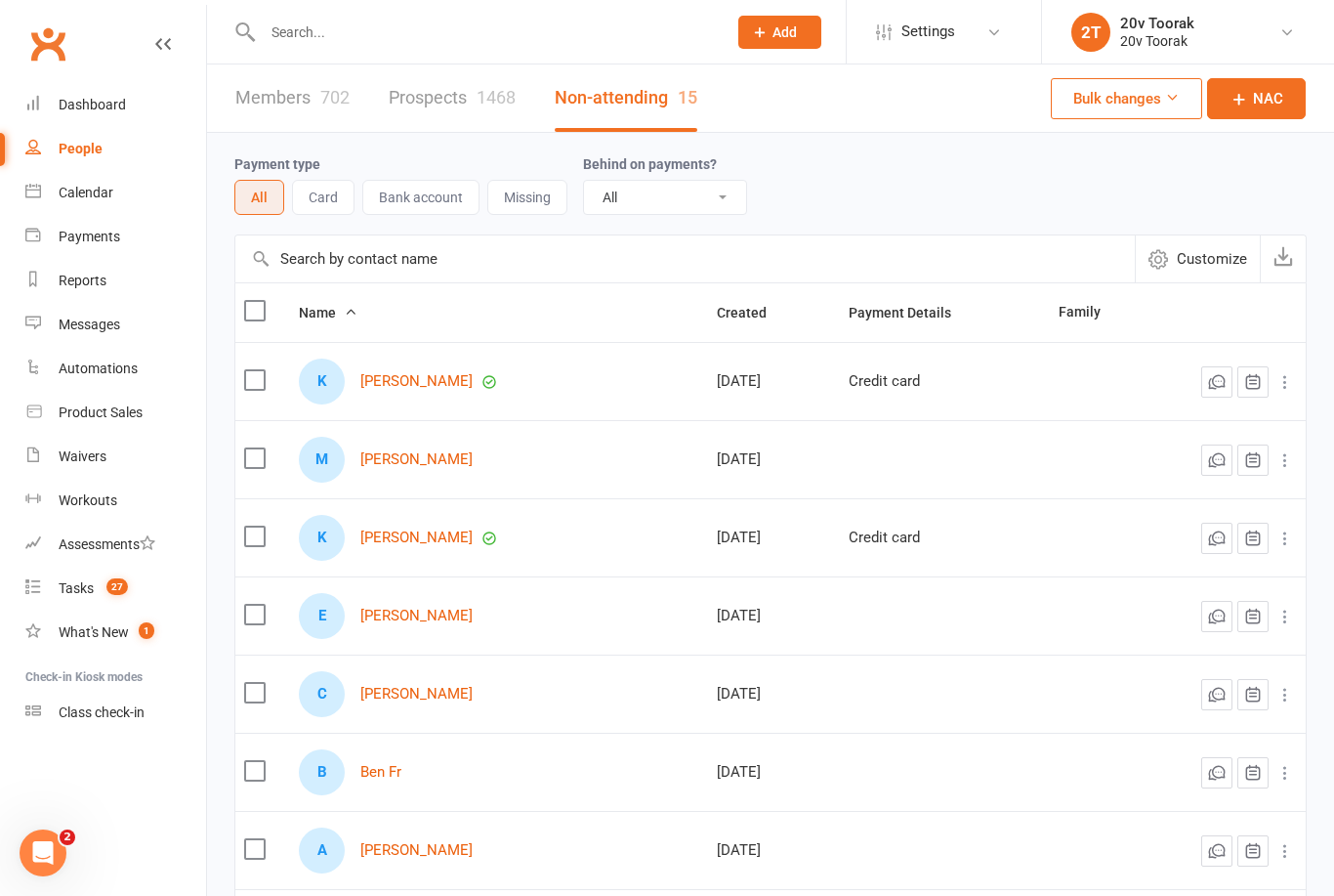
click at [462, 94] on link "Prospects 1468" at bounding box center [453, 98] width 127 height 67
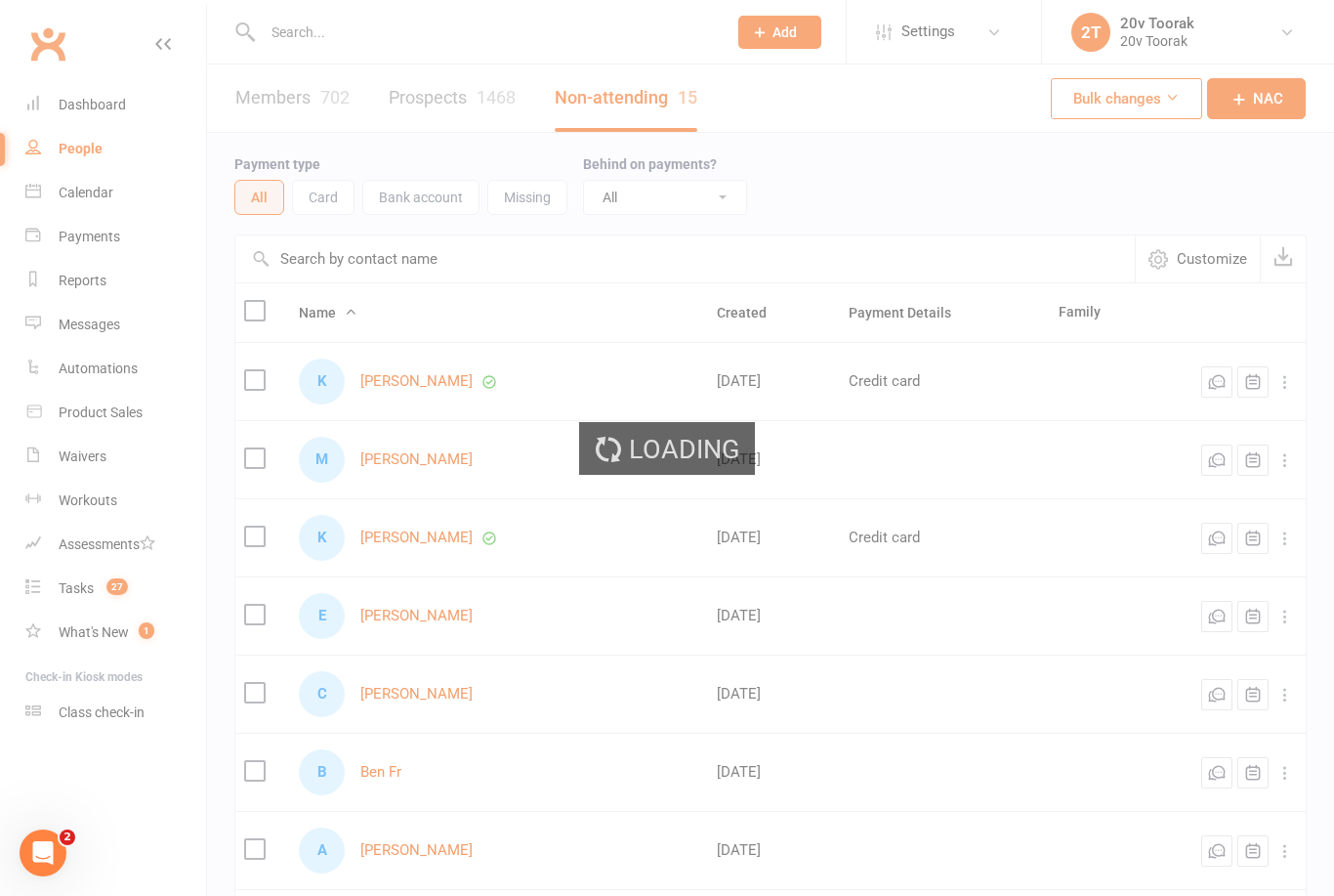
select select "100"
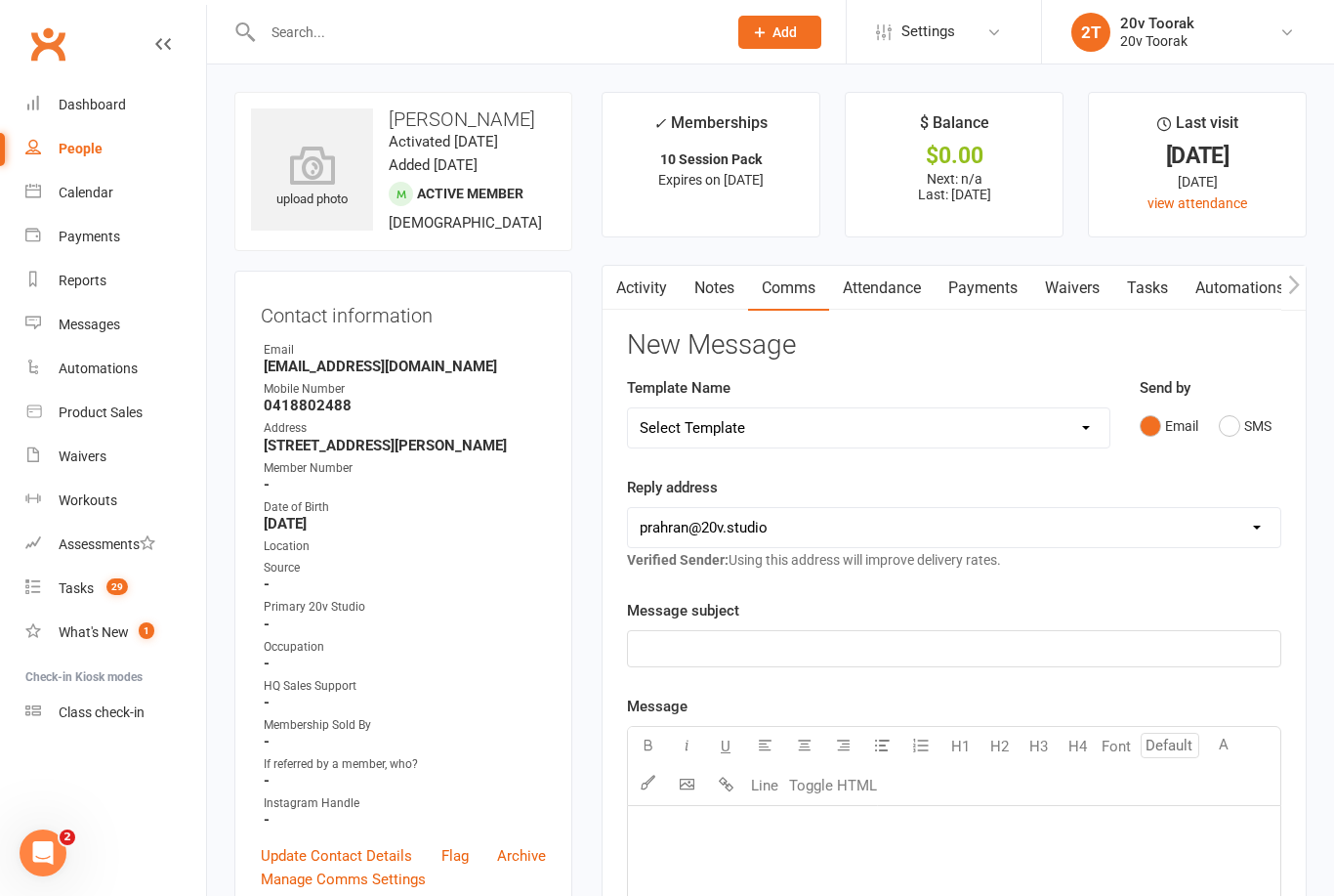
click at [1254, 437] on button "SMS" at bounding box center [1245, 425] width 52 height 37
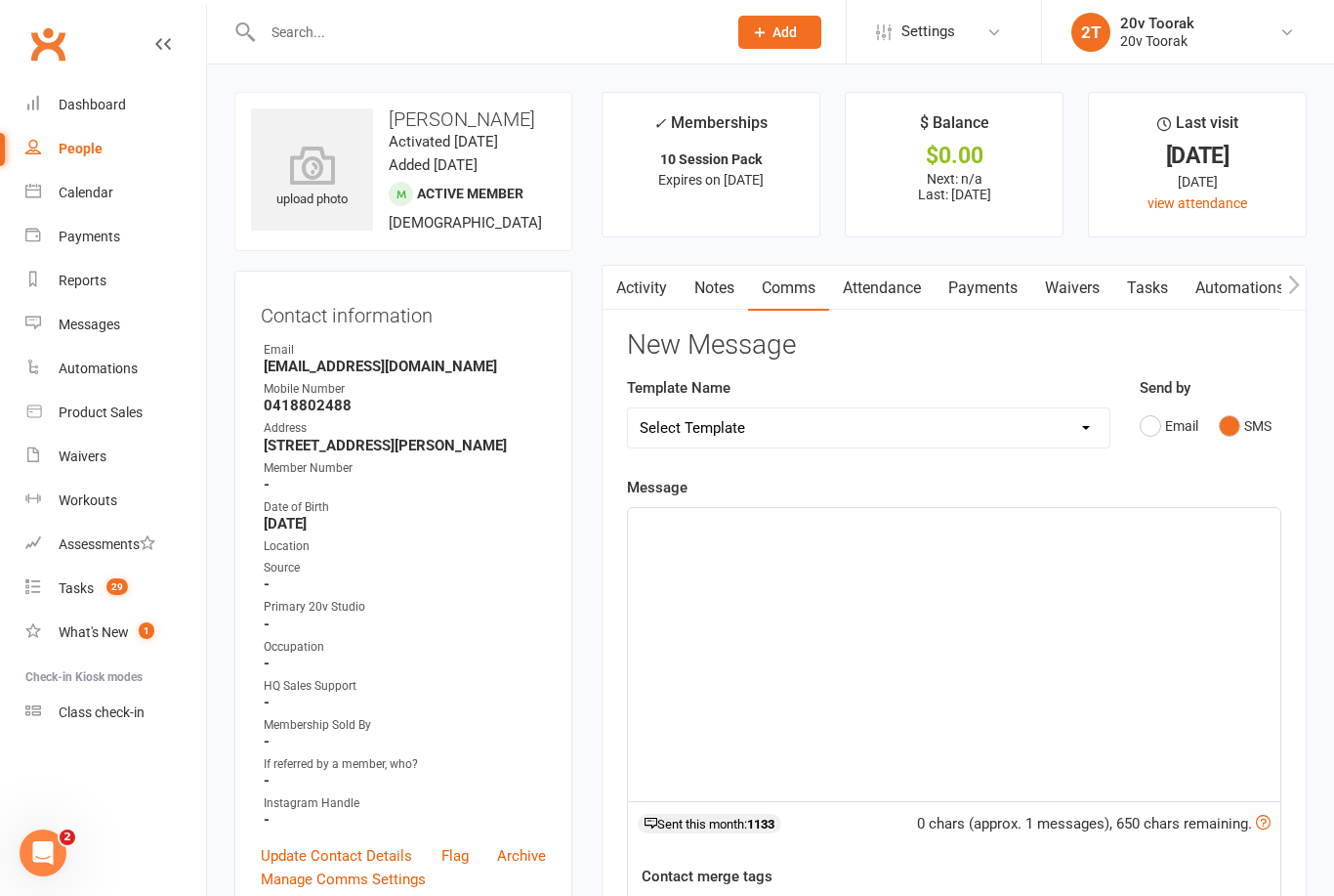
click at [1065, 623] on div "﻿" at bounding box center [954, 654] width 653 height 293
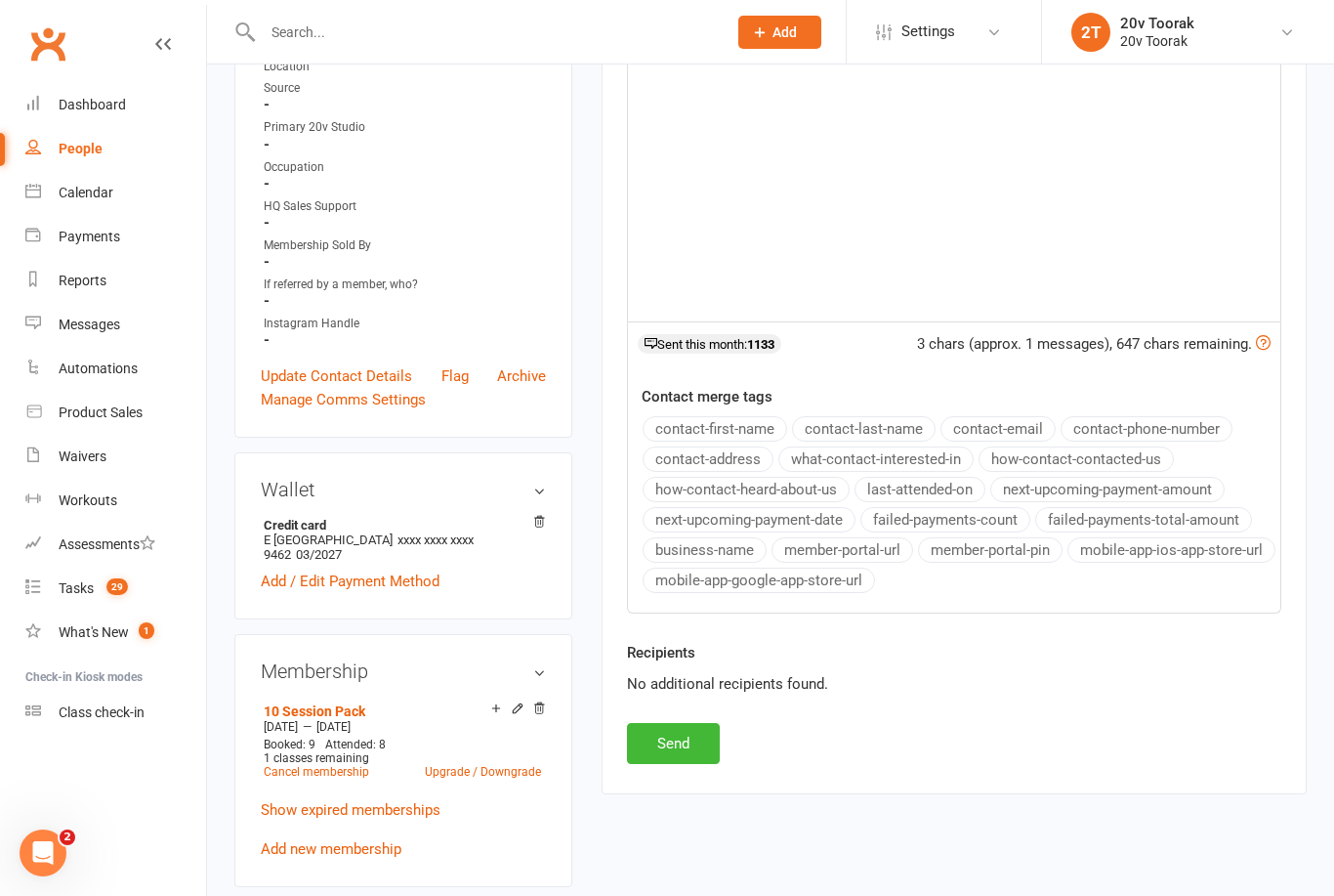
click at [769, 425] on button "contact-first-name" at bounding box center [715, 429] width 145 height 26
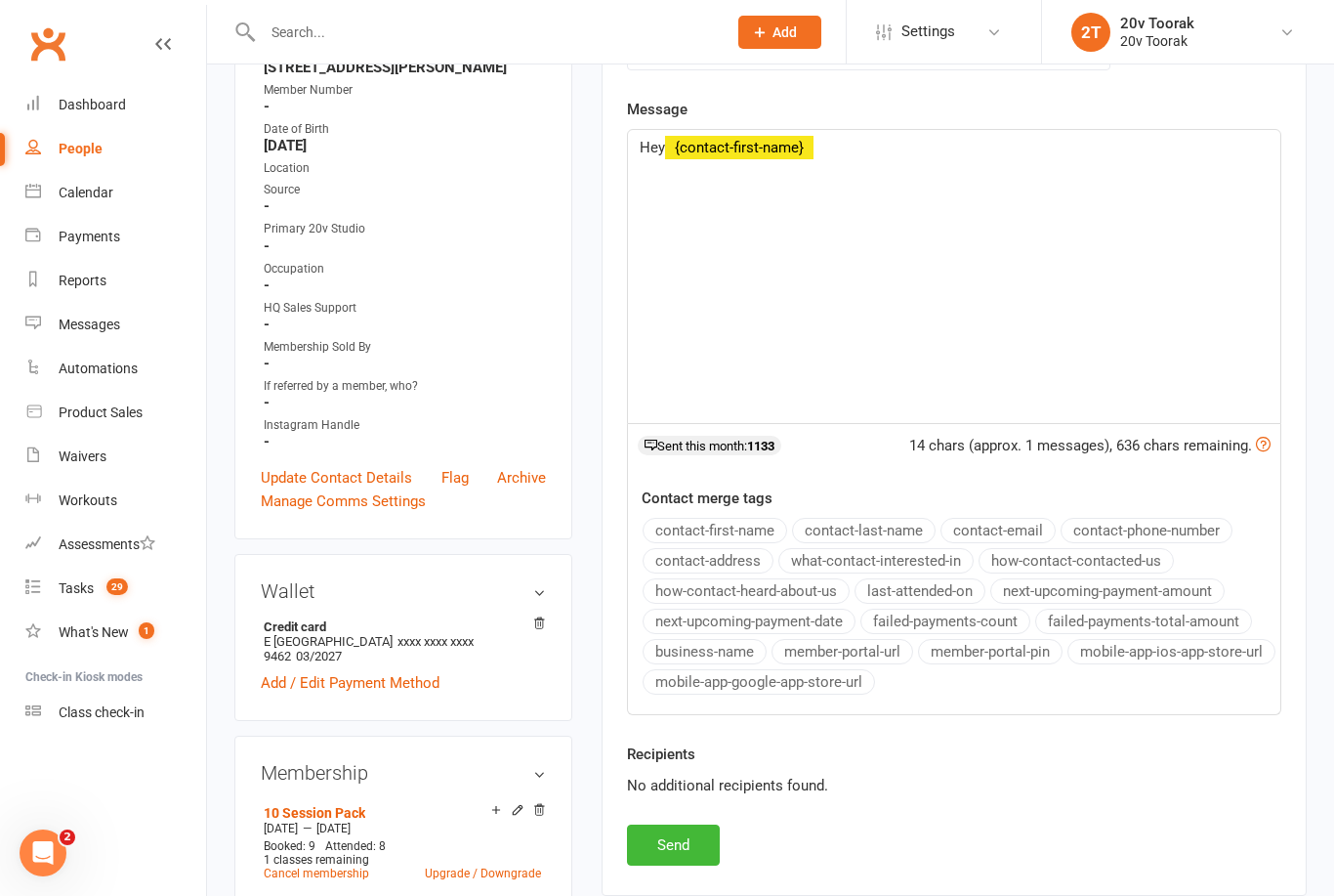
scroll to position [317, 0]
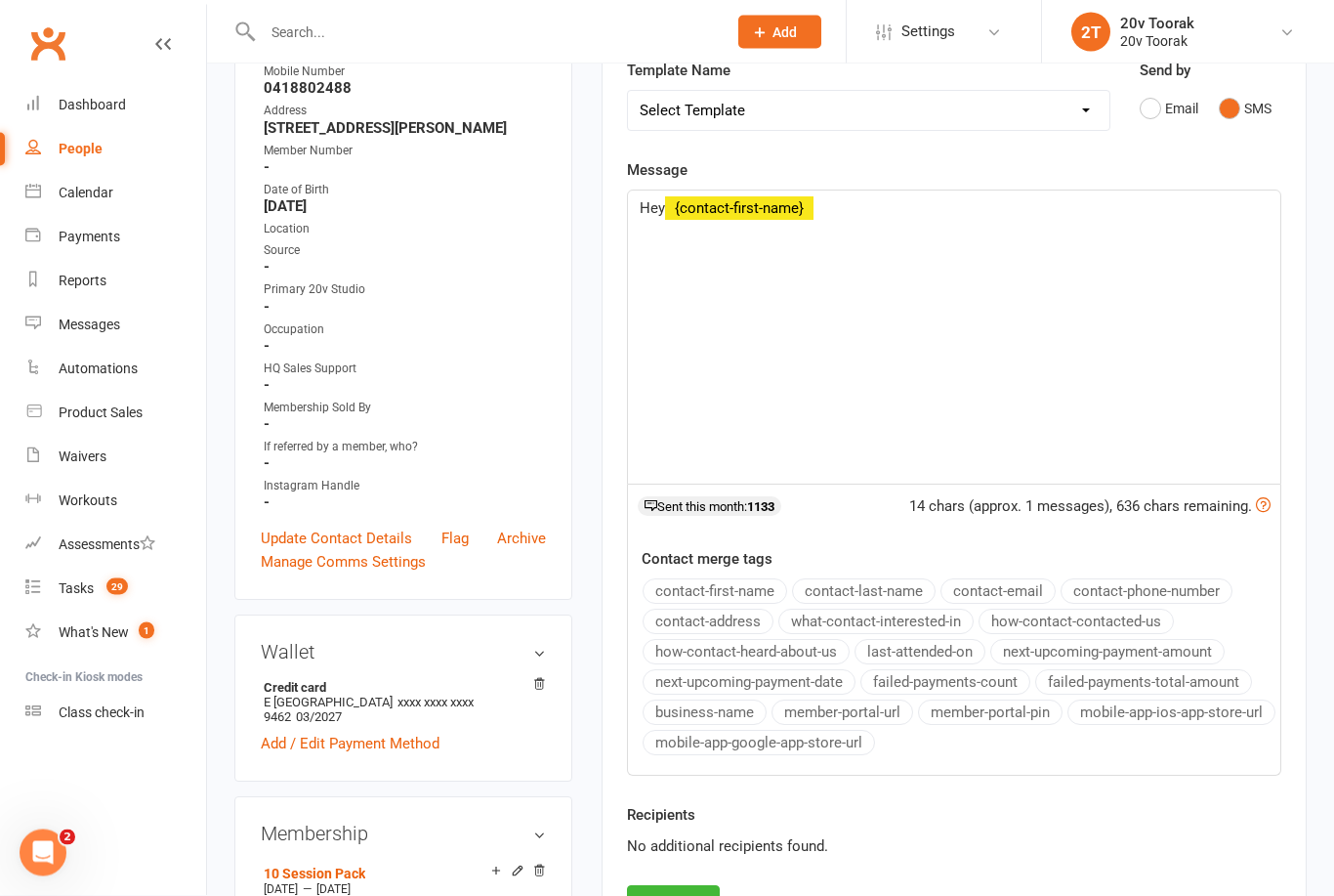
click at [1018, 375] on div "Hey ﻿ {contact-first-name}" at bounding box center [954, 338] width 653 height 293
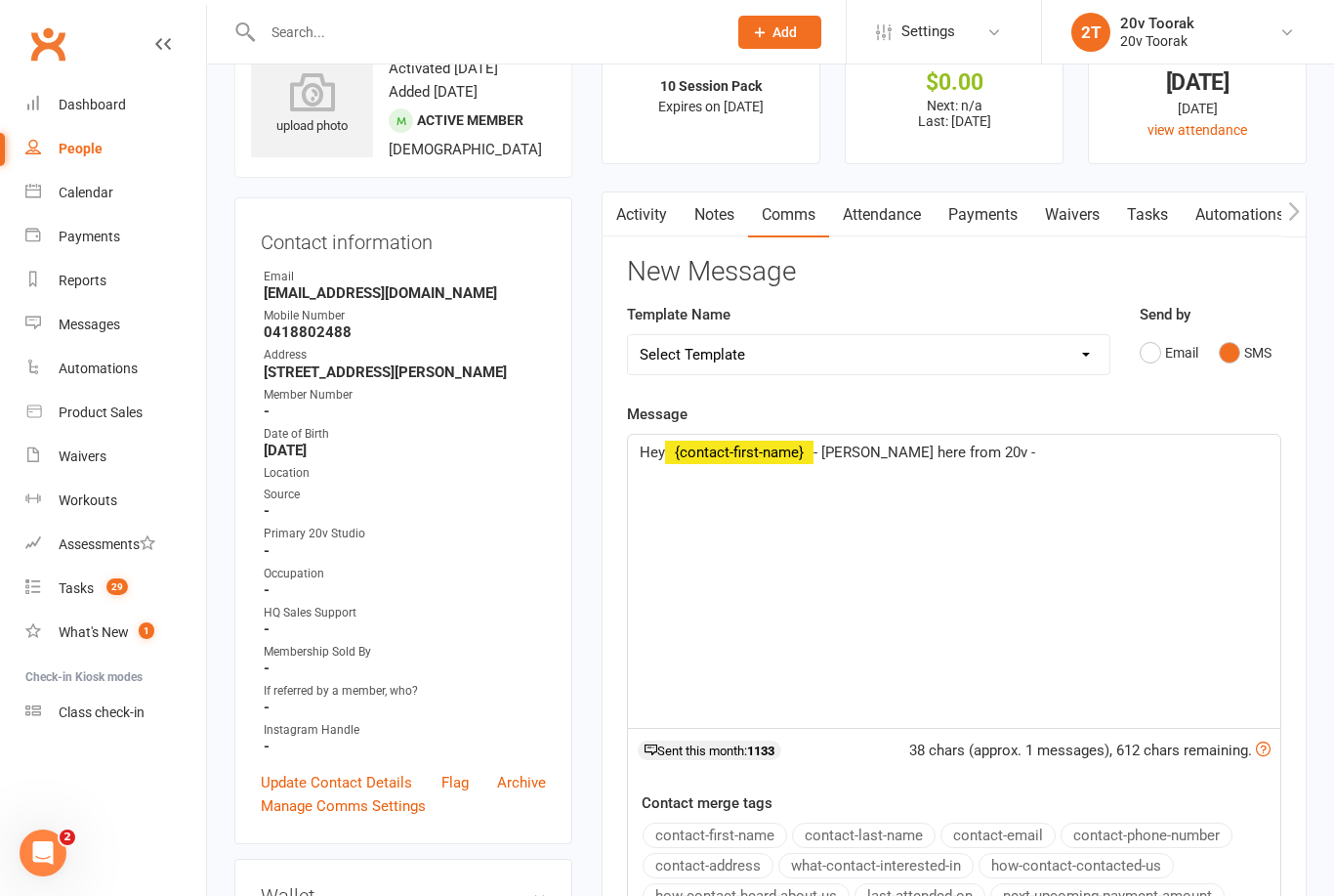
scroll to position [0, 0]
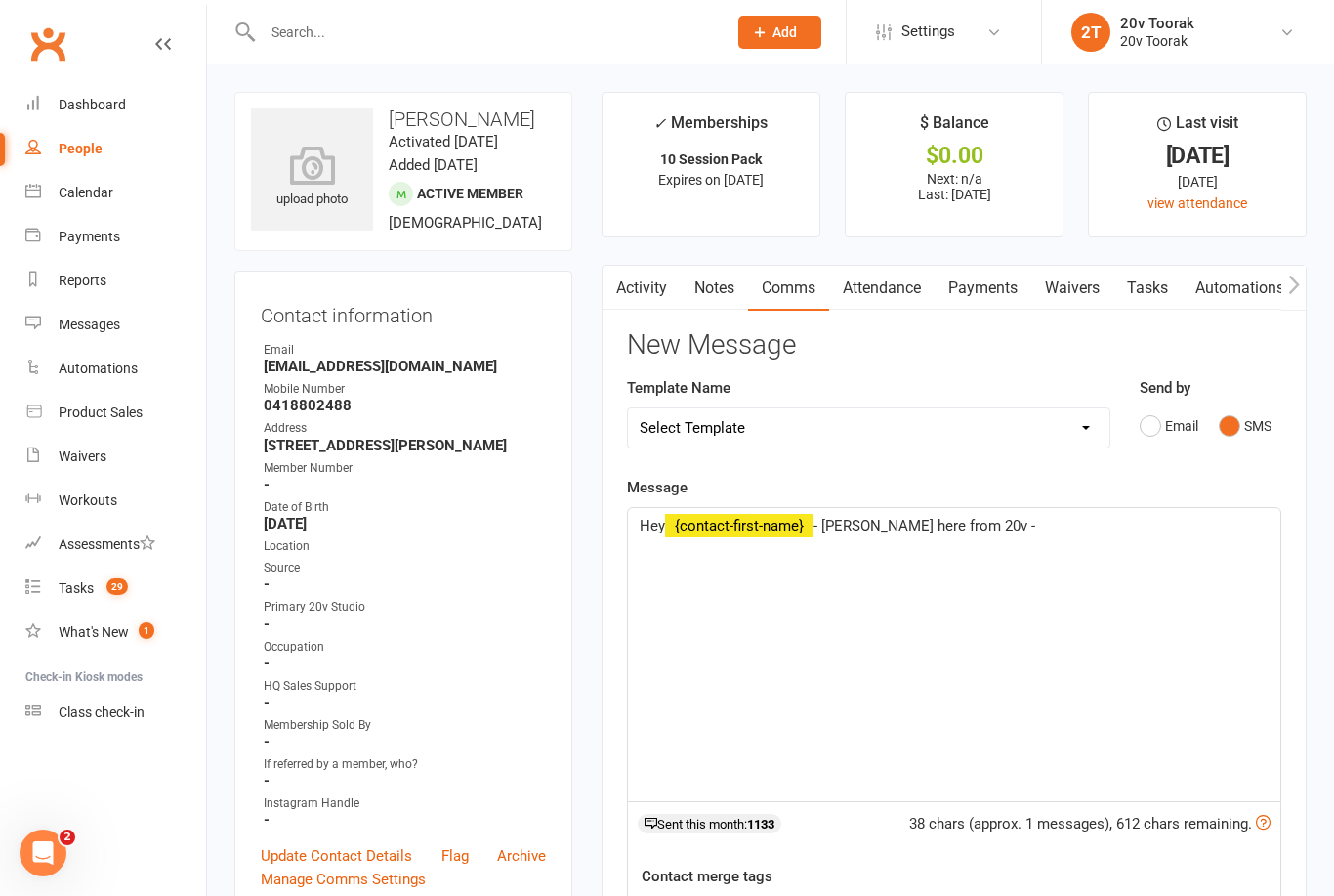
click at [1080, 534] on p "Hey ﻿ {contact-first-name} - Byron here from 20v -" at bounding box center [954, 526] width 629 height 24
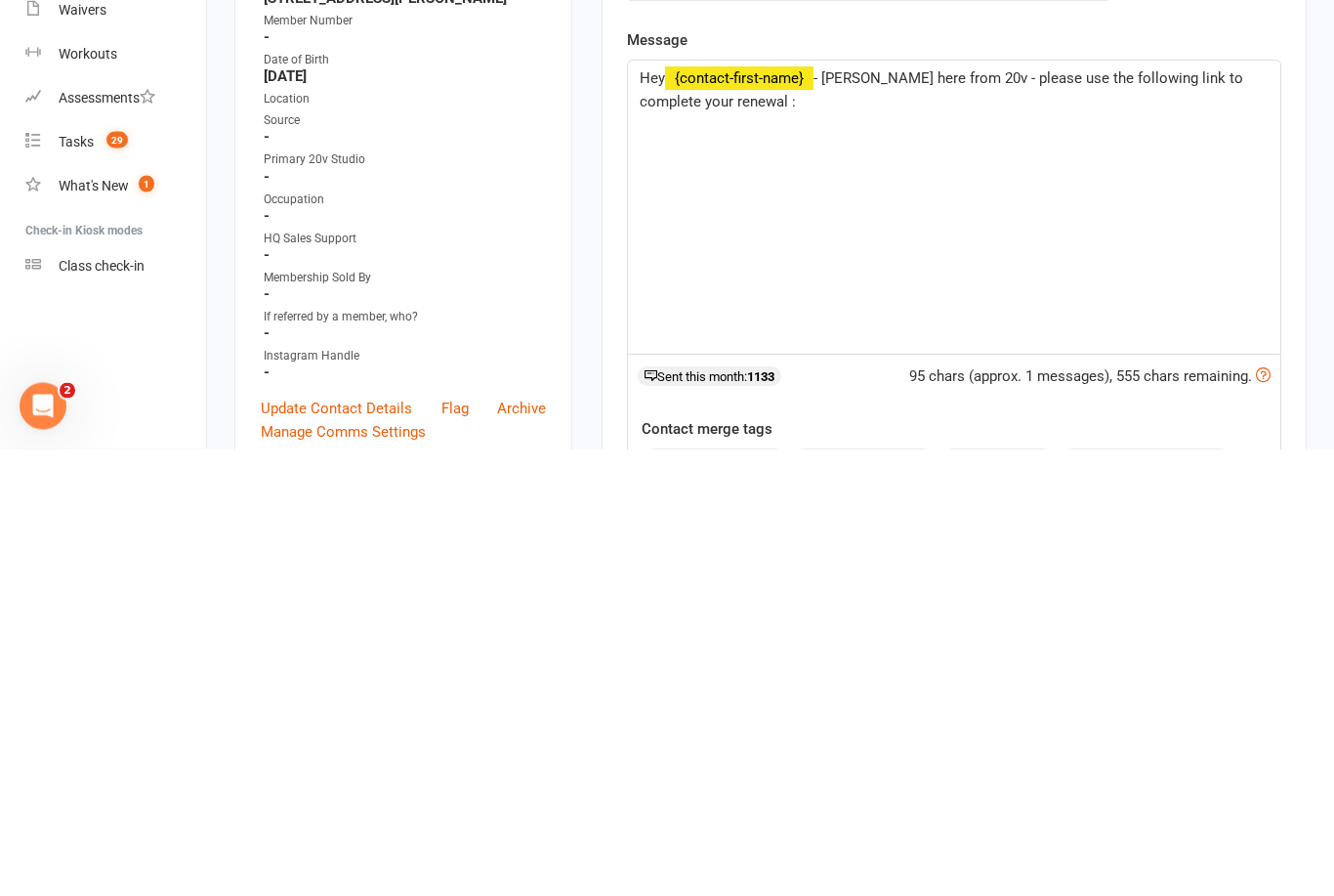
click at [936, 508] on div "Hey ﻿ {contact-first-name} - Byron here from 20v - please use the following lin…" at bounding box center [954, 654] width 653 height 293
click at [939, 508] on div "Hey ﻿ {contact-first-name} - Byron here from 20v - please use the following lin…" at bounding box center [954, 654] width 653 height 293
click at [719, 508] on div "Hey ﻿ {contact-first-name} - Byron here from 20v - please use the following lin…" at bounding box center [954, 654] width 653 height 293
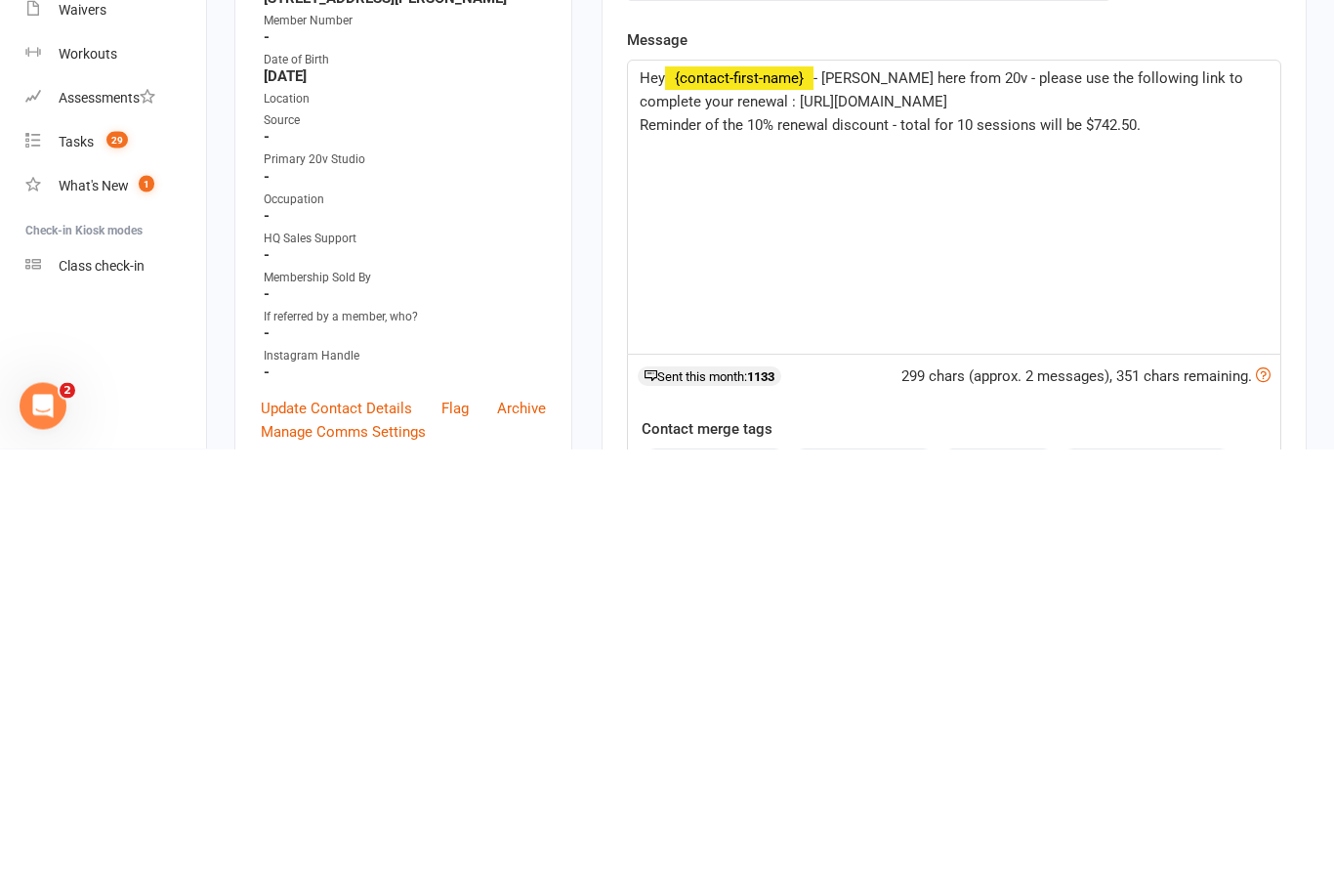
scroll to position [448, 0]
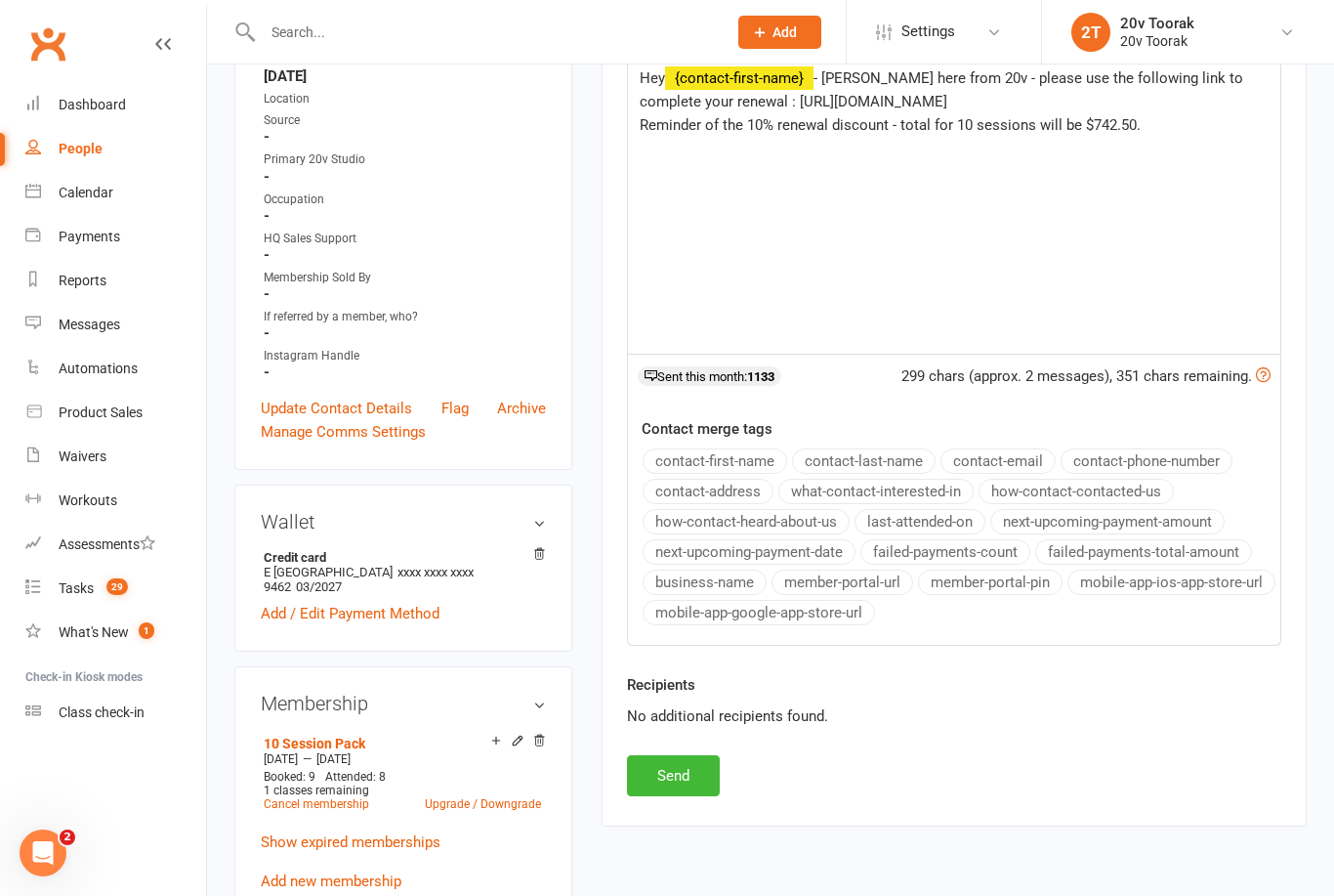
click at [702, 766] on button "Send" at bounding box center [673, 775] width 93 height 41
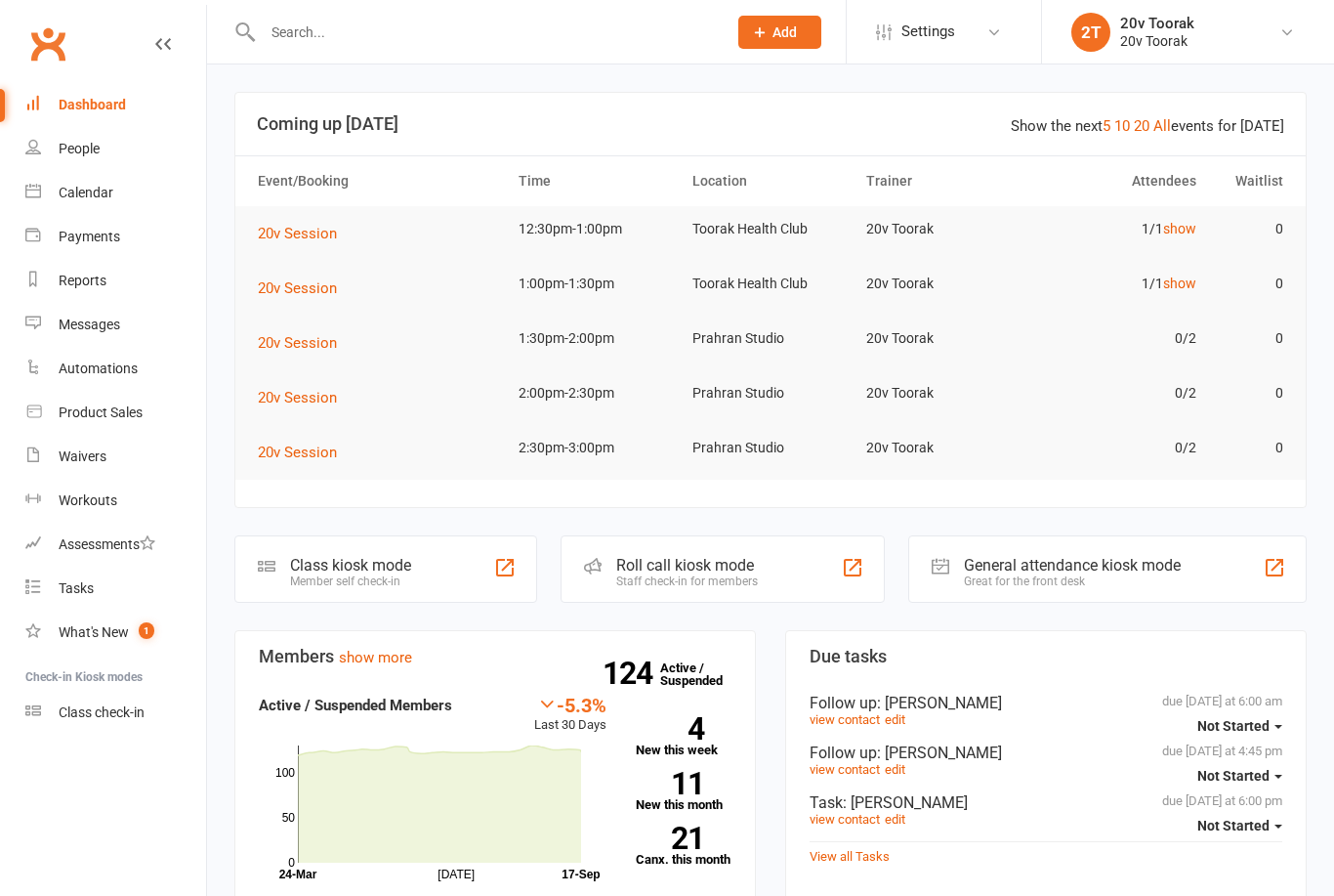
click at [488, 36] on input "text" at bounding box center [484, 33] width 457 height 28
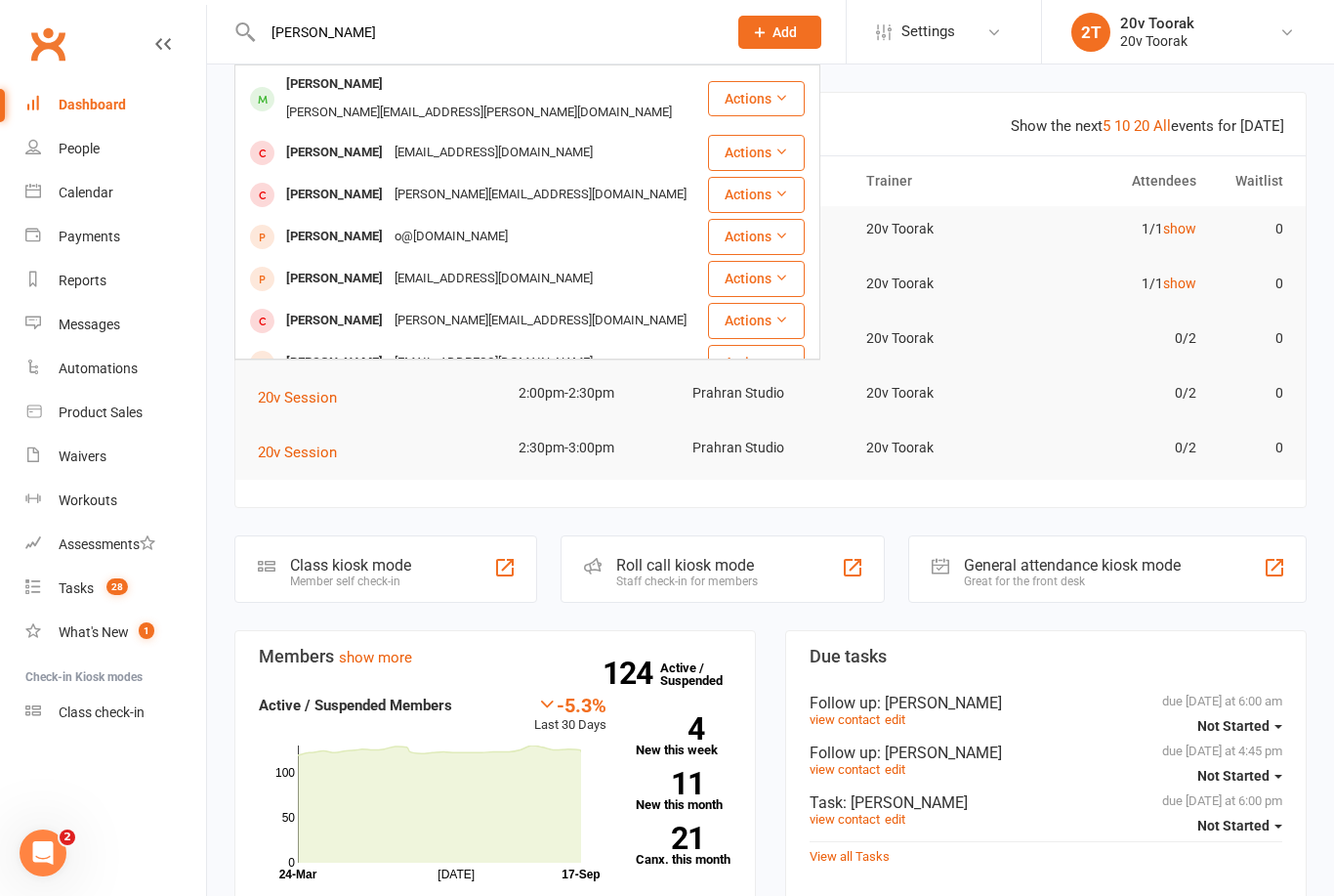
type input "[PERSON_NAME]"
click at [350, 81] on div "[PERSON_NAME]" at bounding box center [334, 84] width 108 height 29
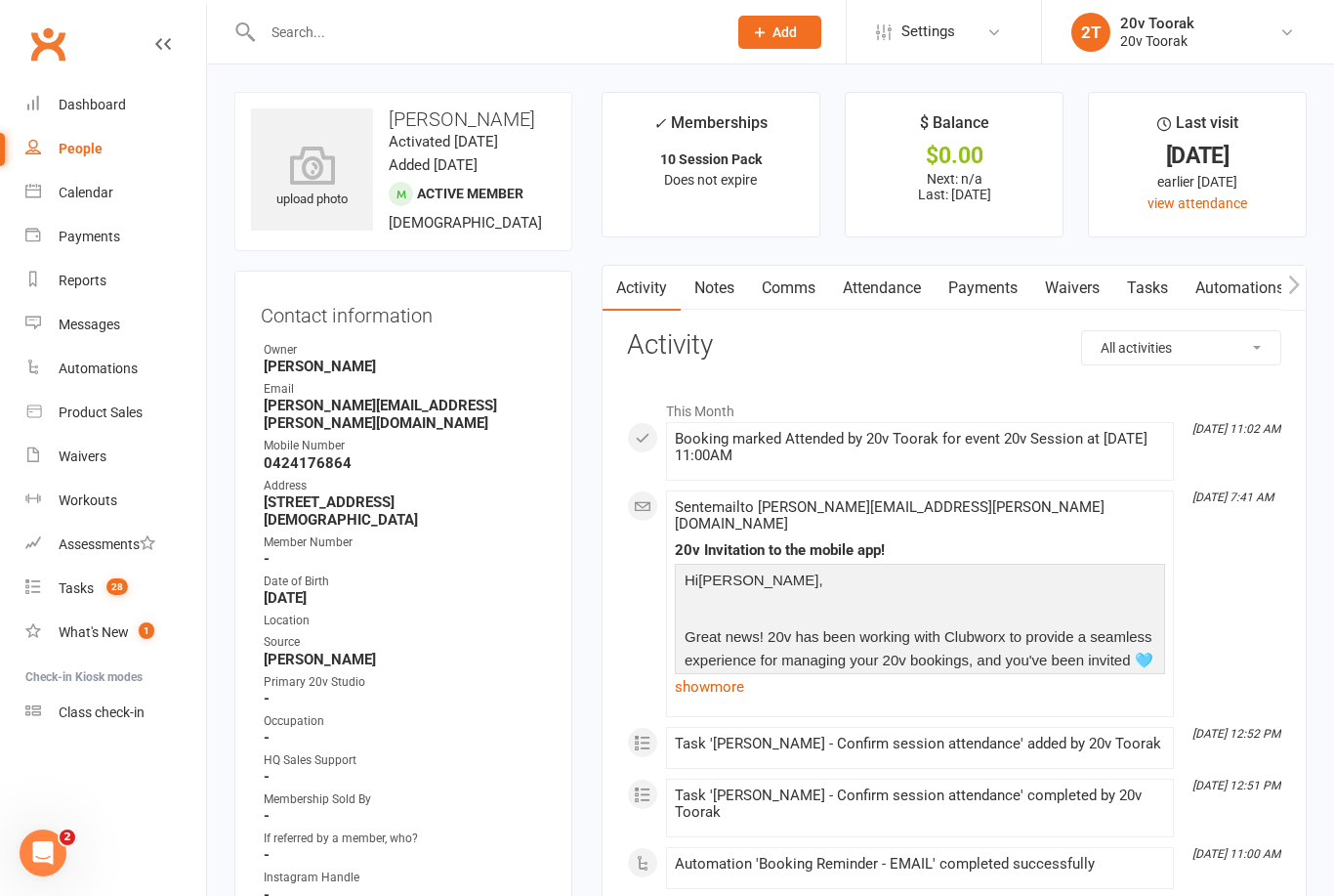
click at [396, 23] on input "text" at bounding box center [484, 33] width 457 height 28
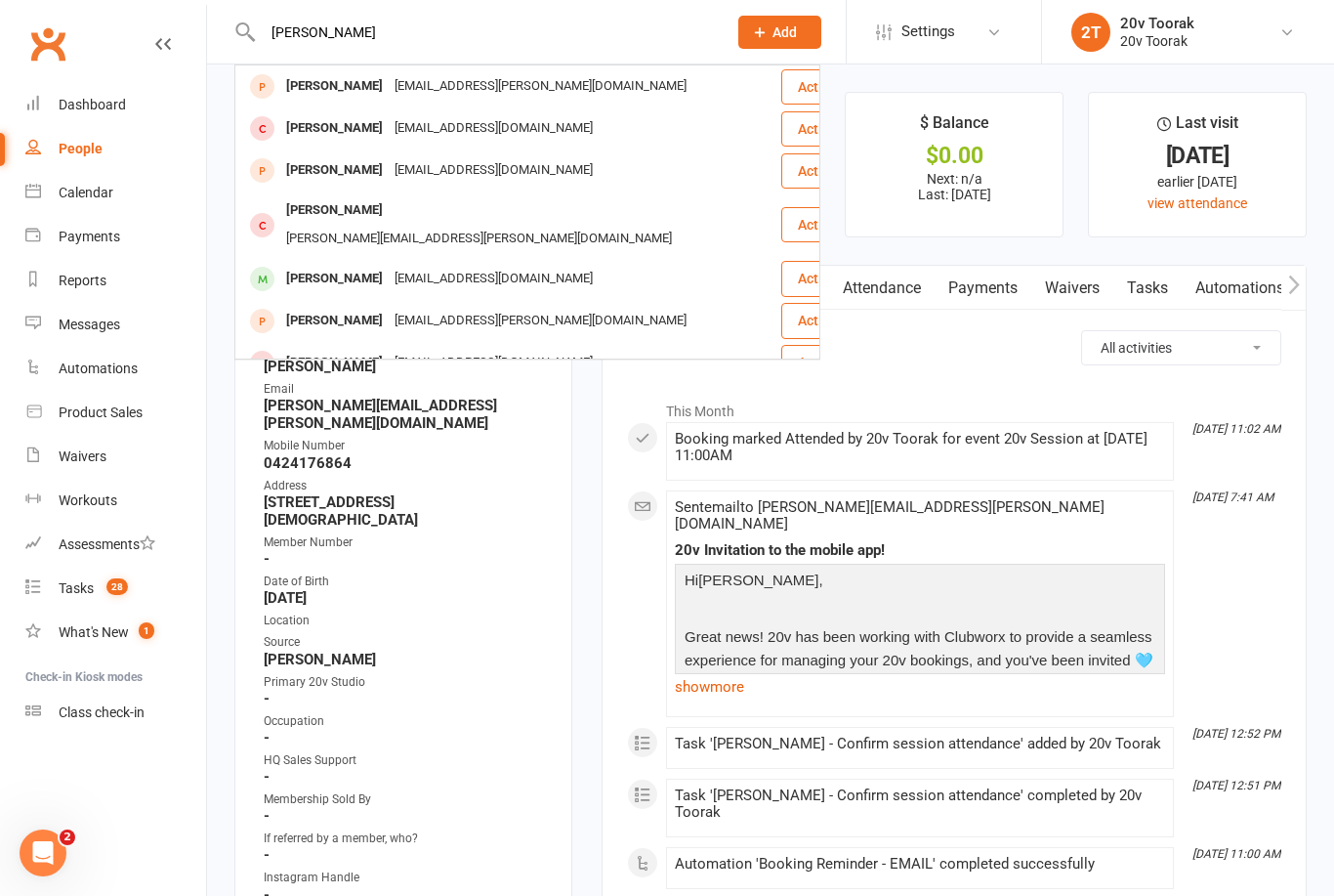
type input "[PERSON_NAME]"
click at [330, 131] on div "[PERSON_NAME]" at bounding box center [334, 128] width 108 height 29
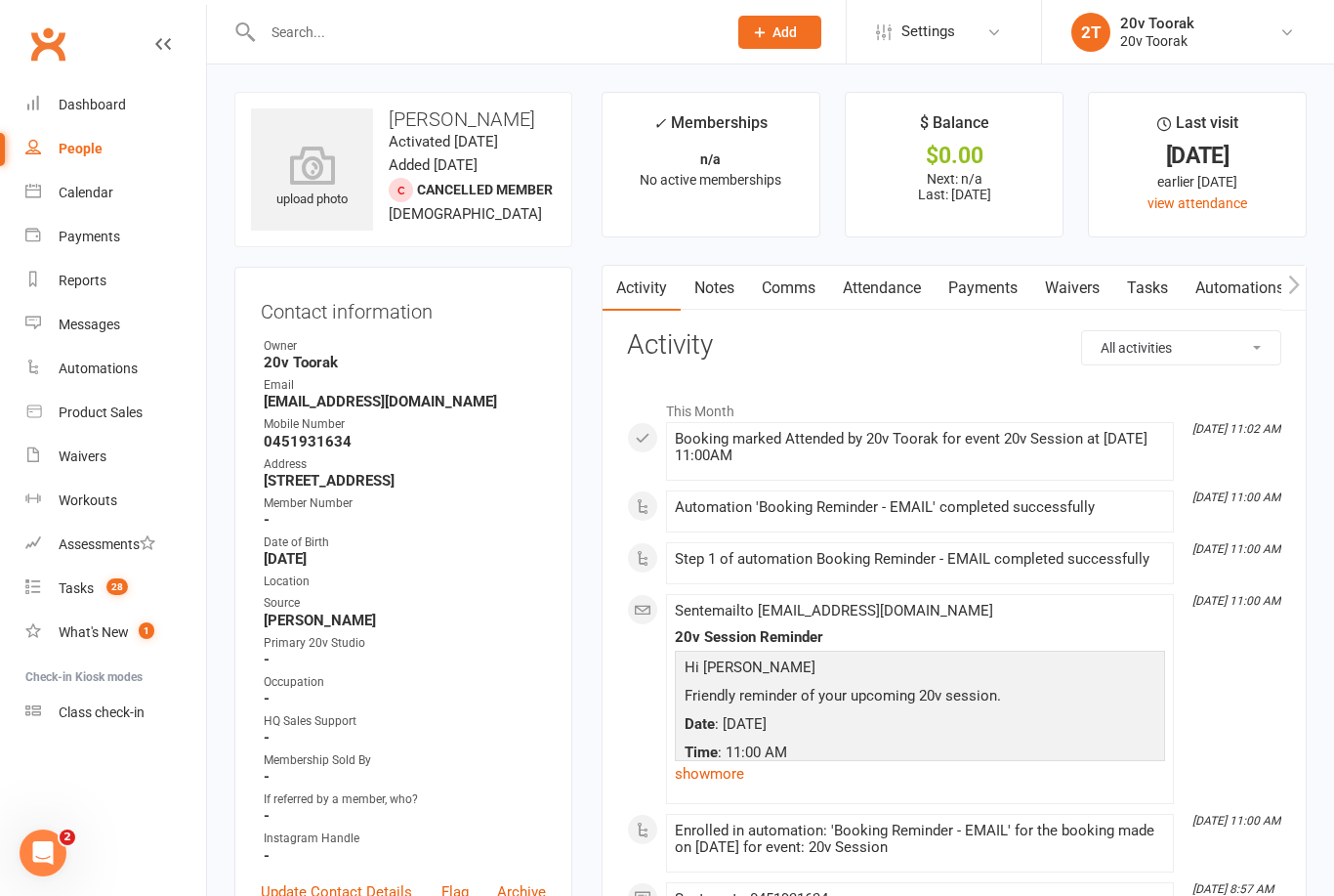
click at [1090, 283] on link "Waivers" at bounding box center [1073, 287] width 82 height 45
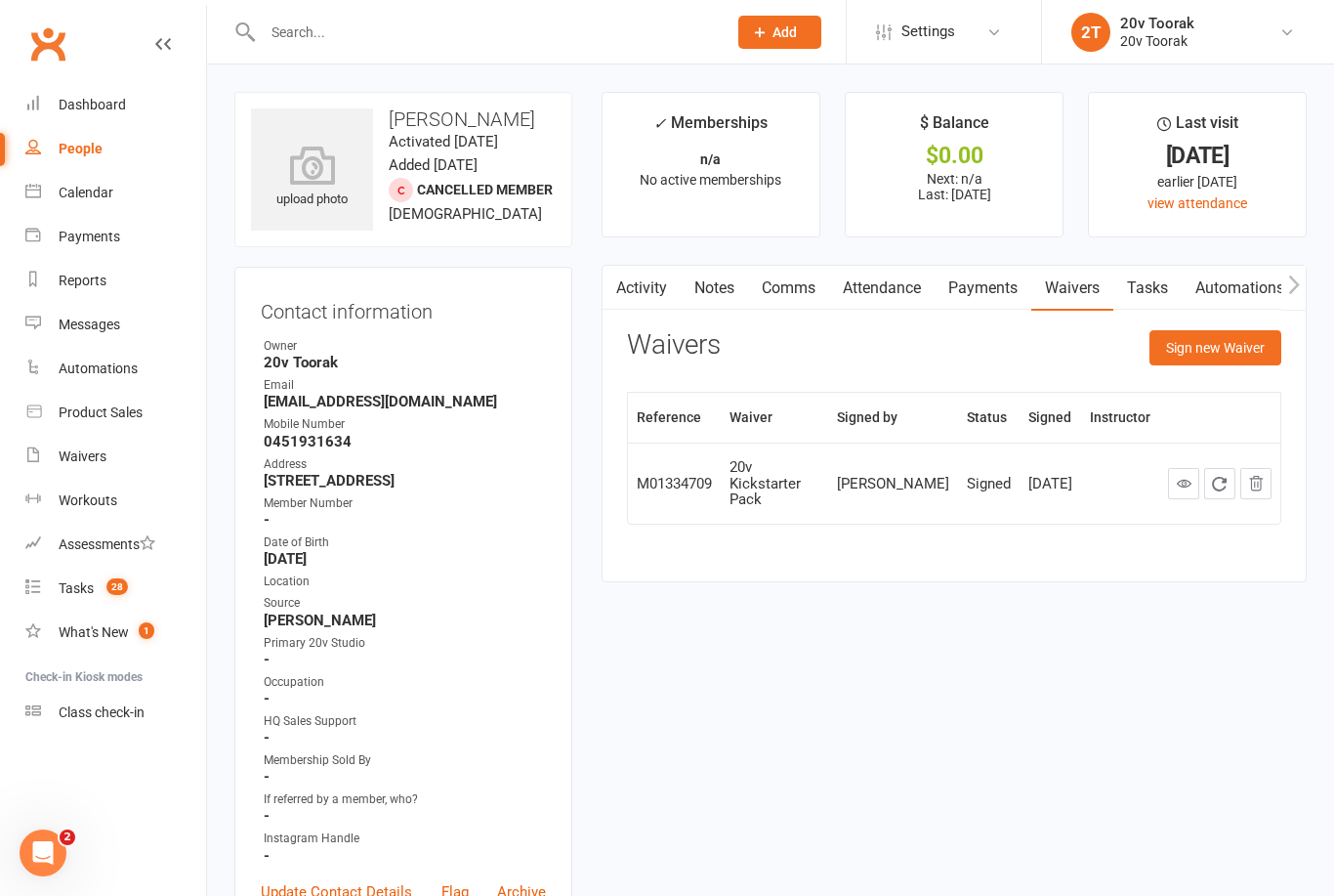
click at [1219, 336] on button "Sign new Waiver" at bounding box center [1215, 348] width 132 height 36
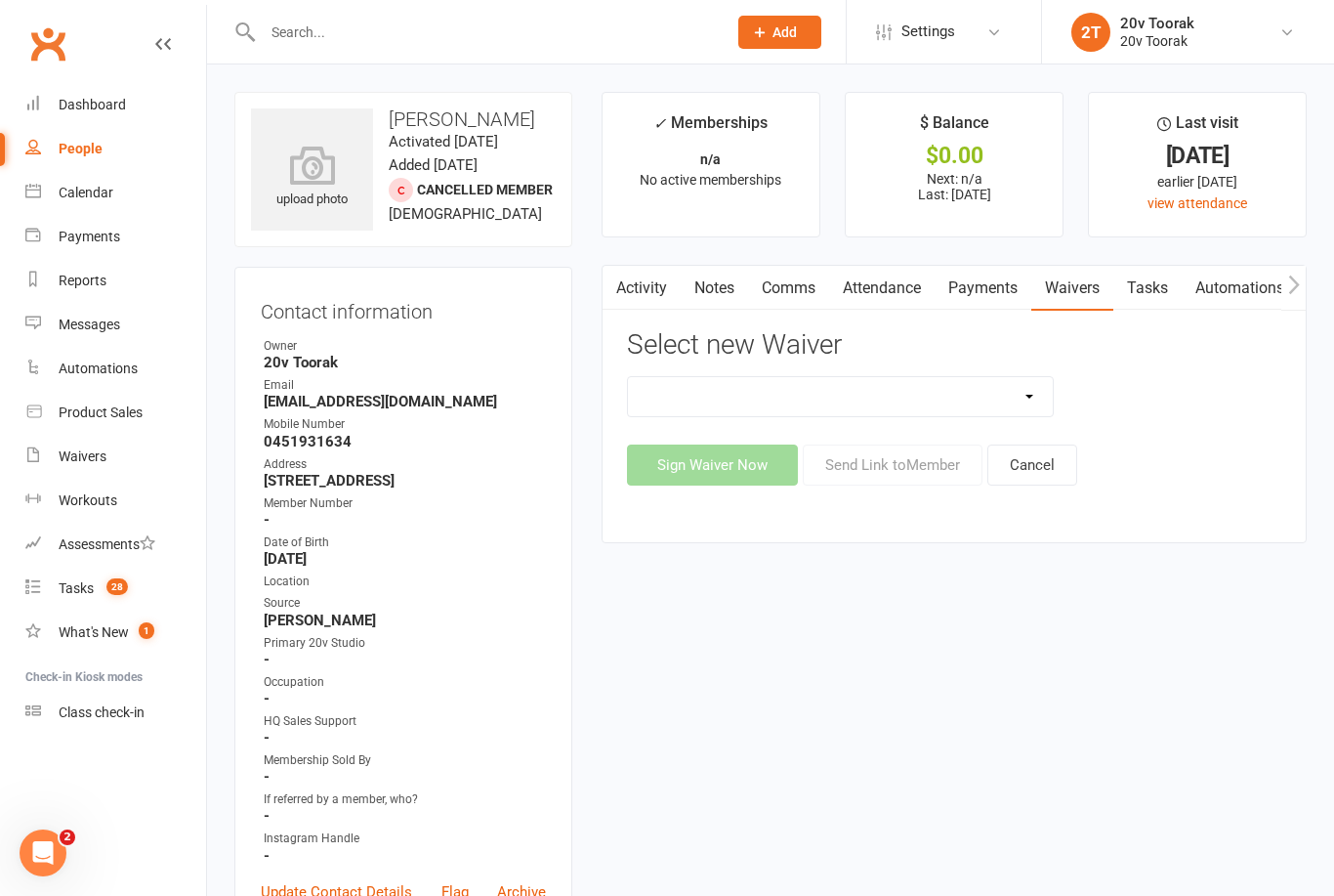
click at [1022, 386] on select "20v Ambassador Program 20v Kickstarter Pack 20v Kickstarter Pack - Toorak Membe…" at bounding box center [840, 396] width 425 height 39
select select "8096"
click at [933, 456] on button "Send Link to Member" at bounding box center [893, 464] width 180 height 41
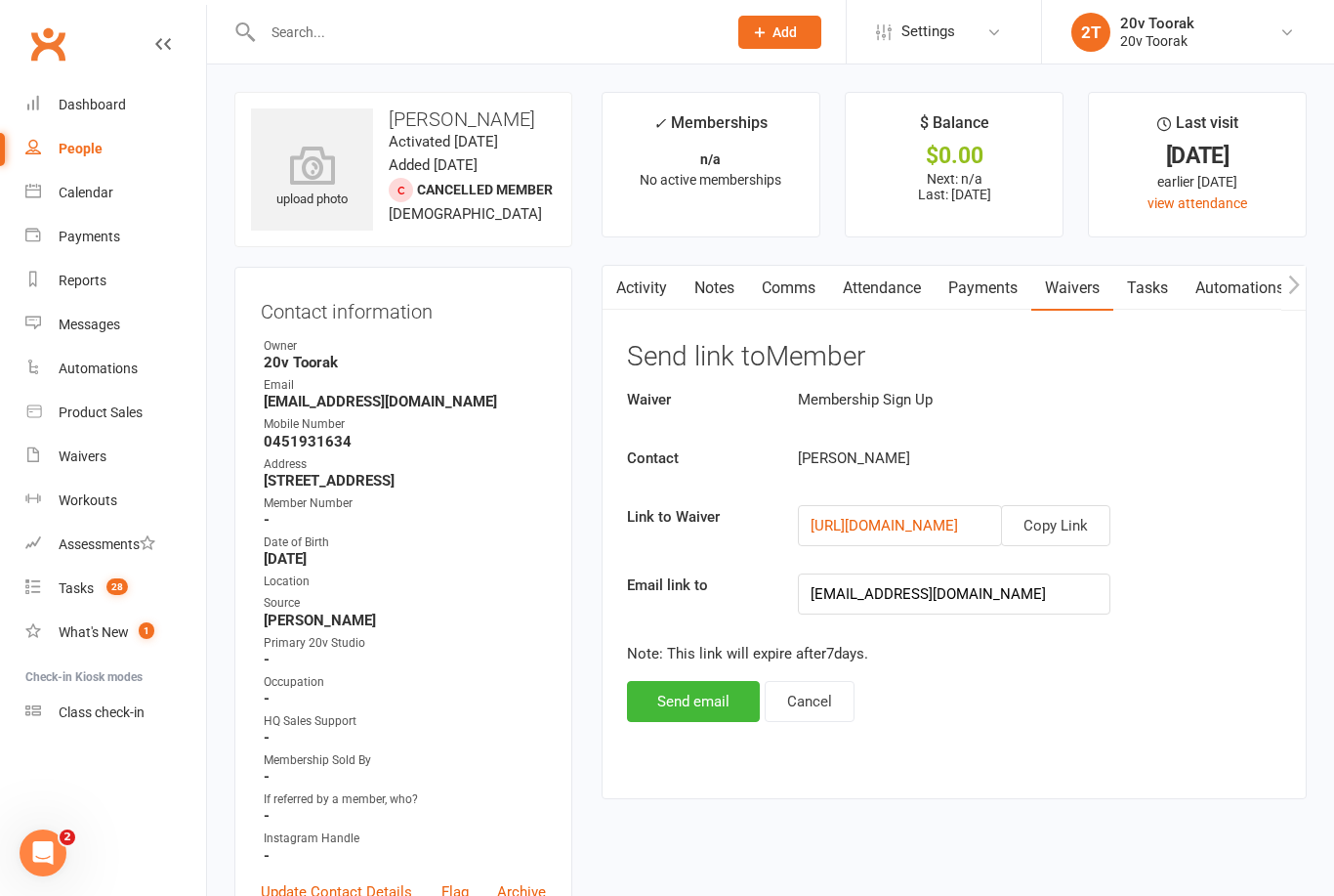
click at [1072, 524] on button "Copy Link" at bounding box center [1056, 525] width 109 height 41
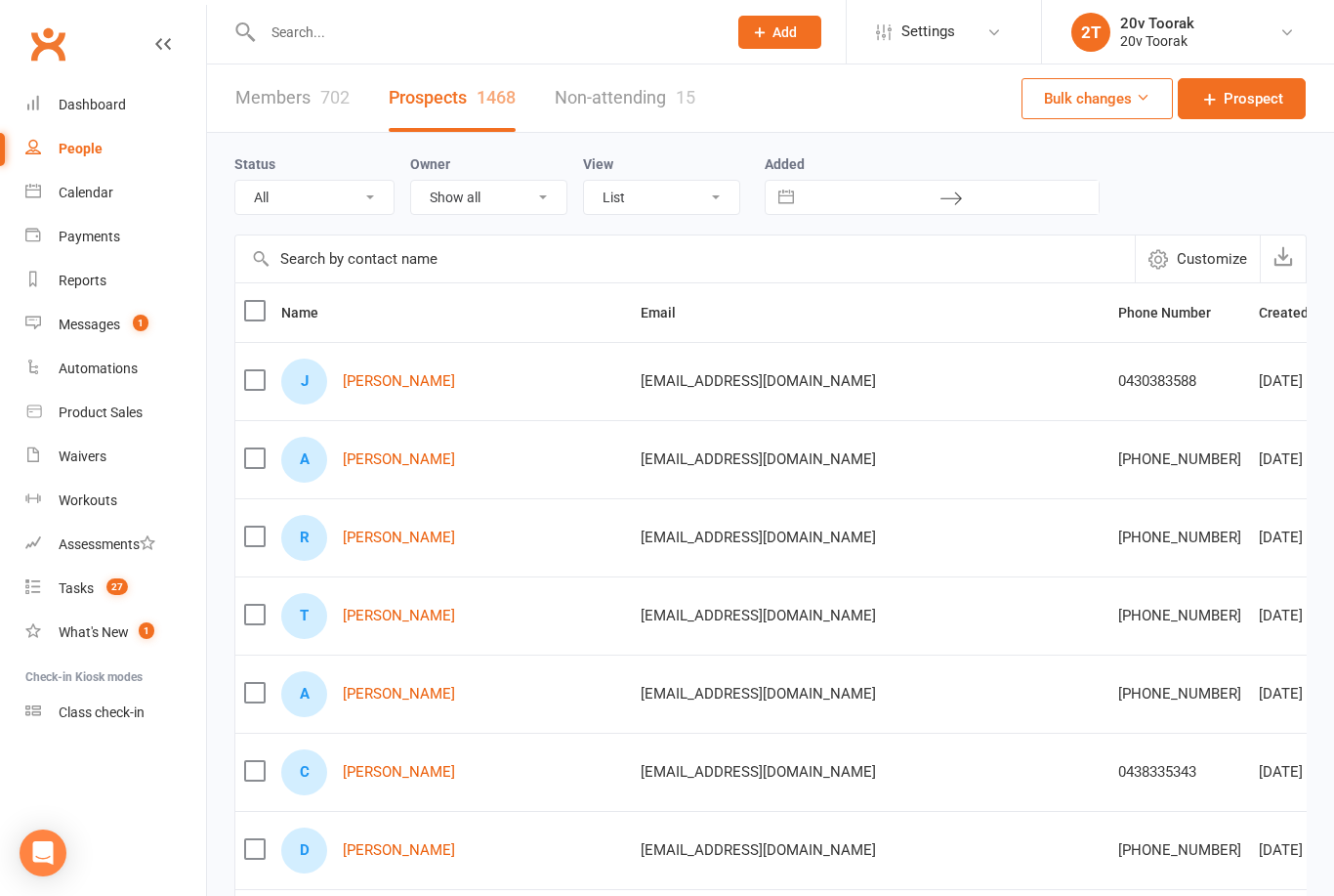
select select "100"
click at [71, 197] on div "Calendar" at bounding box center [85, 192] width 54 height 16
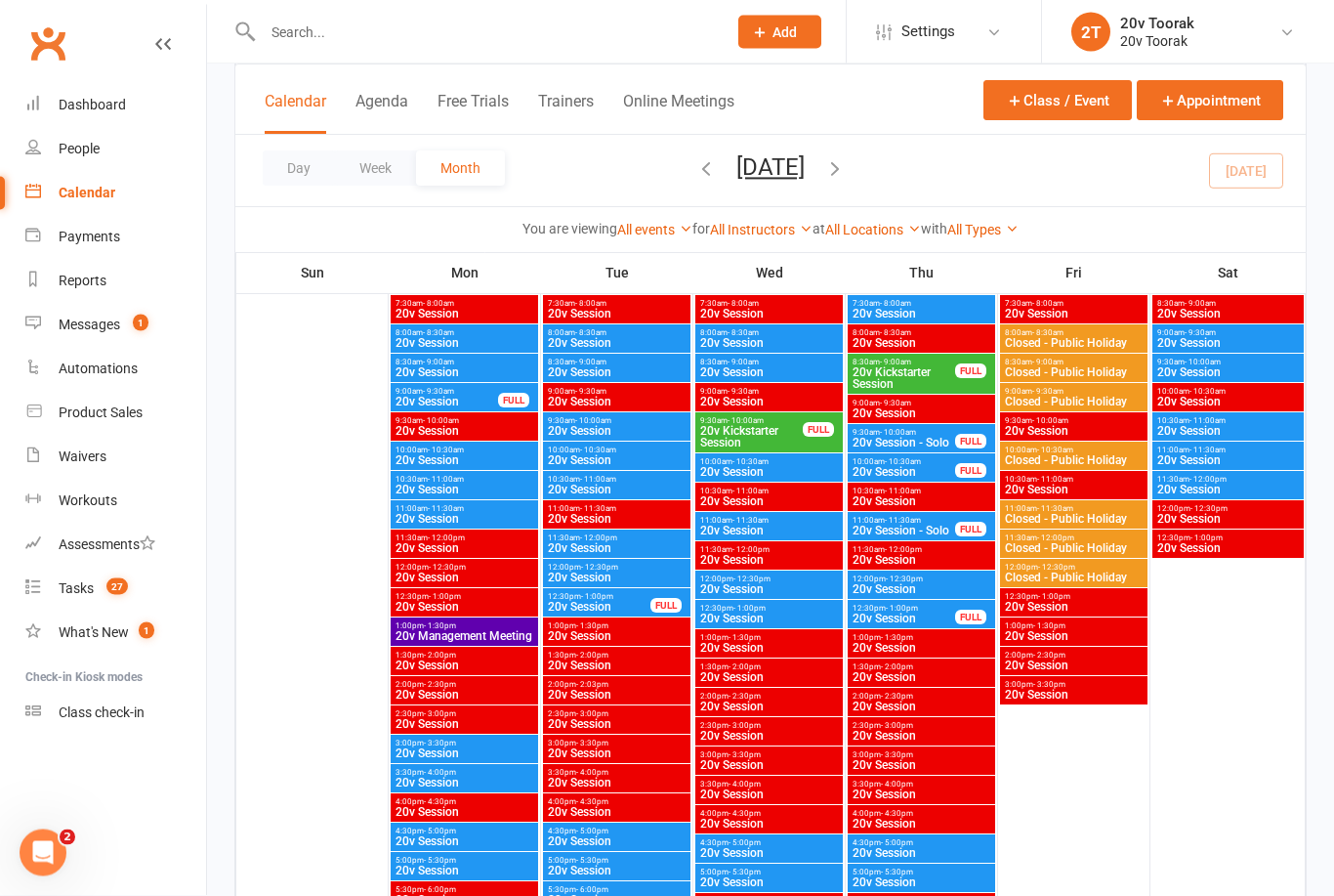
scroll to position [2838, 0]
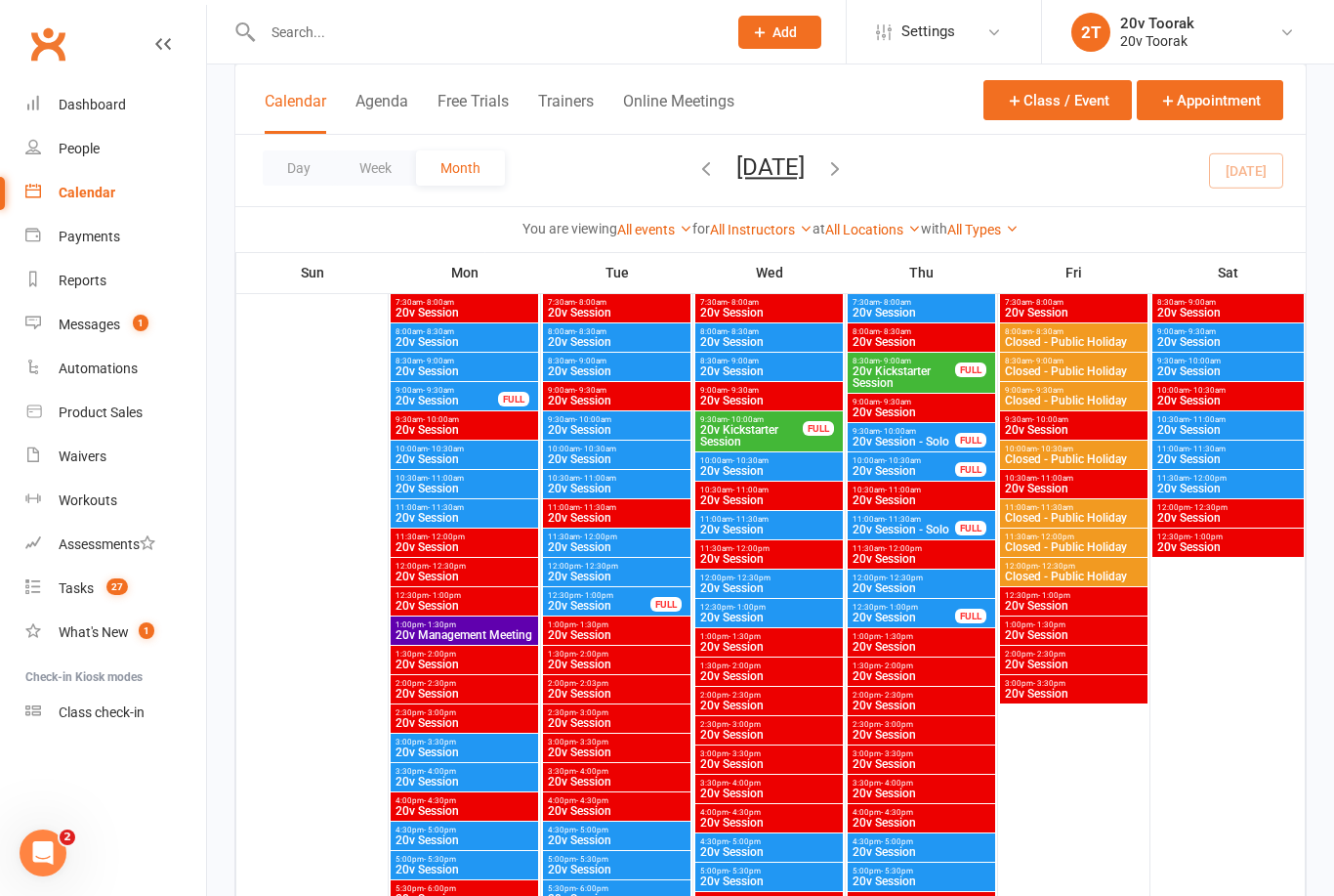
click at [573, 482] on span "20v Session" at bounding box center [616, 488] width 140 height 12
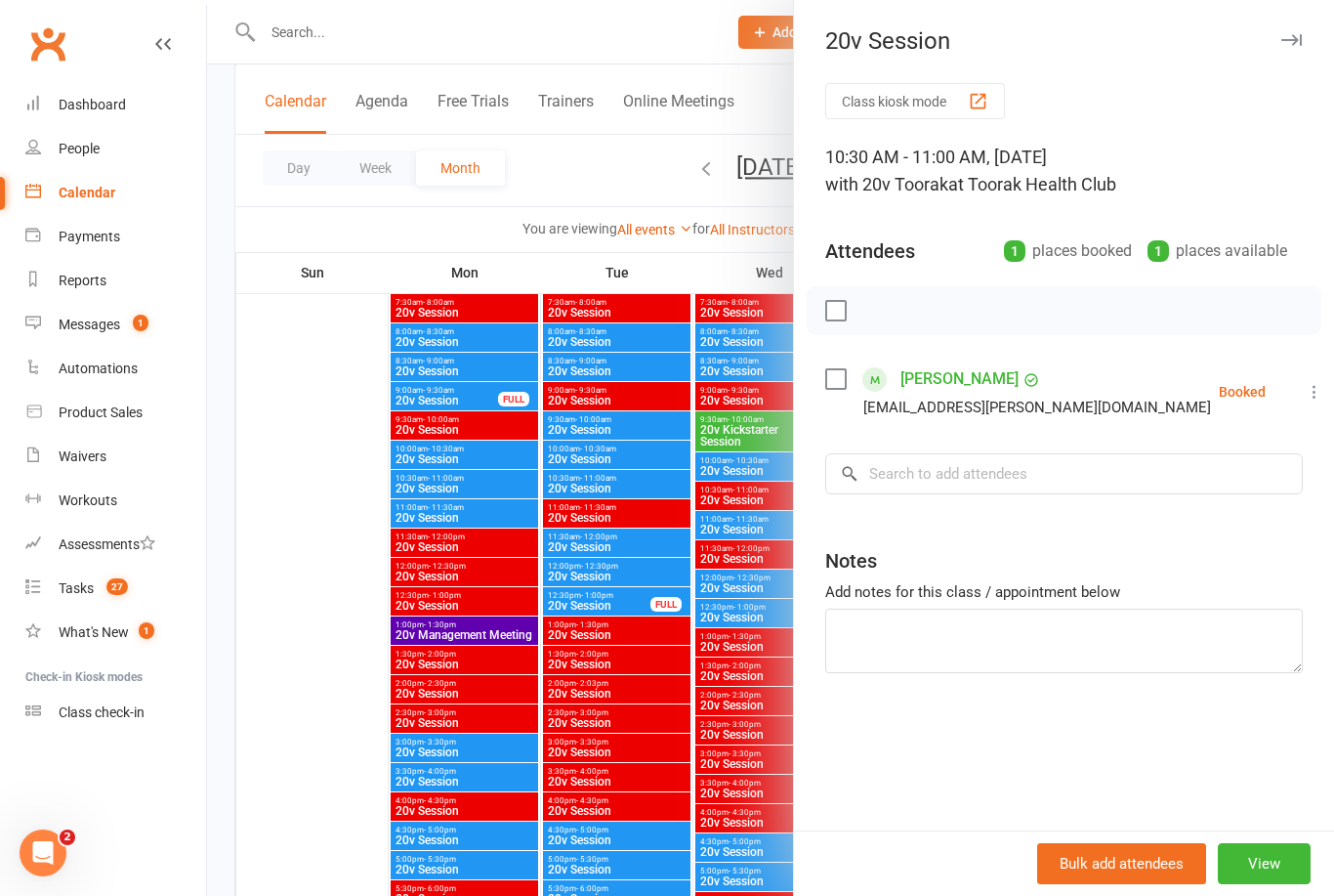
click at [465, 517] on div at bounding box center [770, 448] width 1127 height 896
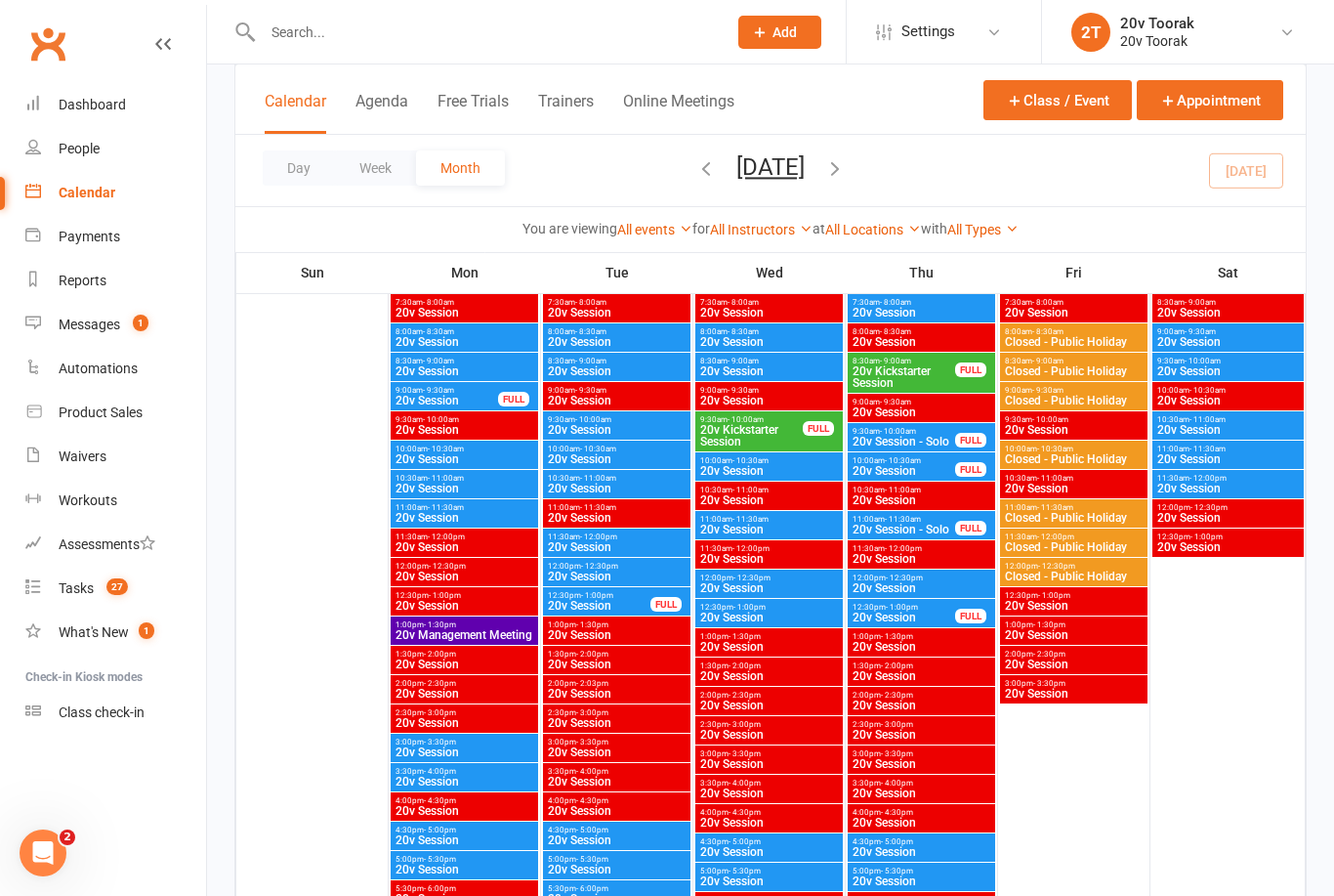
click at [566, 533] on span "11:30am - 12:00pm" at bounding box center [616, 537] width 140 height 9
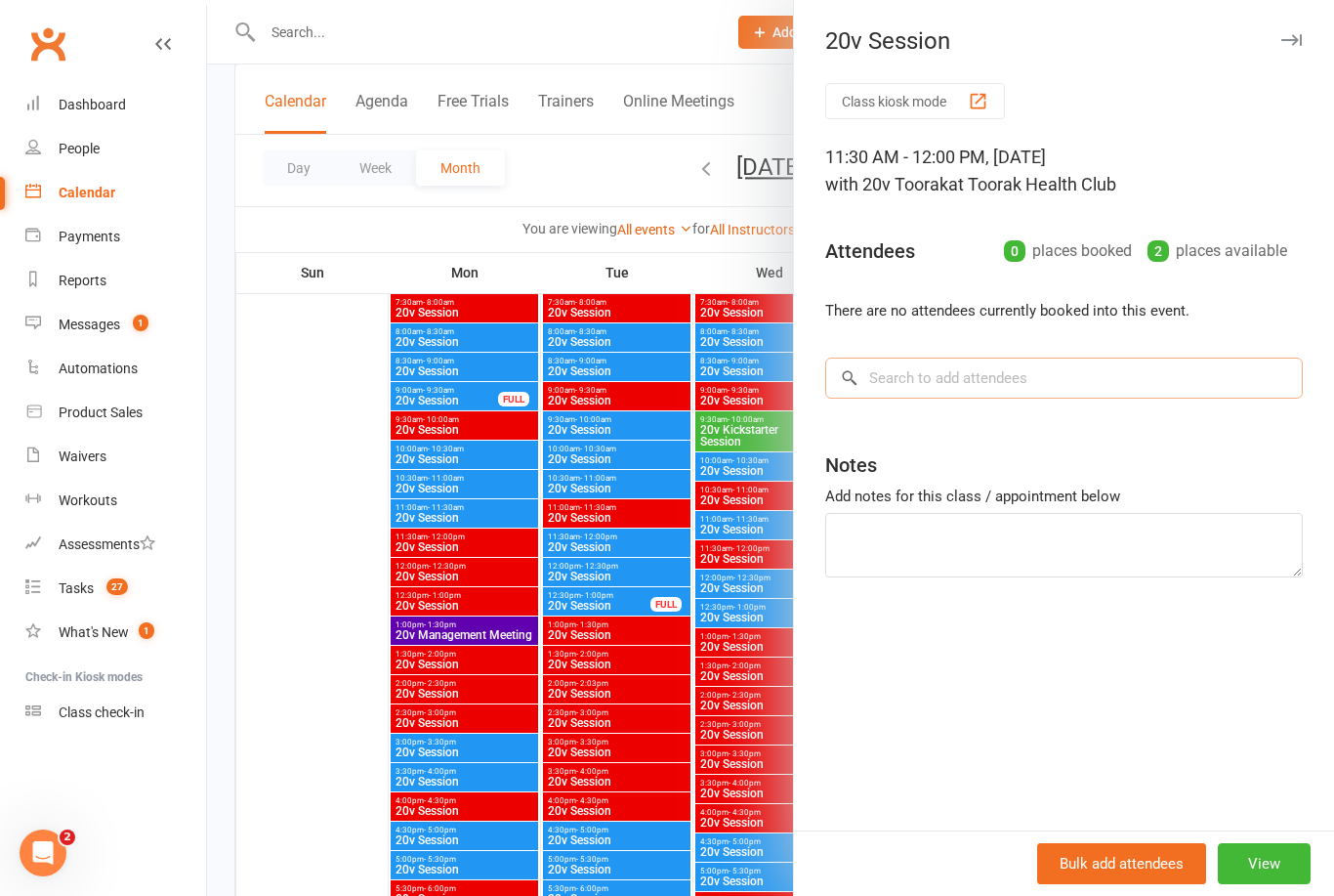
click at [916, 364] on input "search" at bounding box center [1065, 377] width 477 height 41
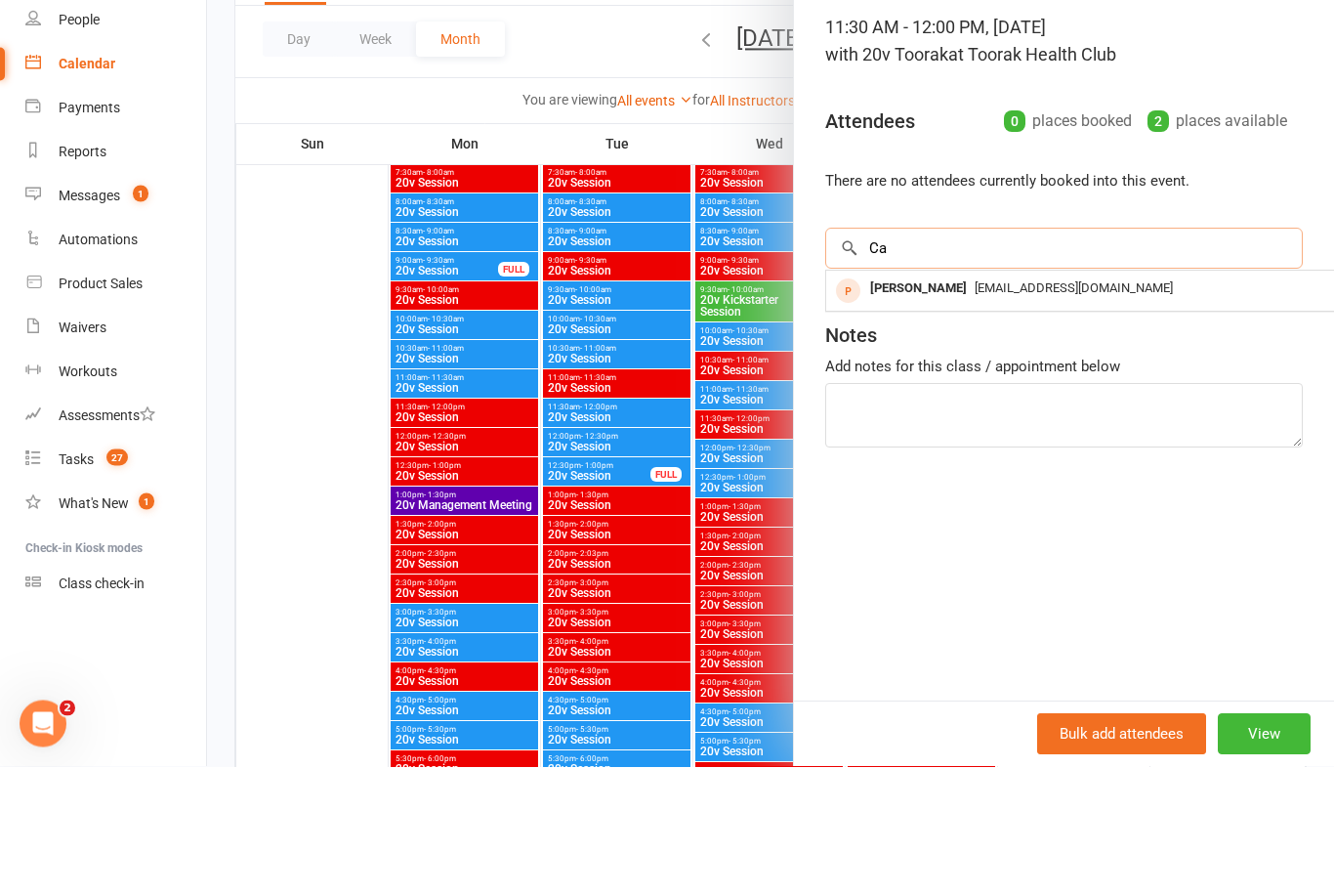
type input "C"
type input "="
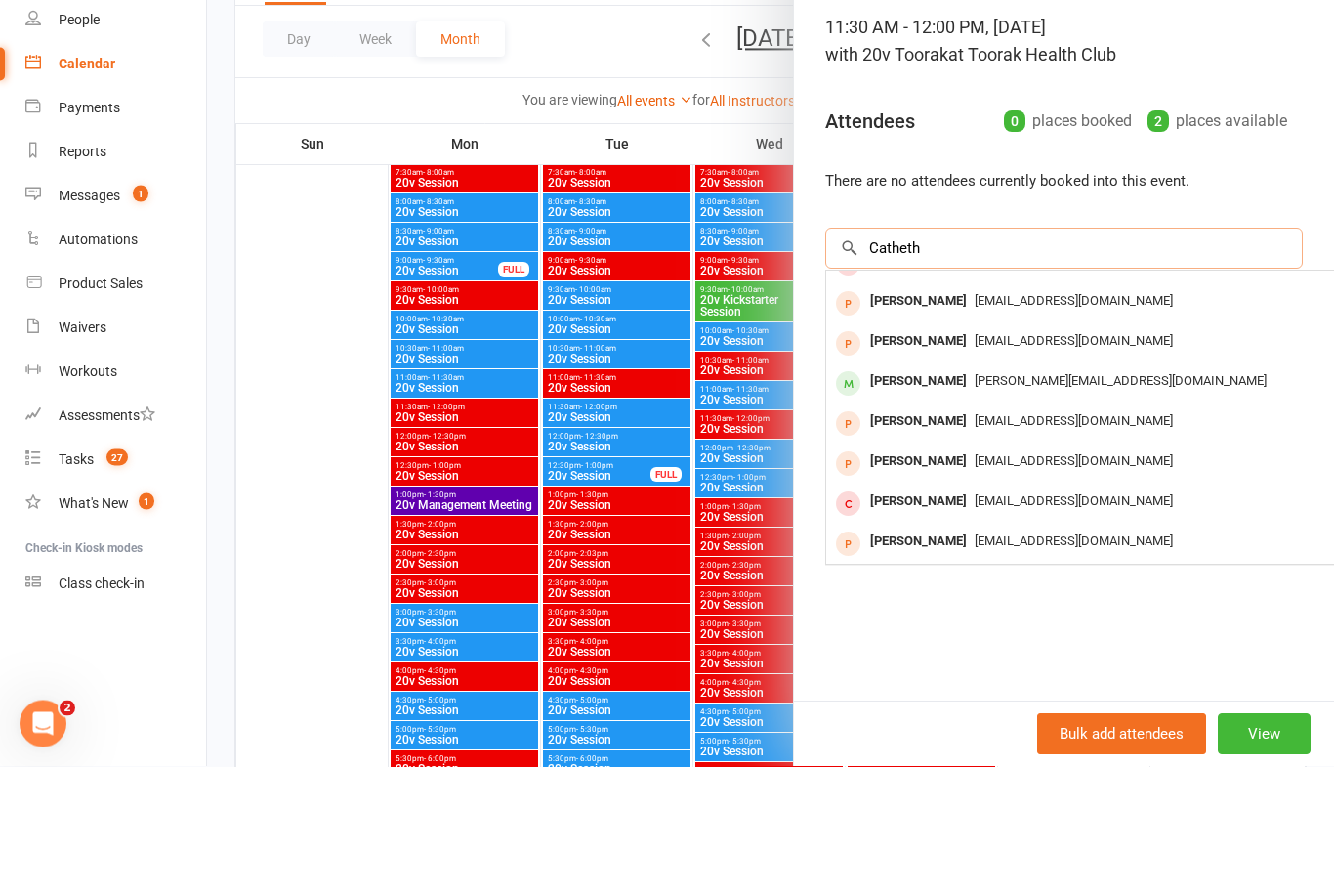
scroll to position [108, 0]
type input "Catheth"
click at [912, 497] on div "Catherine Prifti" at bounding box center [918, 511] width 112 height 29
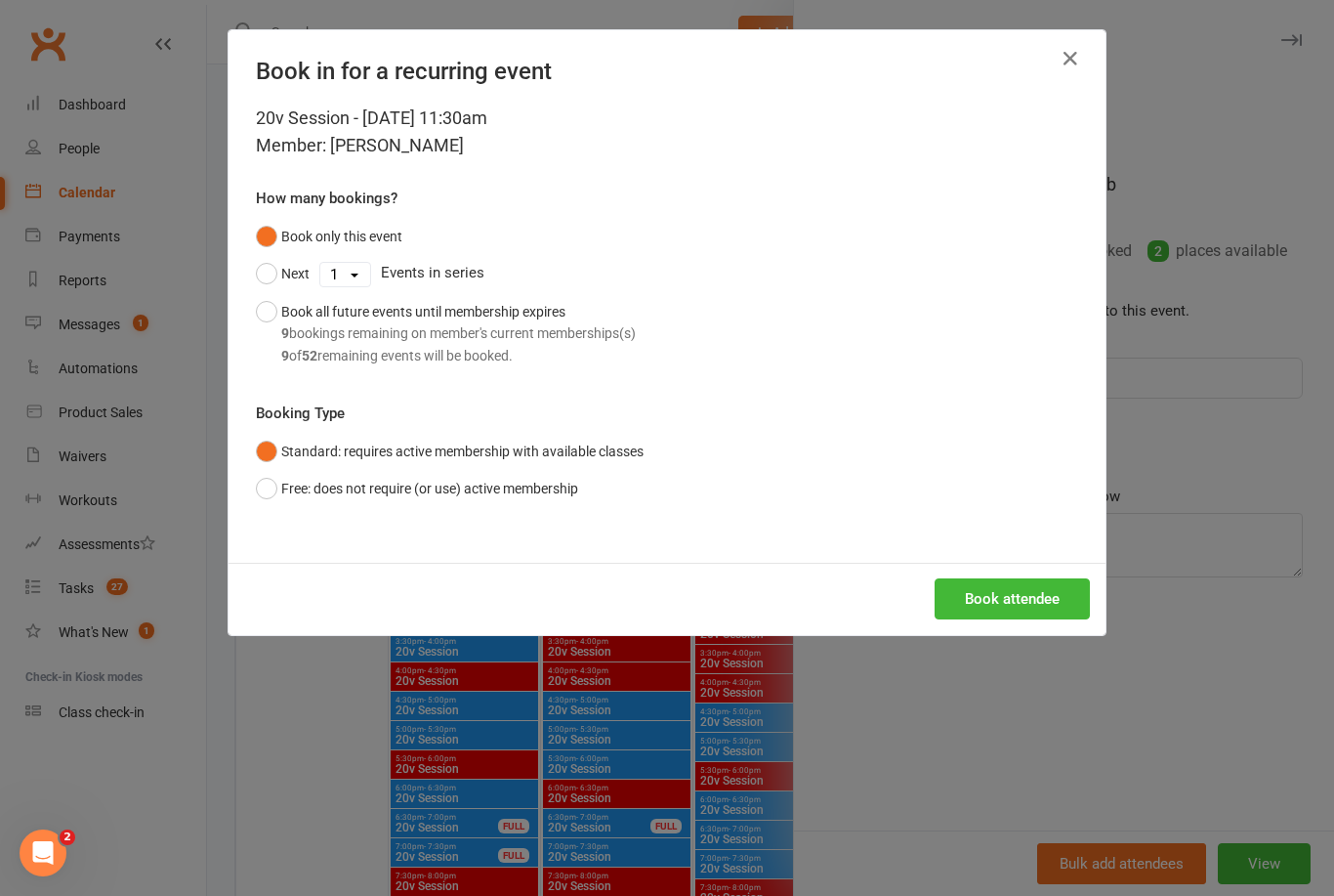
click at [998, 605] on button "Book attendee" at bounding box center [1012, 598] width 155 height 41
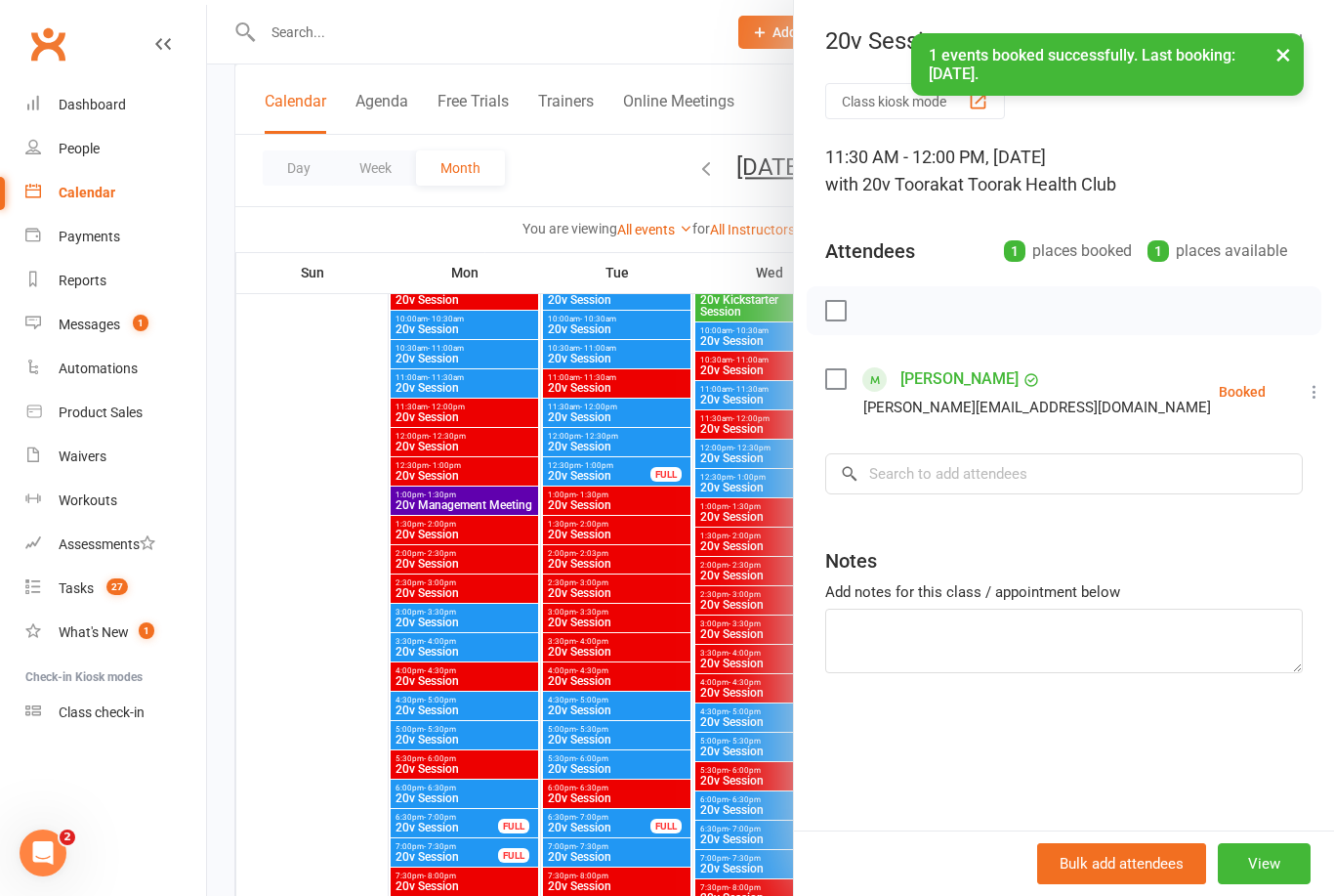
click at [569, 662] on div at bounding box center [770, 448] width 1127 height 896
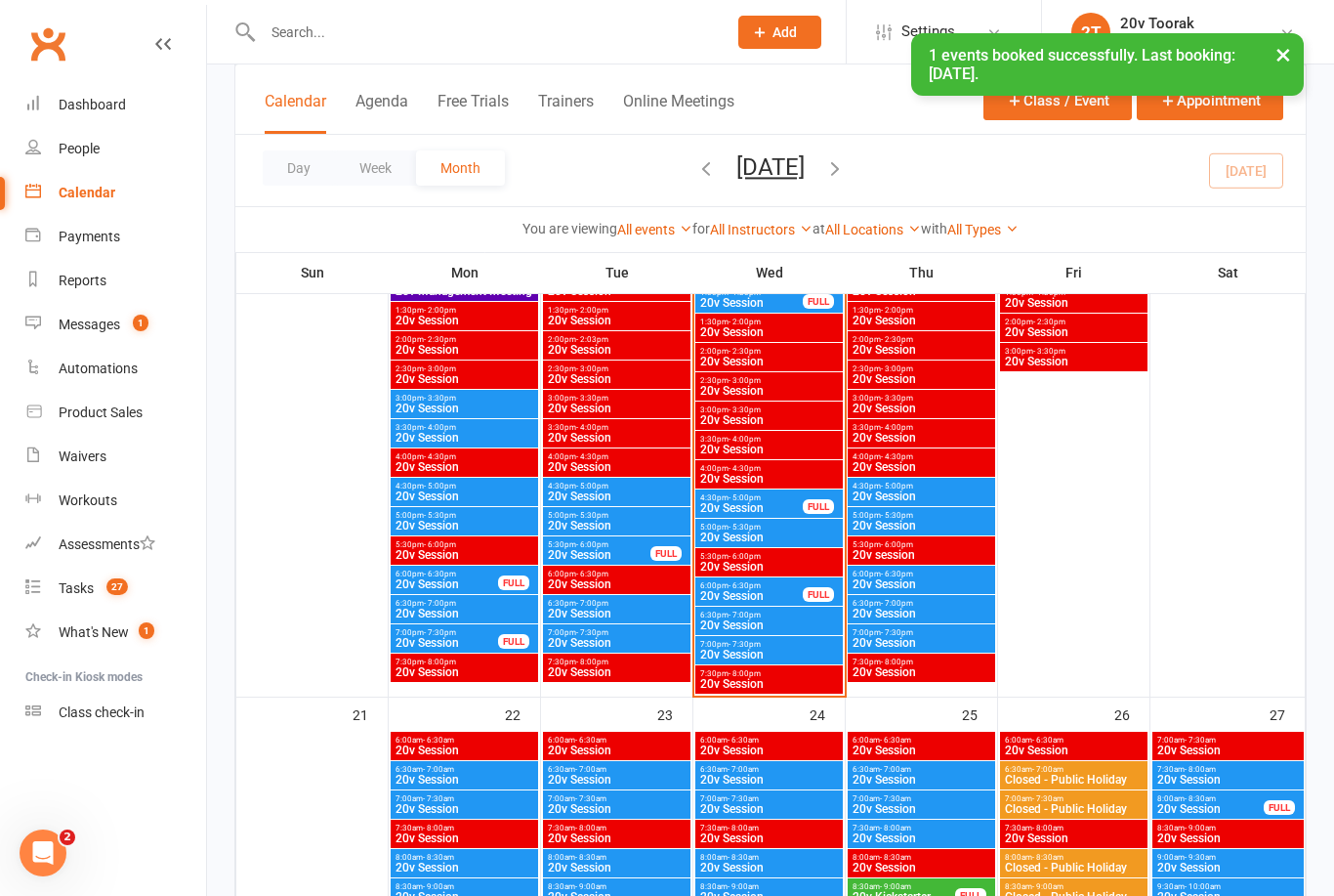
scroll to position [2305, 0]
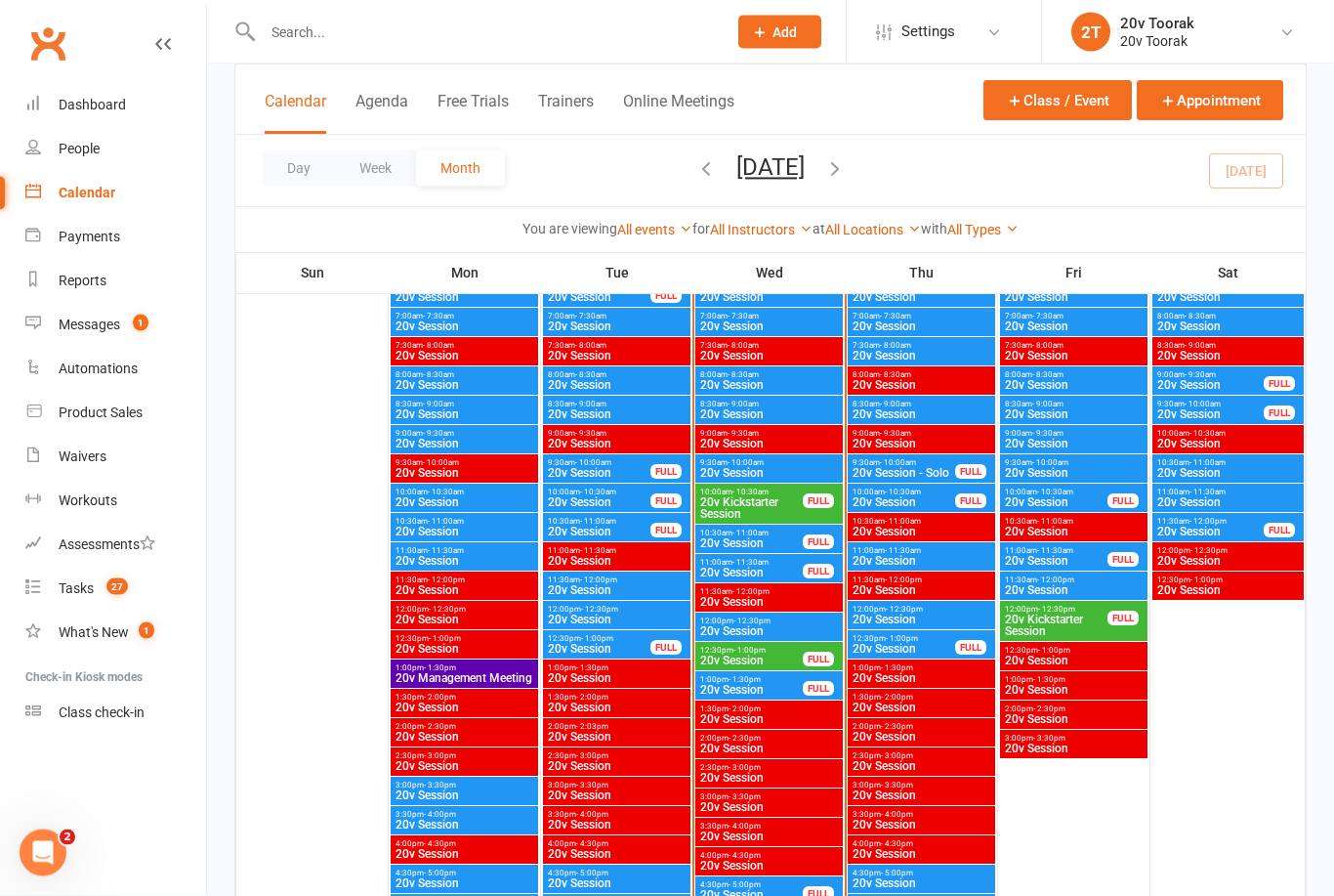
click at [756, 688] on span "20v Session" at bounding box center [752, 690] width 105 height 12
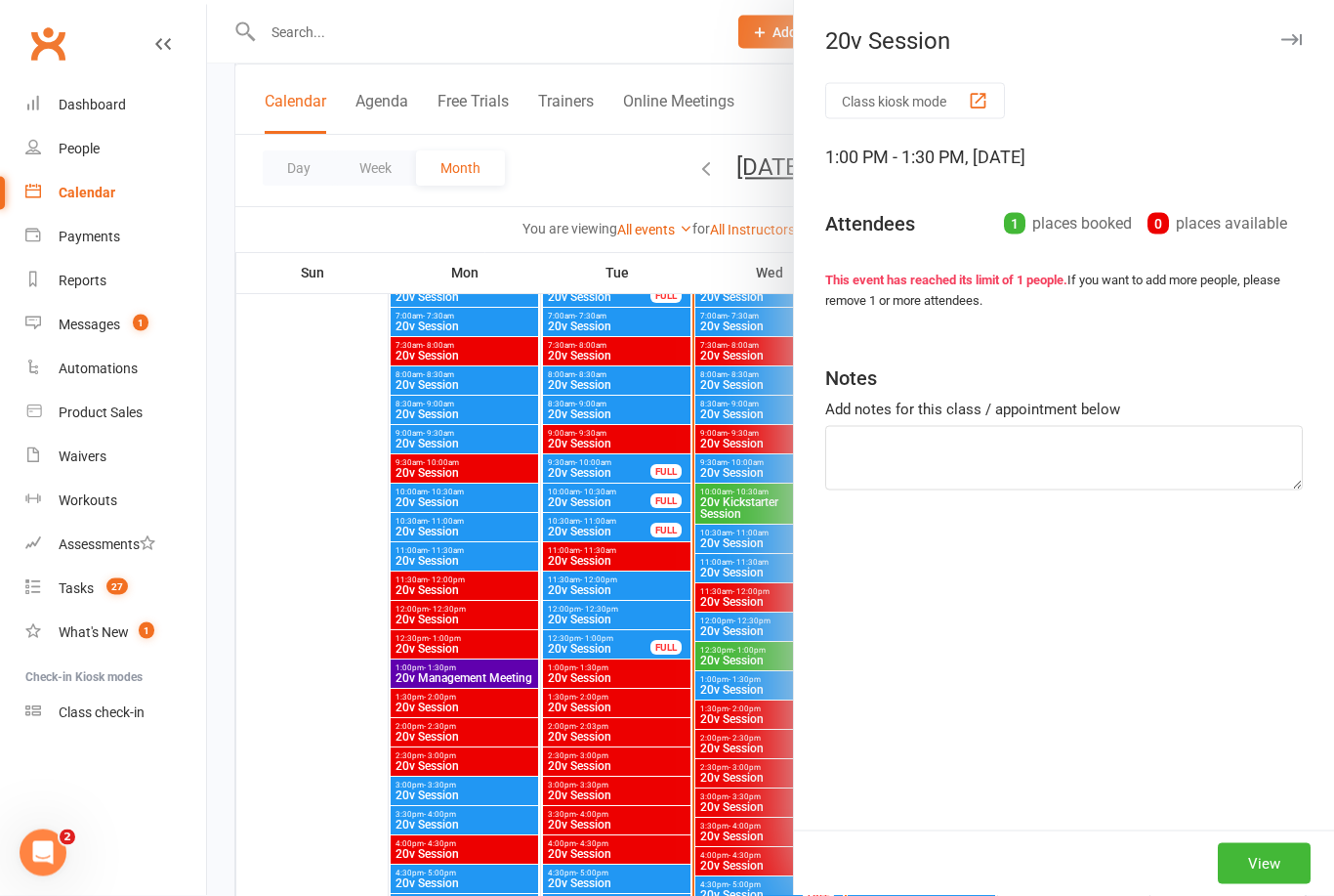
scroll to position [1926, 0]
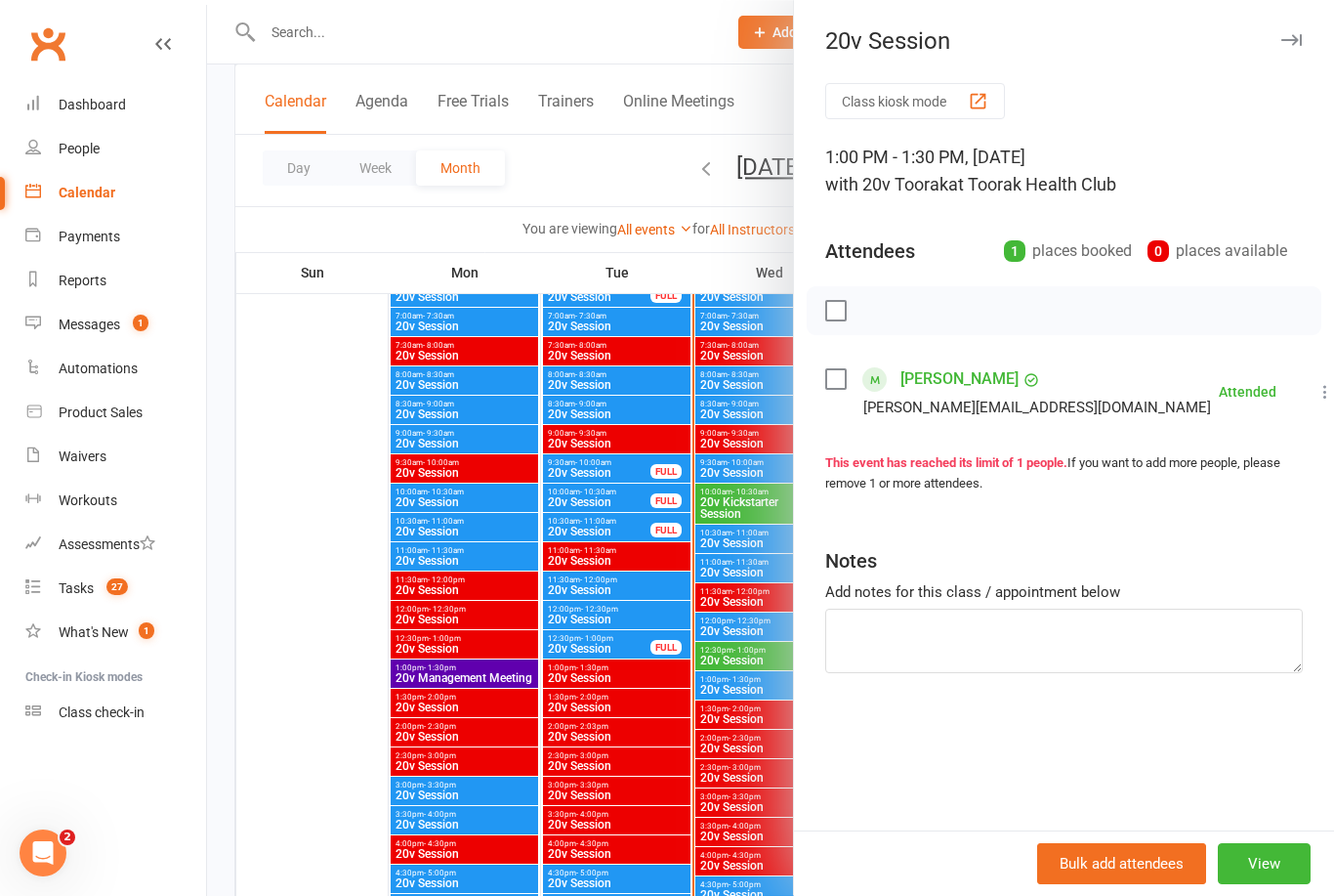
click at [714, 796] on div at bounding box center [770, 448] width 1127 height 896
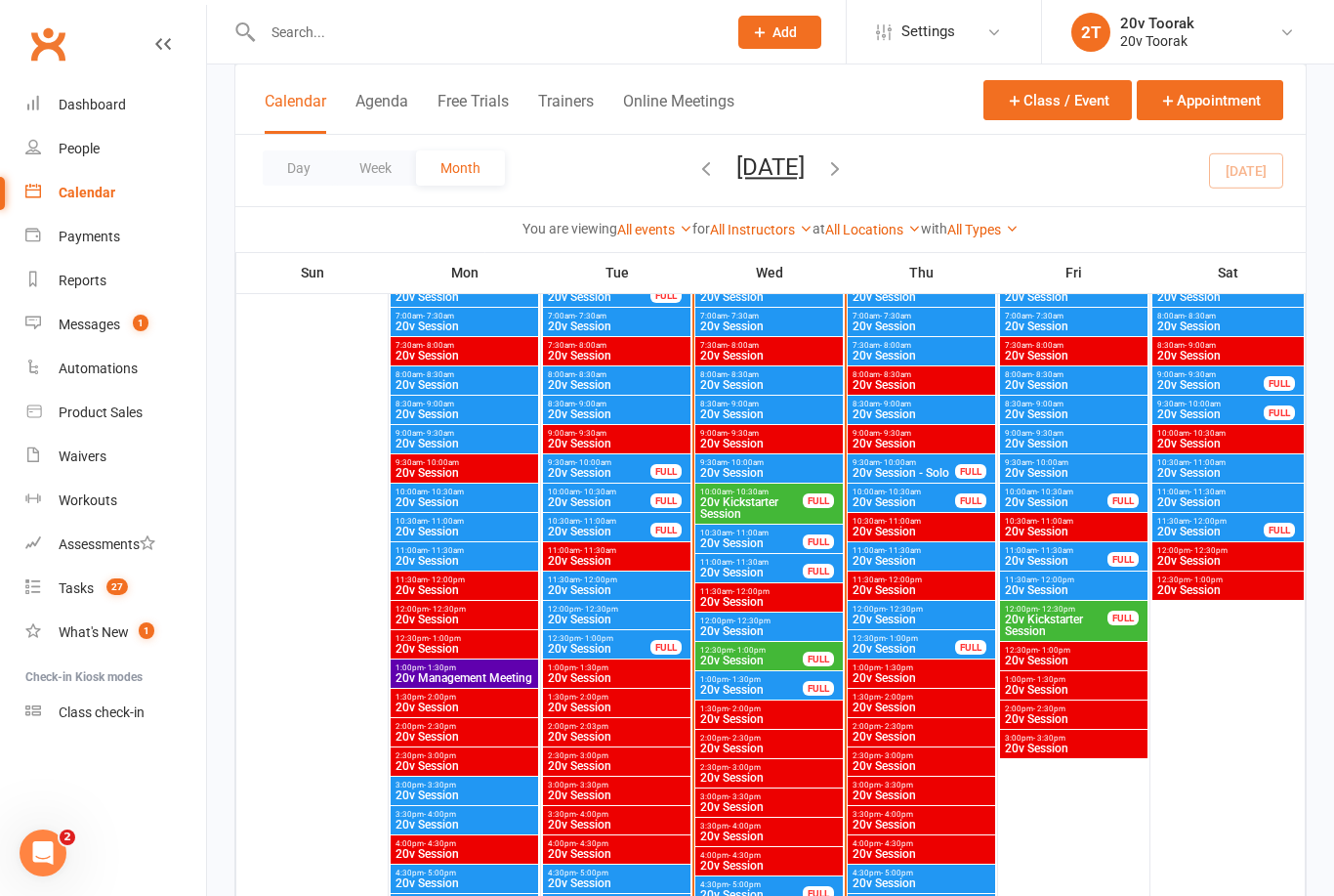
click at [769, 656] on span "20v Session" at bounding box center [752, 660] width 105 height 12
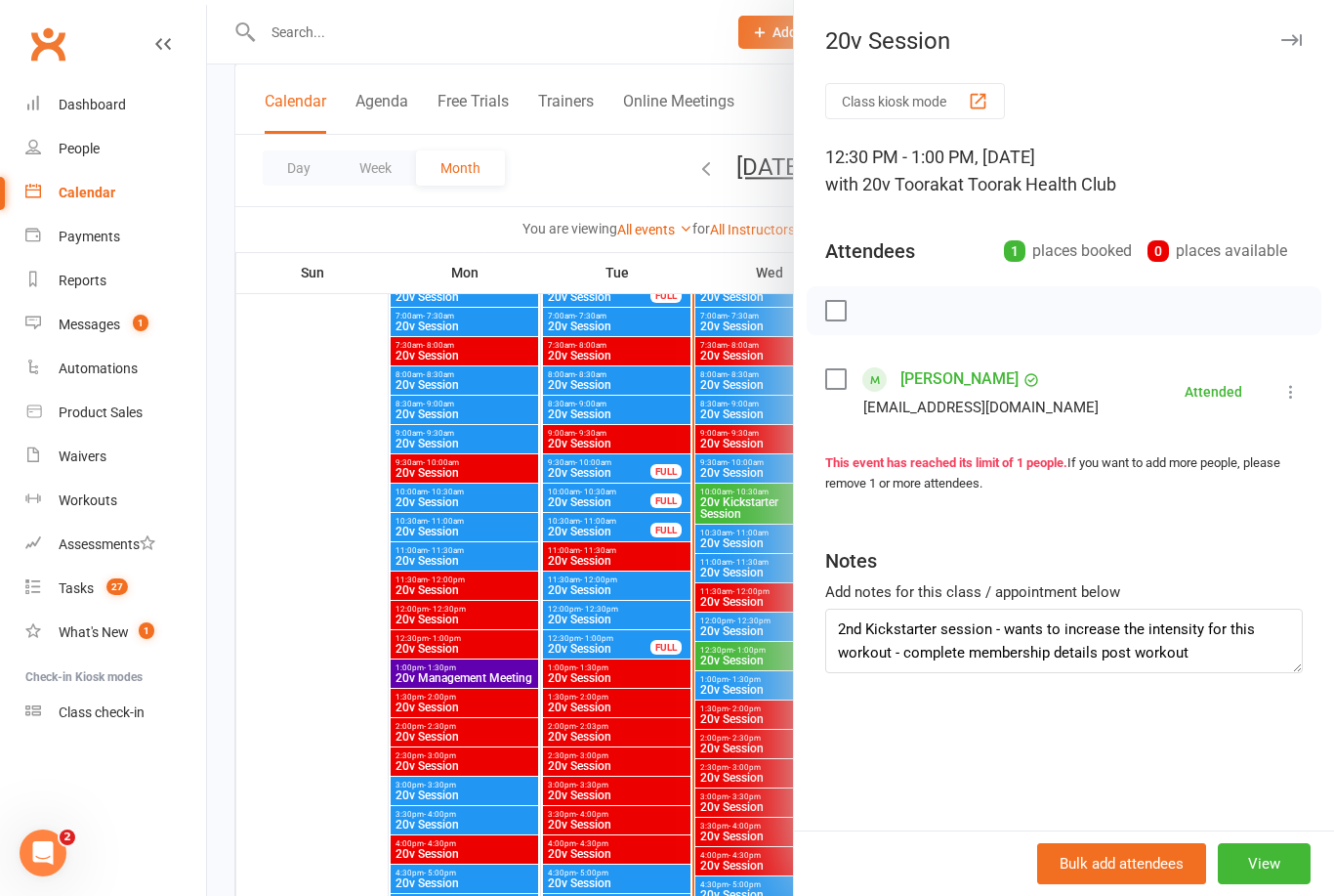
click at [729, 746] on div at bounding box center [770, 448] width 1127 height 896
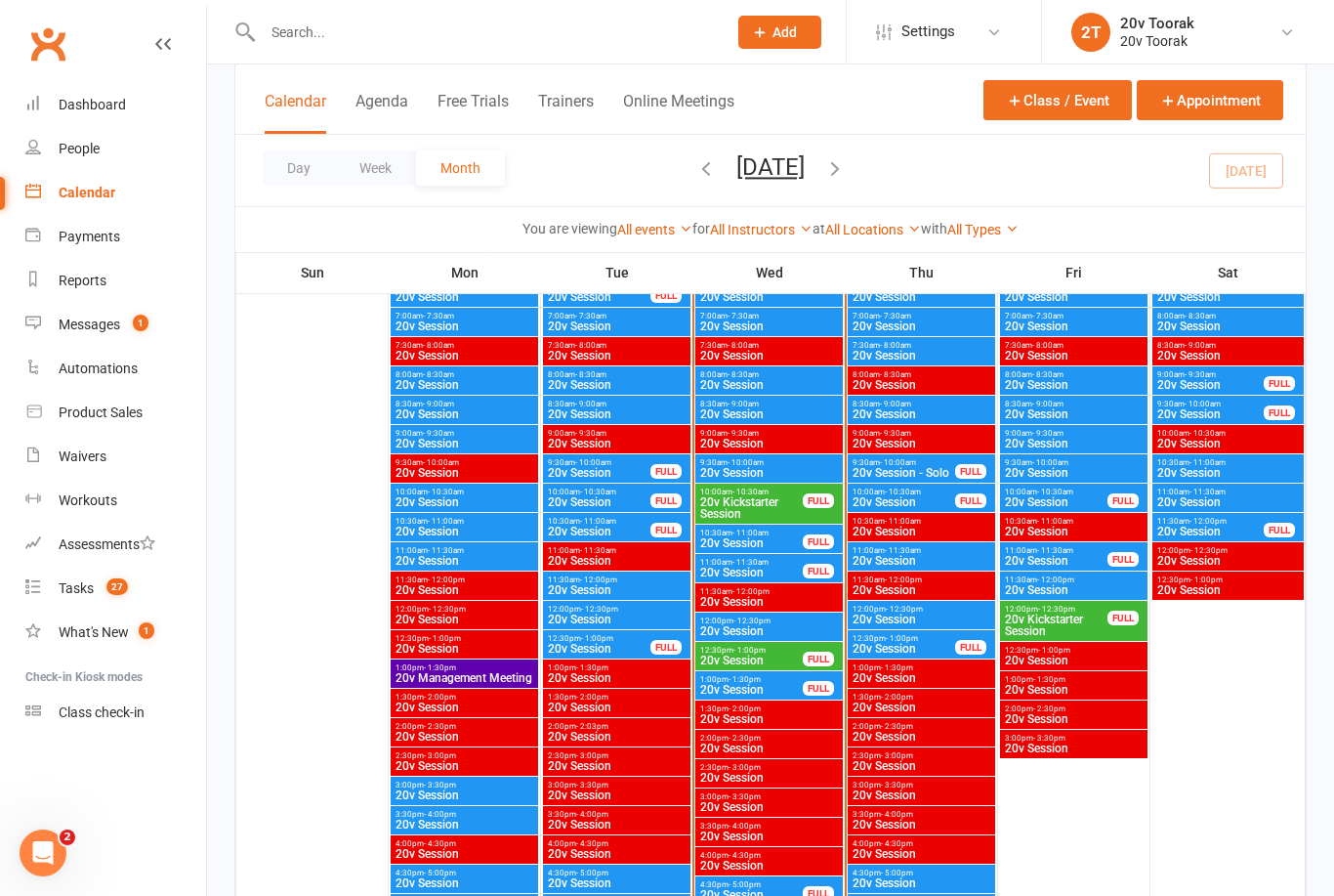
click at [784, 613] on div "12:00pm - 12:30pm 20v Session" at bounding box center [769, 626] width 148 height 29
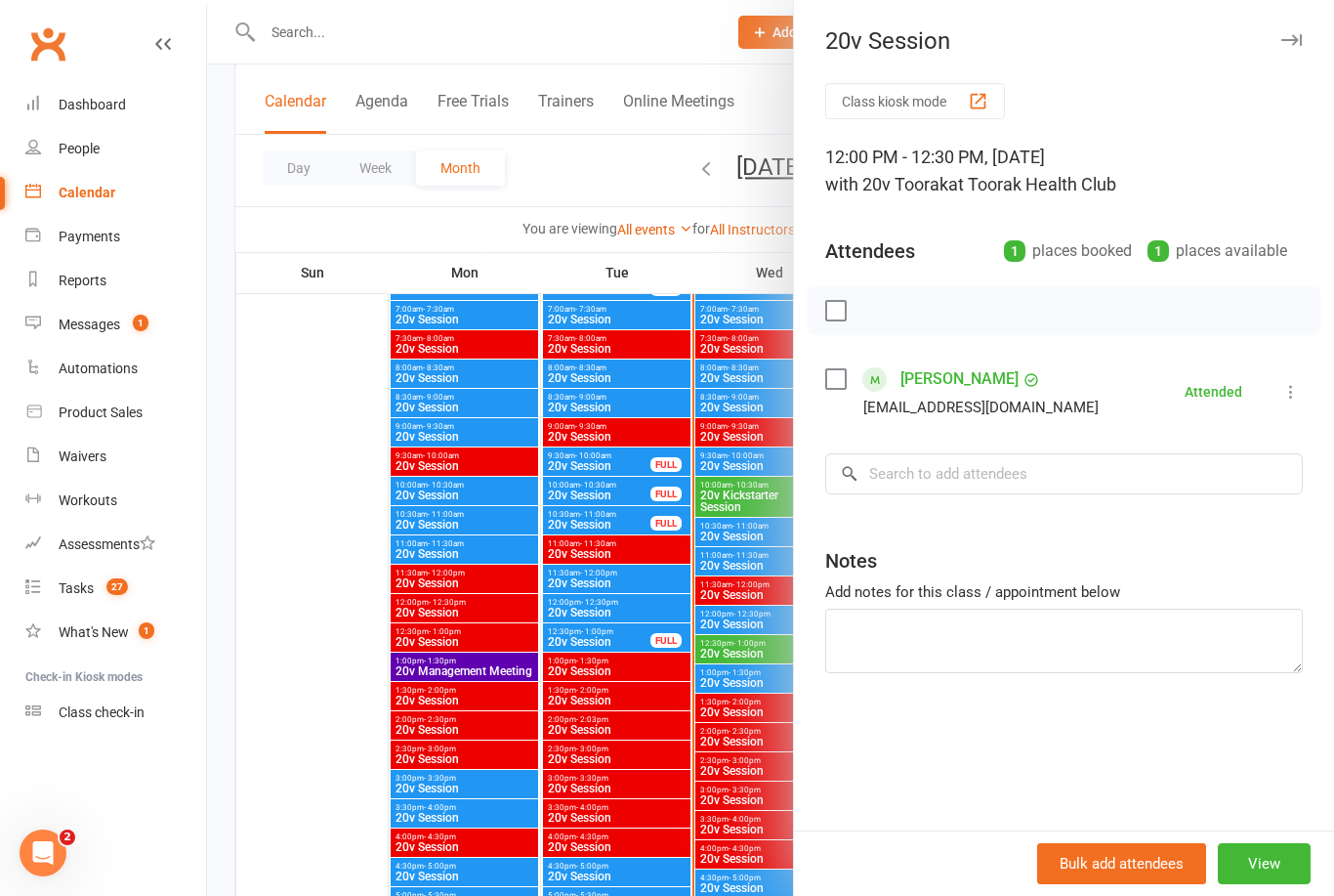
scroll to position [1911, 0]
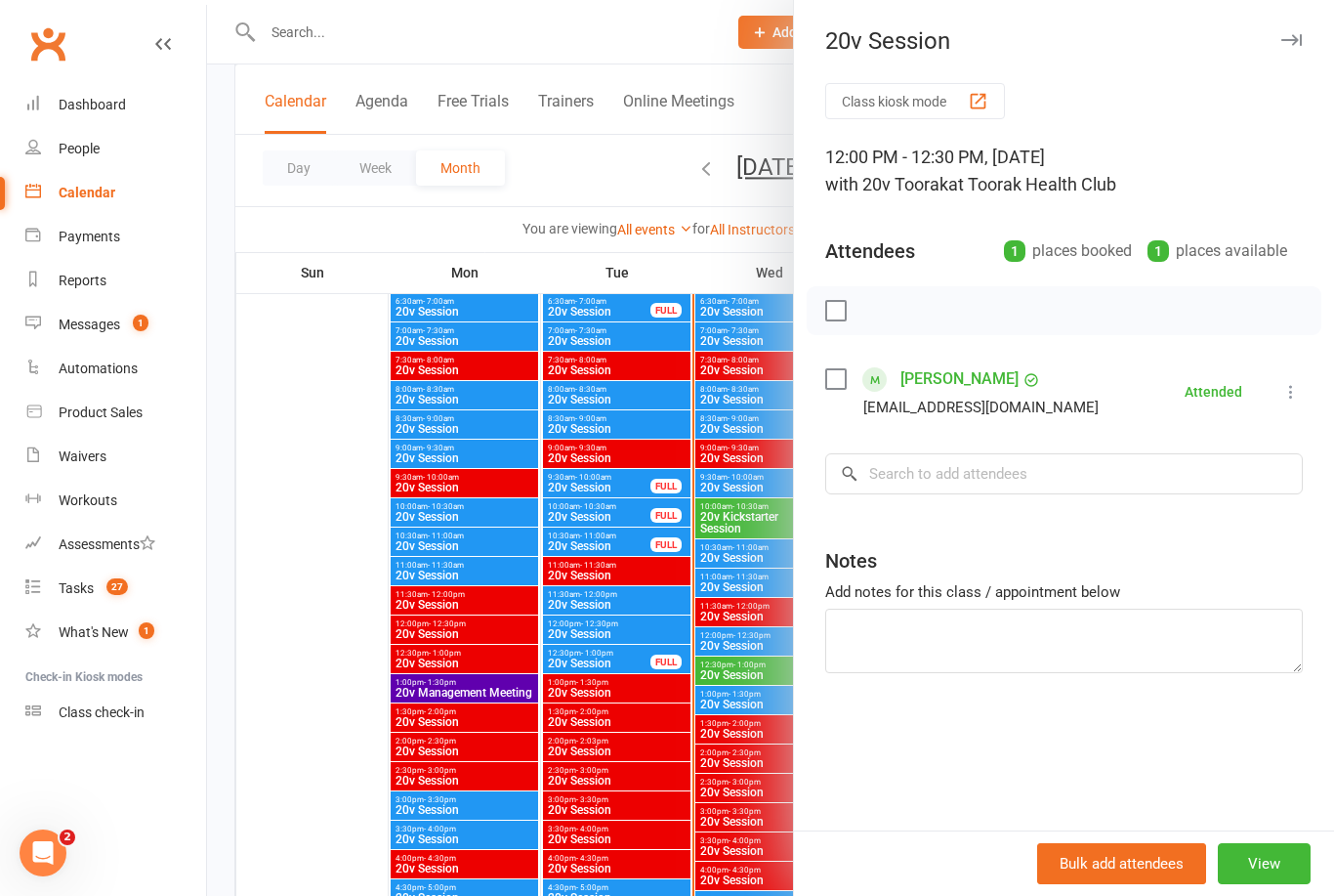
click at [49, 323] on link "Messages 1" at bounding box center [116, 325] width 180 height 44
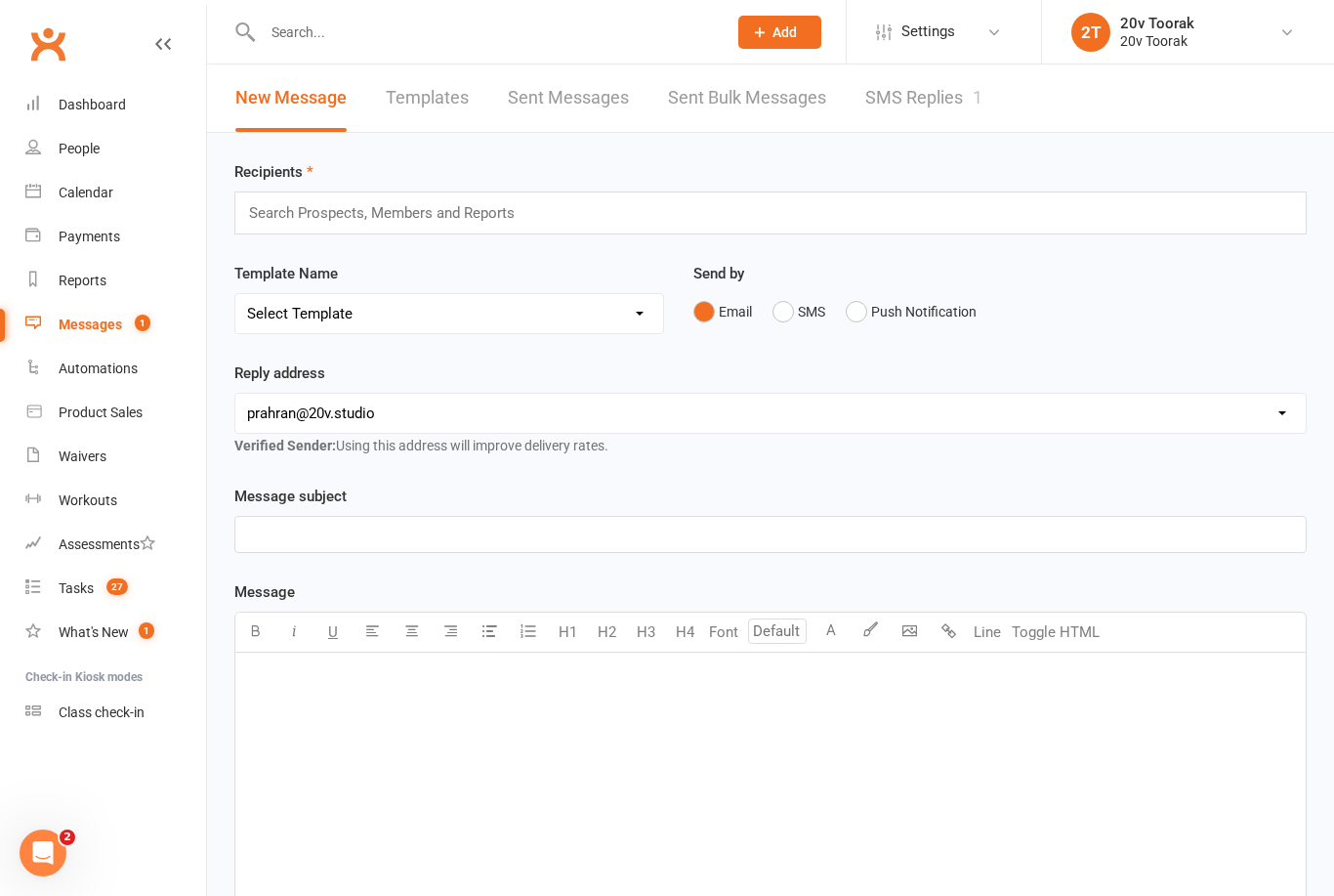
click at [940, 103] on link "SMS Replies 1" at bounding box center [924, 98] width 117 height 67
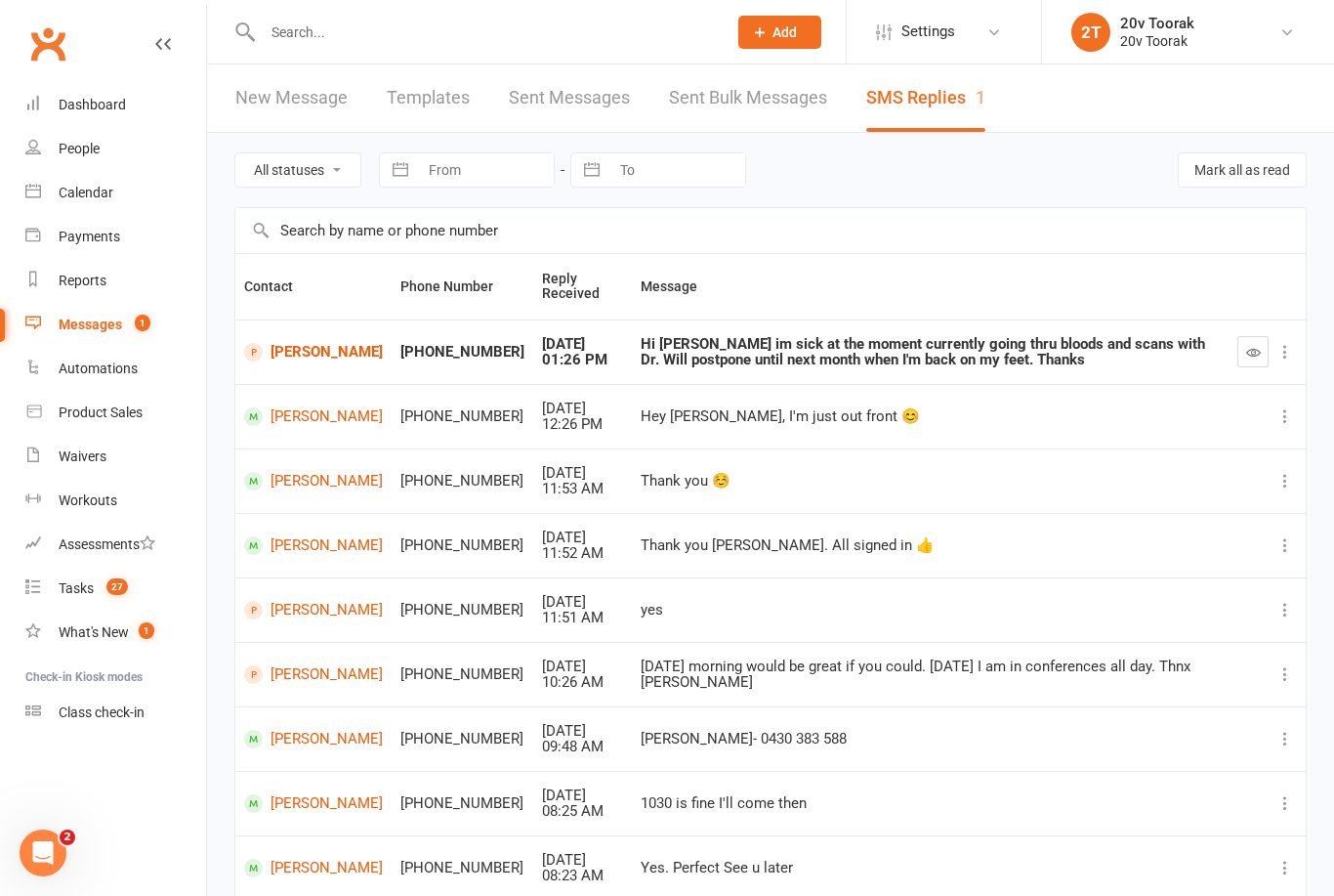
click at [298, 355] on link "Mario Sosolovski" at bounding box center [314, 351] width 139 height 19
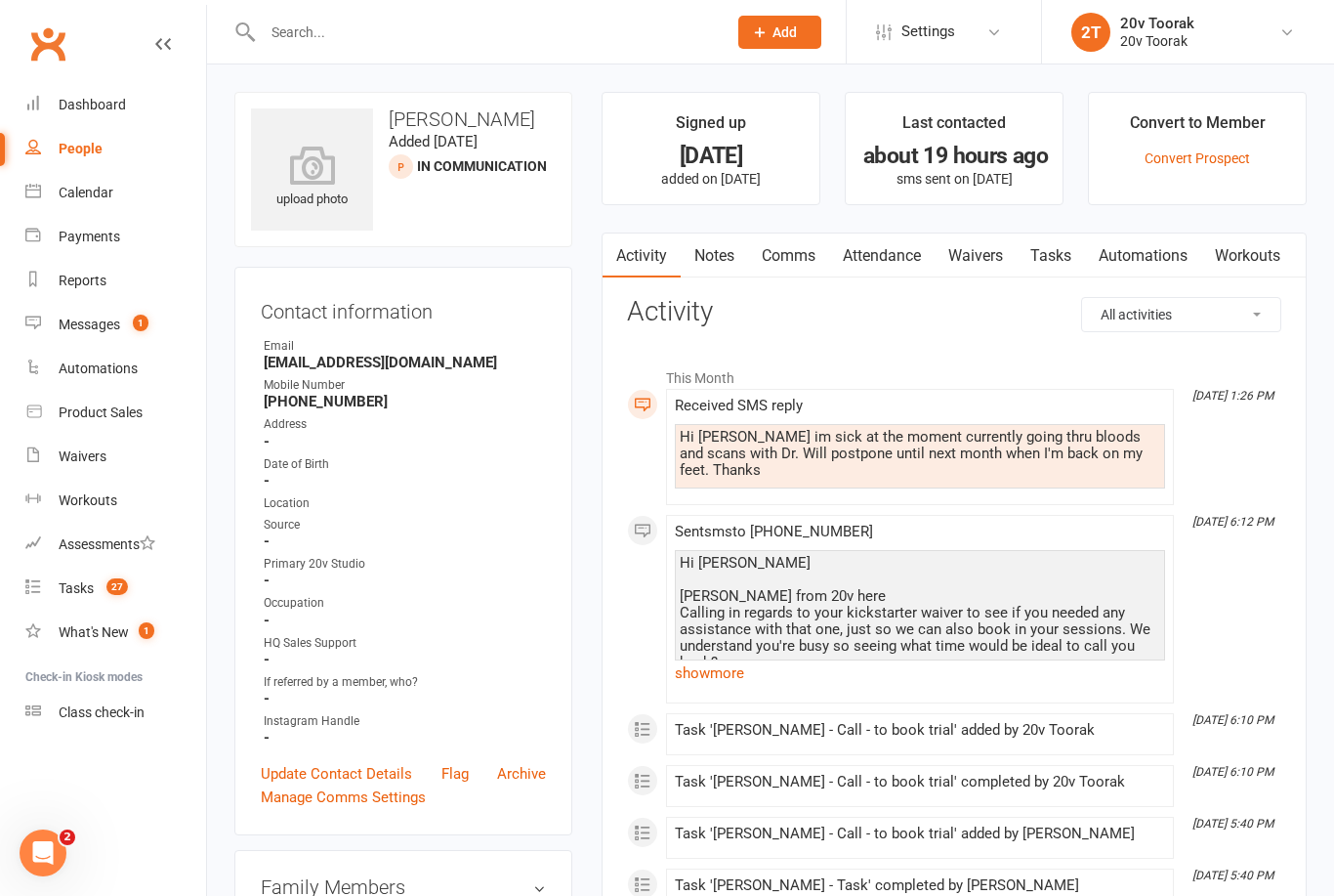
click at [722, 659] on link "show more" at bounding box center [920, 673] width 490 height 28
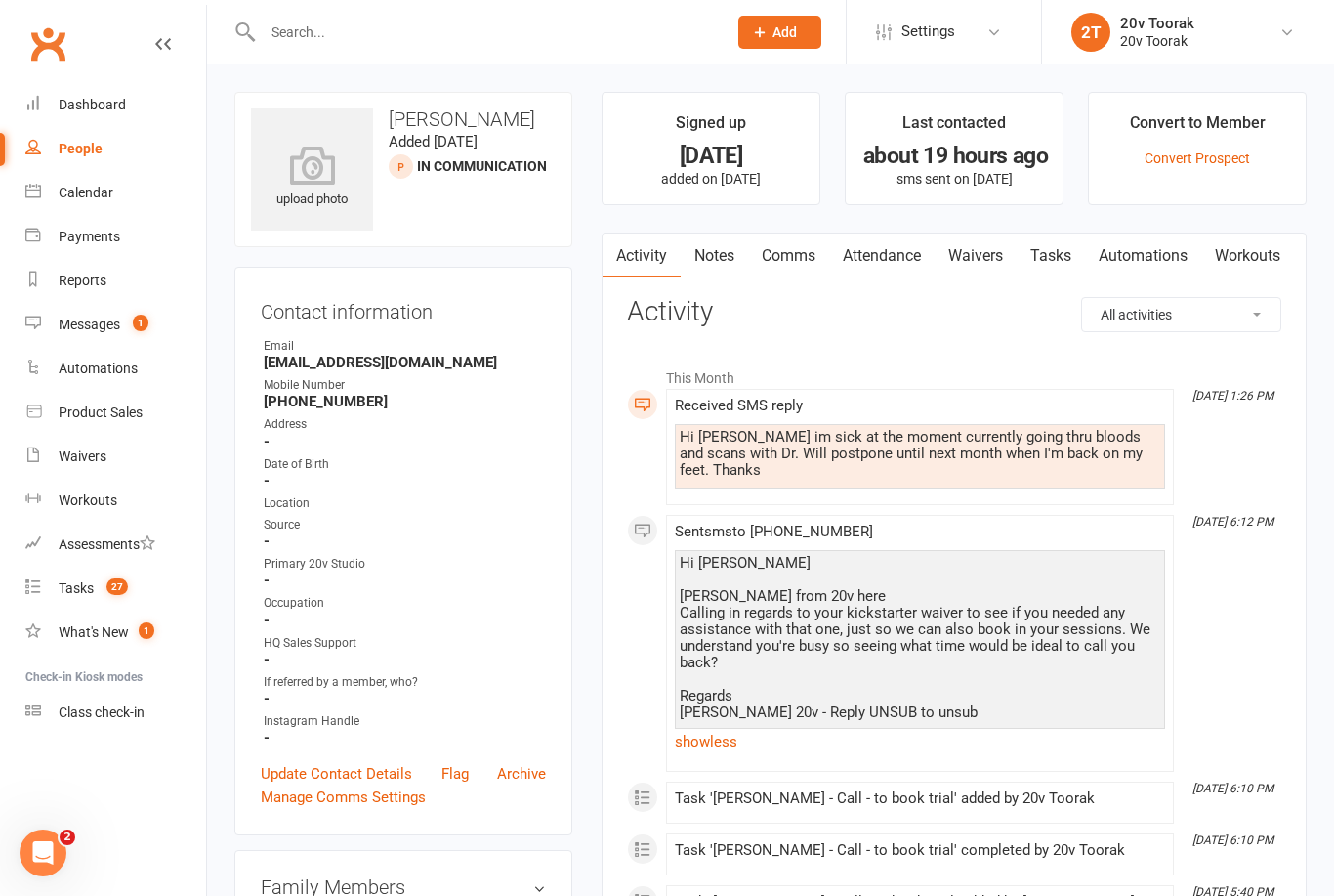
click at [1048, 245] on link "Tasks" at bounding box center [1051, 255] width 68 height 45
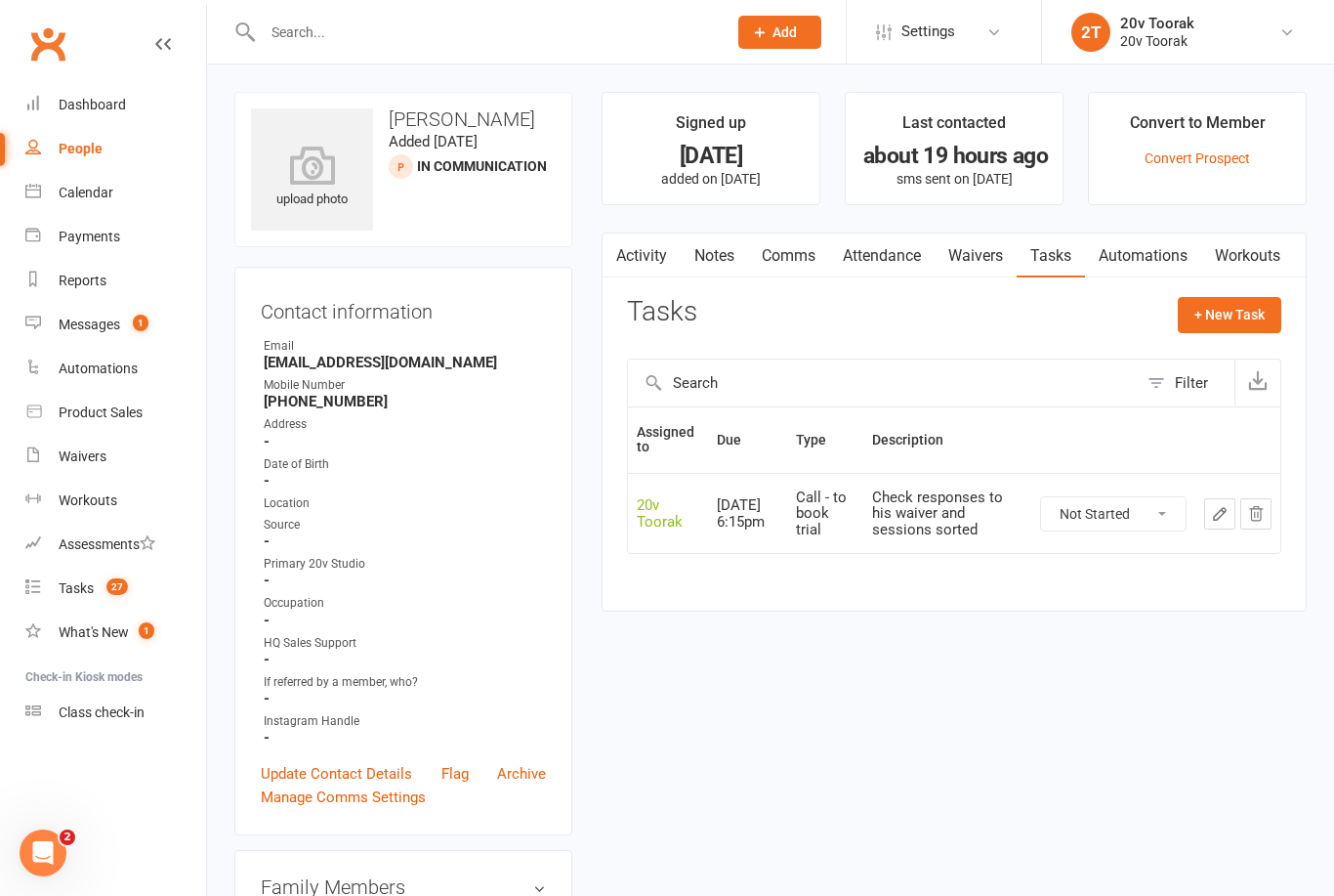
click at [1219, 514] on icon "button" at bounding box center [1220, 514] width 12 height 12
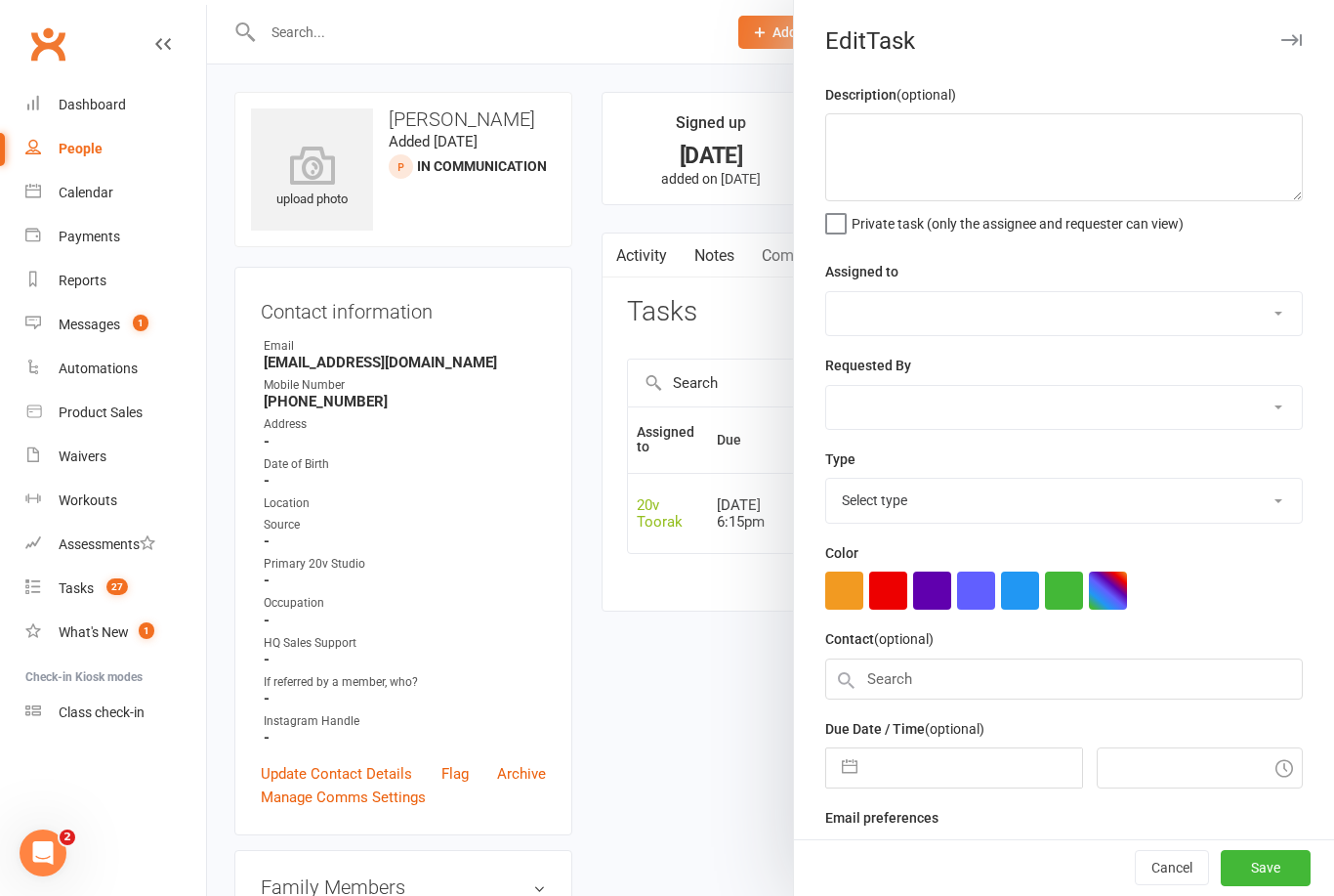
type textarea "Check responses to his waiver and sessions sorted"
select select "45736"
type input "[DATE]"
type input "6:15pm"
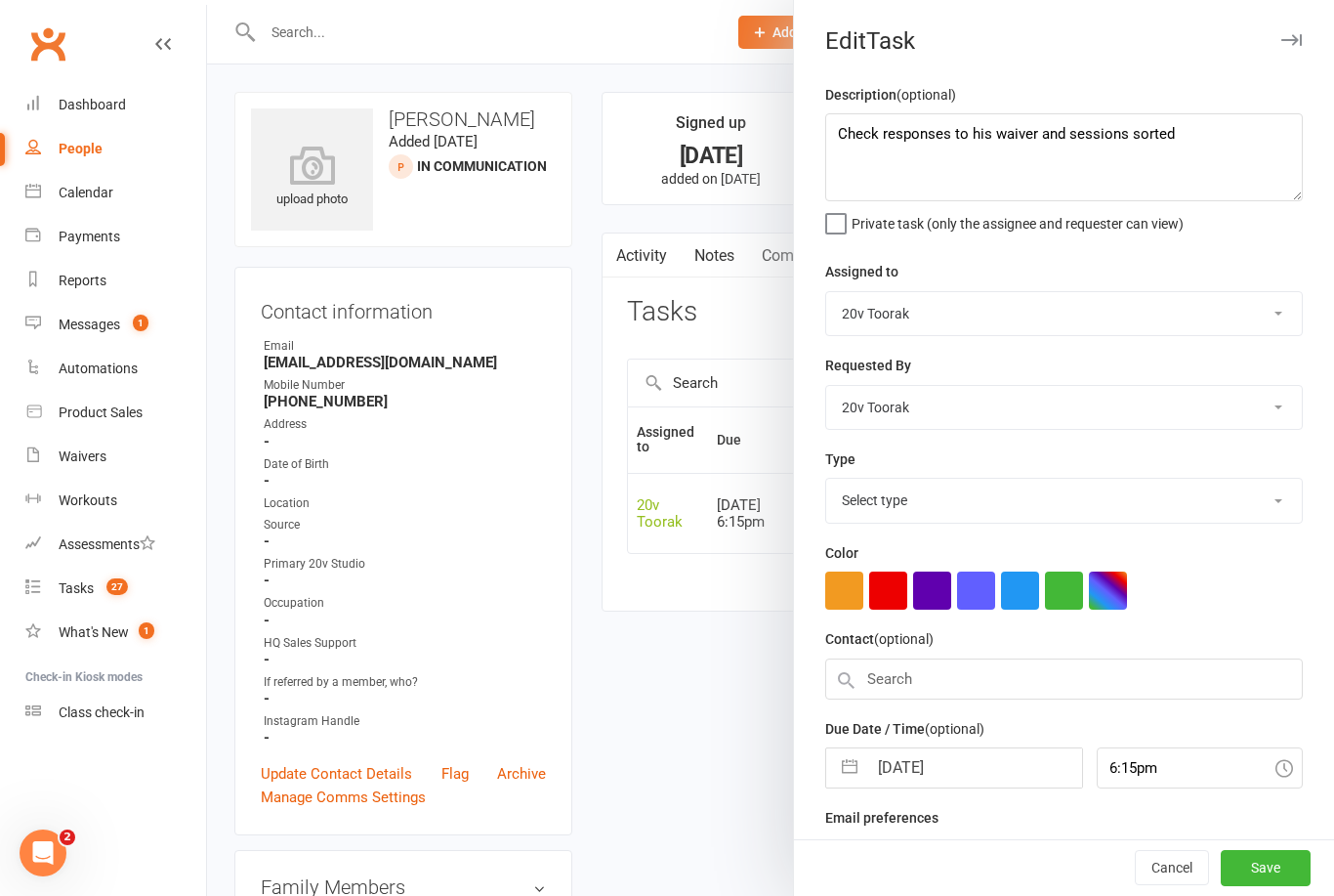
select select "32301"
click at [852, 765] on button "button" at bounding box center [850, 761] width 36 height 39
select select "7"
select select "2025"
select select "8"
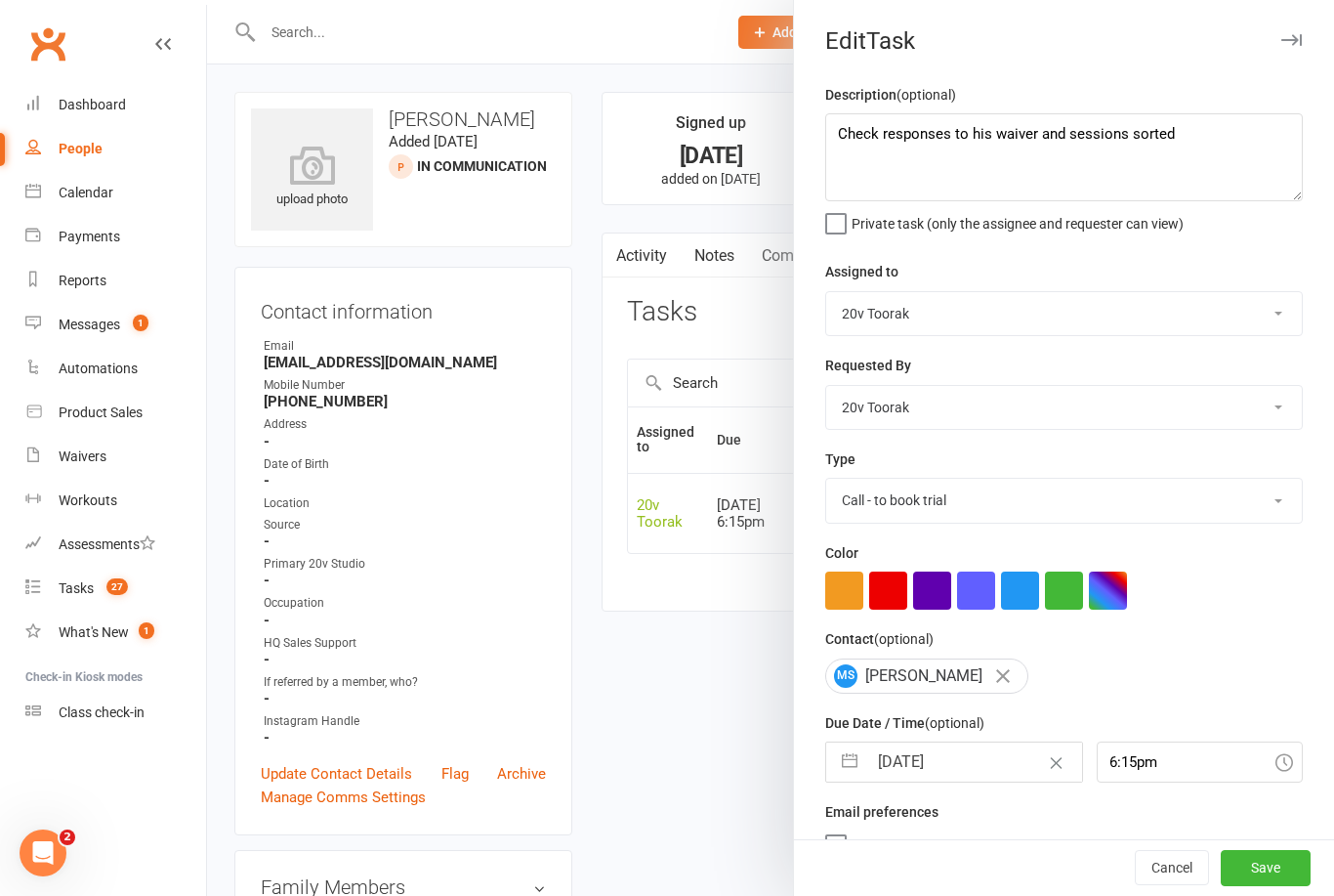
select select "2025"
select select "9"
select select "2025"
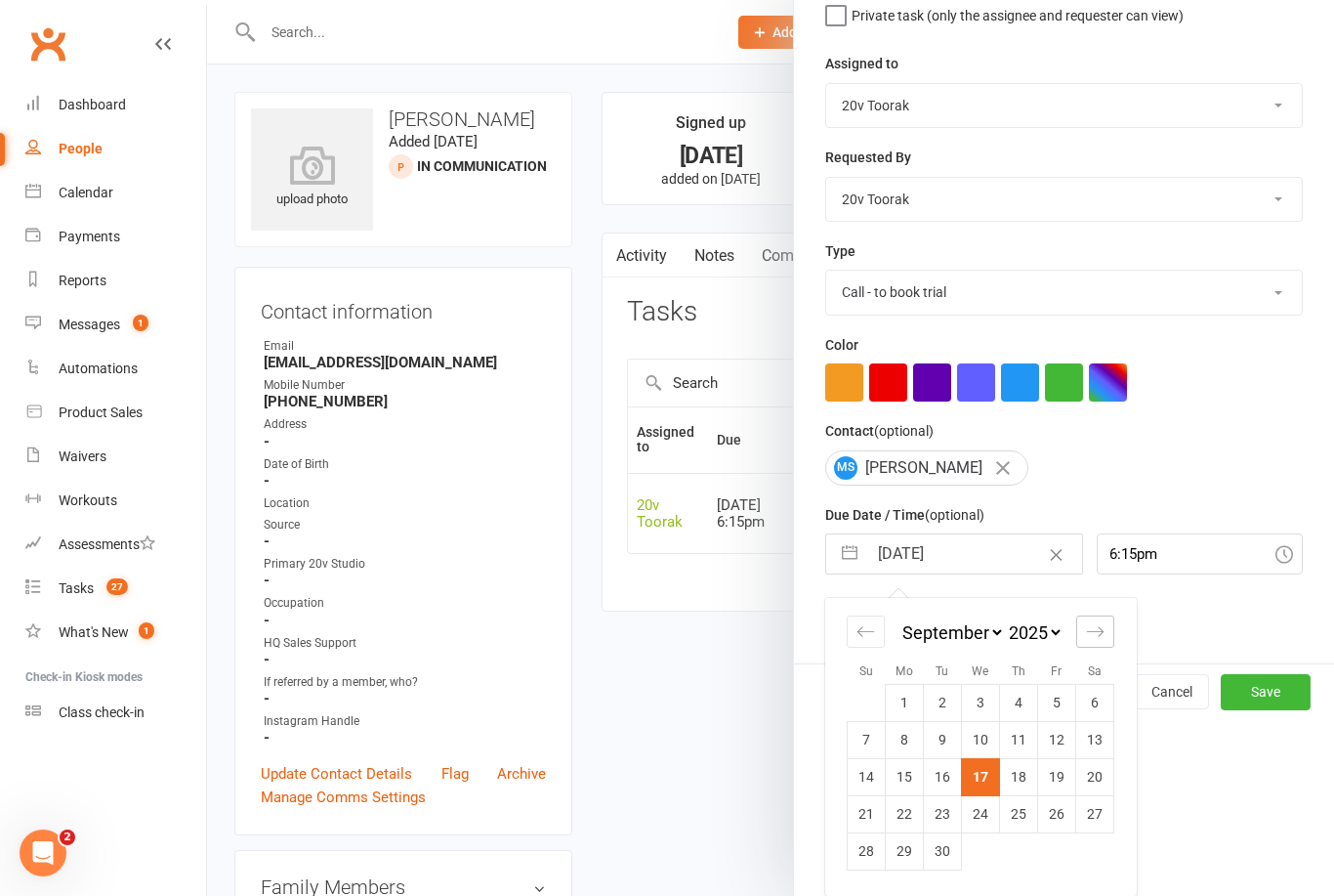
click at [1102, 642] on div "Move forward to switch to the next month." at bounding box center [1095, 631] width 38 height 33
select select "10"
select select "2025"
click at [917, 740] on td "6" at bounding box center [905, 739] width 38 height 37
type input "06 Oct 2025"
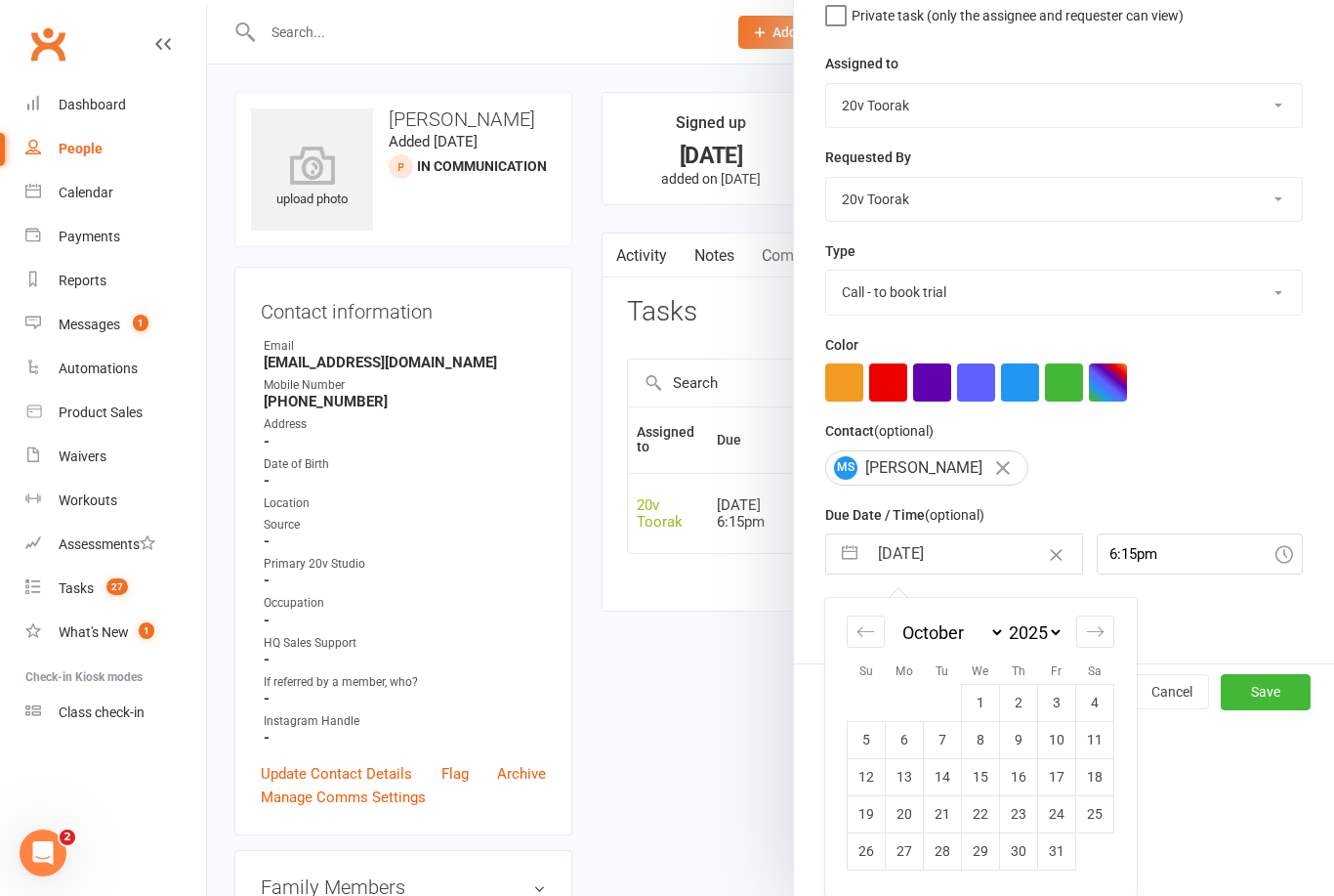
scroll to position [36, 0]
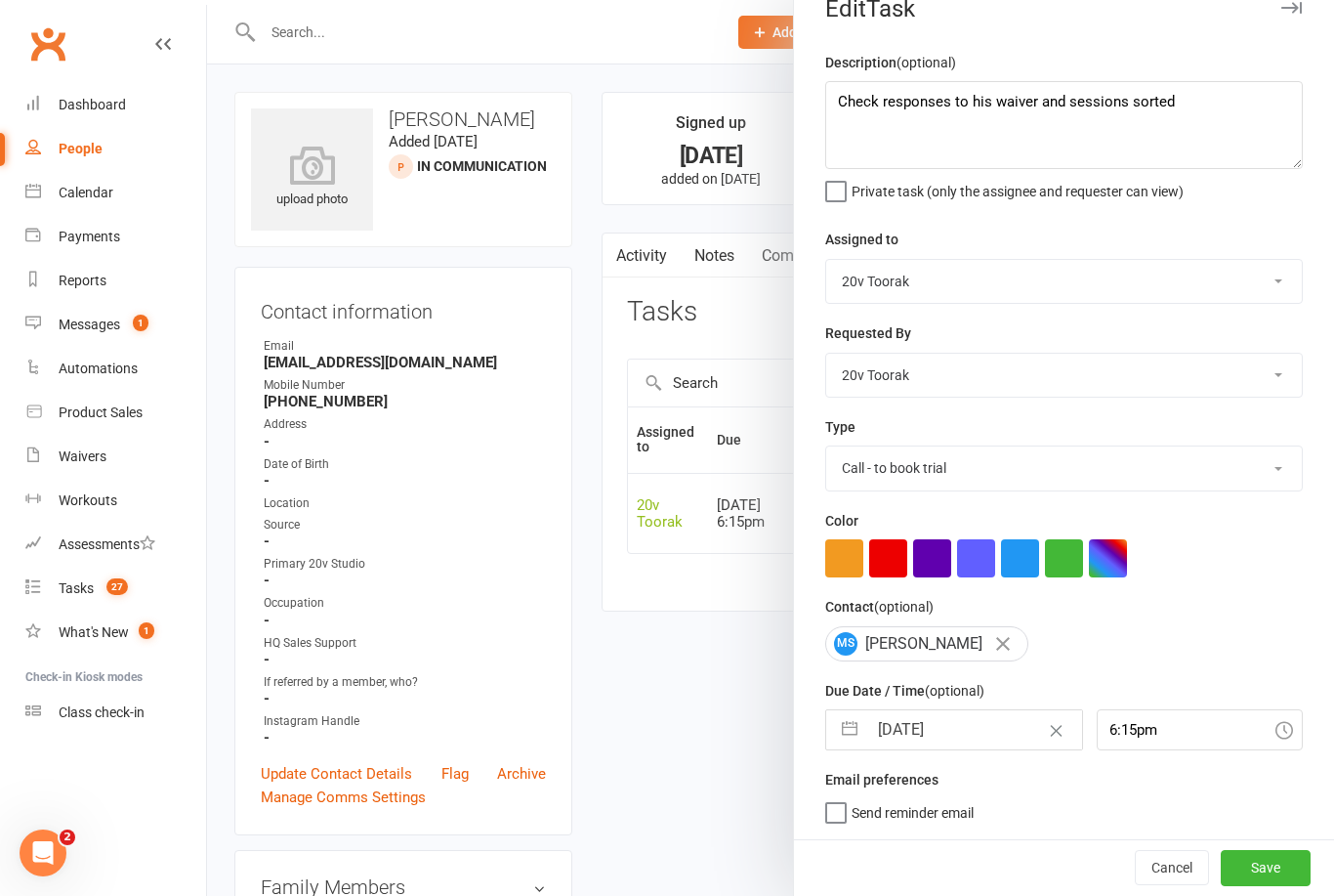
click at [1301, 867] on button "Save" at bounding box center [1266, 867] width 90 height 36
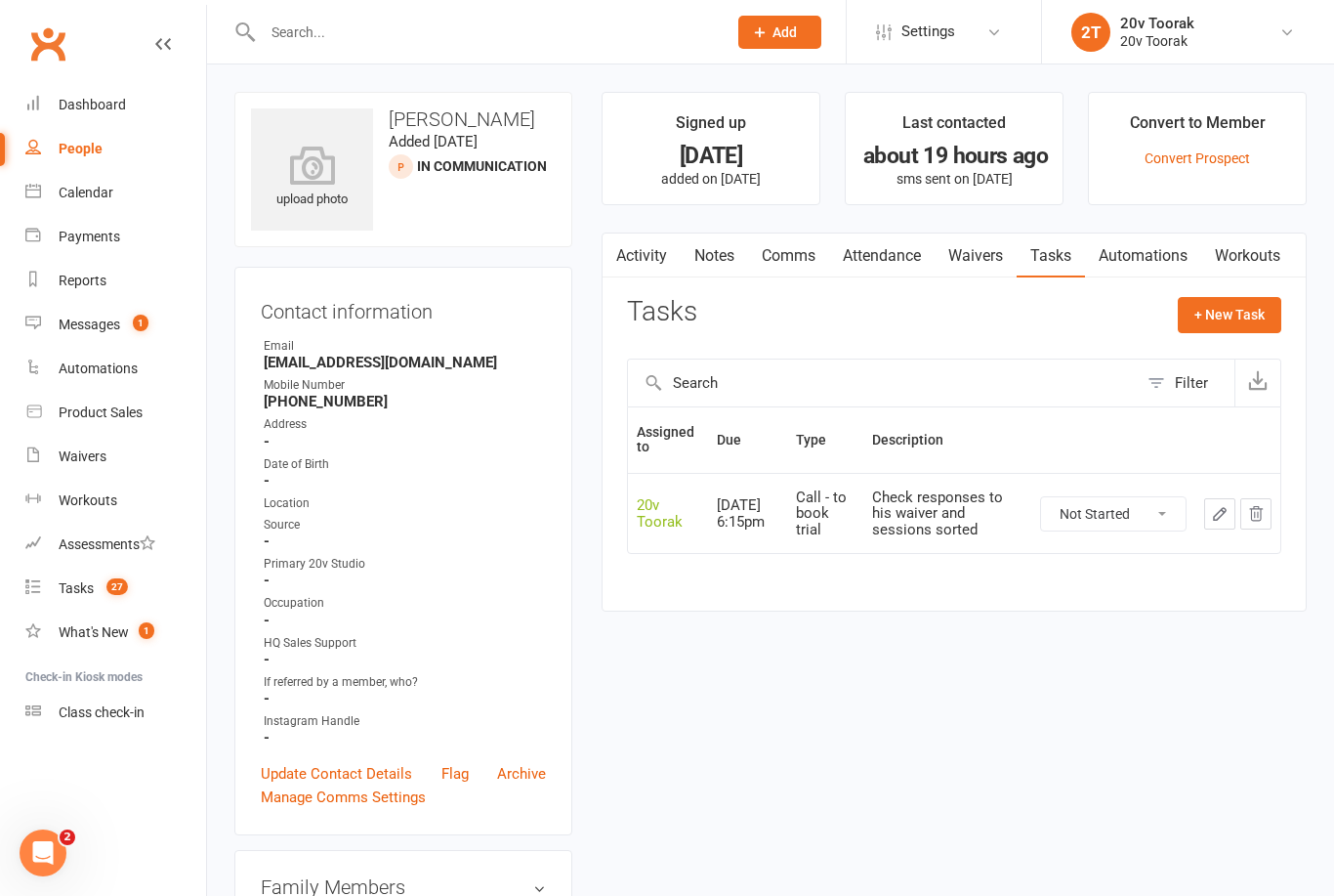
click at [1222, 519] on button "button" at bounding box center [1220, 514] width 32 height 32
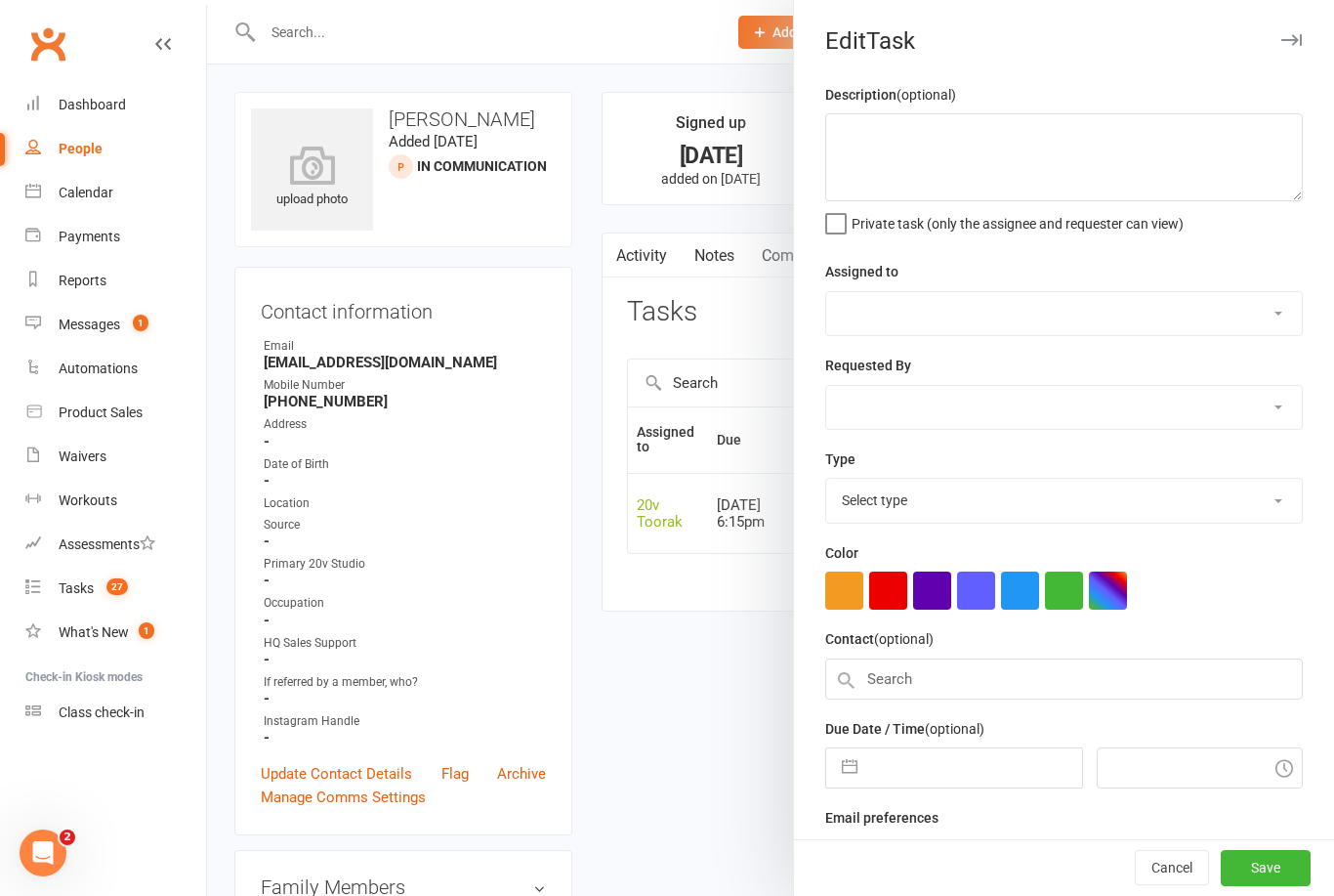
type textarea "Check responses to his waiver and sessions sorted"
select select "45736"
type input "06 Oct 2025"
type input "6:15pm"
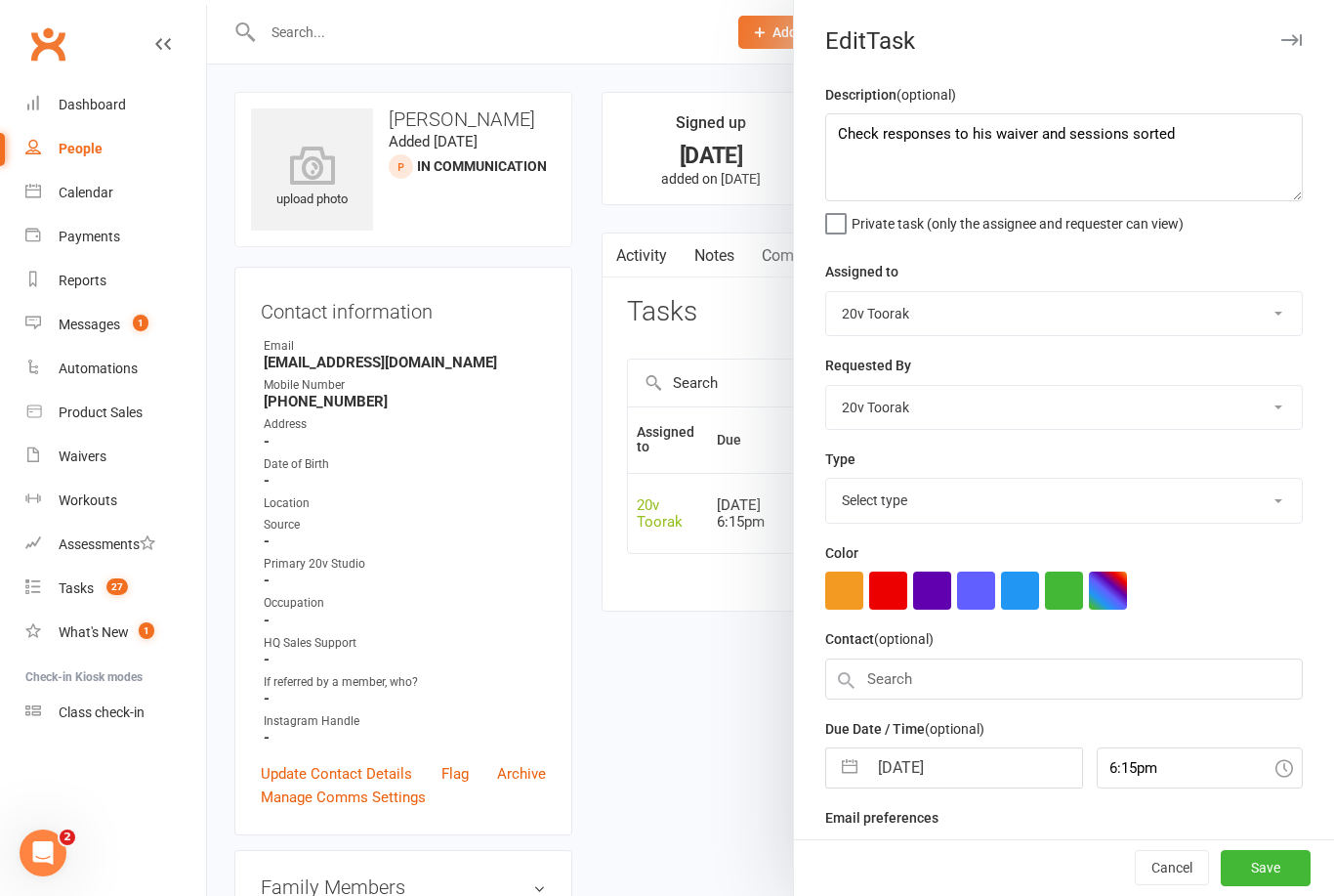
select select "32301"
click at [1157, 135] on textarea "Check responses to his waiver and sessions sorted" at bounding box center [1065, 156] width 477 height 88
click at [1197, 141] on textarea "Check responses to his waiver and sessions sorted" at bounding box center [1065, 156] width 477 height 88
click at [1210, 134] on textarea "Check responses to his waiver and sessions sorted" at bounding box center [1065, 156] width 477 height 88
click at [1076, 129] on textarea "Read messges - was sick - requested dto reschedule" at bounding box center [1065, 156] width 477 height 88
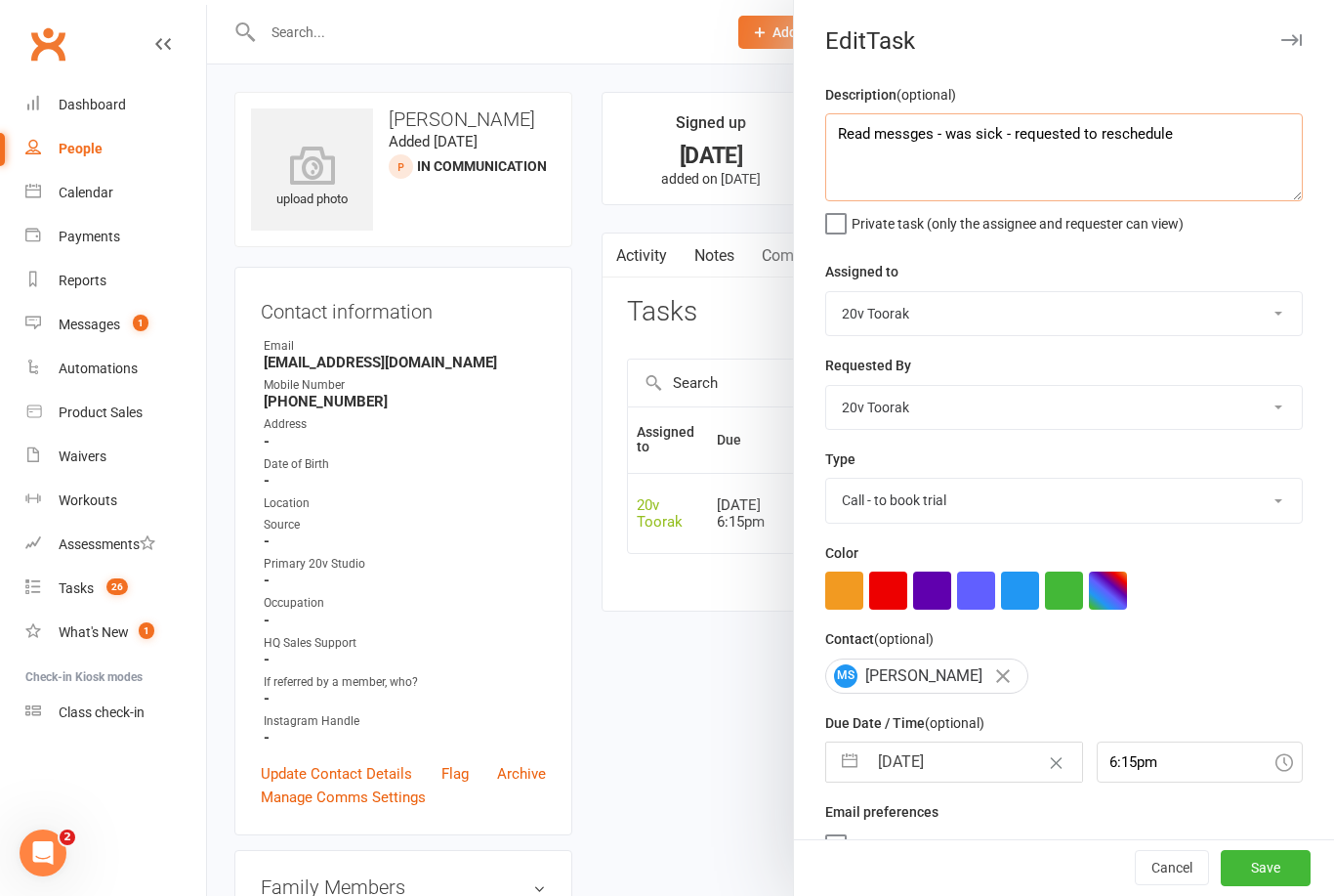
click at [927, 142] on textarea "Read messges - was sick - requested to reschedule" at bounding box center [1065, 156] width 477 height 88
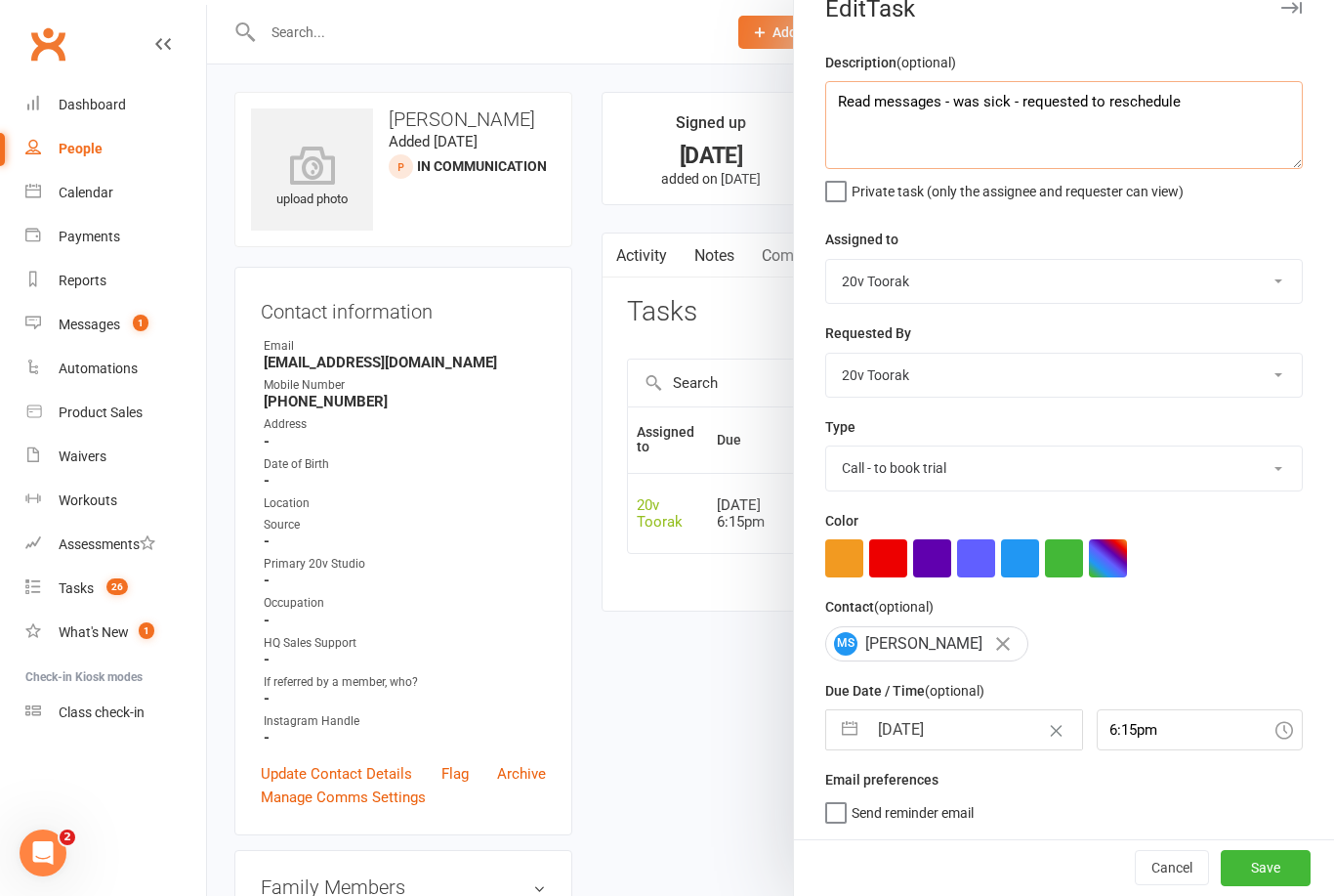
type textarea "Read messages - was sick - requested to reschedule"
click at [1130, 734] on input "6:15pm" at bounding box center [1200, 729] width 207 height 41
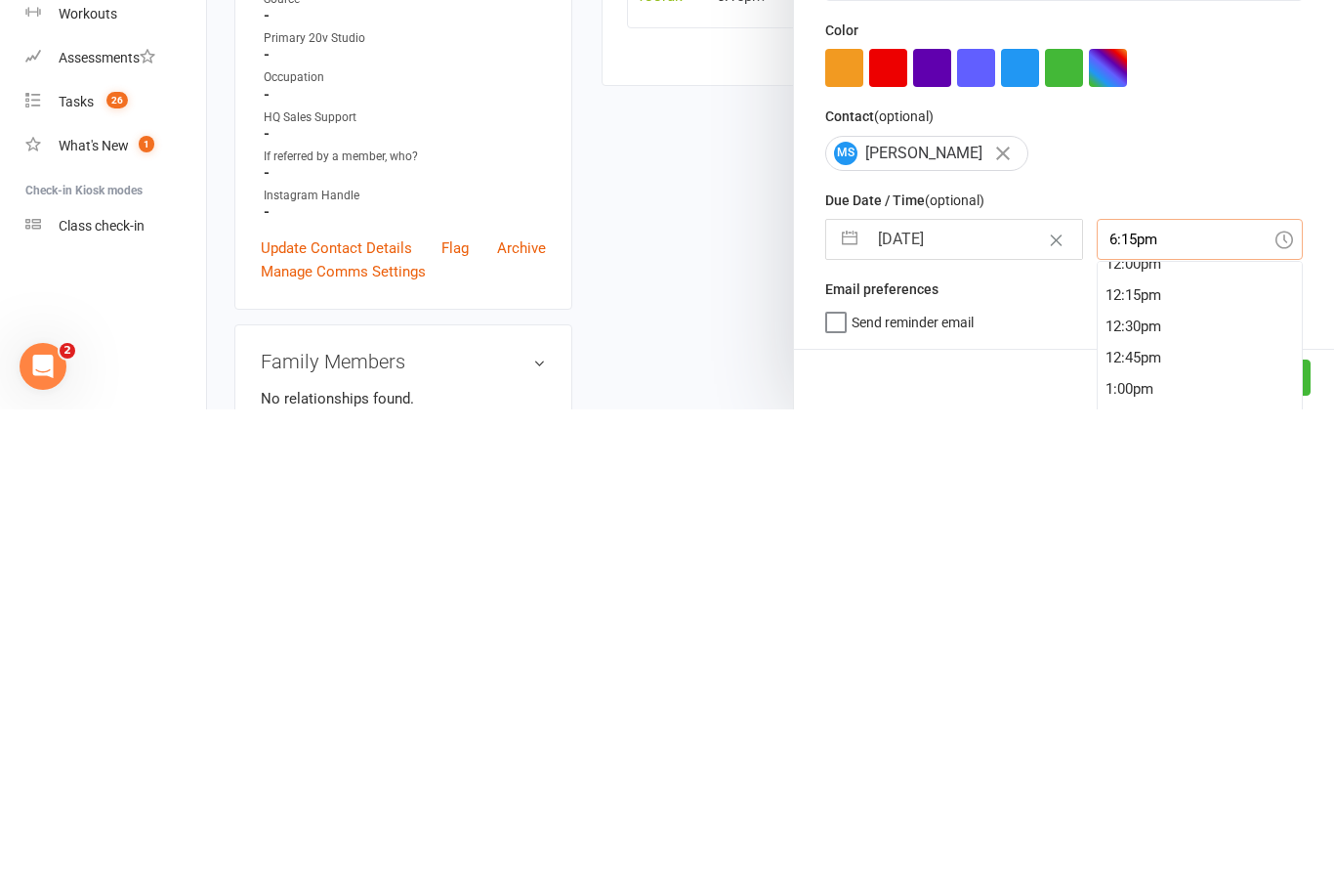
scroll to position [1489, 0]
click at [1143, 758] on div "12:00pm" at bounding box center [1200, 774] width 205 height 32
type input "12:00pm"
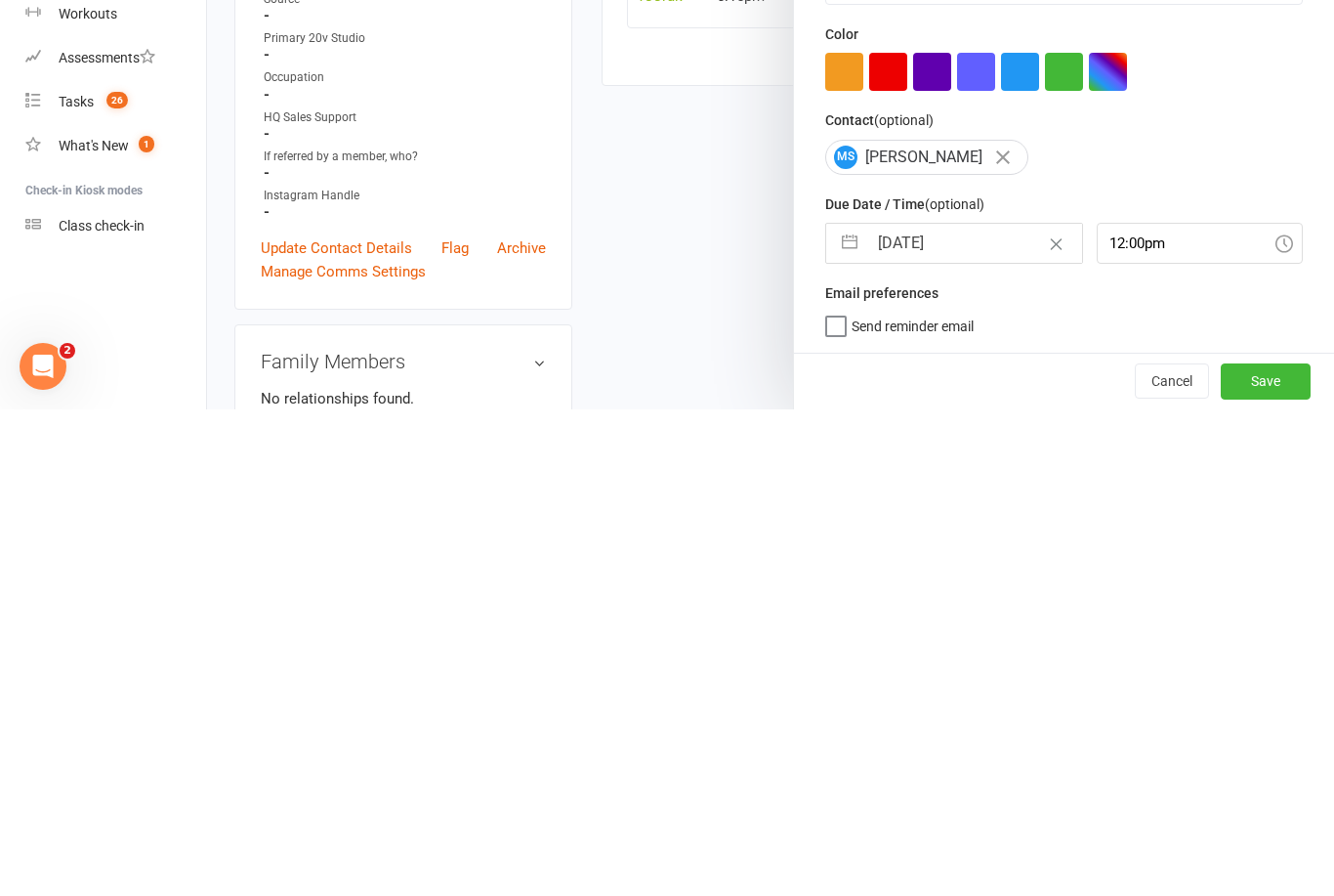
click at [1281, 849] on button "Save" at bounding box center [1266, 867] width 90 height 36
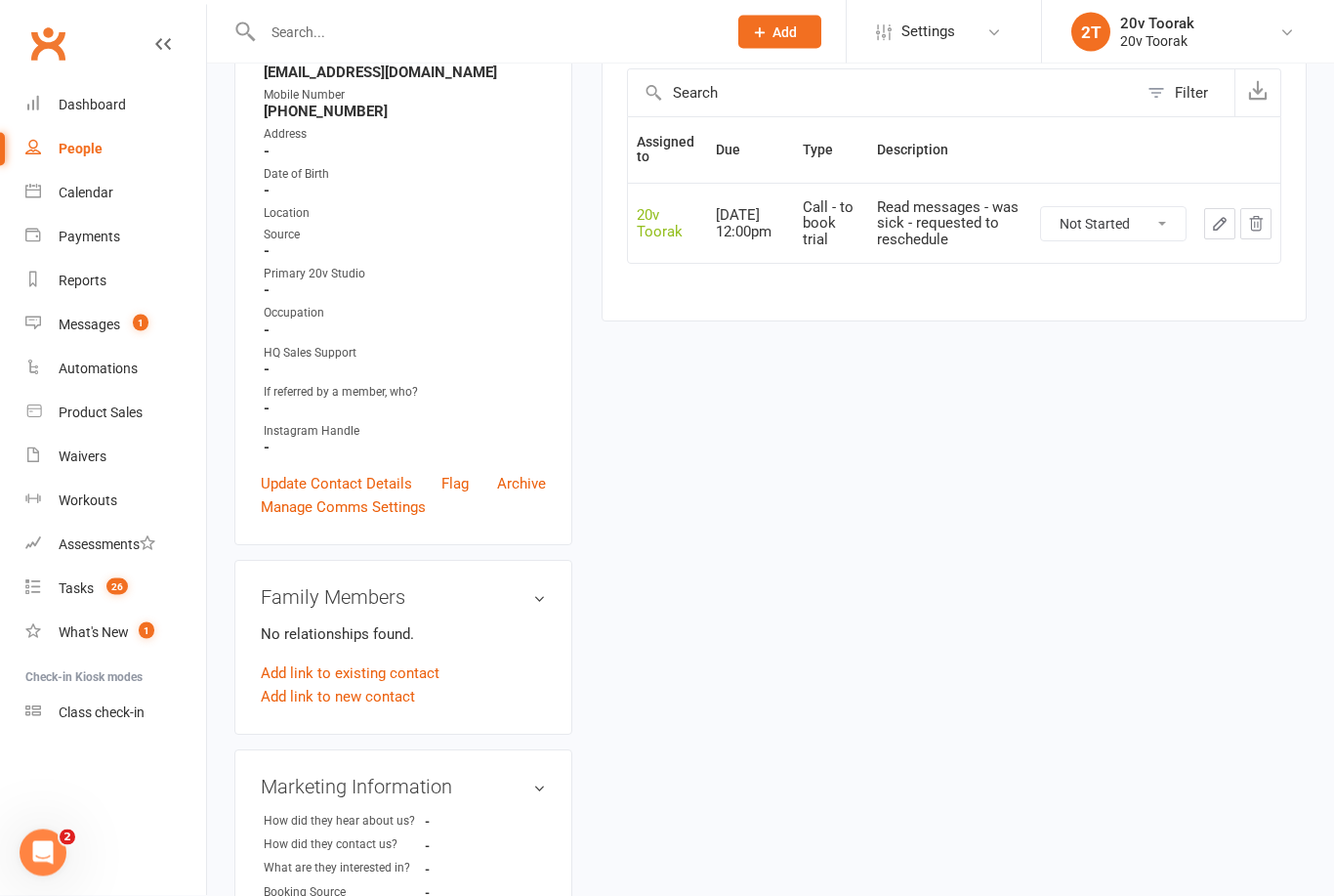
scroll to position [0, 0]
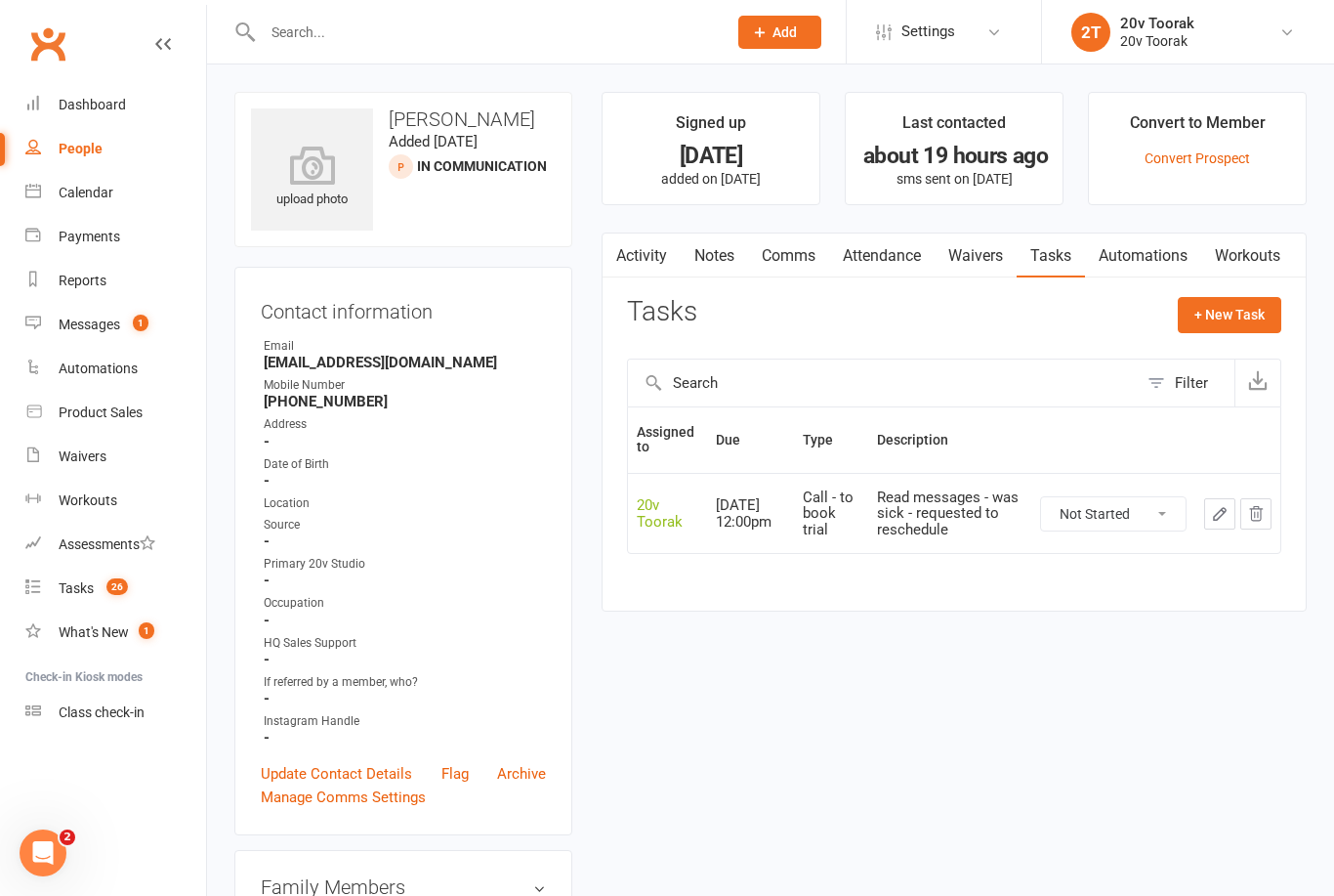
click at [300, 772] on link "Update Contact Details" at bounding box center [336, 773] width 152 height 24
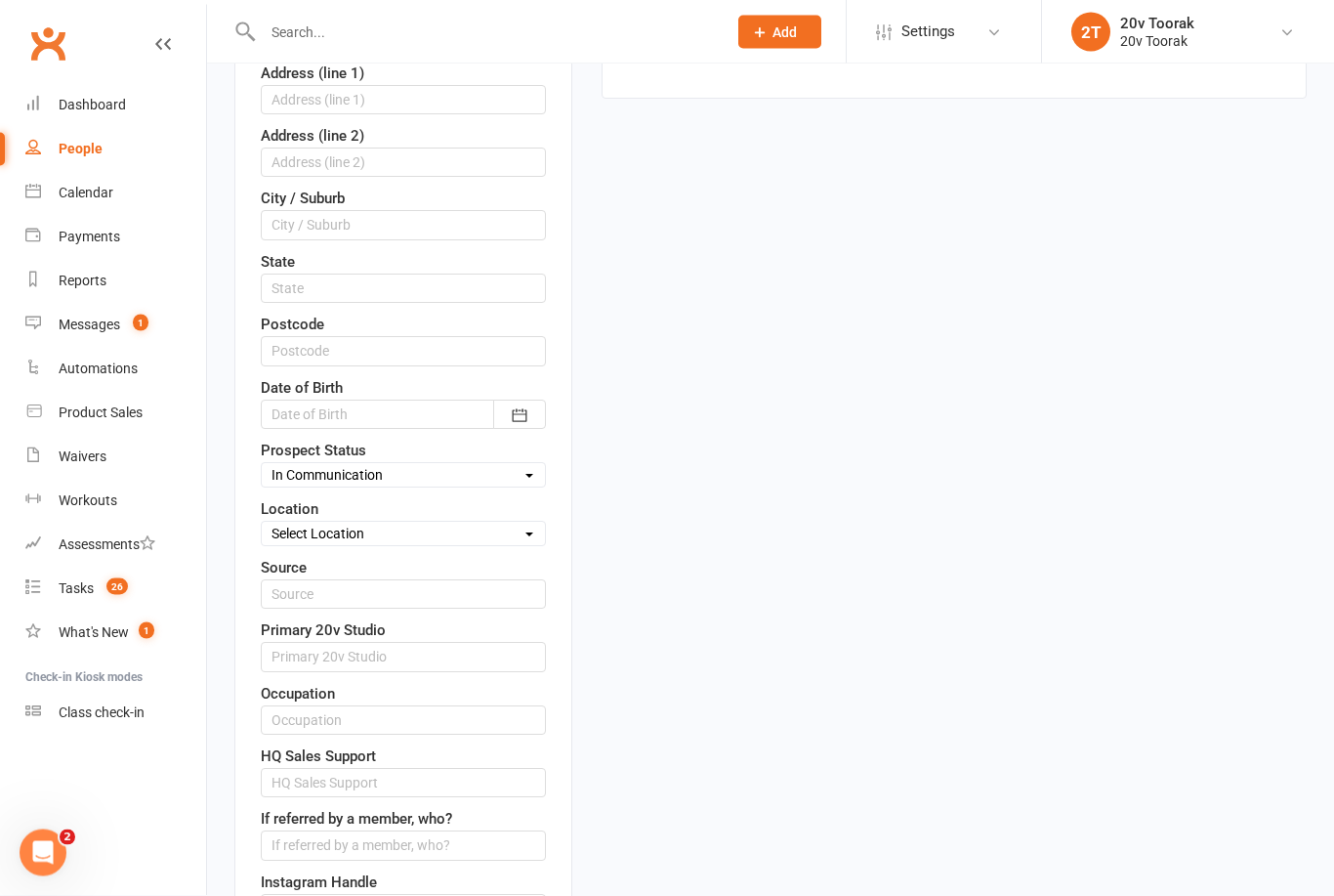
click at [275, 468] on select "Select Parachute Referrals In Communication Call Lter Task Comms 28 Aug 25 4 Se…" at bounding box center [403, 476] width 283 height 22
select select "Call Lter Task Comms"
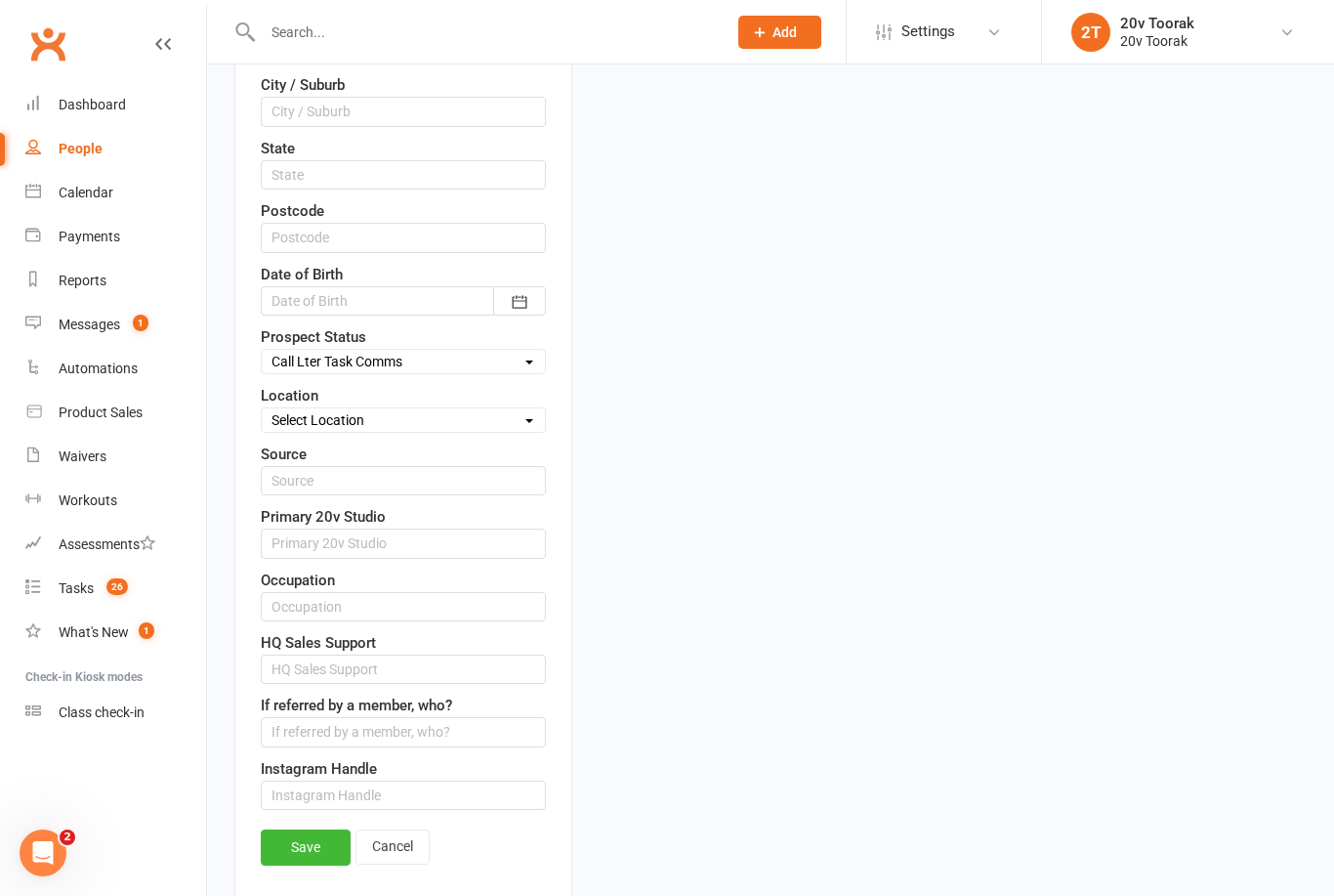
scroll to position [721, 0]
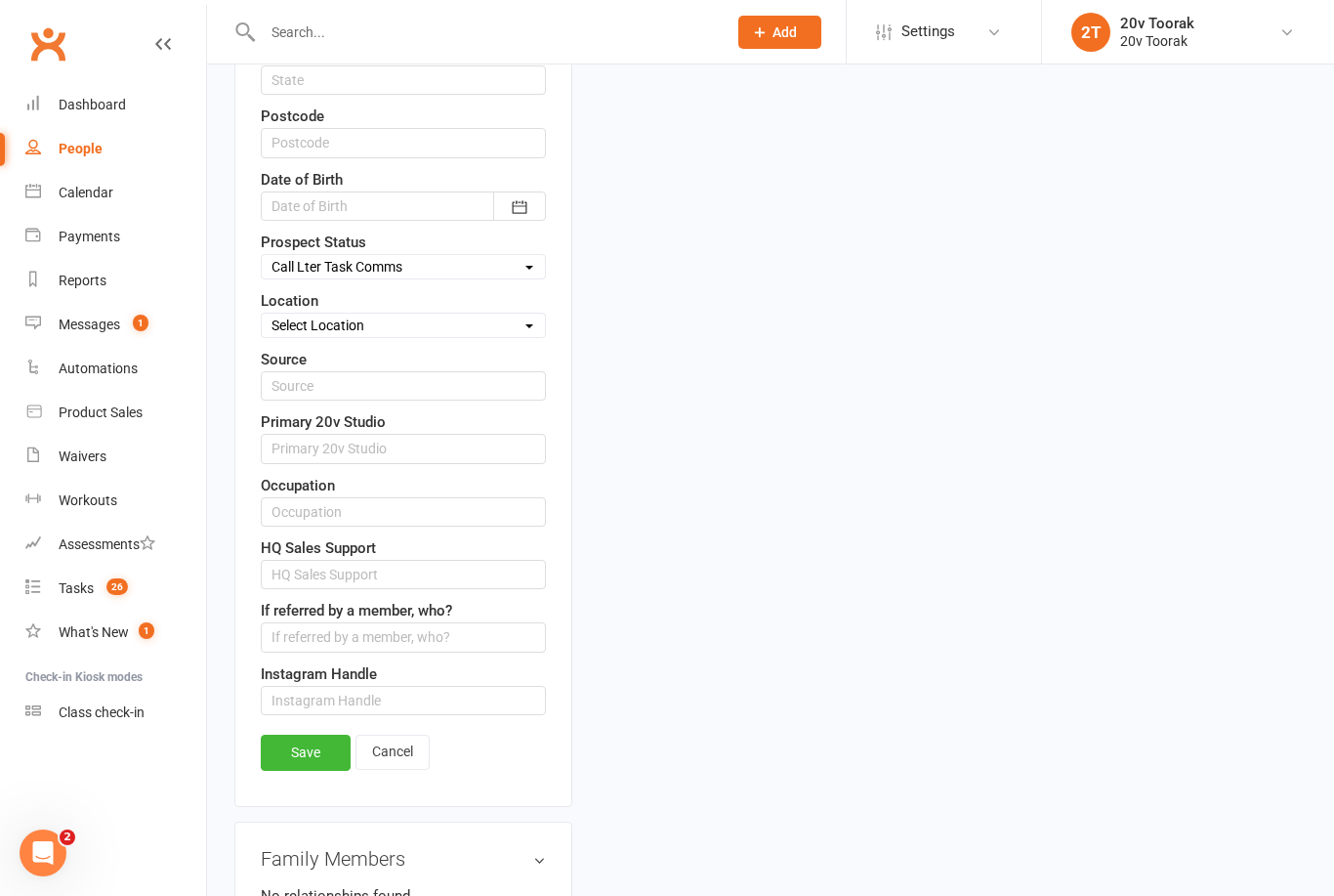
click at [281, 759] on link "Save" at bounding box center [305, 752] width 90 height 36
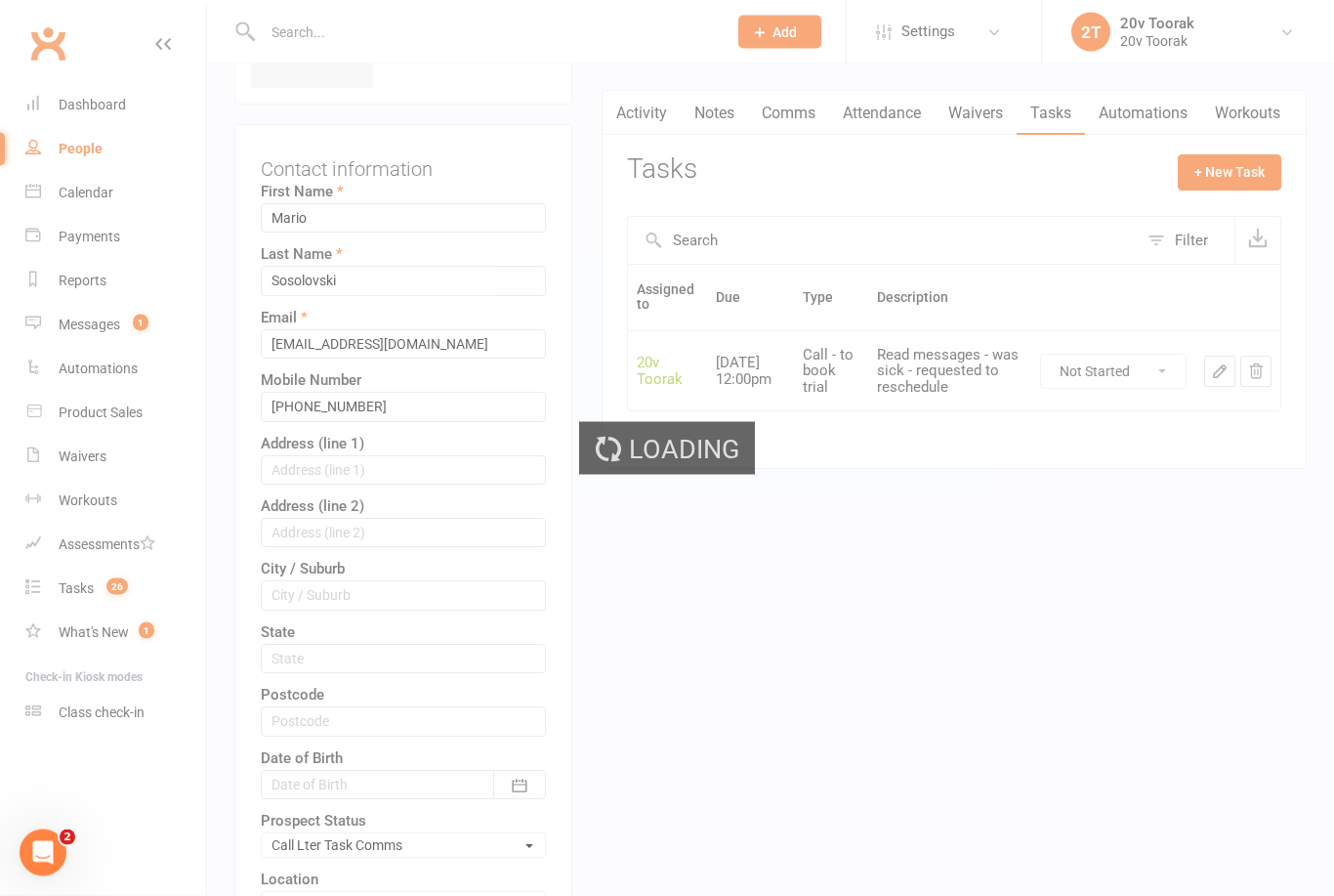
scroll to position [0, 0]
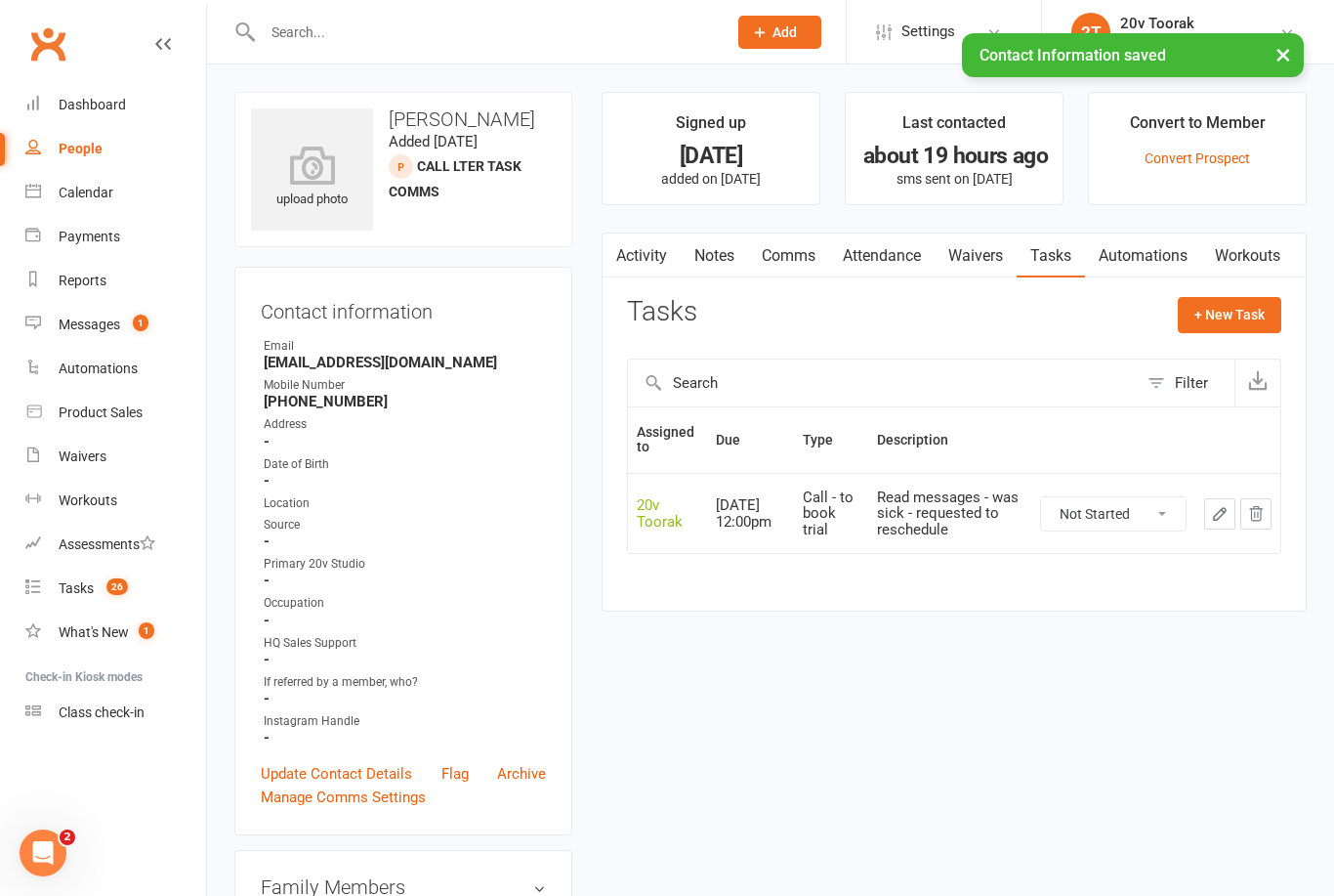
click at [798, 266] on link "Comms" at bounding box center [789, 255] width 81 height 45
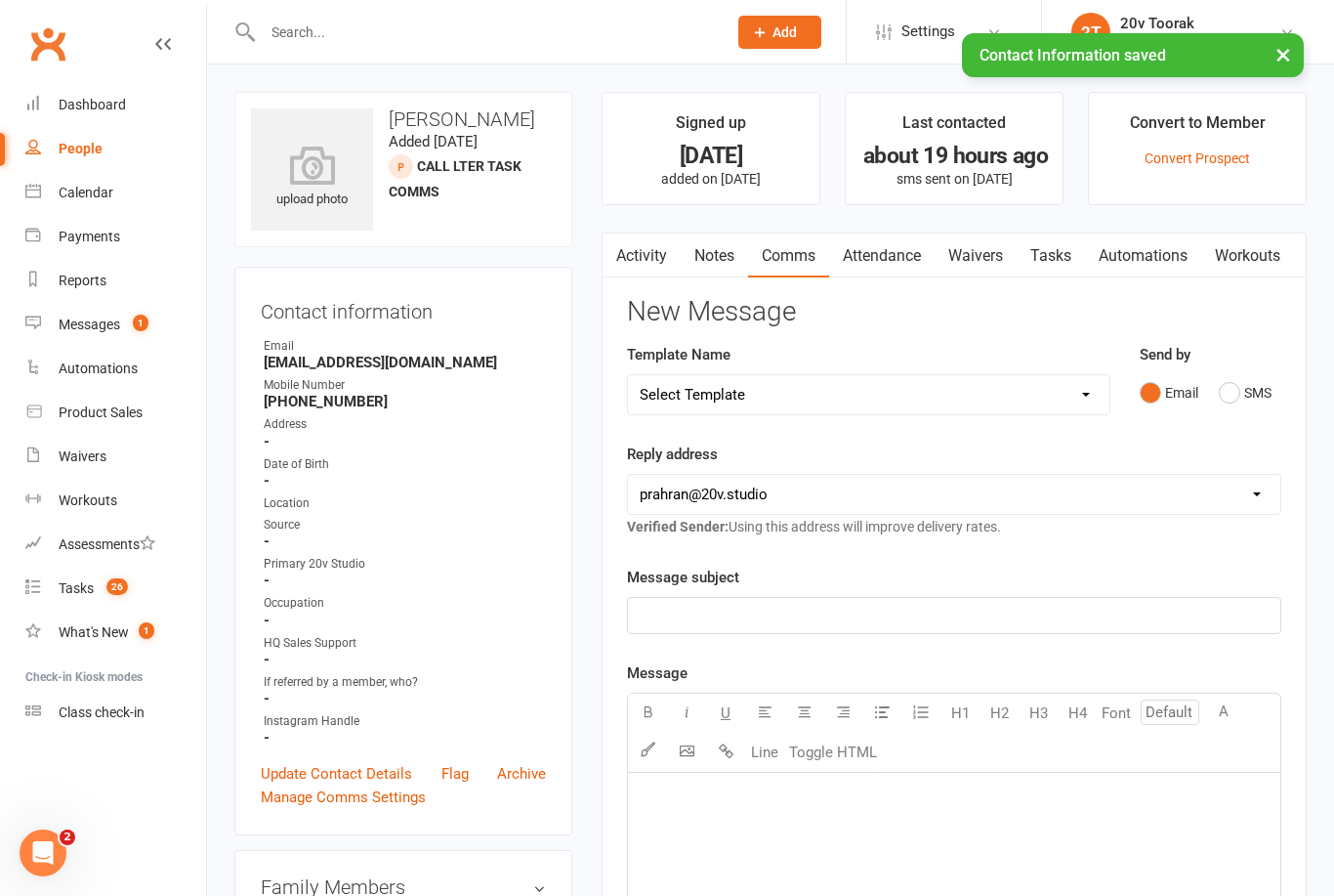
click at [1249, 378] on button "SMS" at bounding box center [1245, 392] width 52 height 37
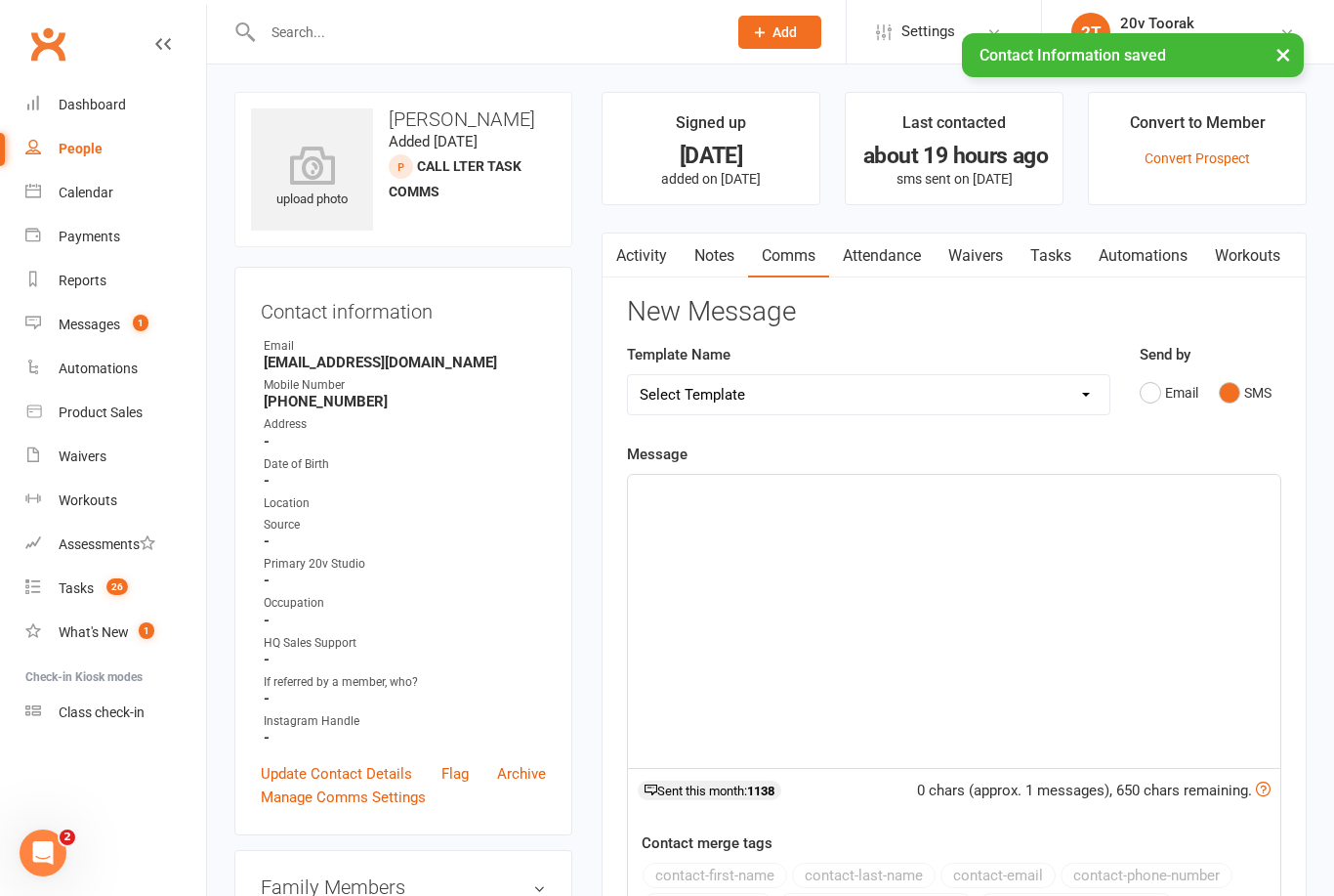
click at [1086, 509] on div "﻿" at bounding box center [954, 621] width 653 height 293
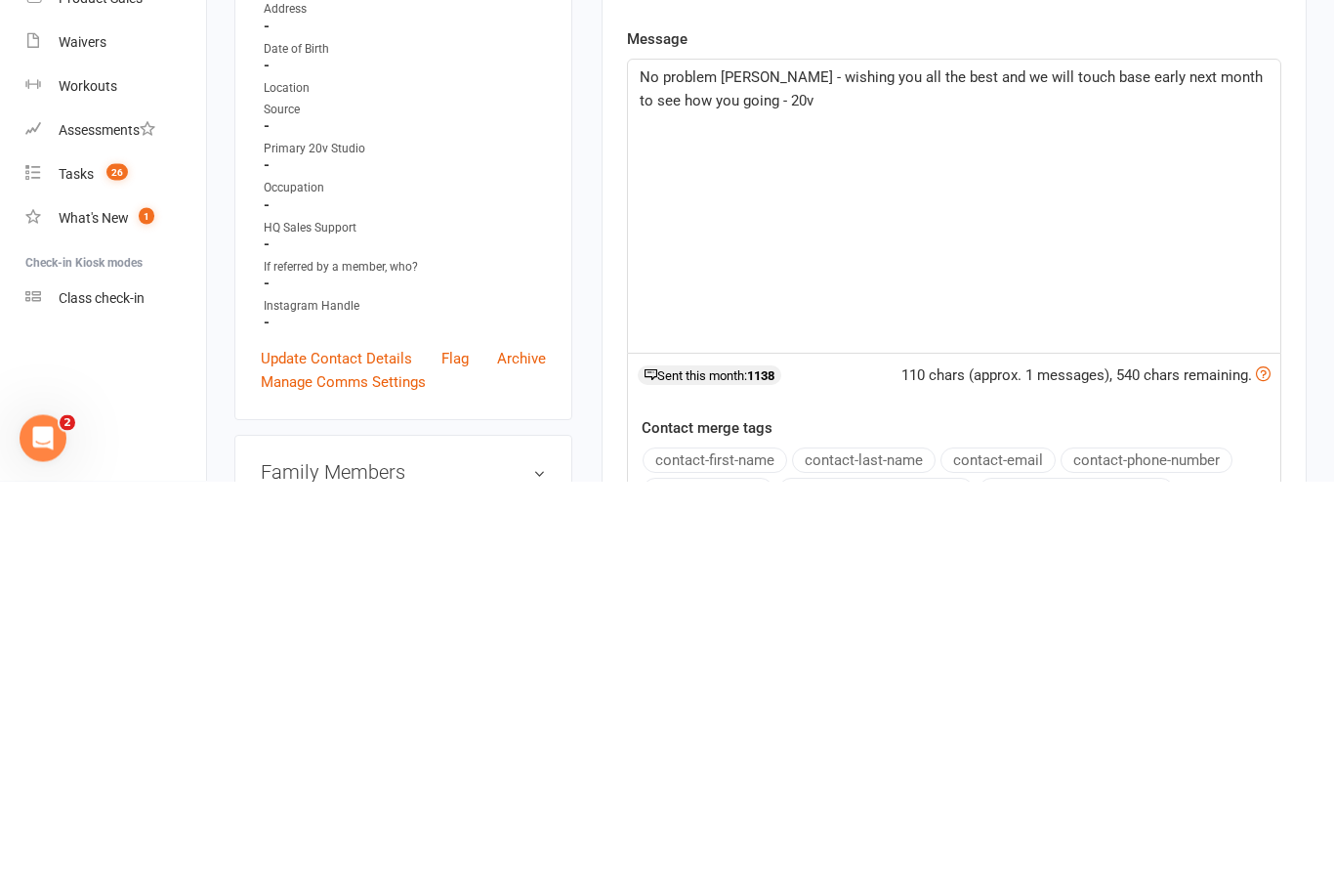
scroll to position [415, 0]
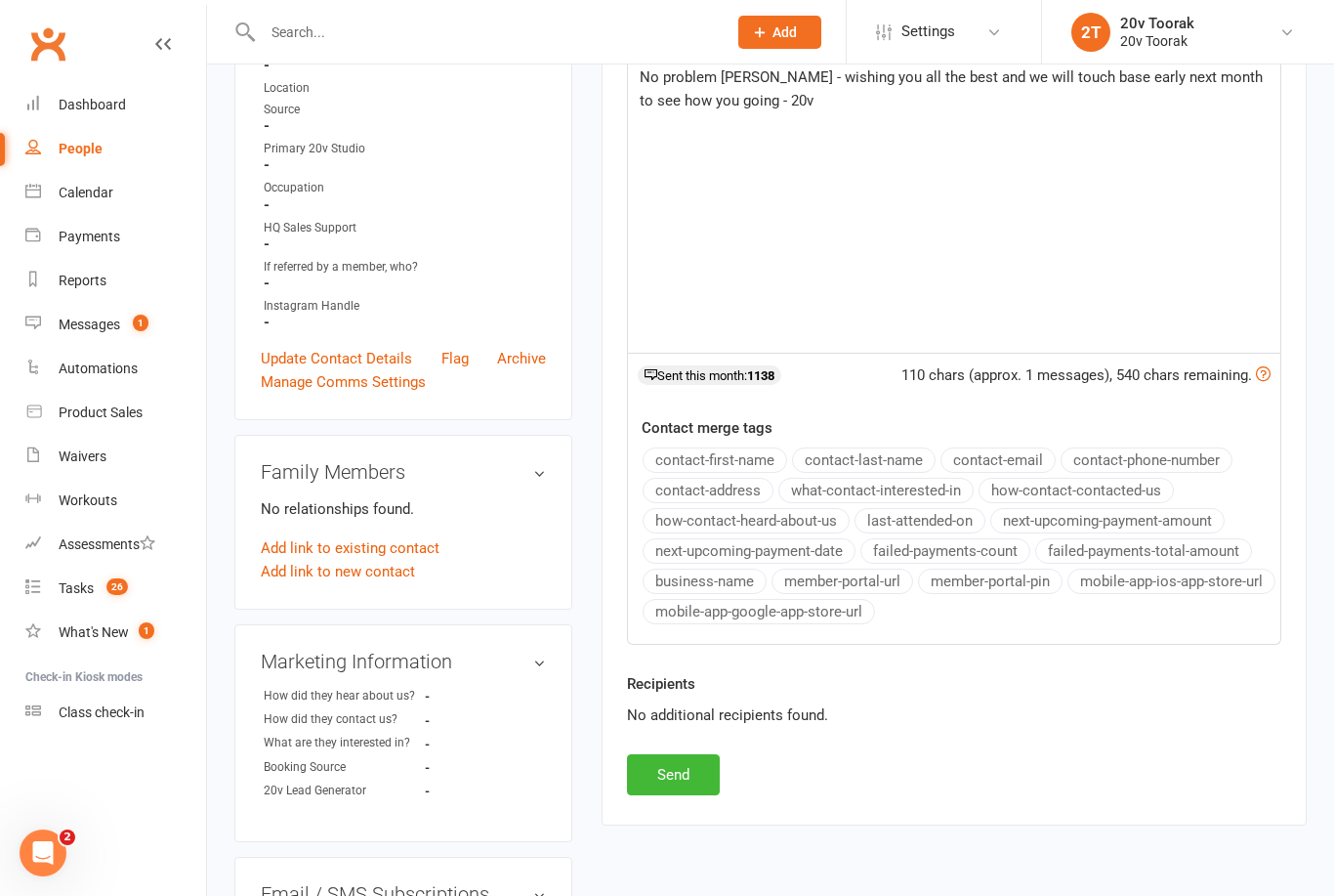
click at [668, 771] on button "Send" at bounding box center [673, 774] width 93 height 41
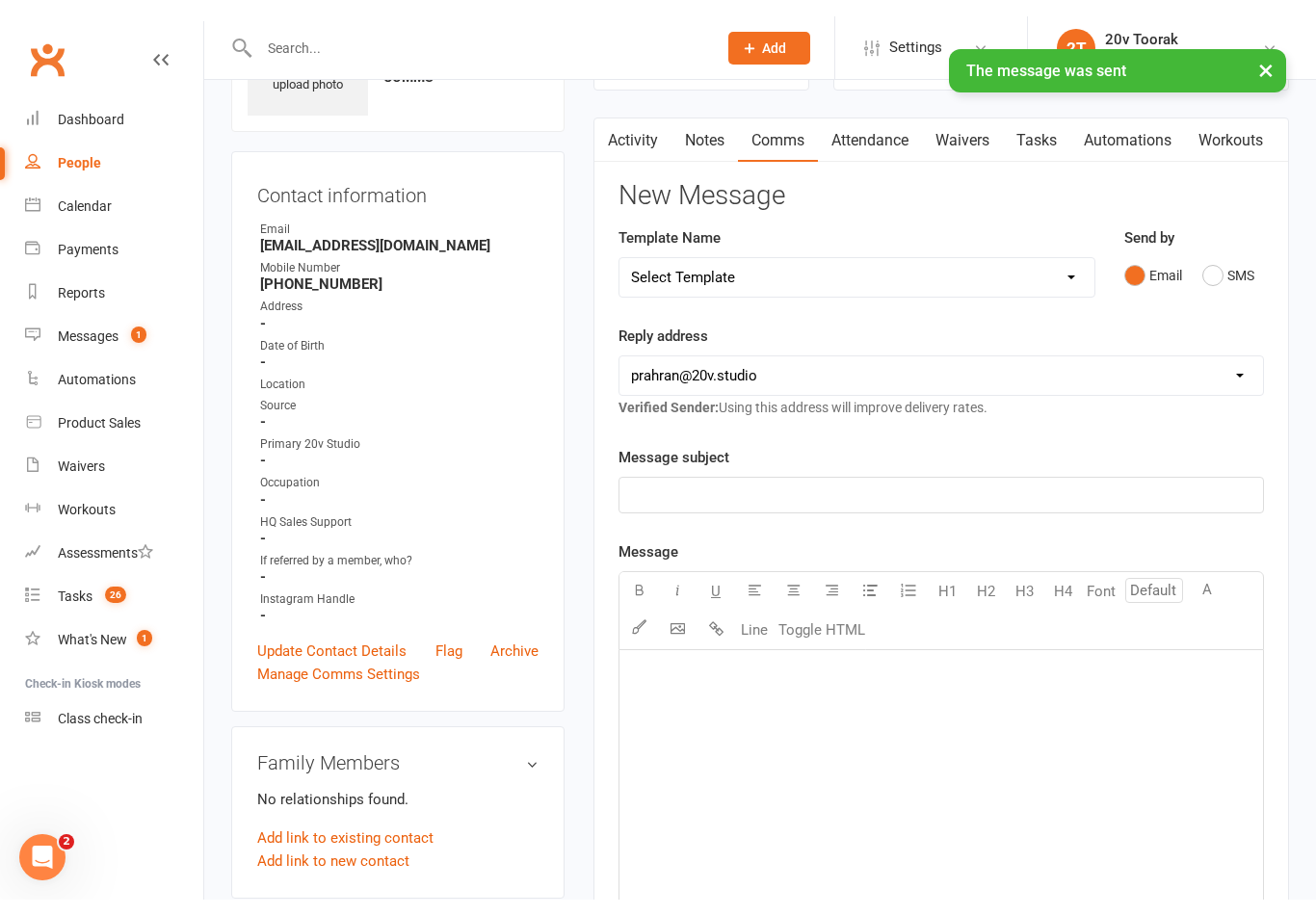
scroll to position [0, 0]
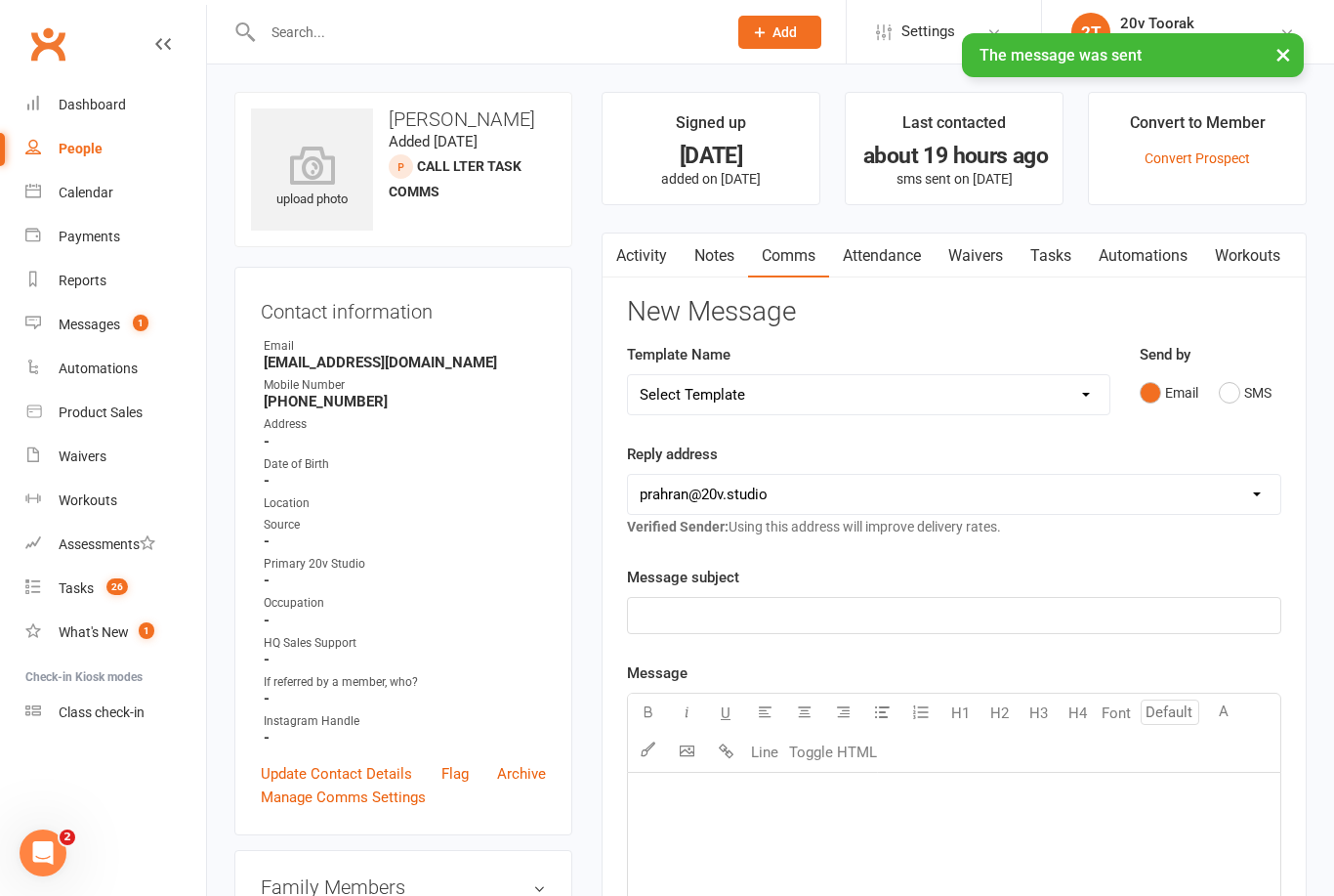
click at [710, 249] on link "Notes" at bounding box center [715, 255] width 67 height 45
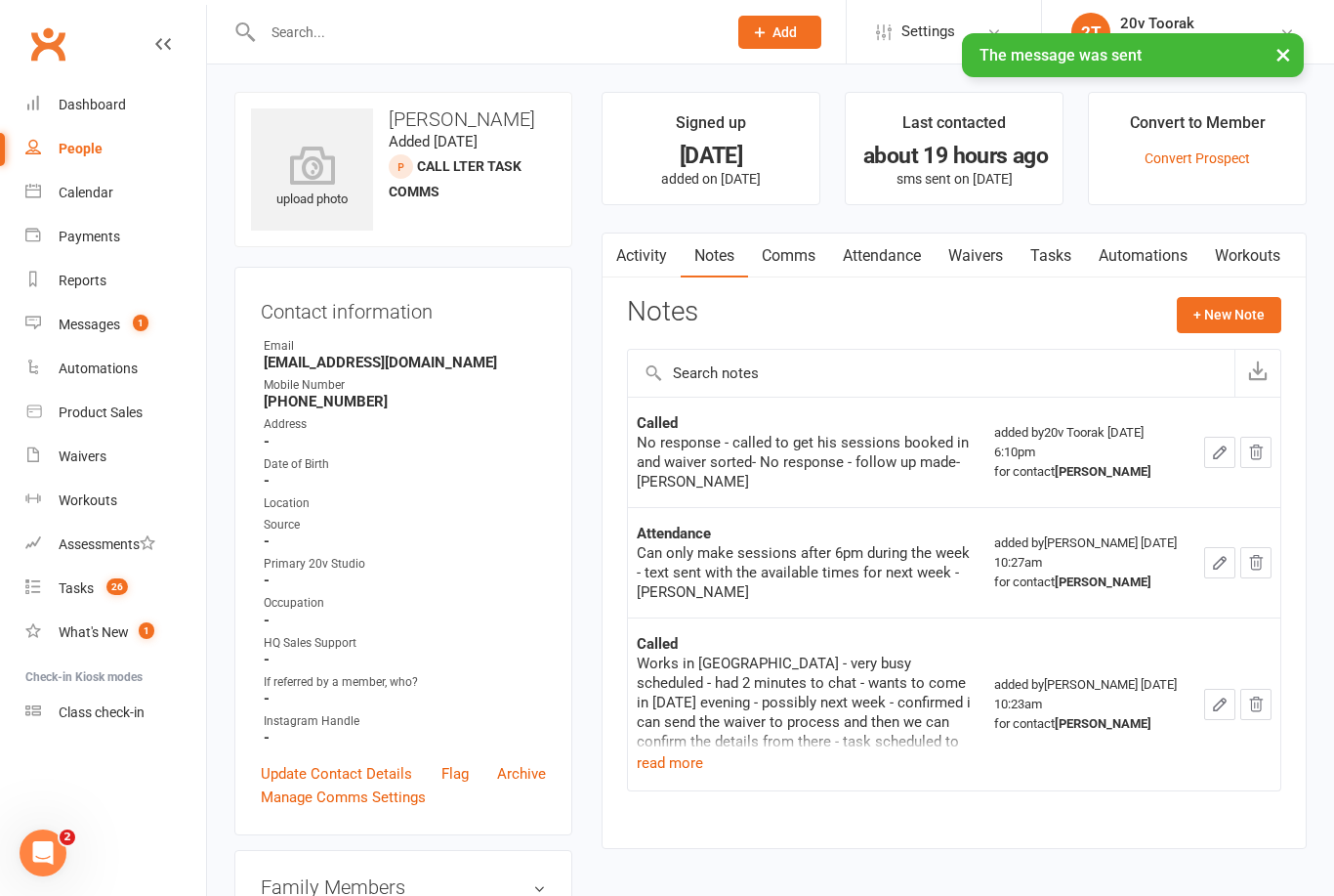
click at [74, 325] on div "Messages" at bounding box center [89, 325] width 61 height 16
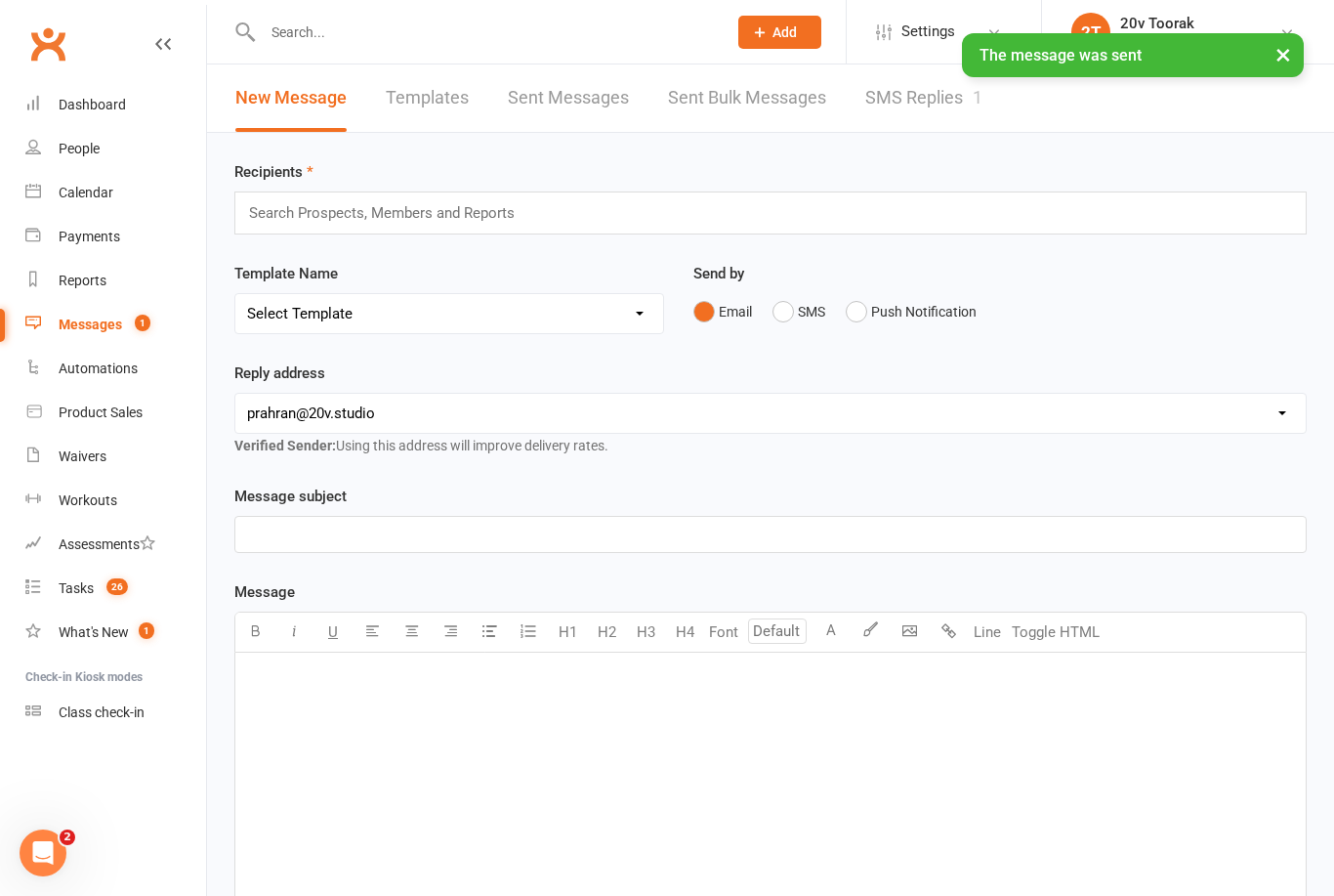
click at [976, 98] on div "1" at bounding box center [977, 97] width 10 height 21
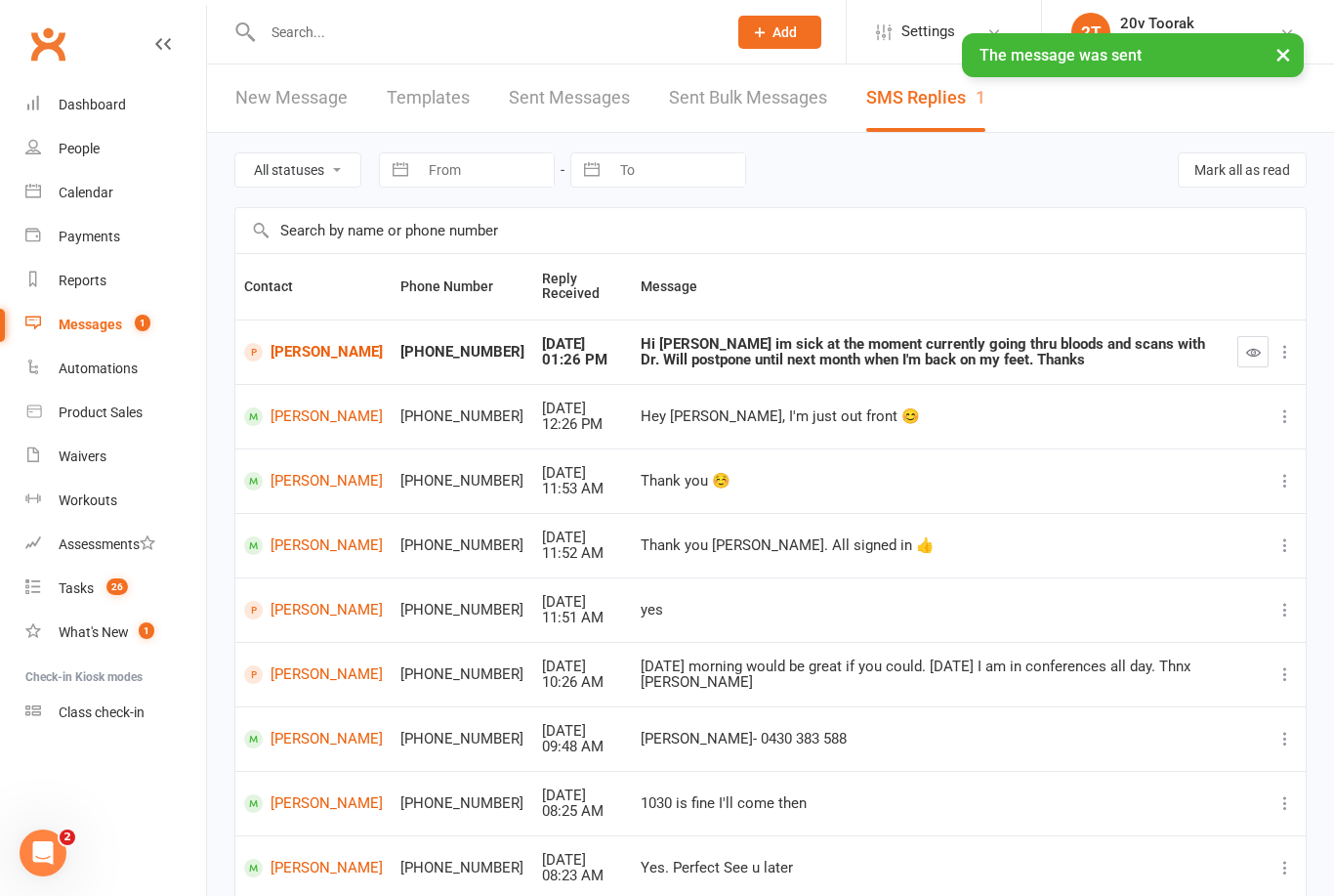
click at [1259, 357] on icon "button" at bounding box center [1254, 351] width 15 height 15
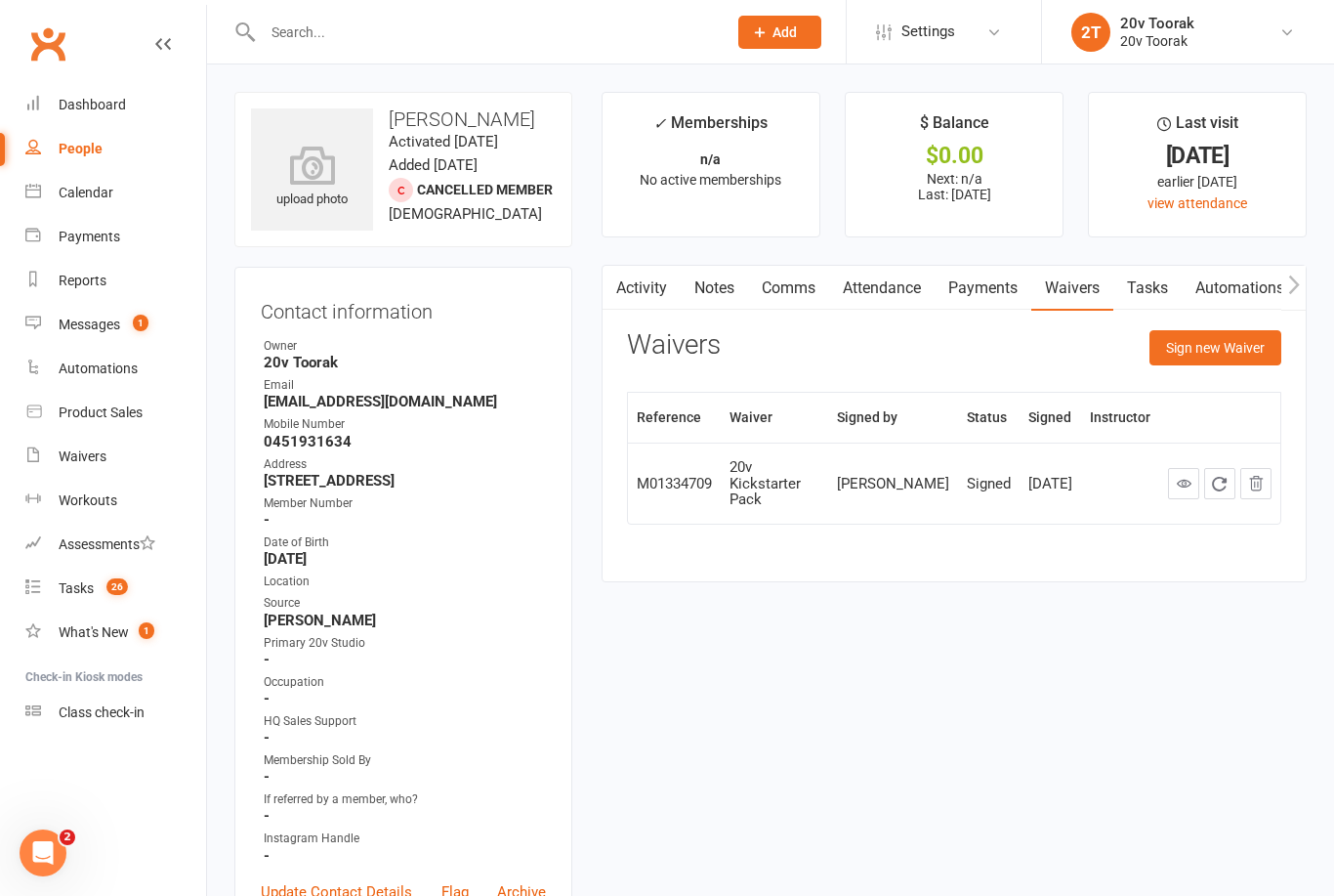
click at [642, 284] on link "Activity" at bounding box center [642, 287] width 78 height 45
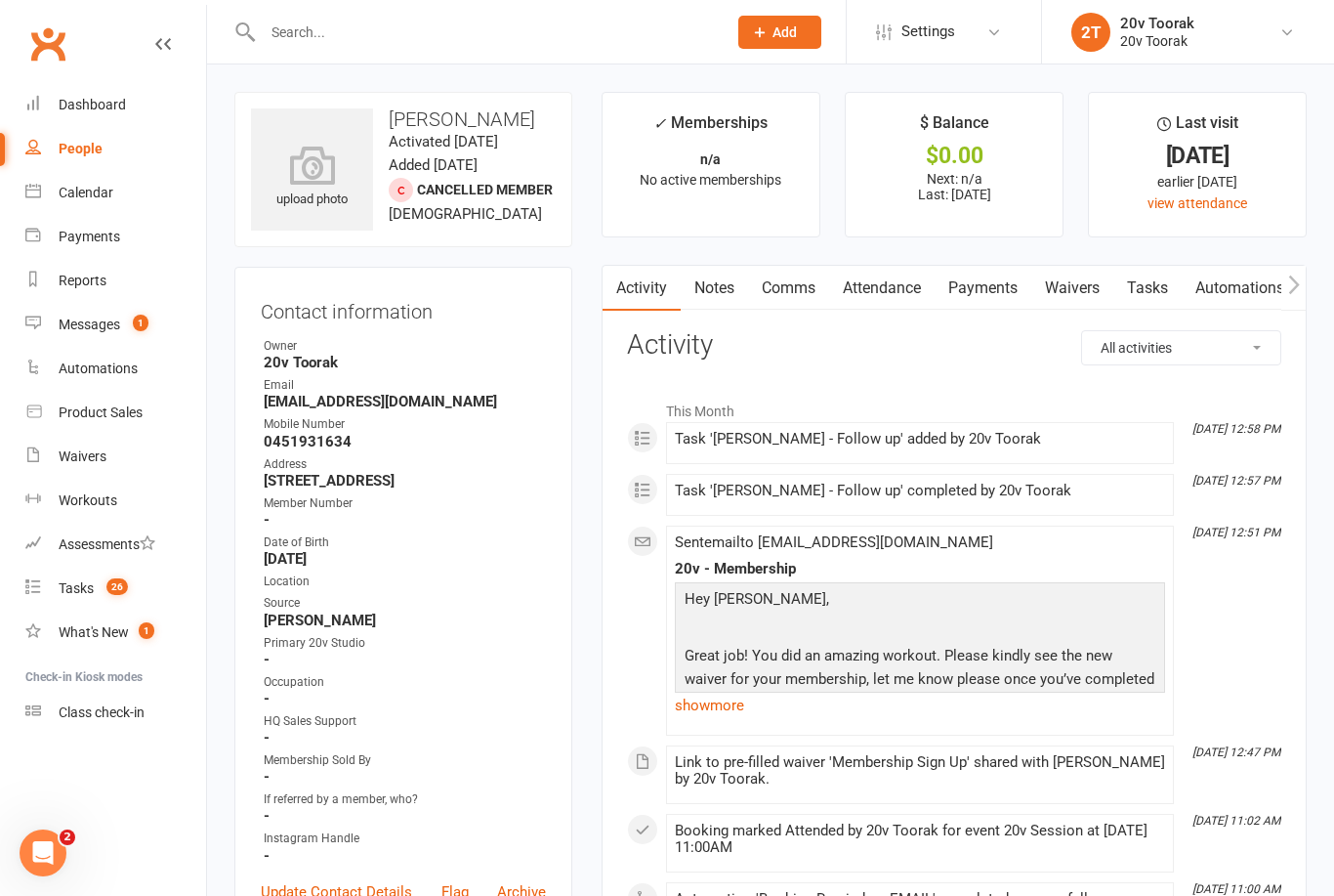
click at [729, 704] on link "show more" at bounding box center [920, 705] width 490 height 28
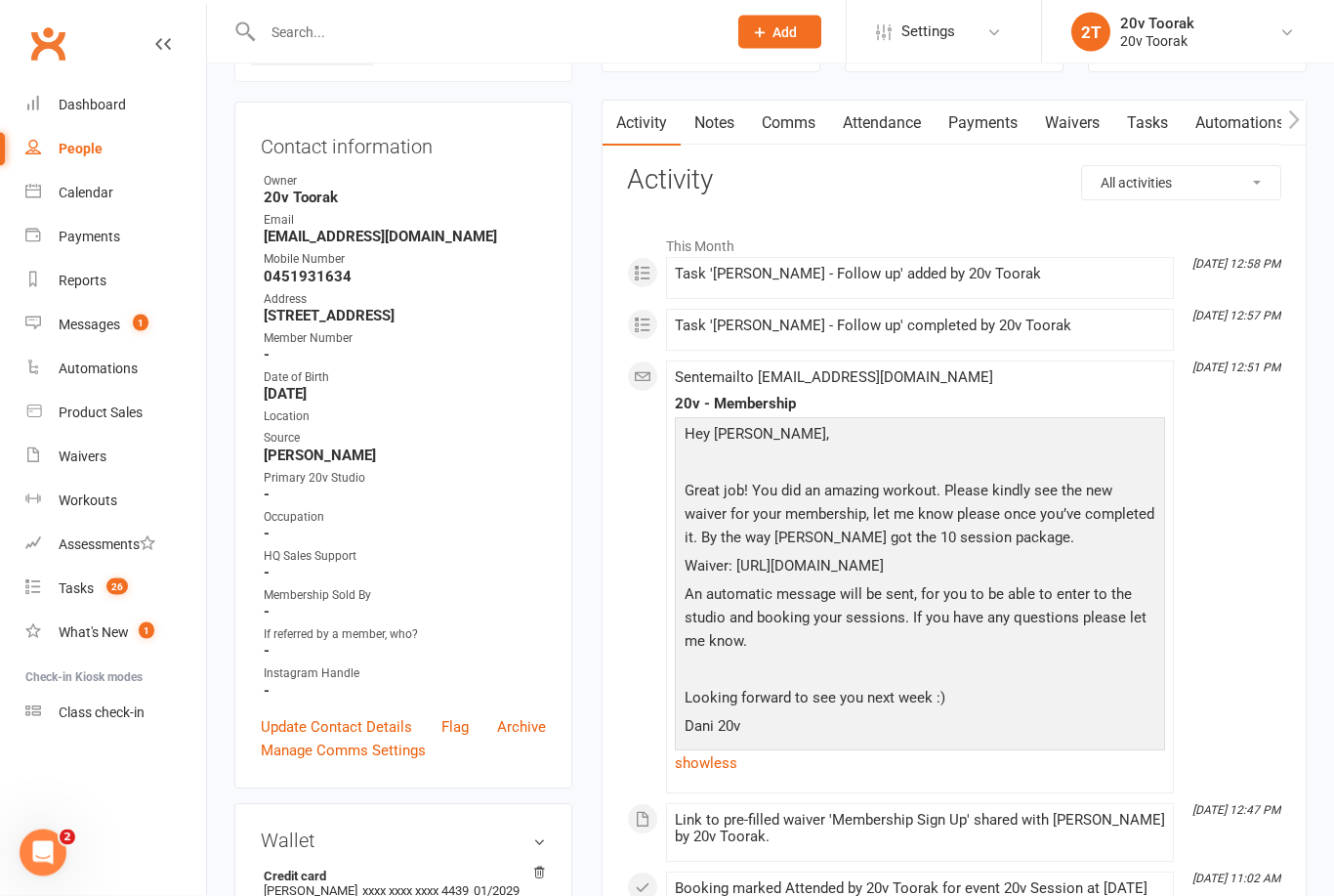
scroll to position [165, 0]
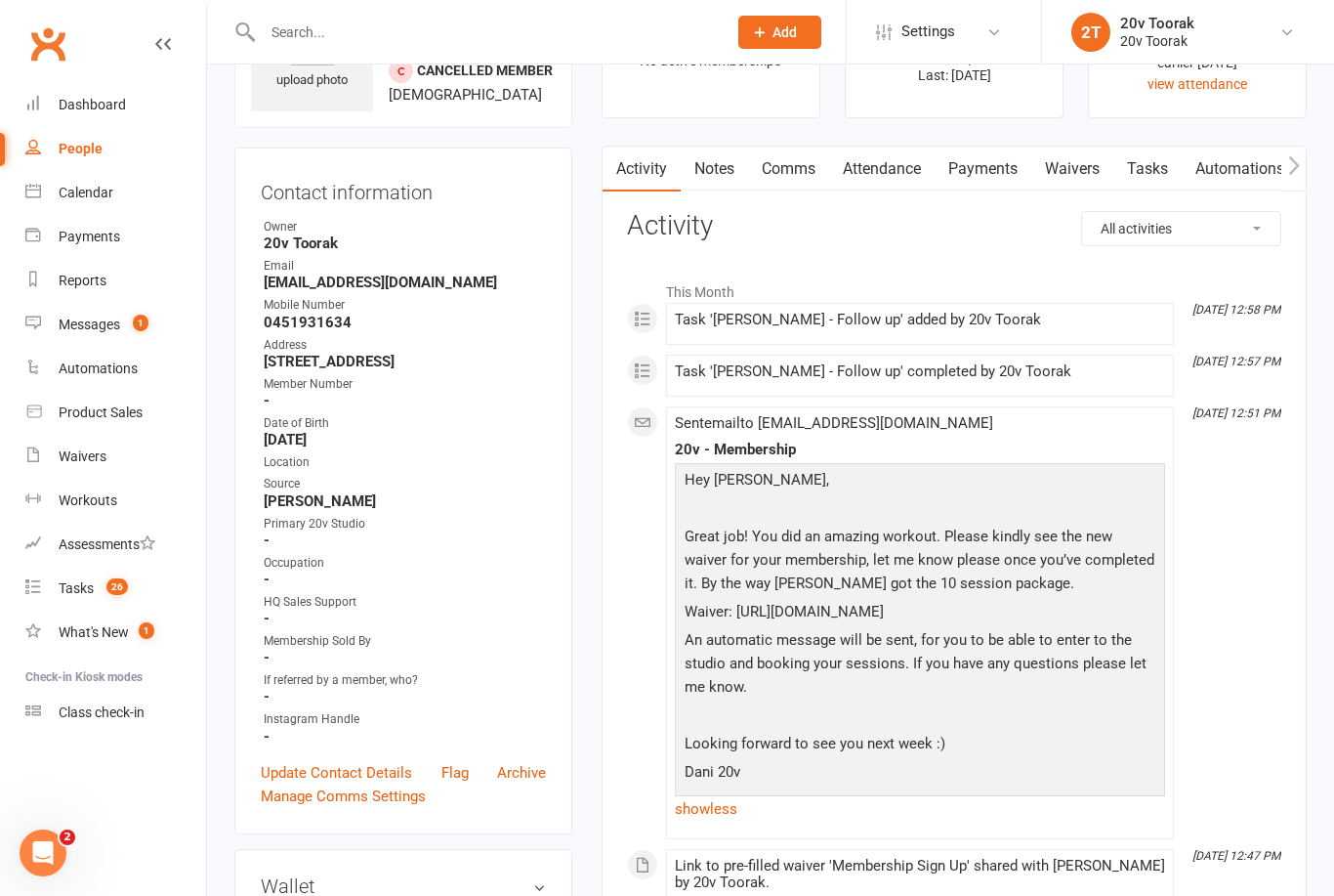
click at [719, 168] on link "Notes" at bounding box center [715, 168] width 67 height 45
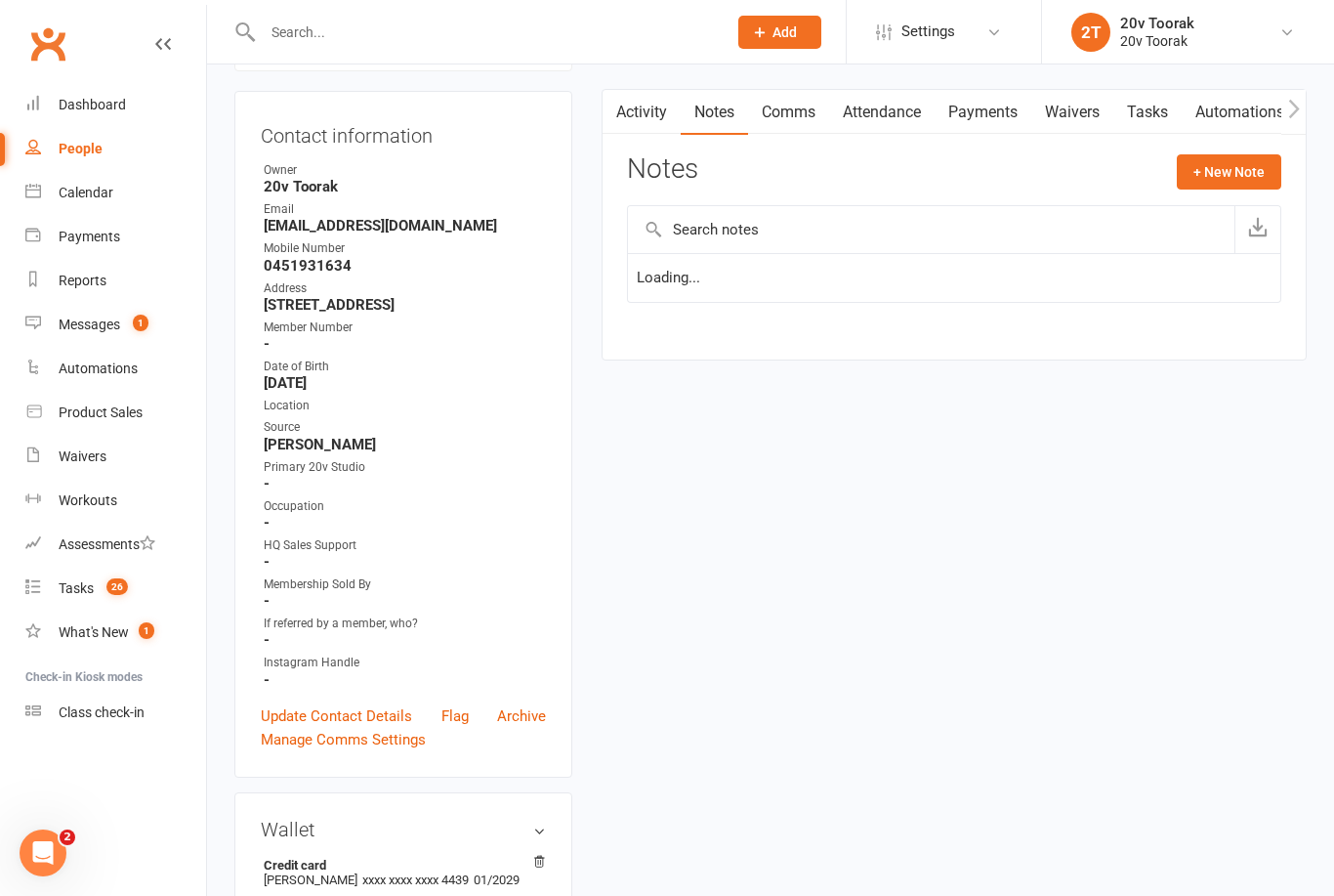
scroll to position [181, 0]
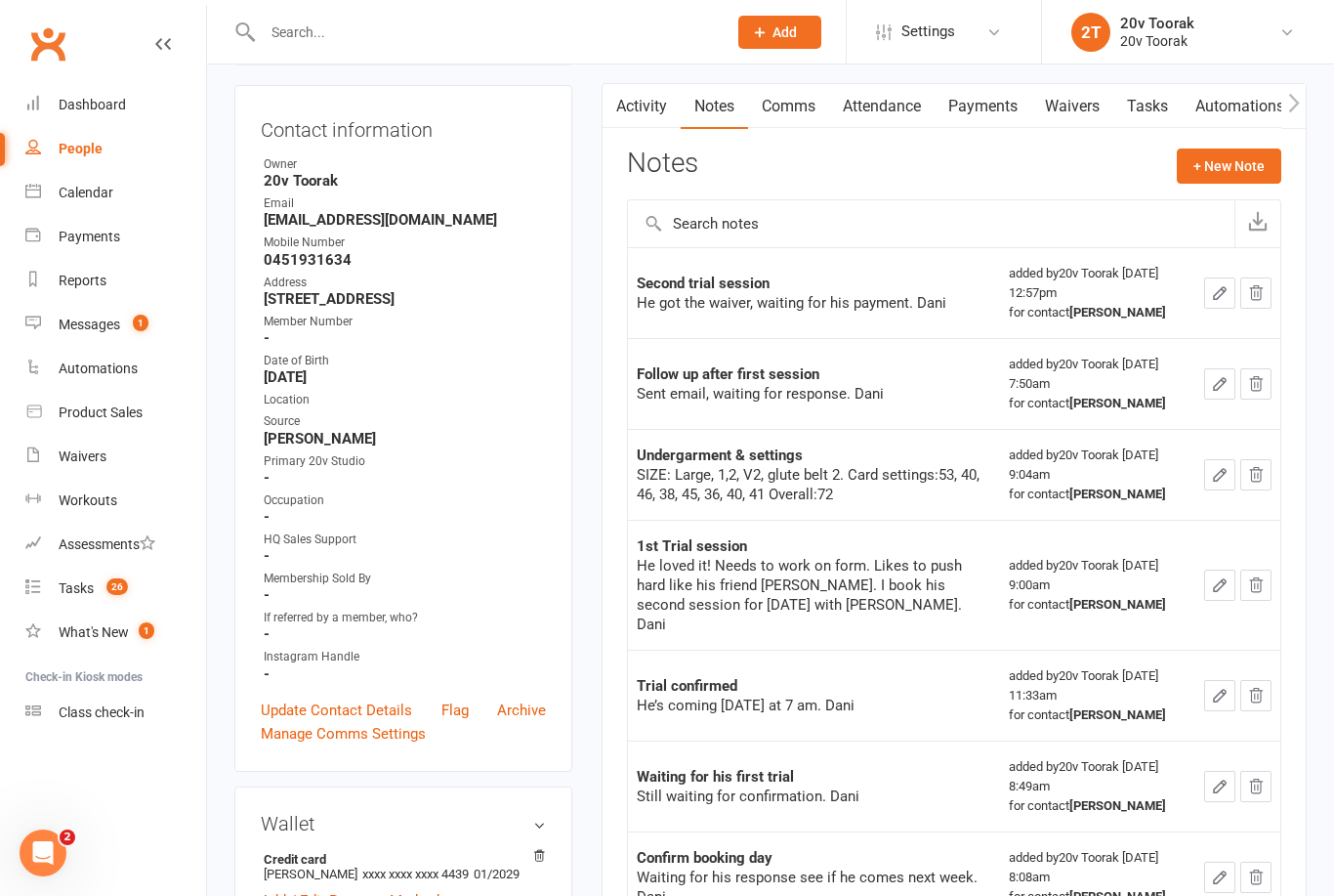
click at [1156, 104] on link "Tasks" at bounding box center [1148, 106] width 68 height 45
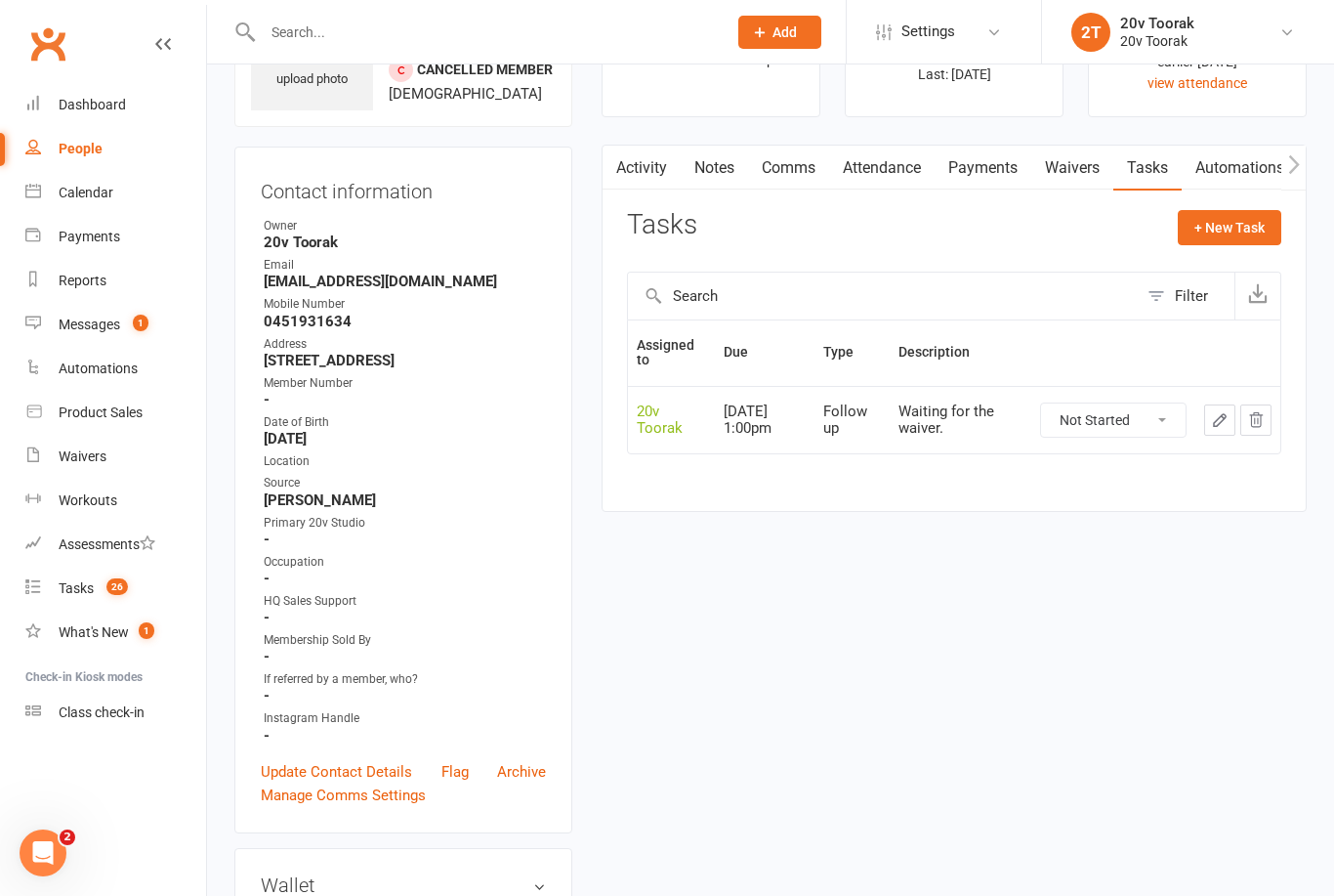
scroll to position [123, 0]
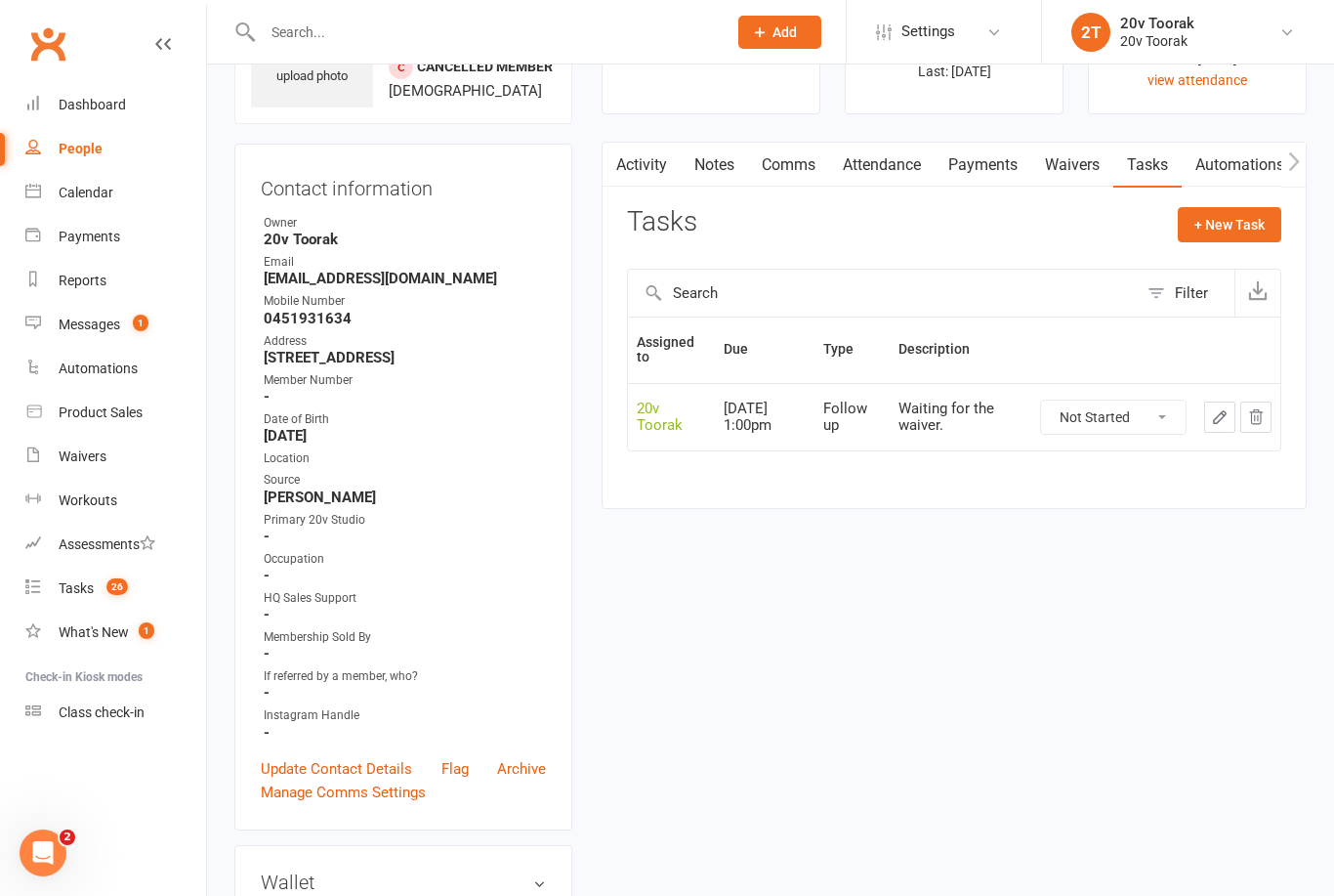
click at [725, 172] on link "Notes" at bounding box center [715, 164] width 67 height 45
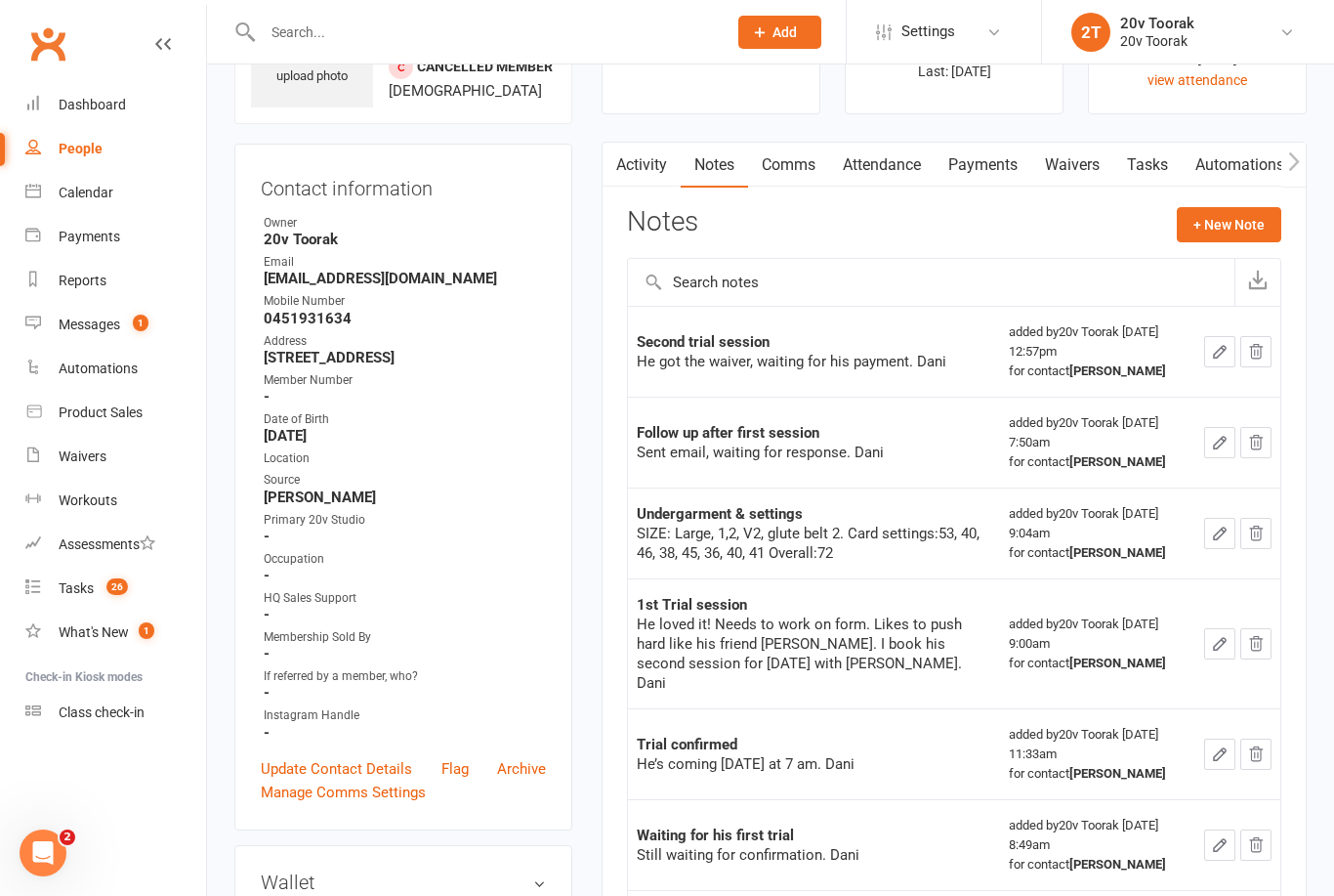
click at [1170, 155] on link "Tasks" at bounding box center [1148, 164] width 68 height 45
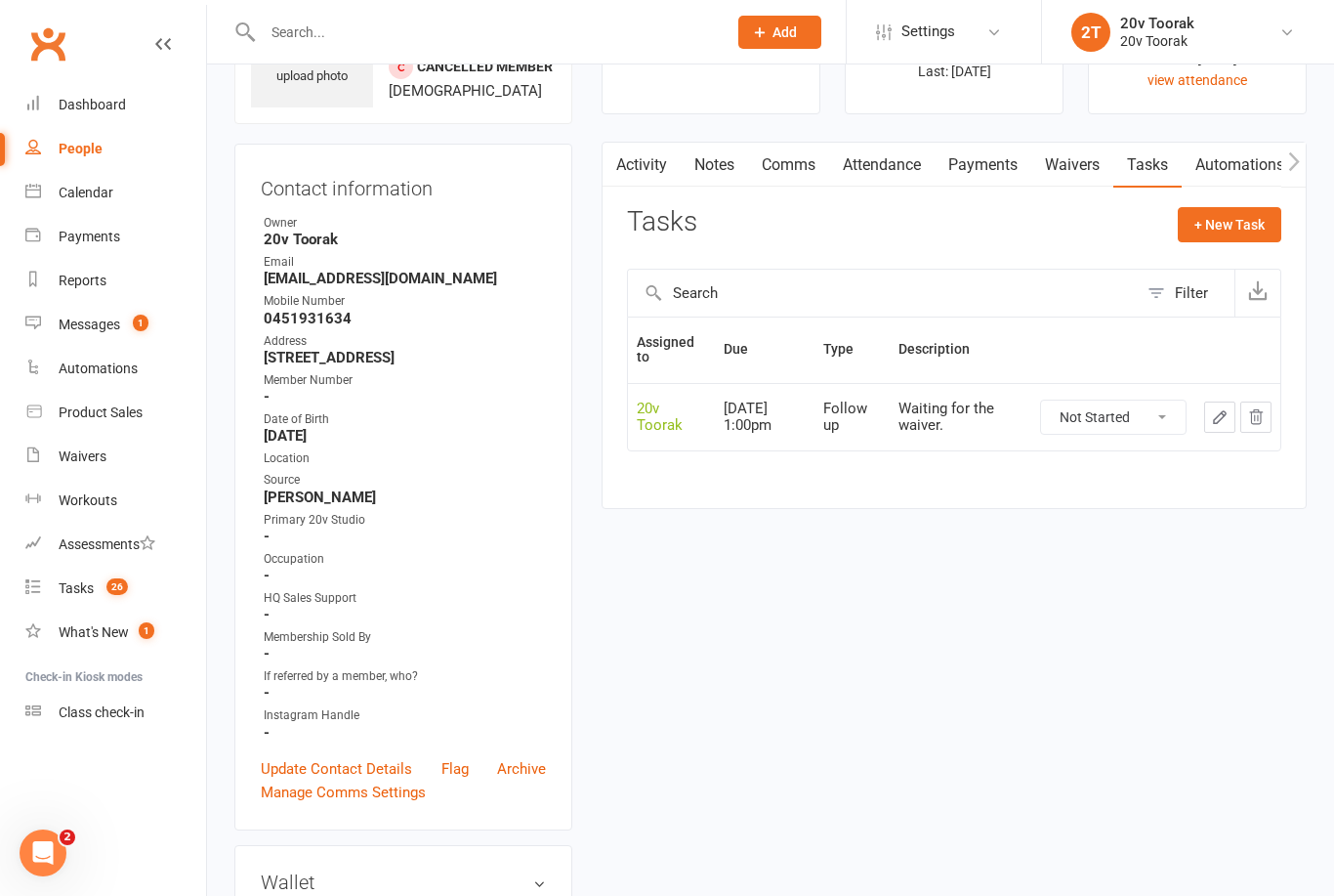
click at [655, 164] on link "Activity" at bounding box center [642, 164] width 78 height 45
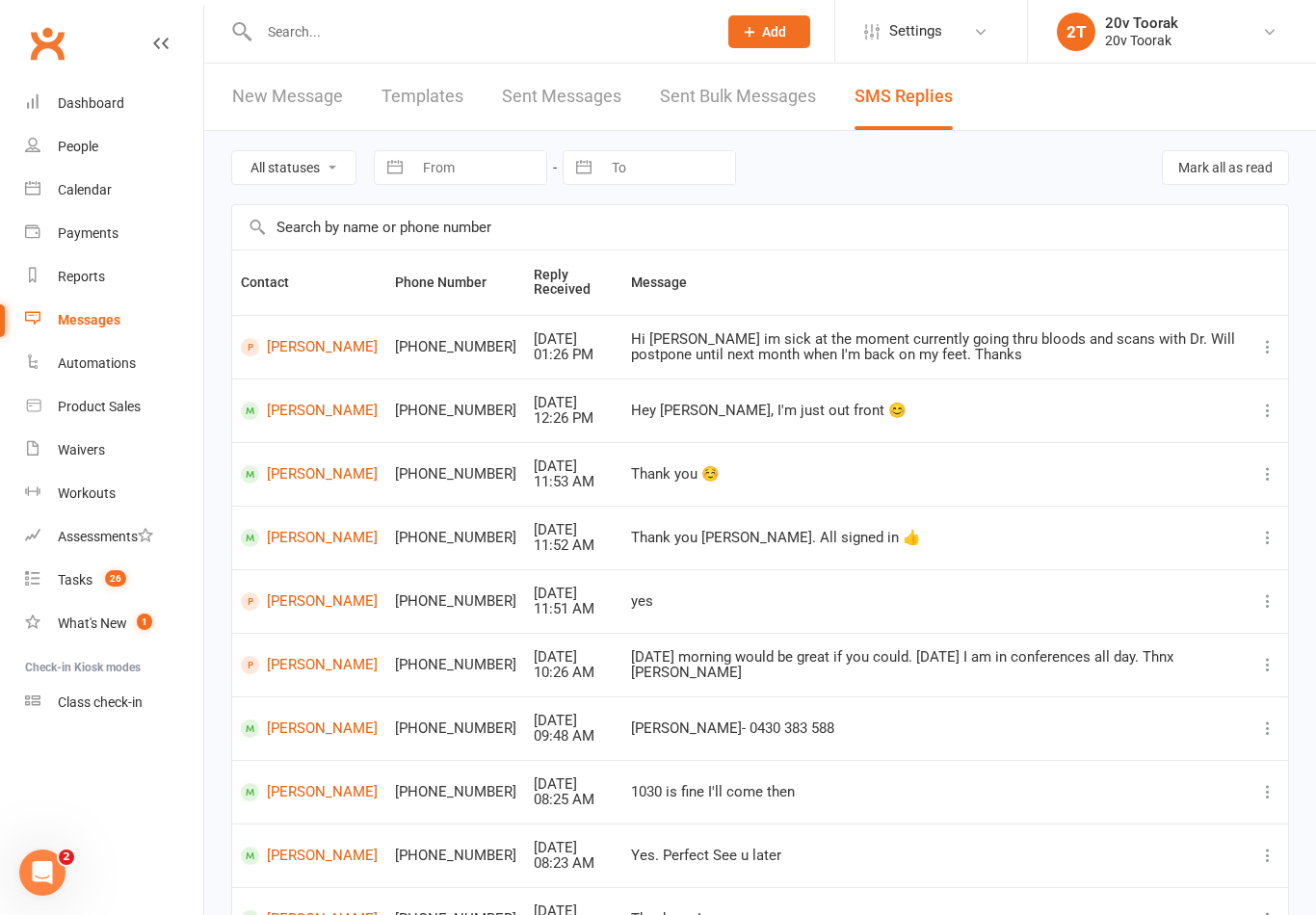
click at [116, 195] on link "Calendar" at bounding box center [114, 190] width 178 height 43
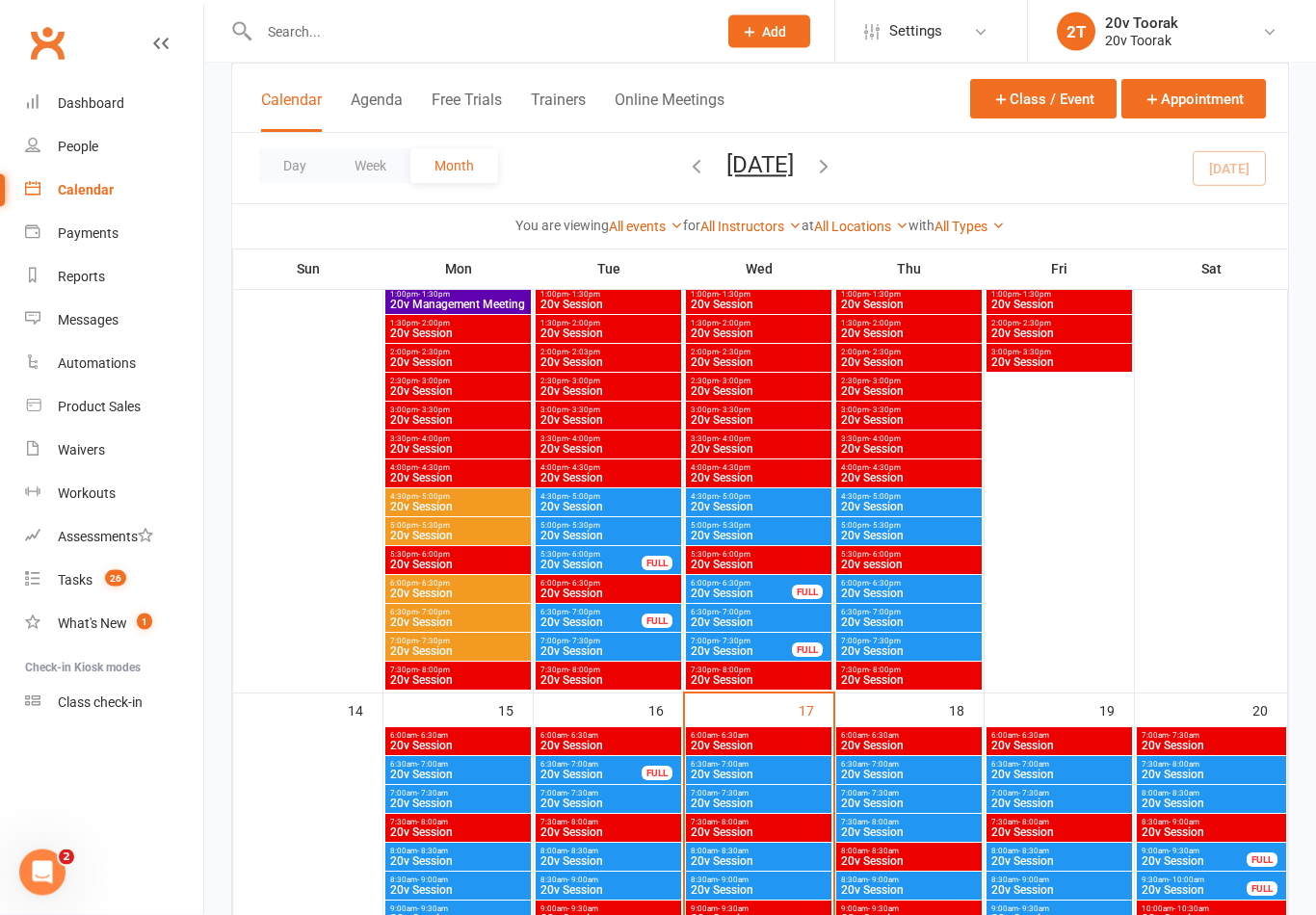
scroll to position [1779, 0]
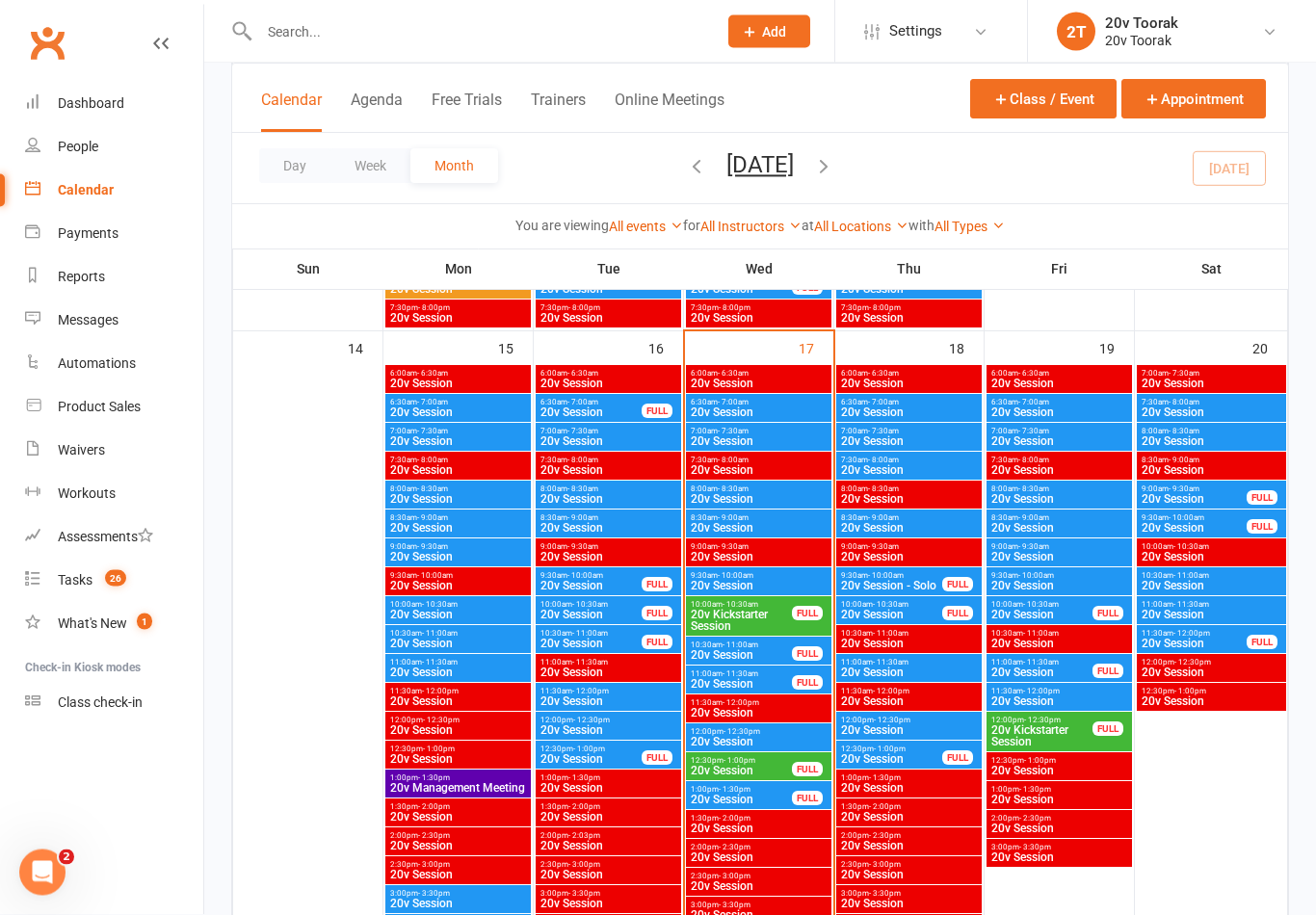
click at [52, 407] on link "Product Sales" at bounding box center [114, 407] width 178 height 43
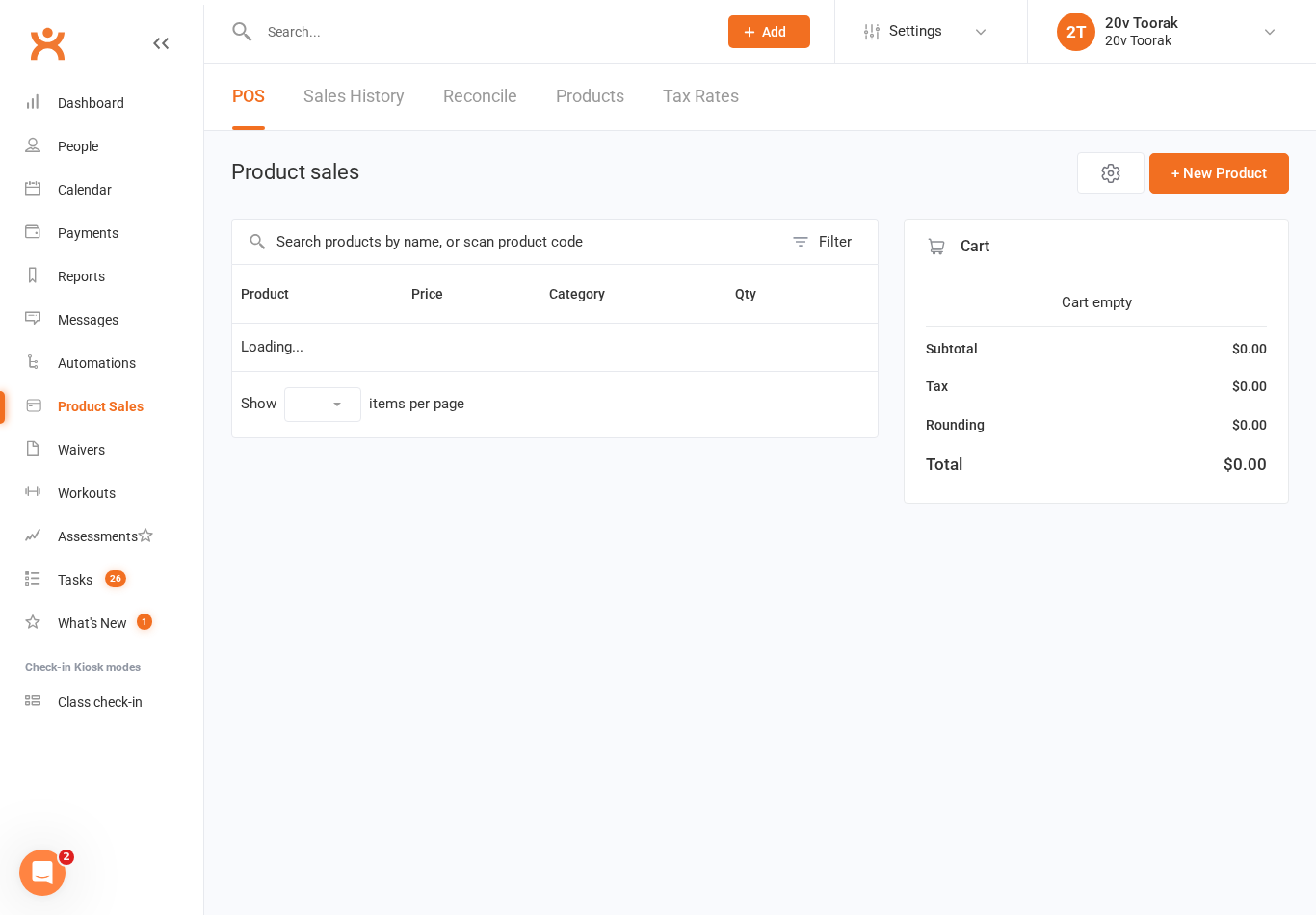
select select "10"
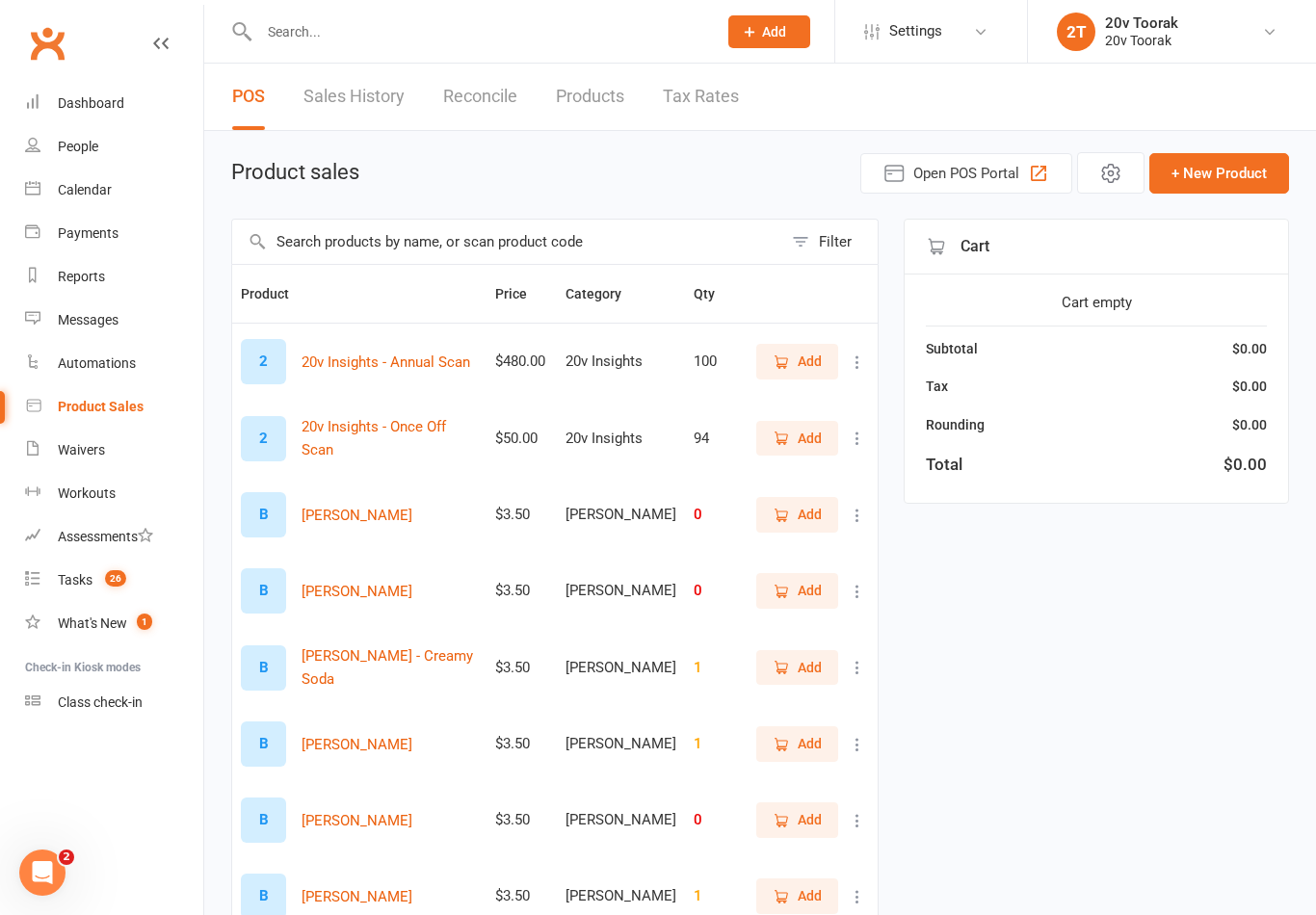
click at [351, 98] on link "Sales History" at bounding box center [355, 97] width 102 height 66
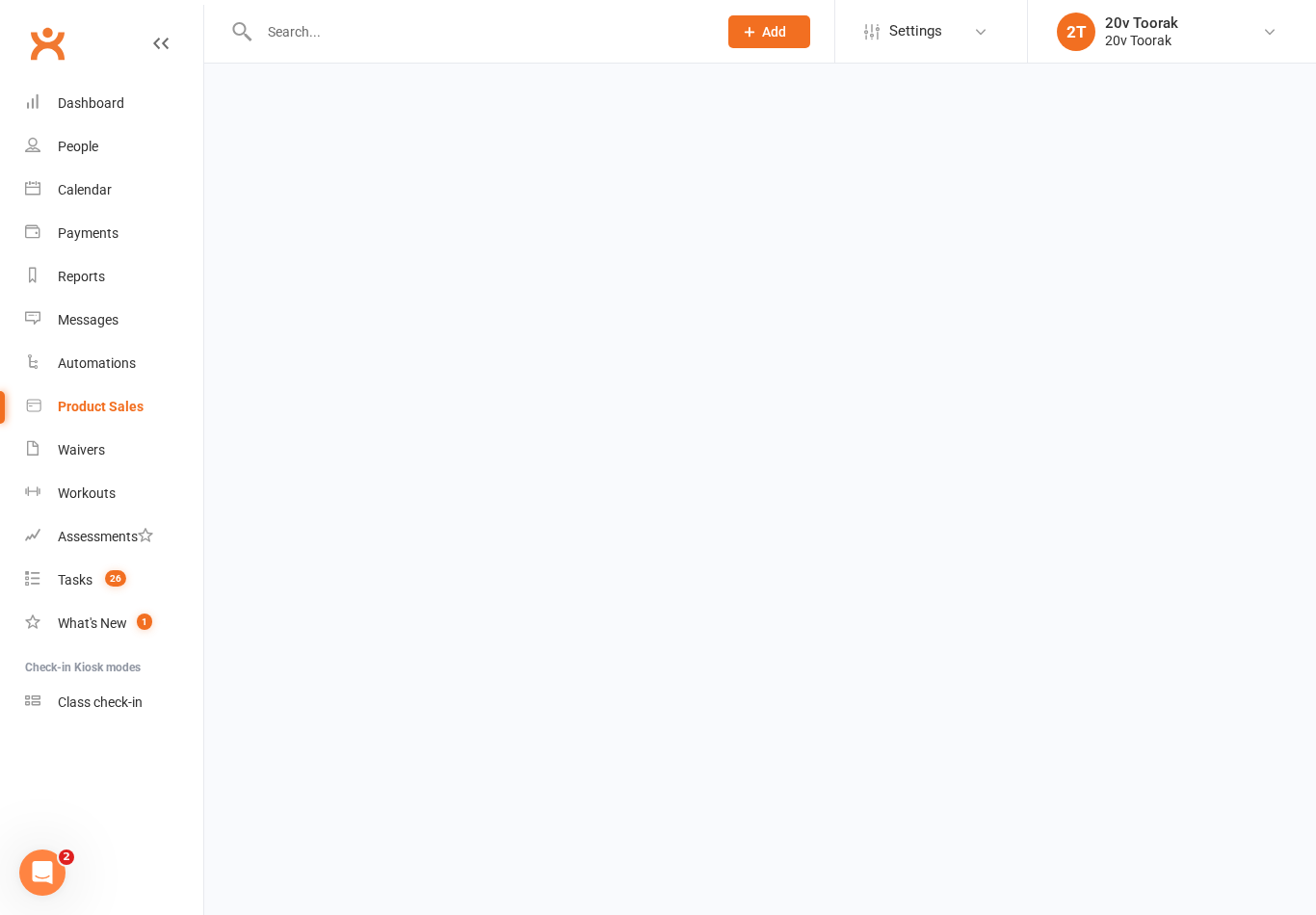
select select "25"
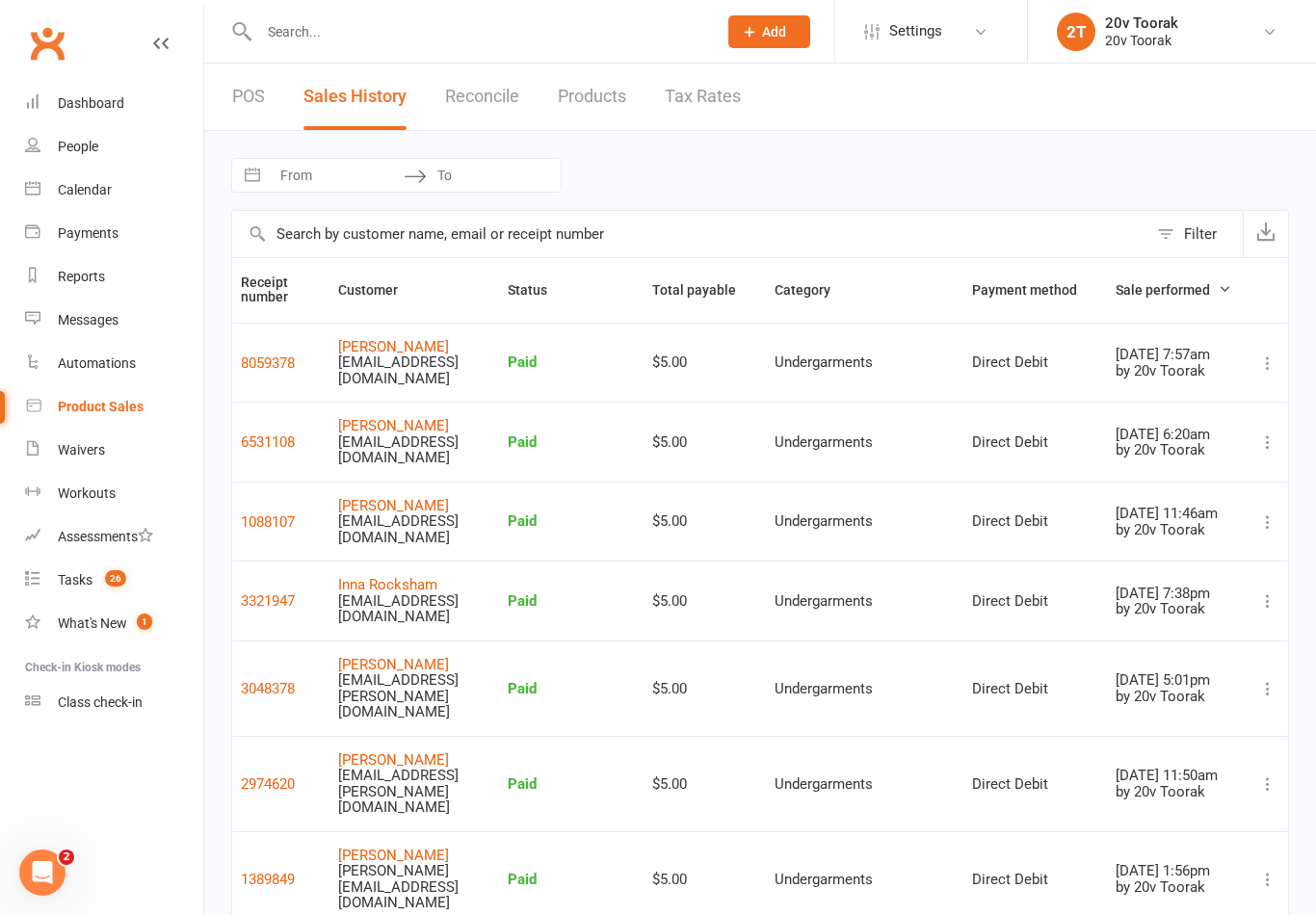
click at [247, 99] on link "POS" at bounding box center [249, 97] width 33 height 66
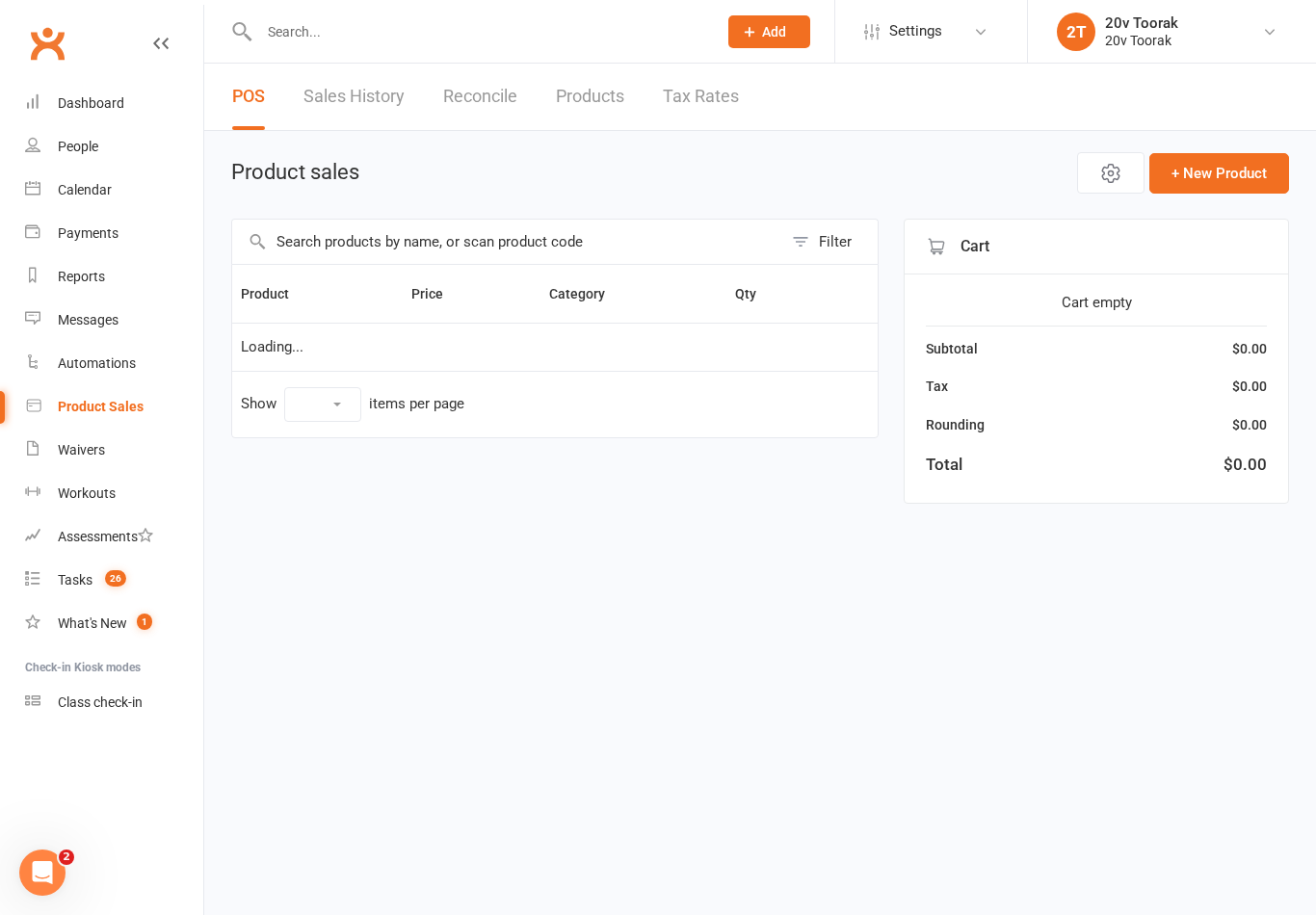
select select "10"
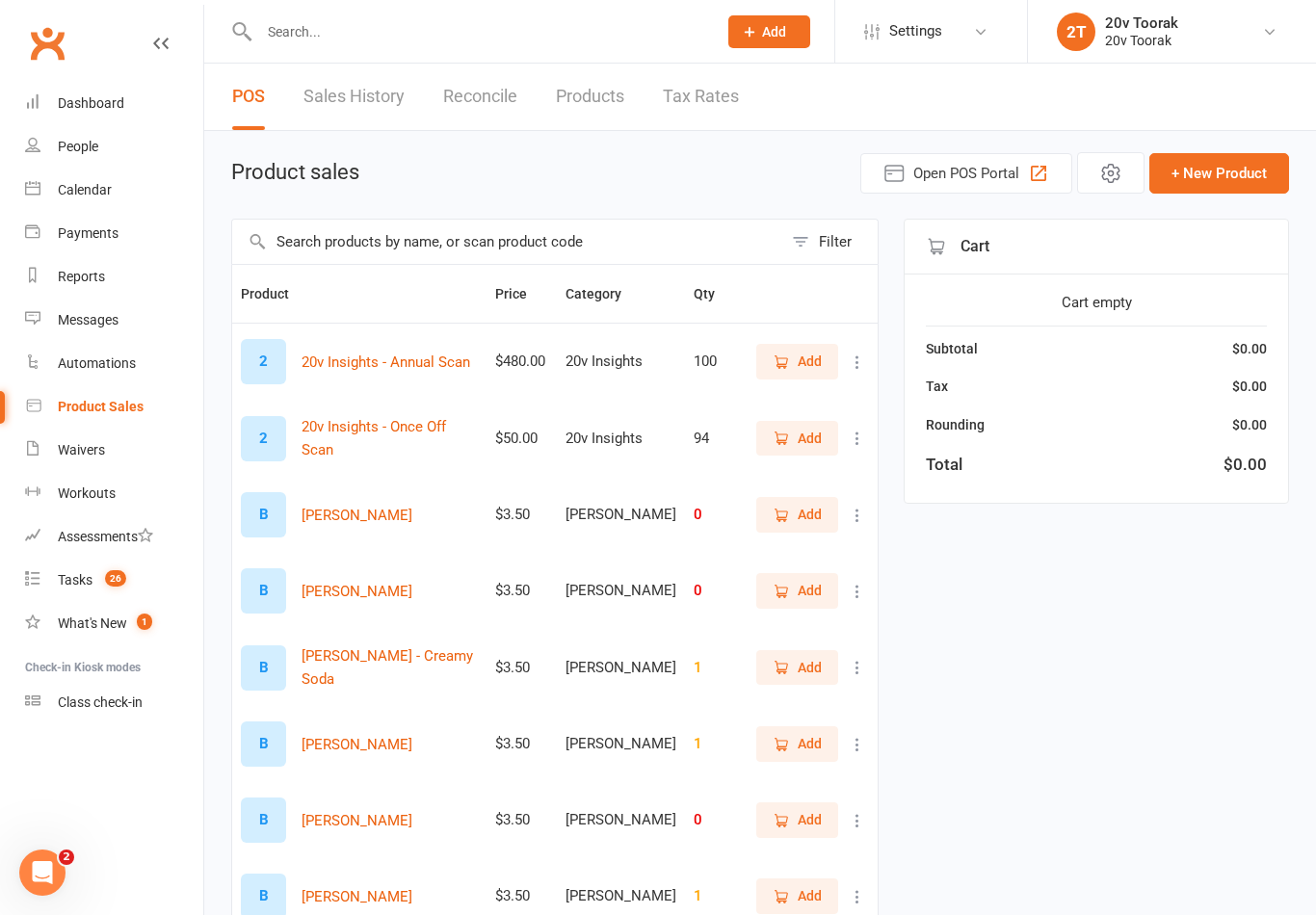
click at [948, 180] on span "Open POS Portal" at bounding box center [966, 174] width 106 height 23
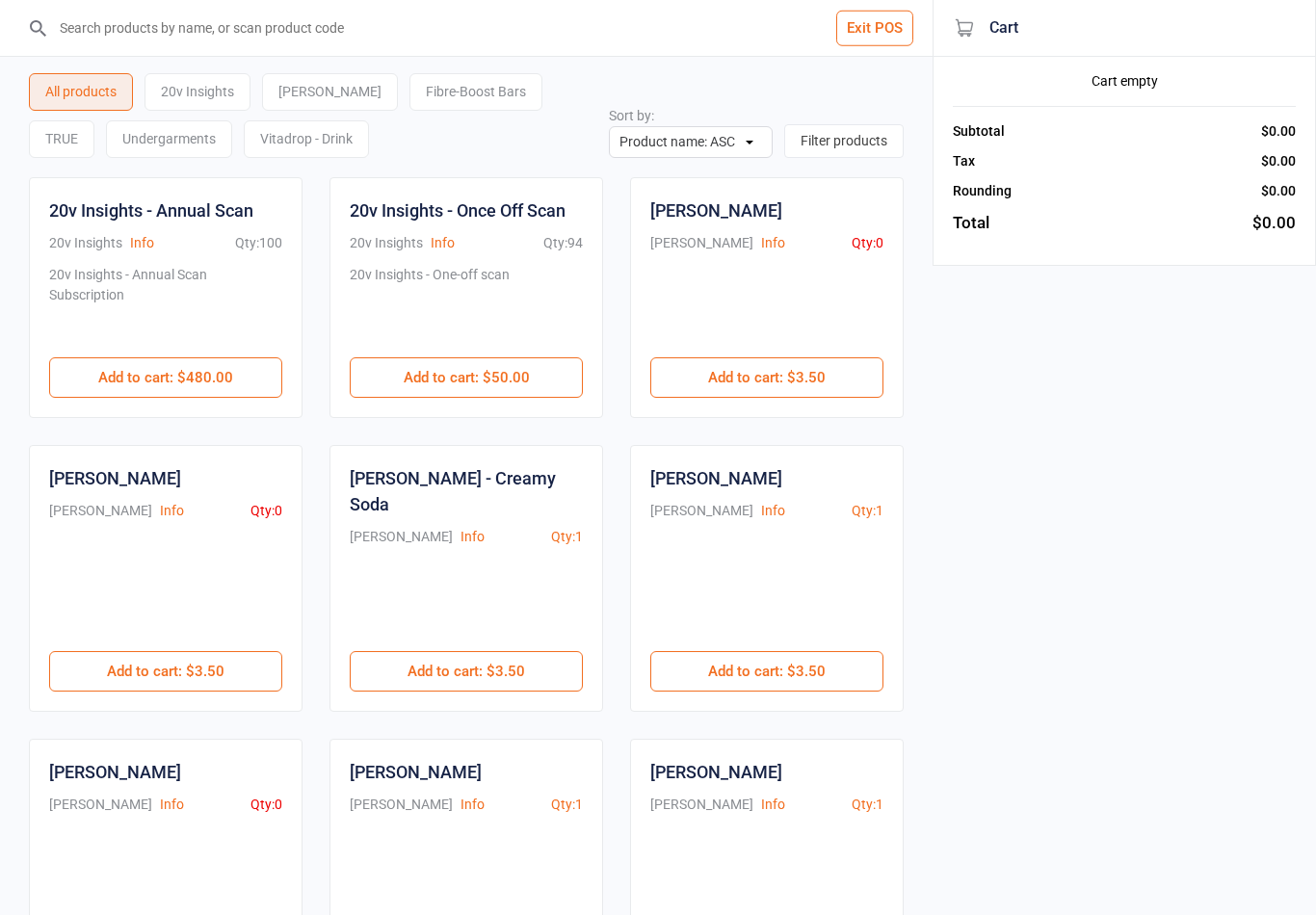
click at [106, 140] on div "Undergarments" at bounding box center [169, 139] width 126 height 37
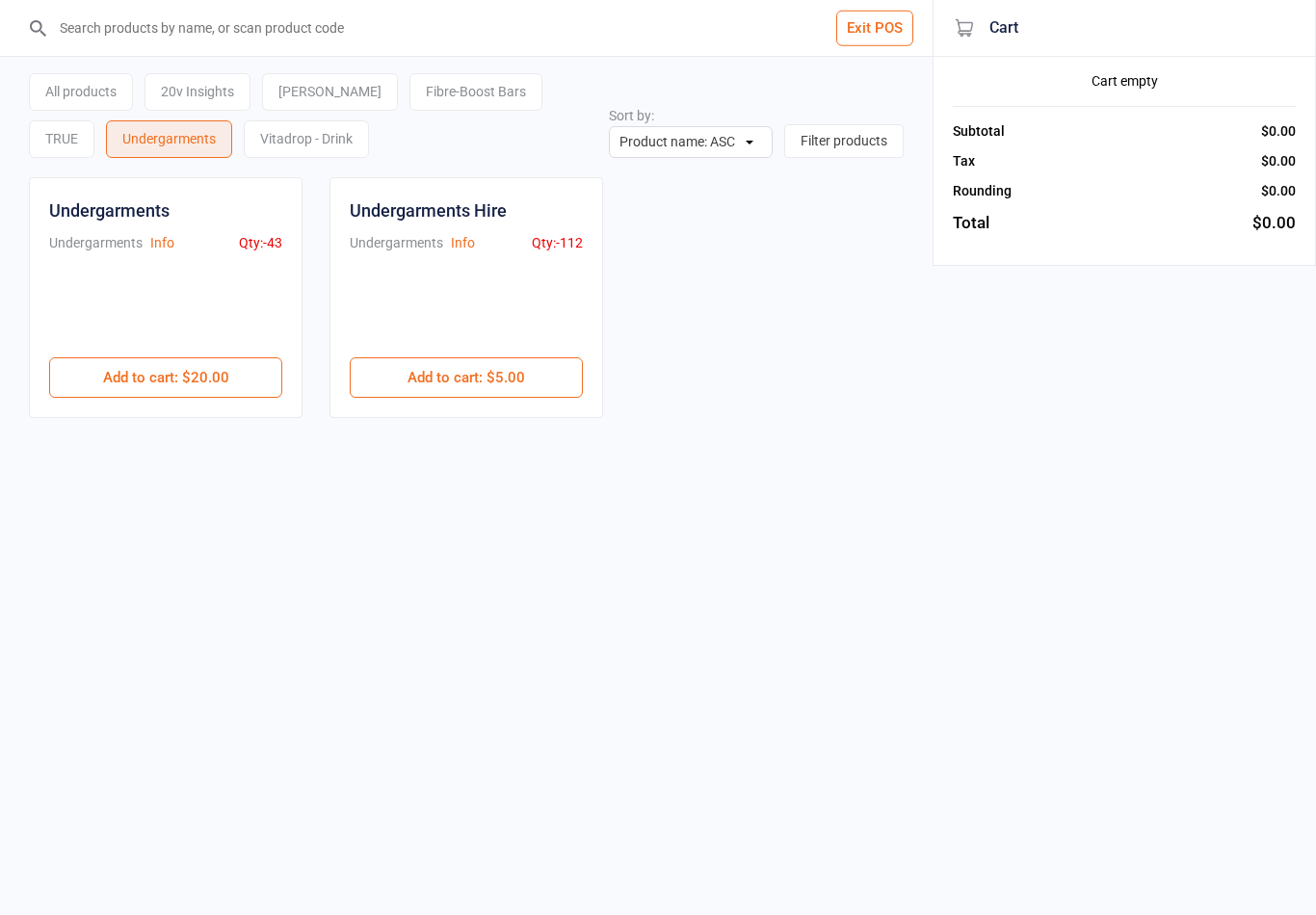
click at [390, 365] on button "Add to cart : $5.00" at bounding box center [466, 377] width 233 height 40
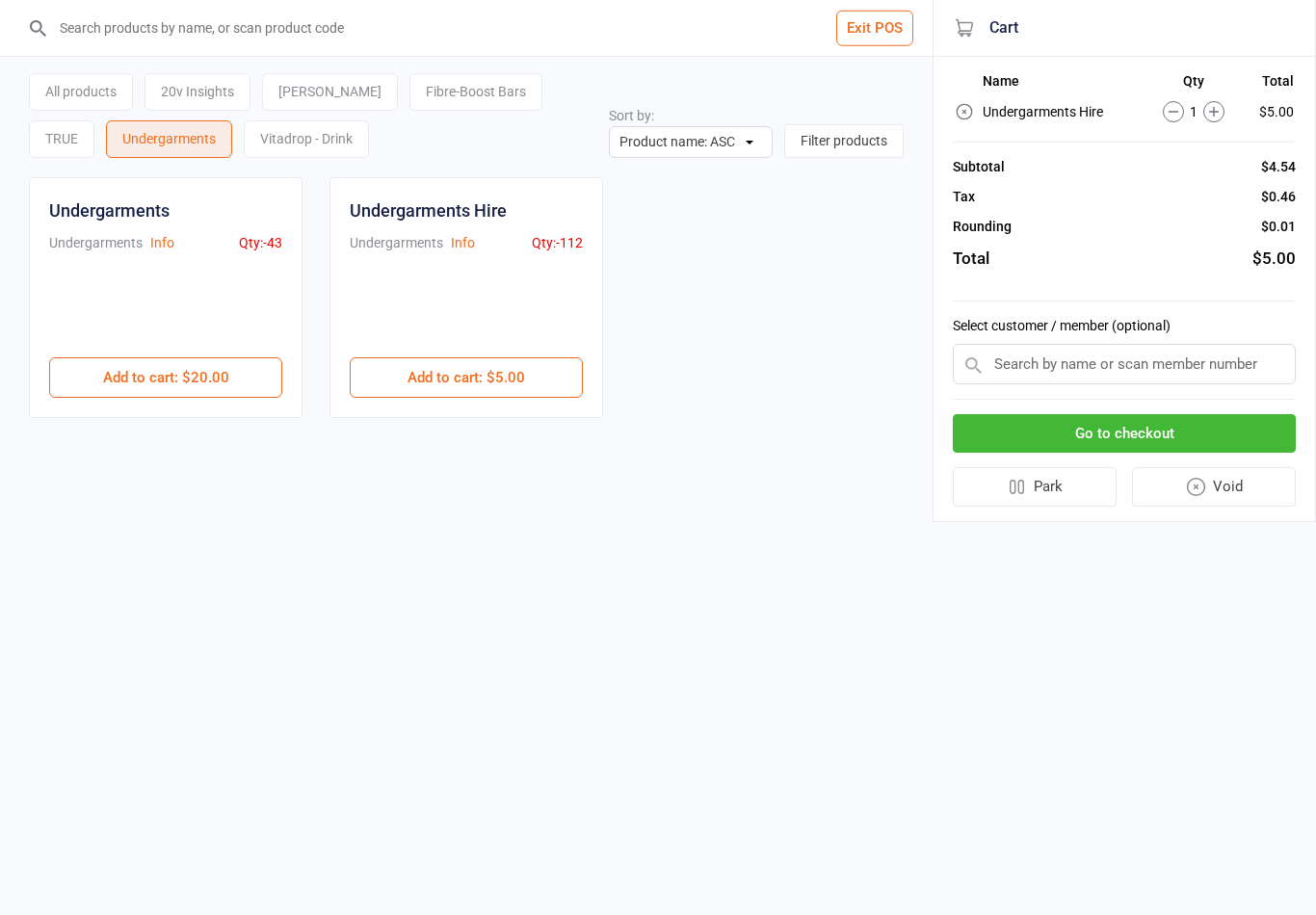
click at [1025, 362] on input "text" at bounding box center [1125, 363] width 343 height 40
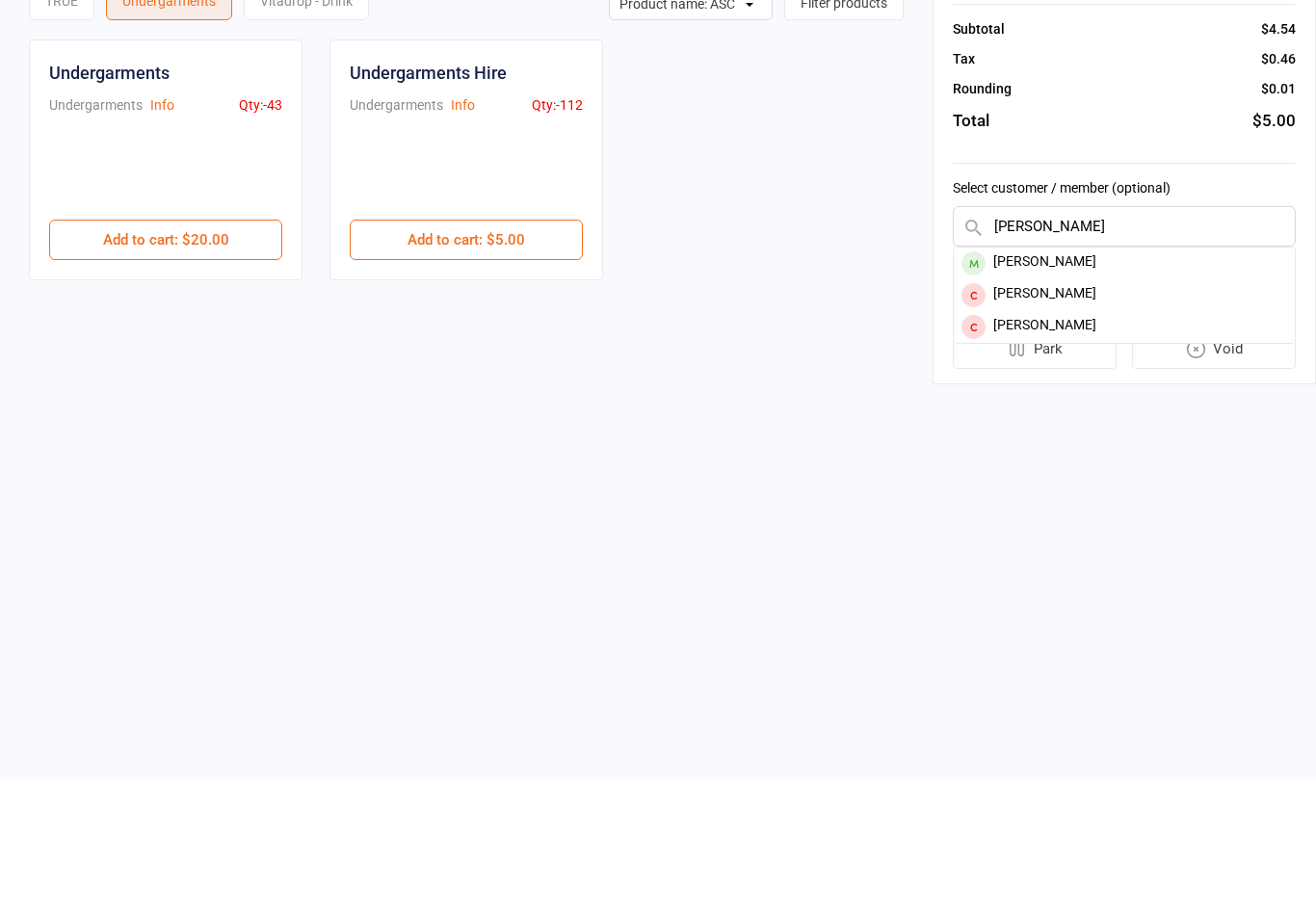
type input "Hugh"
click at [999, 386] on div "[PERSON_NAME]" at bounding box center [1125, 401] width 341 height 32
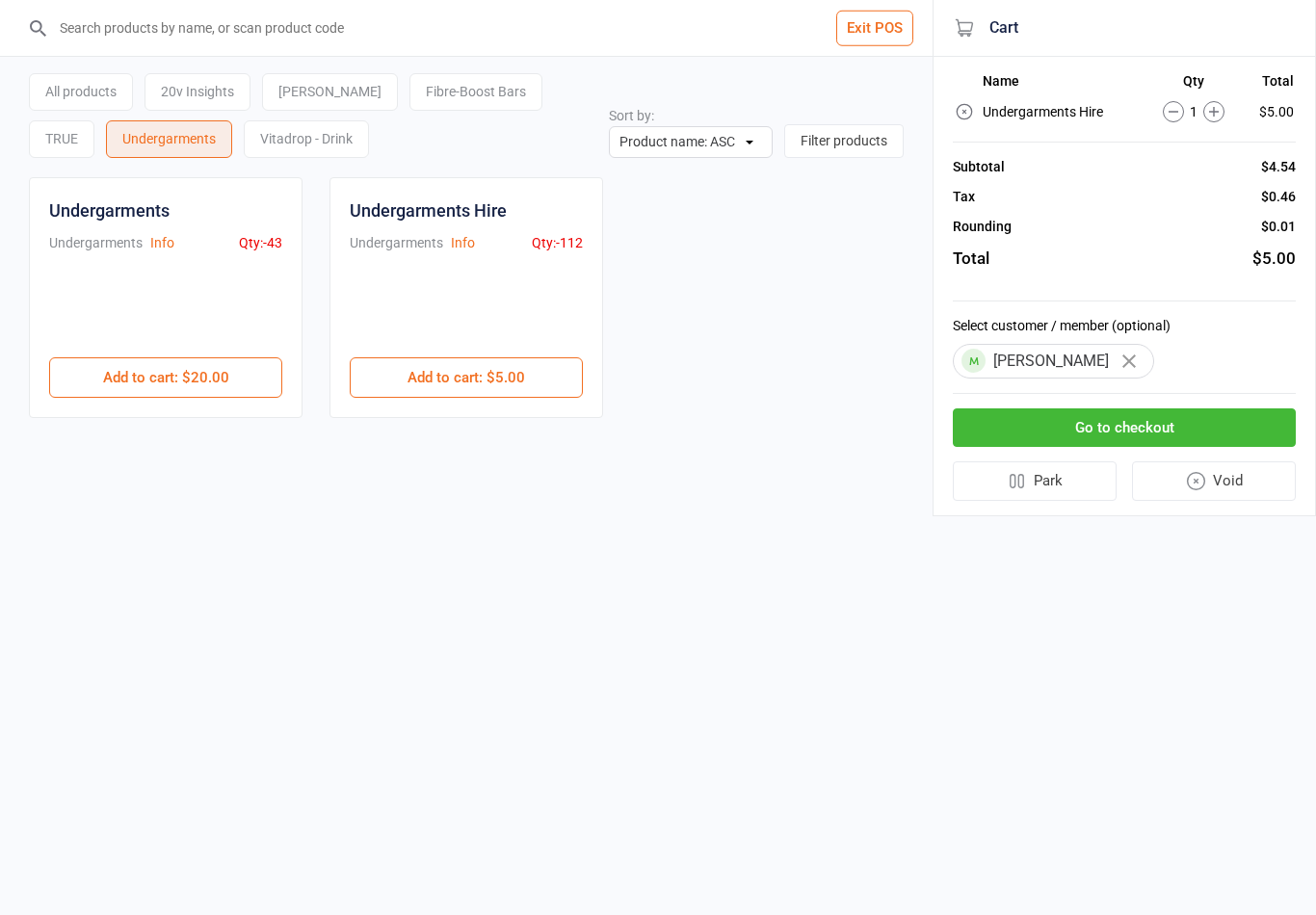
click at [1117, 423] on button "Go to checkout" at bounding box center [1125, 428] width 343 height 39
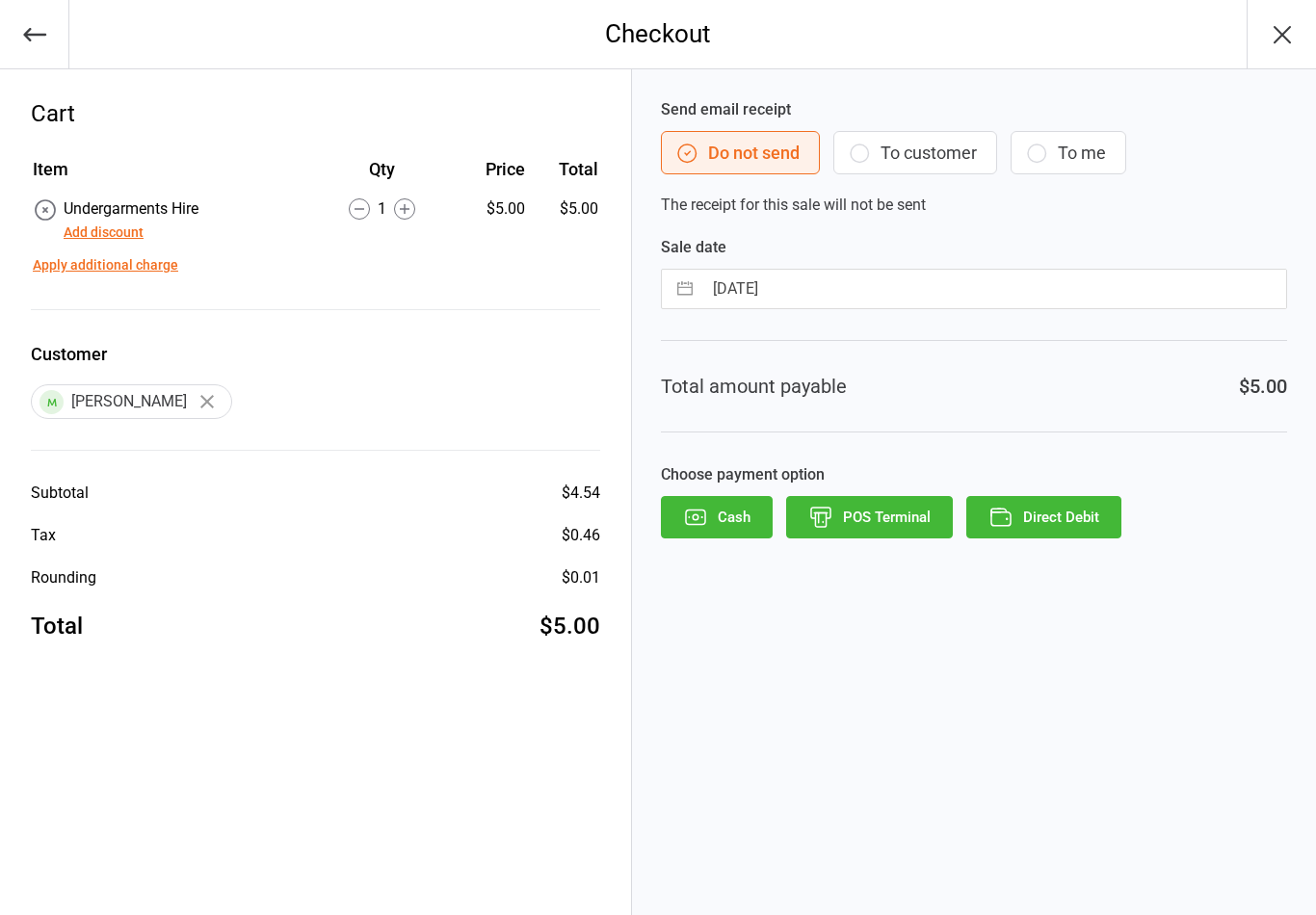
click at [881, 146] on button "To customer" at bounding box center [915, 152] width 164 height 43
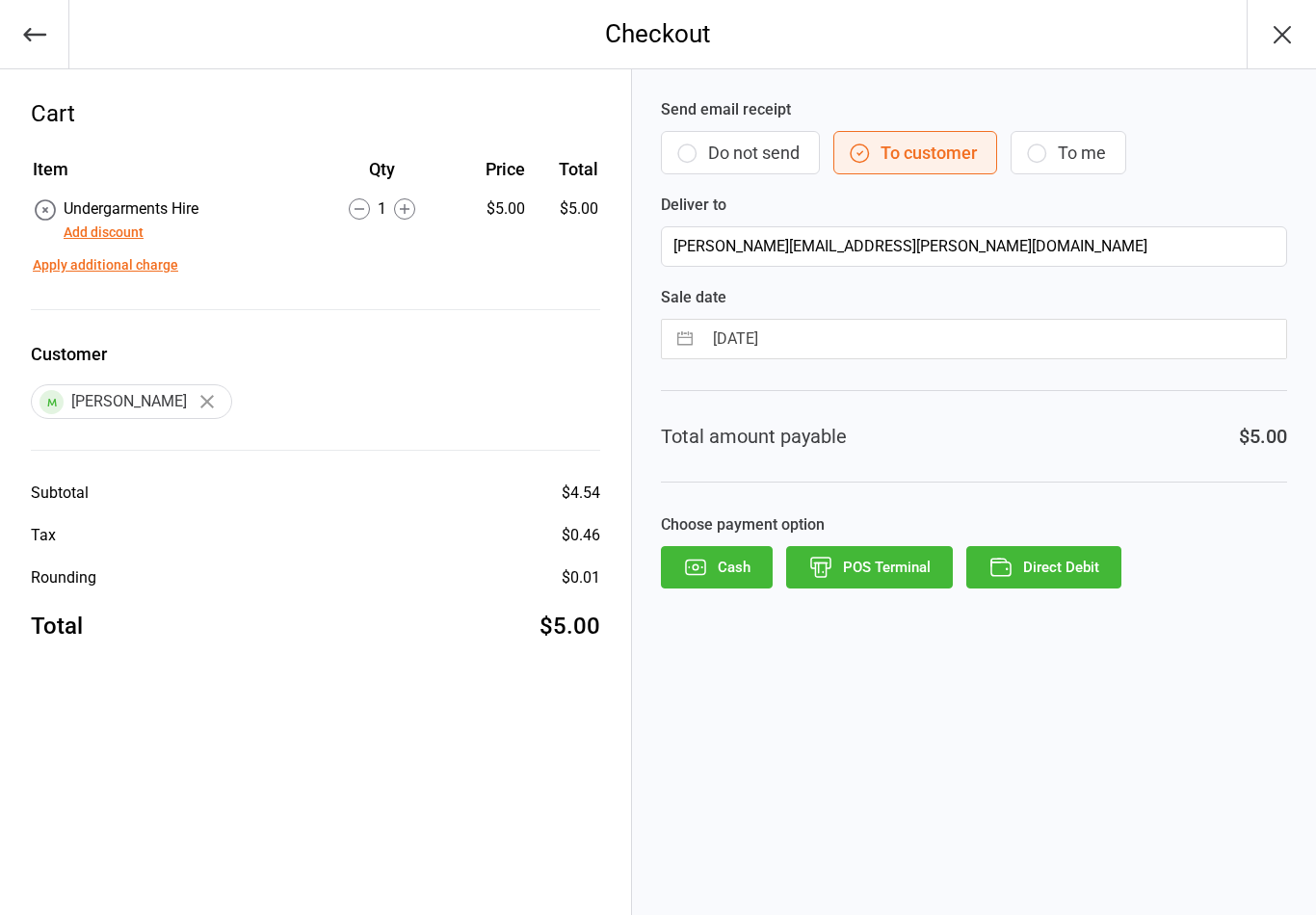
click at [1027, 559] on button "Direct Debit" at bounding box center [1043, 566] width 155 height 42
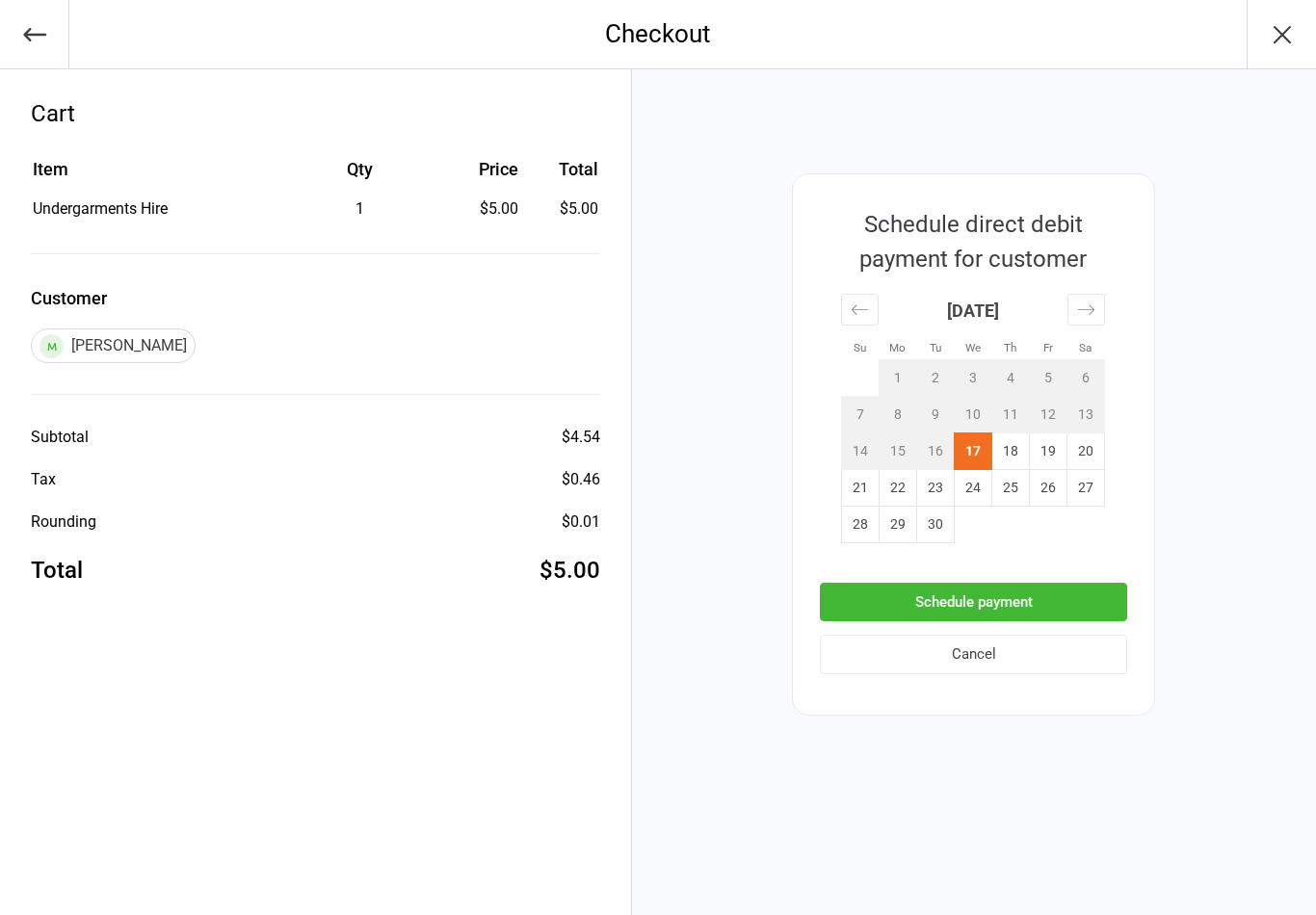
click at [958, 604] on button "Schedule payment" at bounding box center [973, 603] width 308 height 39
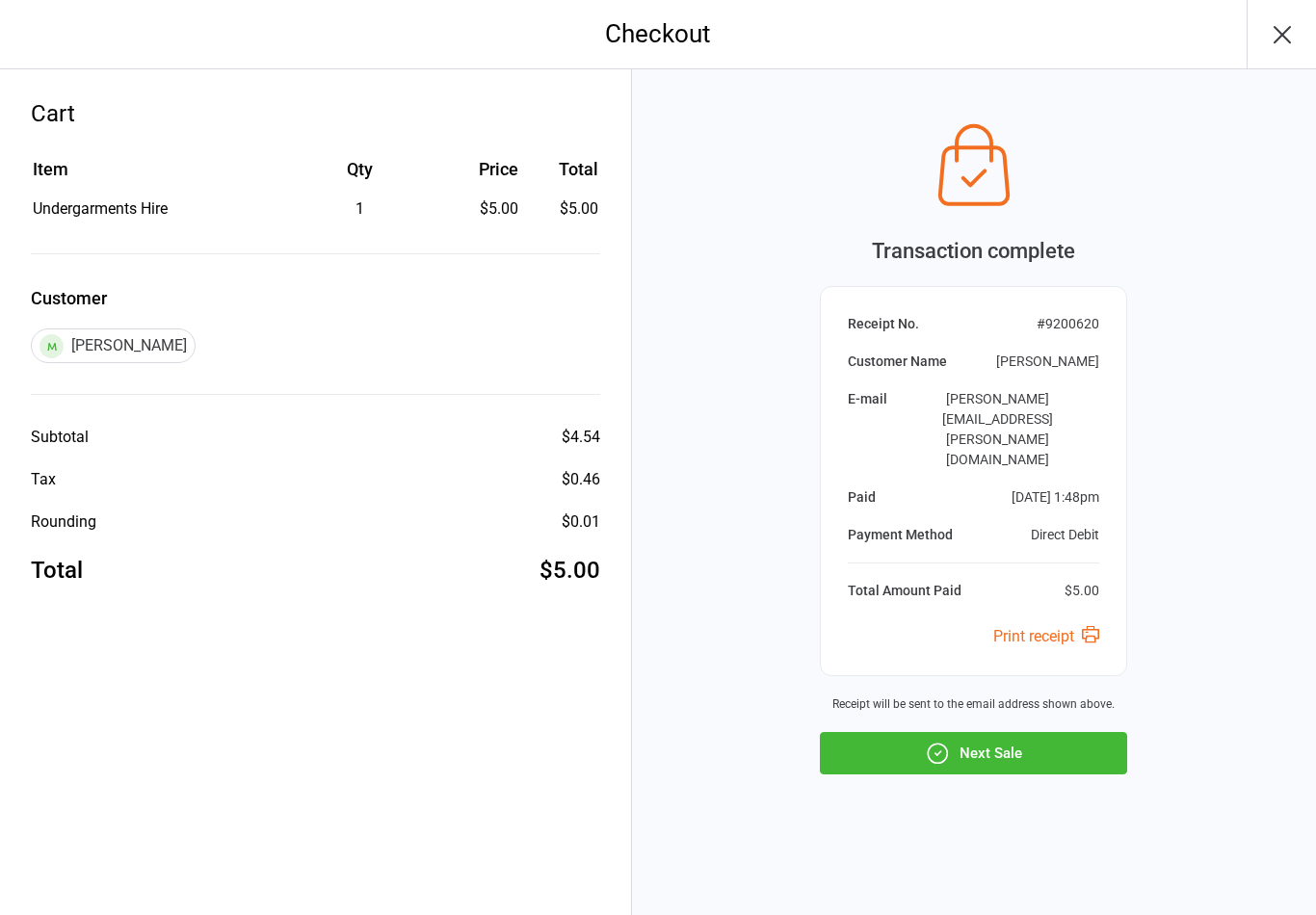
click at [926, 741] on icon "button" at bounding box center [938, 754] width 25 height 25
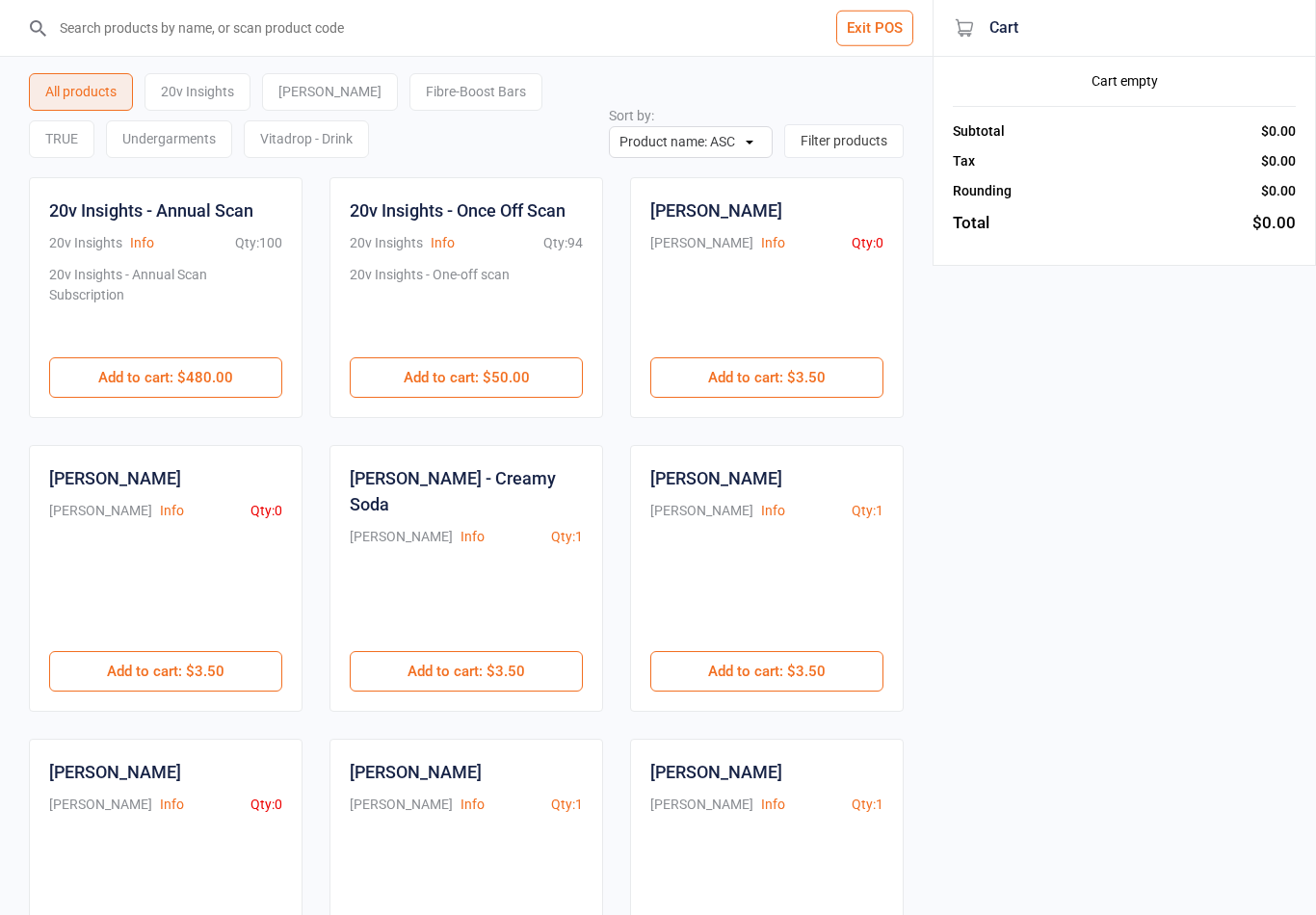
click at [870, 35] on button "Exit POS" at bounding box center [874, 28] width 77 height 35
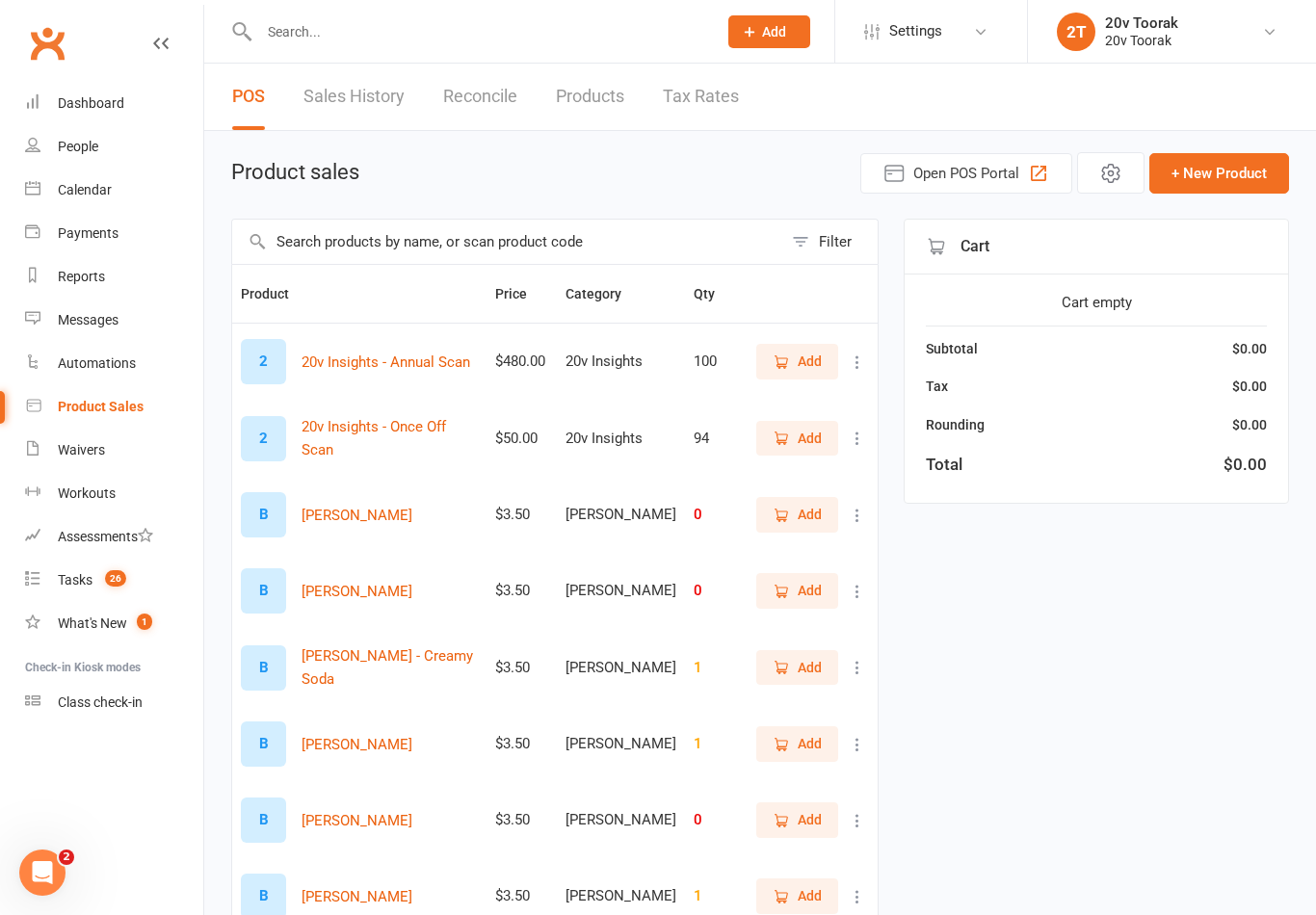
click at [335, 106] on link "Sales History" at bounding box center [355, 97] width 102 height 66
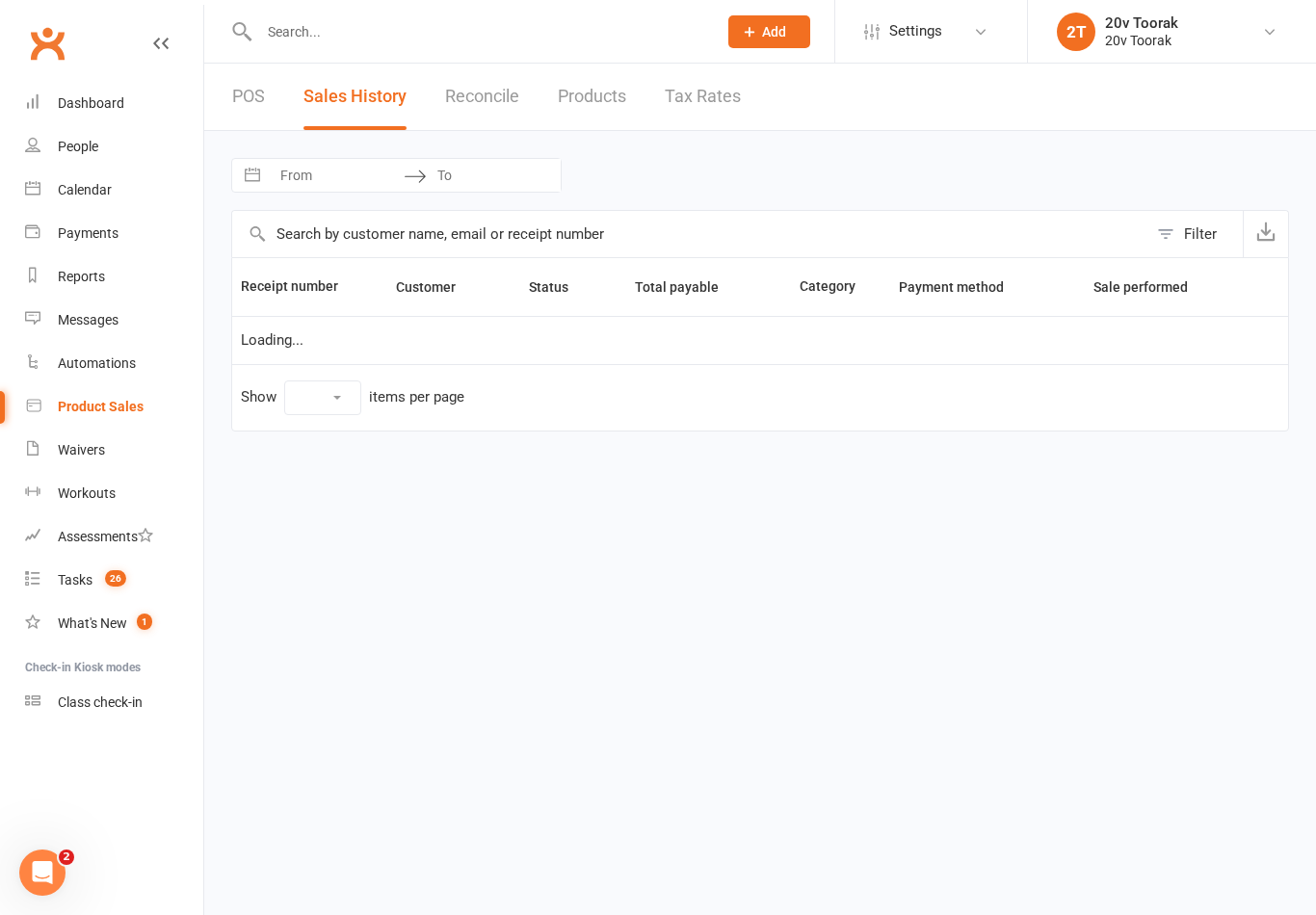
select select "25"
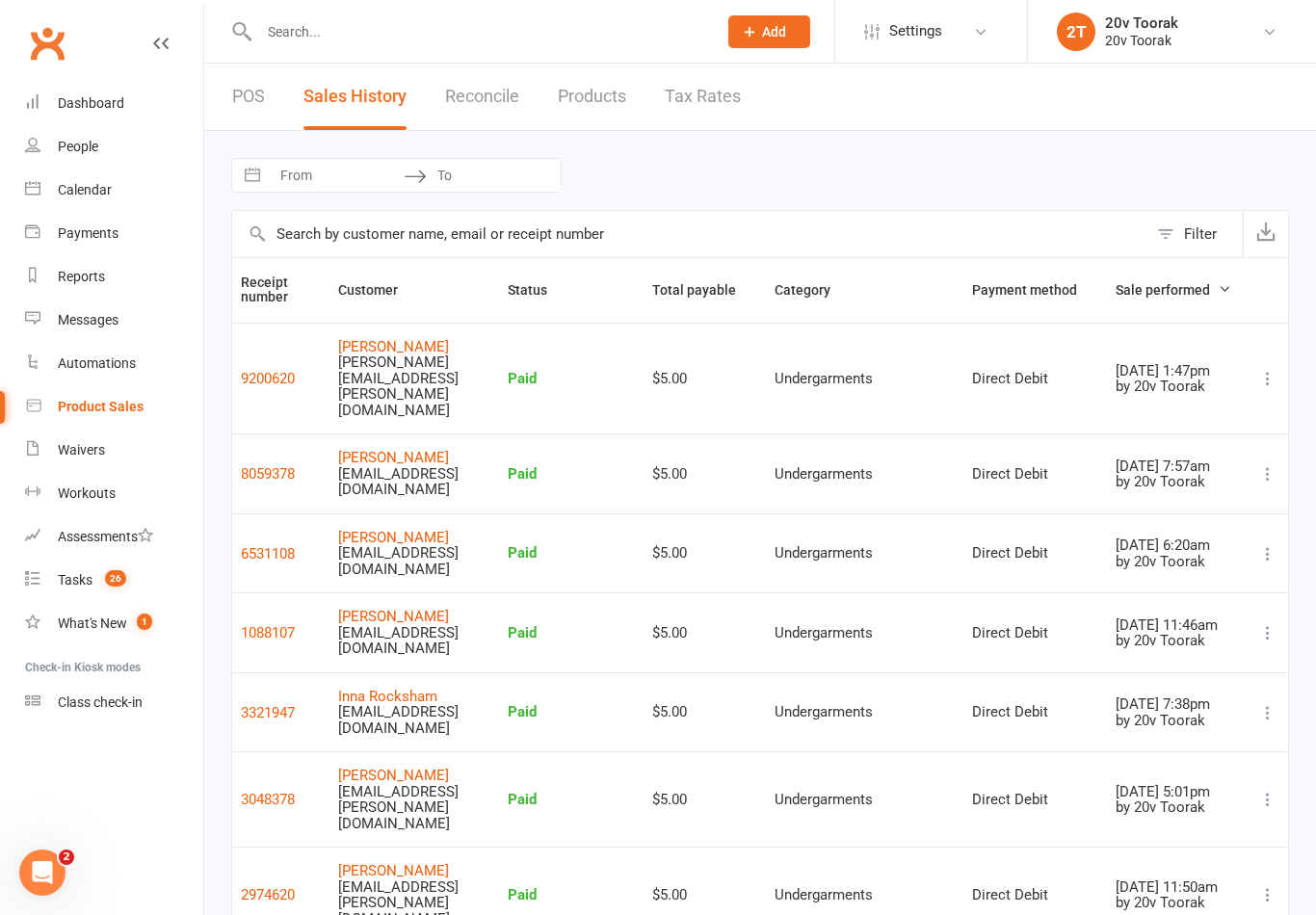
click at [73, 194] on div "Calendar" at bounding box center [84, 189] width 54 height 16
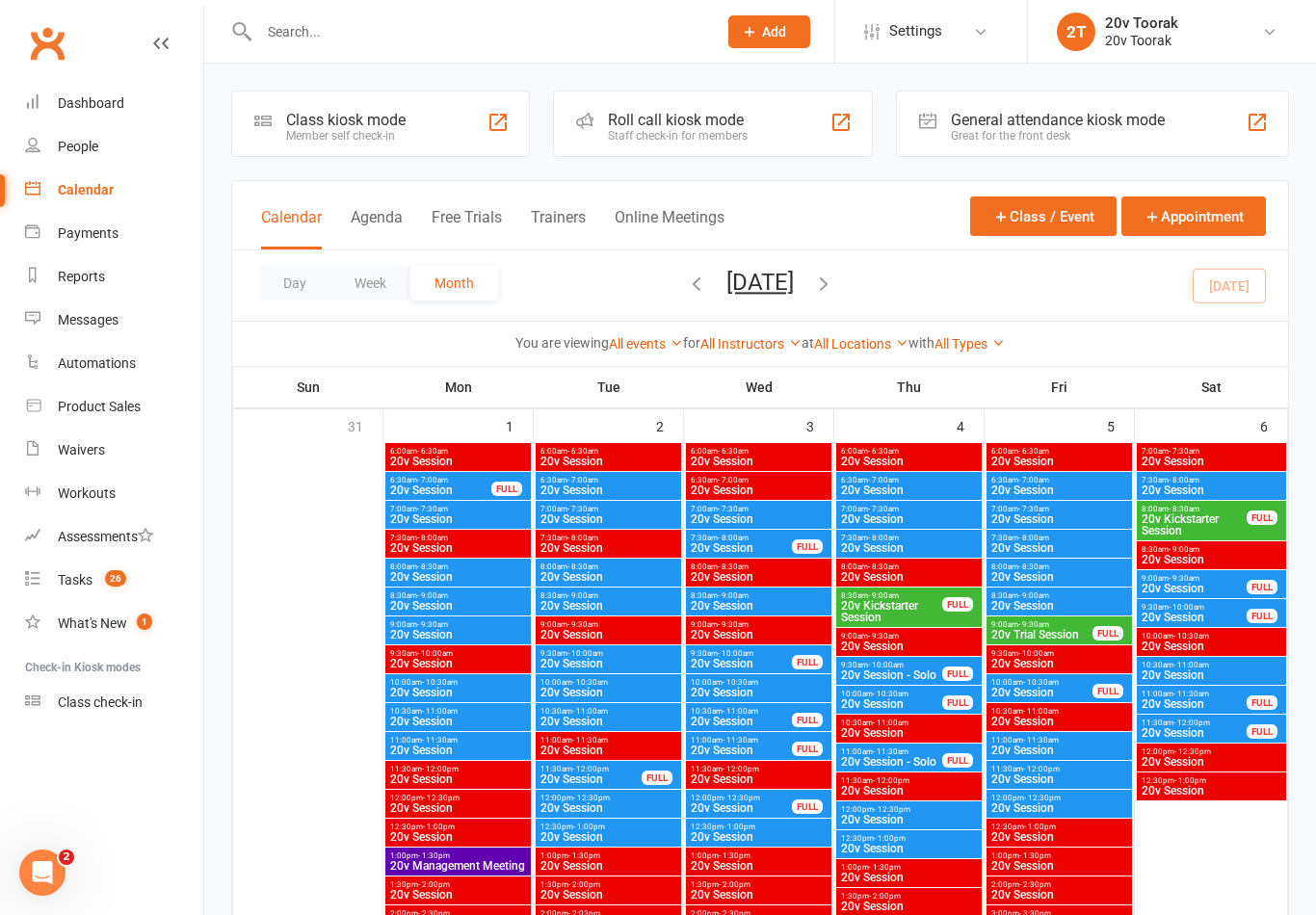
click at [56, 146] on link "People" at bounding box center [114, 146] width 178 height 43
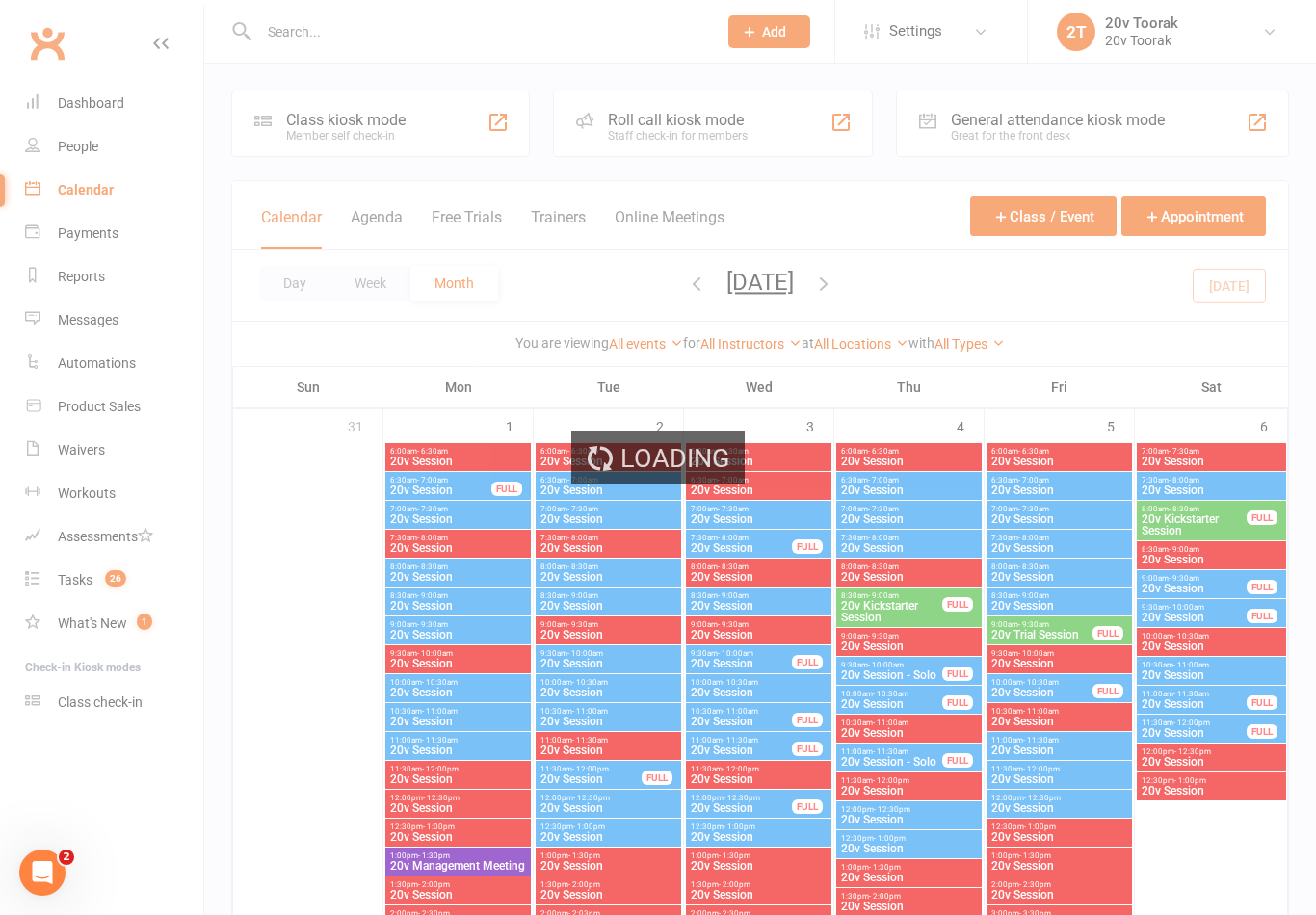
select select "100"
